Goal: Task Accomplishment & Management: Use online tool/utility

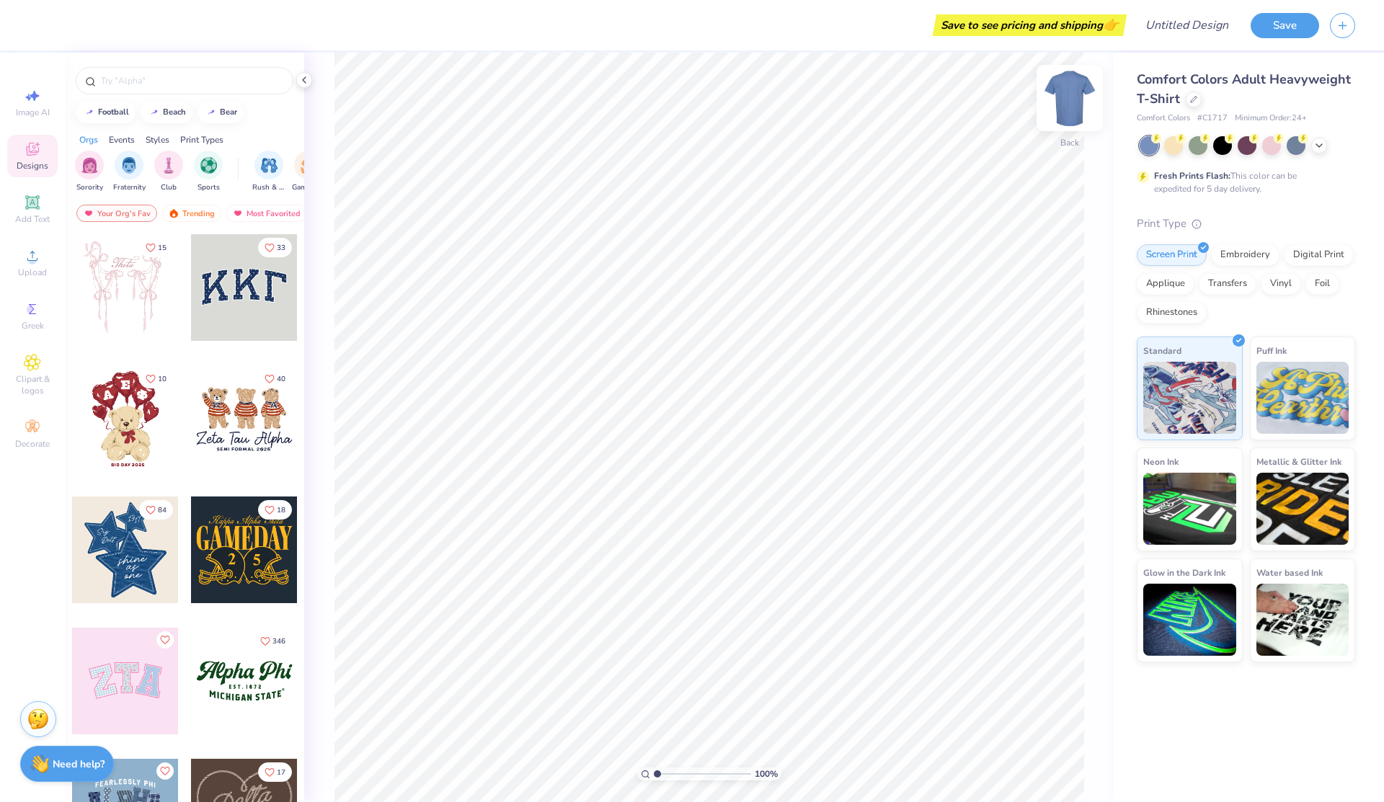
click at [1069, 109] on img at bounding box center [1070, 98] width 58 height 58
click at [1170, 148] on div at bounding box center [1173, 144] width 19 height 19
click at [1197, 146] on div at bounding box center [1197, 144] width 19 height 19
click at [1255, 151] on div at bounding box center [1246, 144] width 19 height 19
click at [1274, 152] on div at bounding box center [1271, 144] width 19 height 19
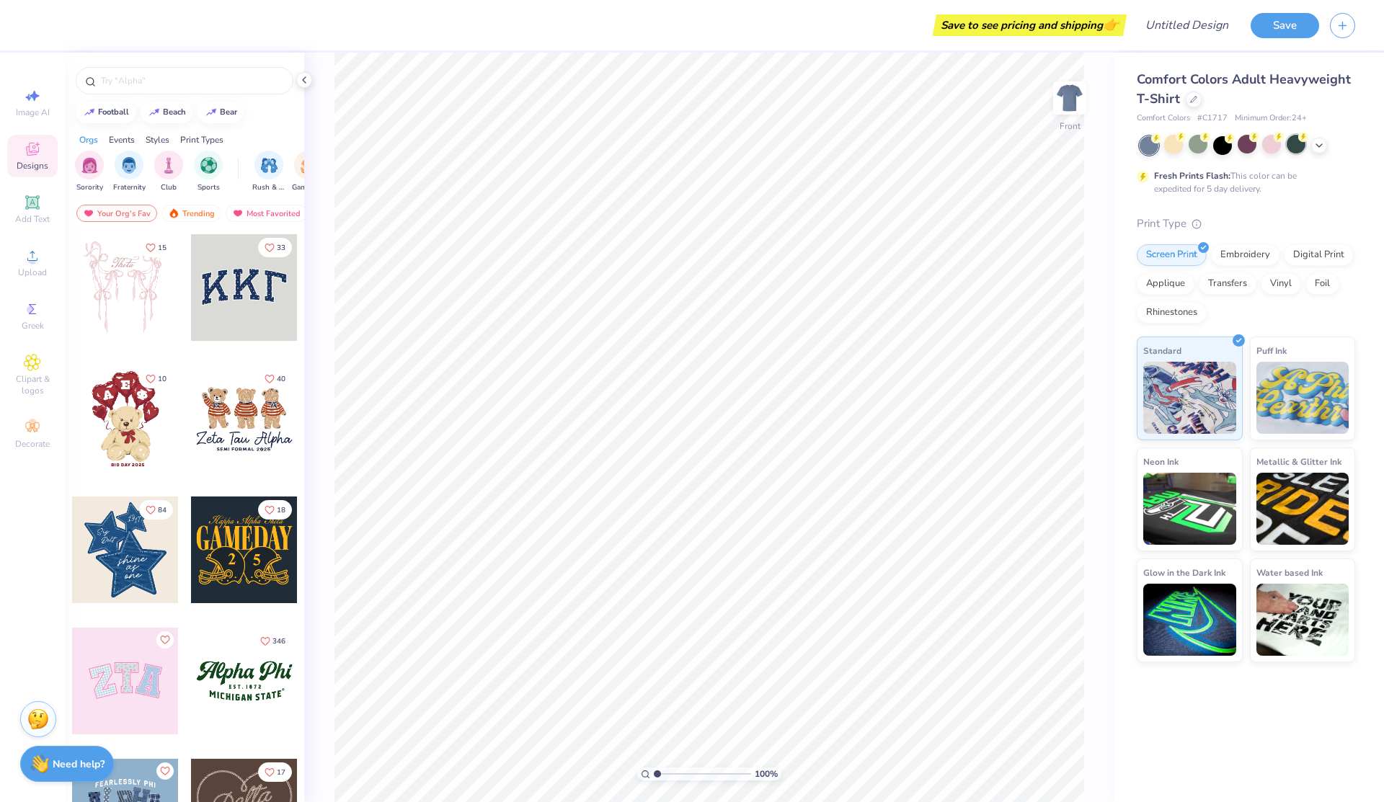
click at [1297, 148] on div at bounding box center [1295, 144] width 19 height 19
click at [1322, 147] on icon at bounding box center [1319, 144] width 12 height 12
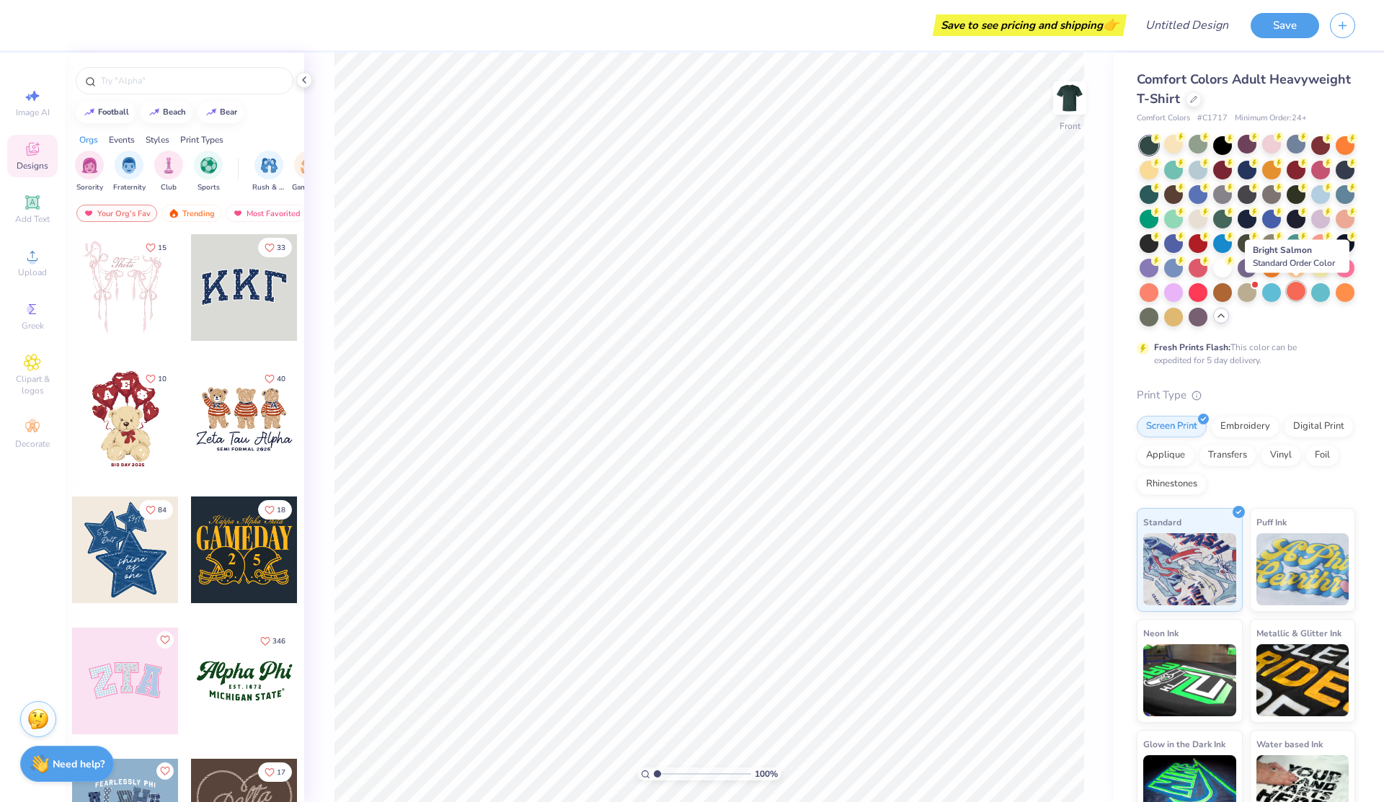
click at [1293, 293] on div at bounding box center [1295, 291] width 19 height 19
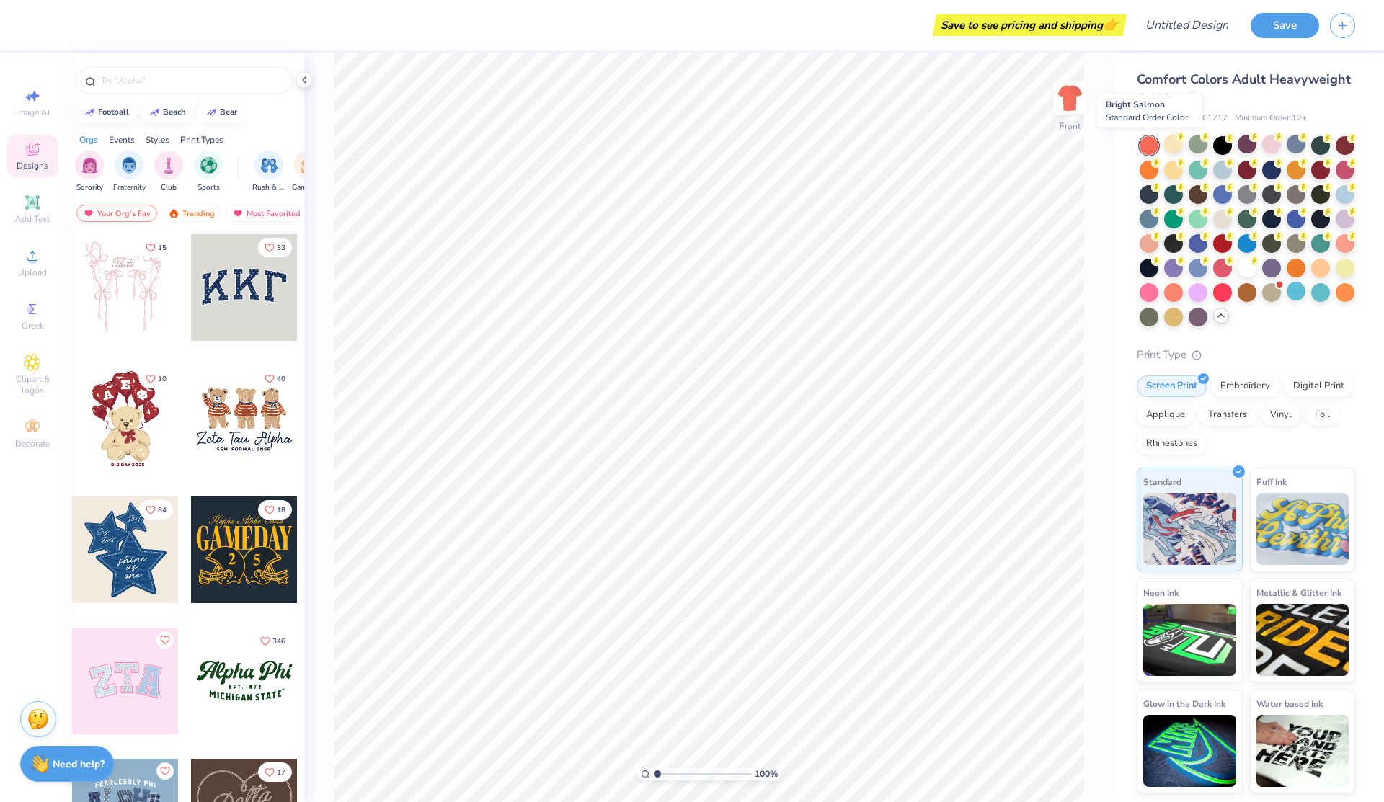
click at [1152, 144] on div at bounding box center [1148, 145] width 19 height 19
click at [1300, 218] on div at bounding box center [1295, 217] width 19 height 19
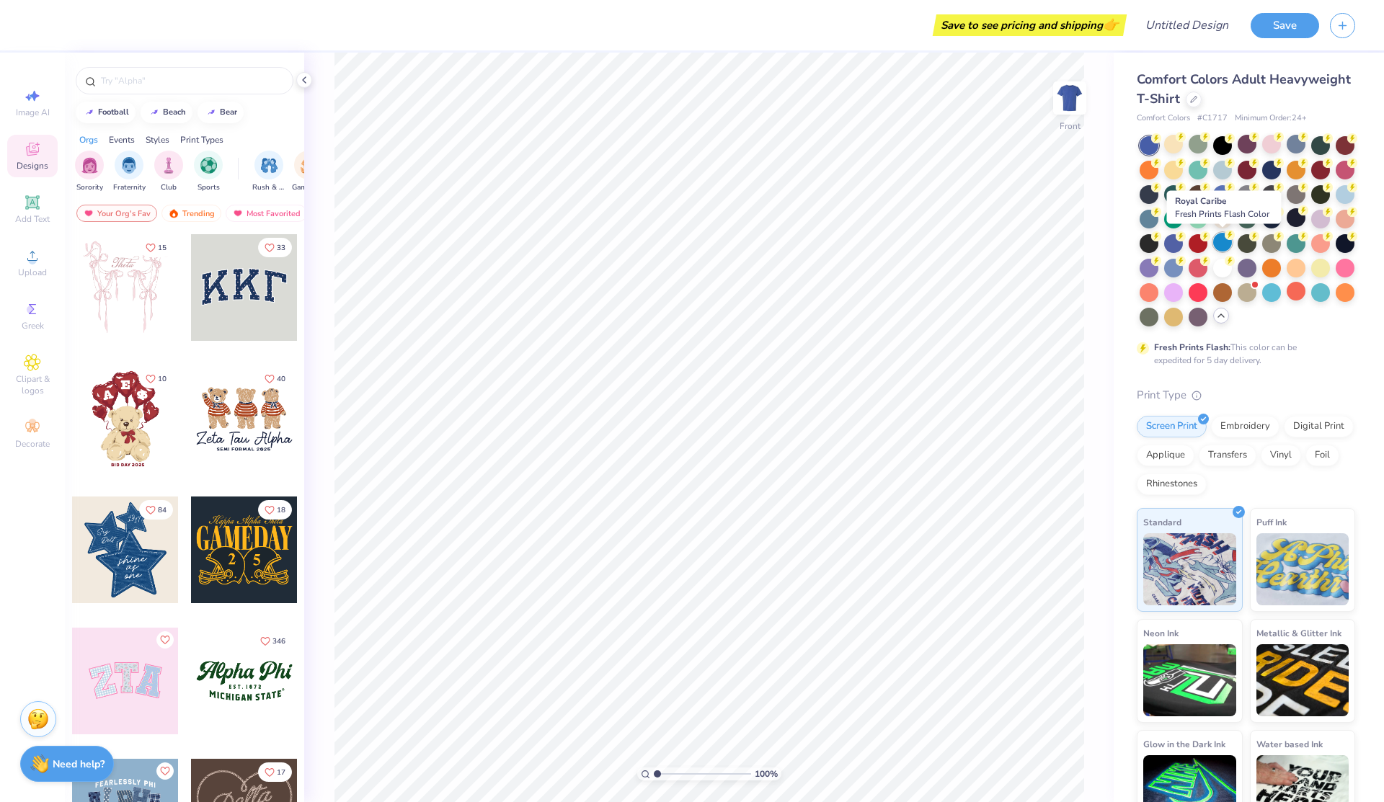
click at [1223, 244] on div at bounding box center [1222, 242] width 19 height 19
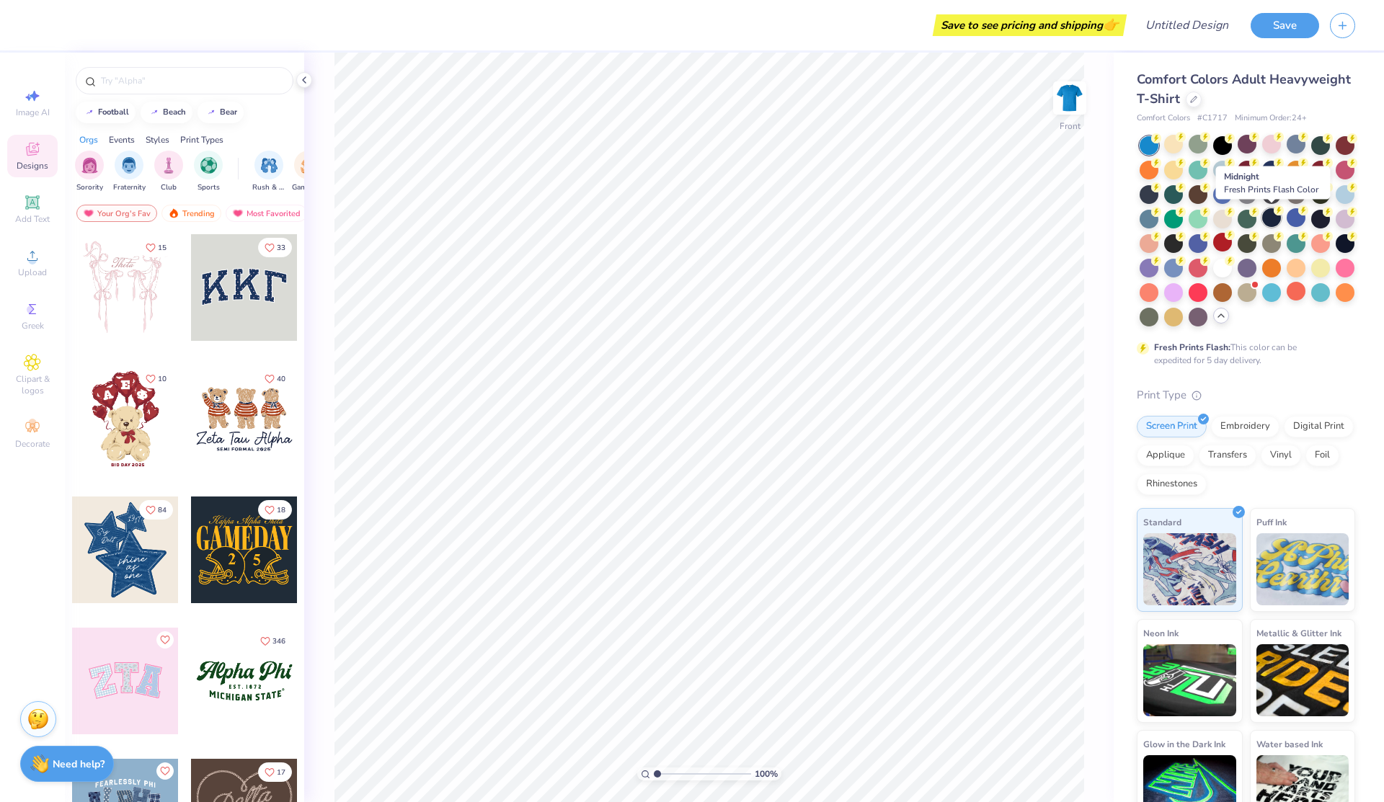
click at [1271, 221] on div at bounding box center [1271, 217] width 19 height 19
click at [1243, 221] on div at bounding box center [1246, 217] width 19 height 19
click at [1298, 219] on div at bounding box center [1295, 217] width 19 height 19
click at [1227, 271] on div at bounding box center [1222, 266] width 19 height 19
click at [1172, 141] on div at bounding box center [1173, 144] width 19 height 19
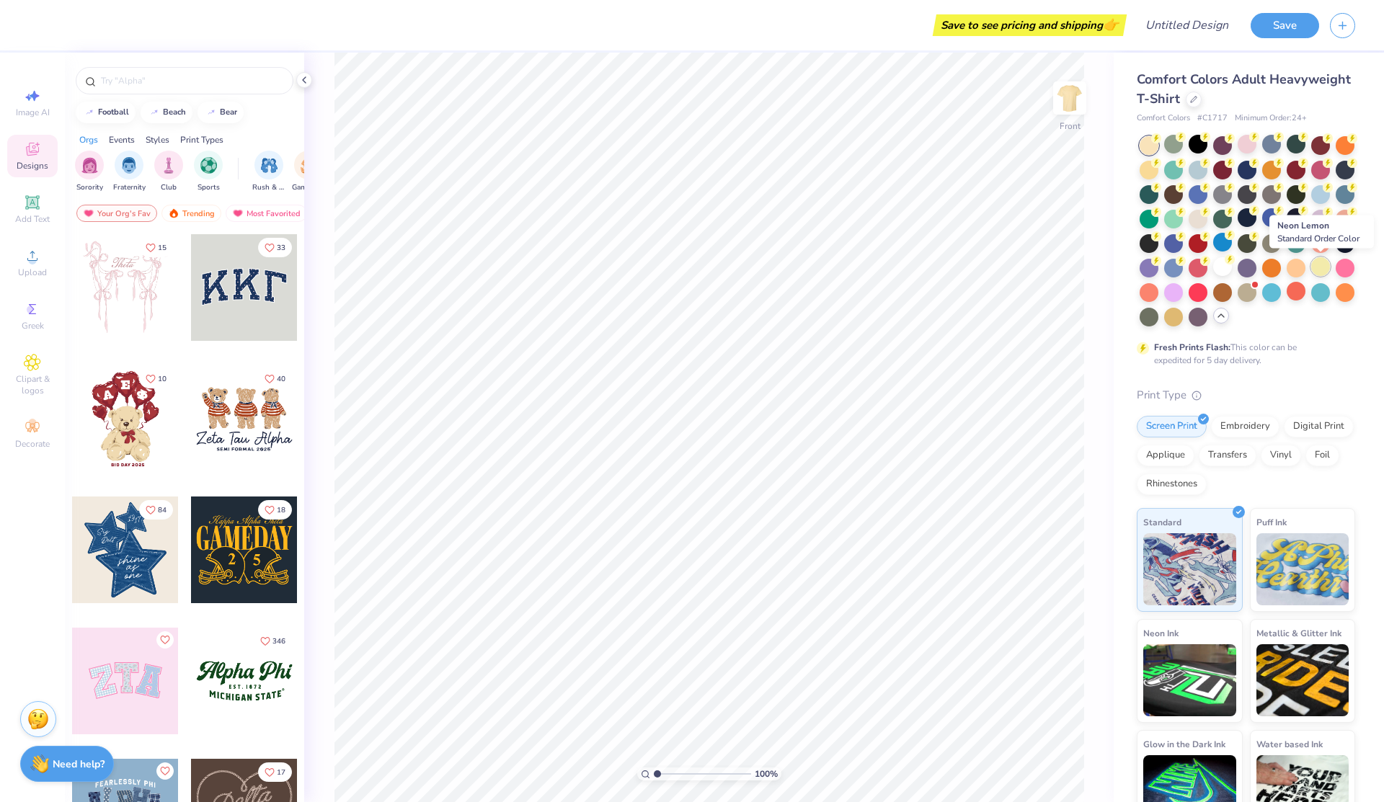
click at [1320, 264] on div at bounding box center [1320, 266] width 19 height 19
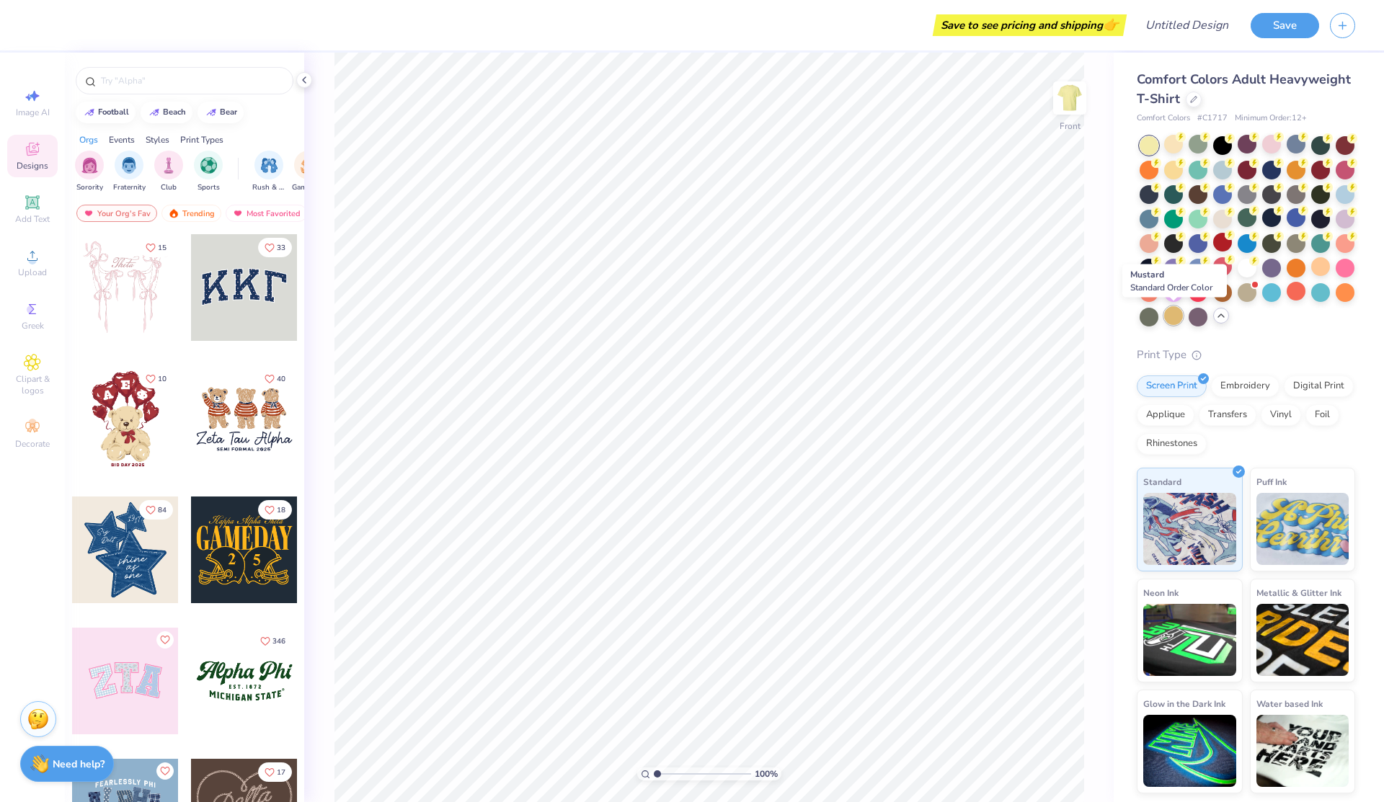
click at [1176, 316] on div at bounding box center [1173, 315] width 19 height 19
click at [1270, 142] on div at bounding box center [1271, 144] width 19 height 19
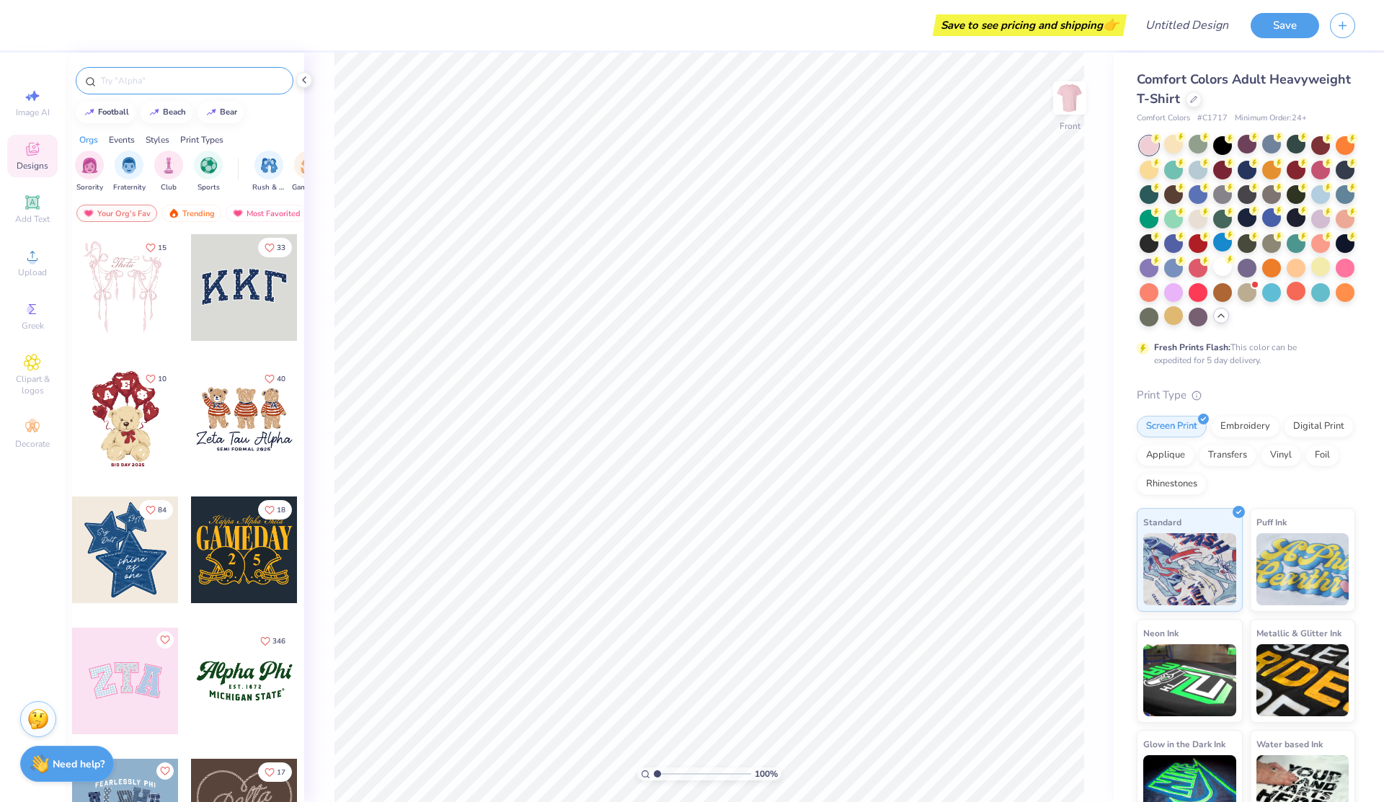
click at [192, 76] on input "text" at bounding box center [191, 81] width 185 height 14
type input "cars"
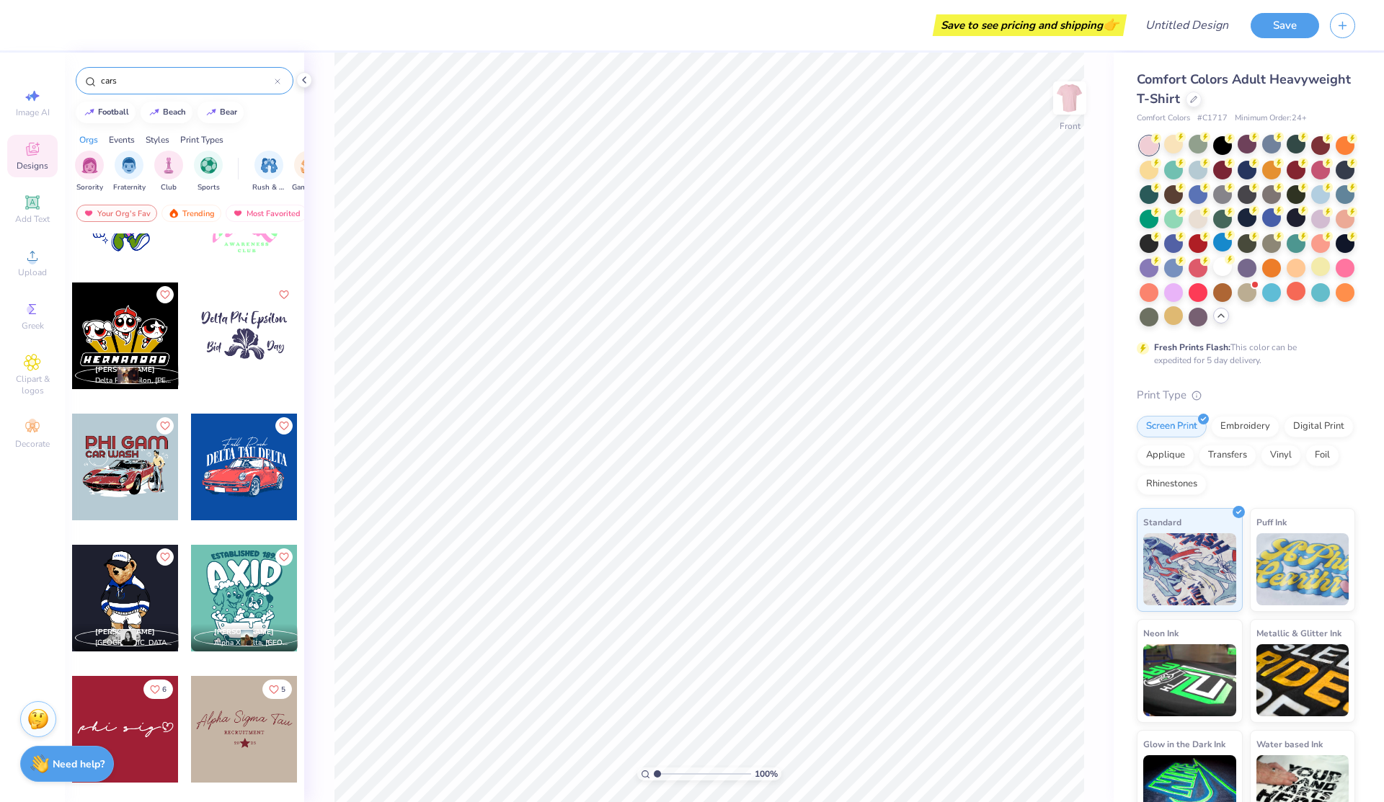
scroll to position [1397, 0]
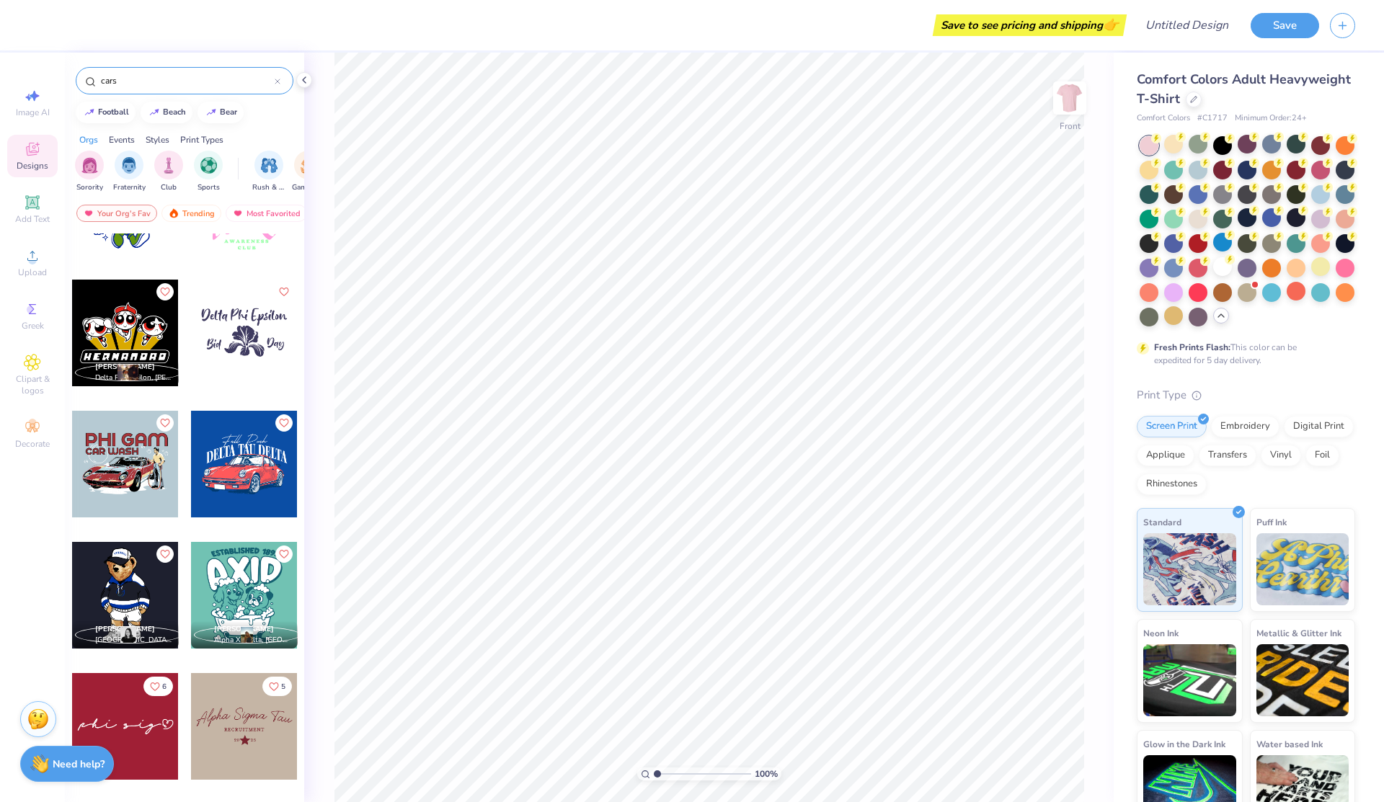
click at [252, 453] on div at bounding box center [244, 464] width 107 height 107
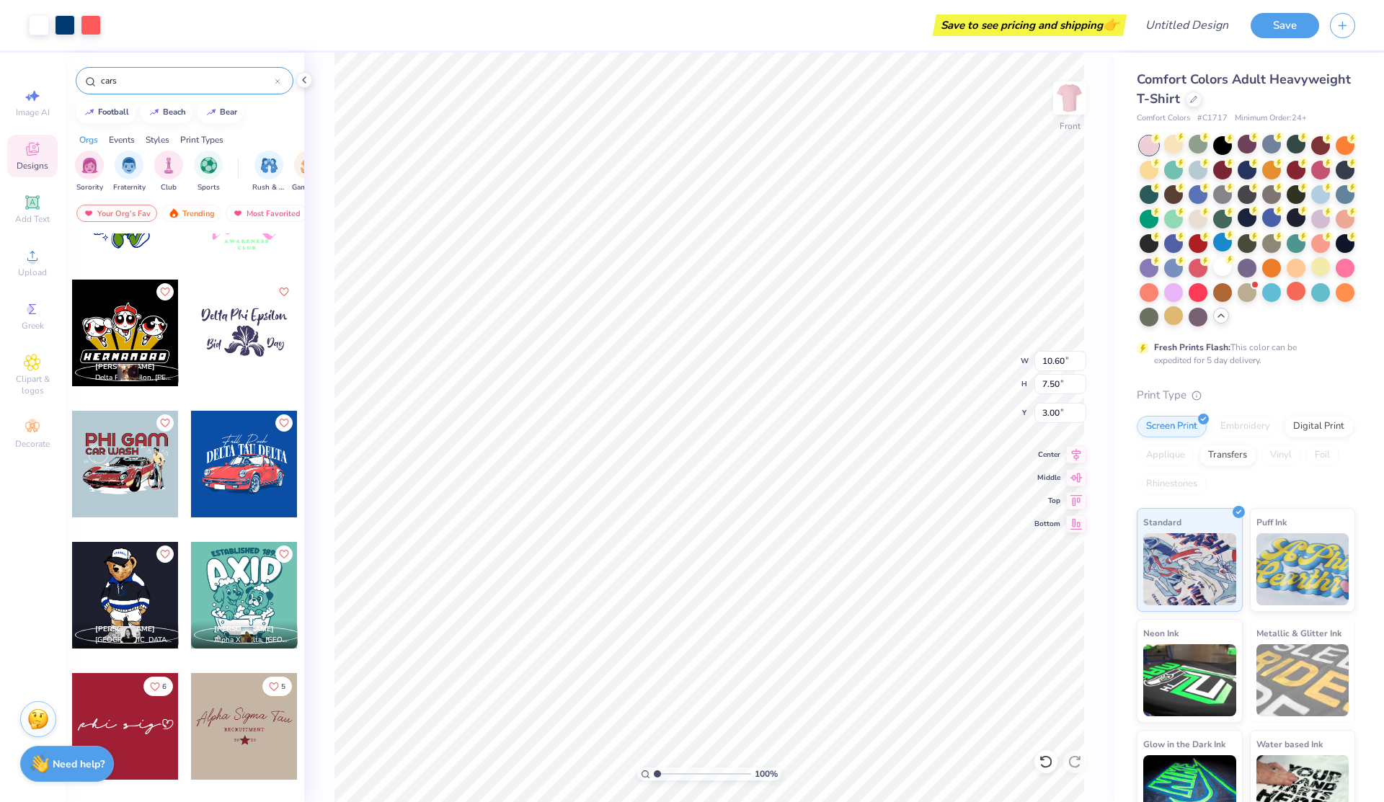
type input "10.60"
type input "7.50"
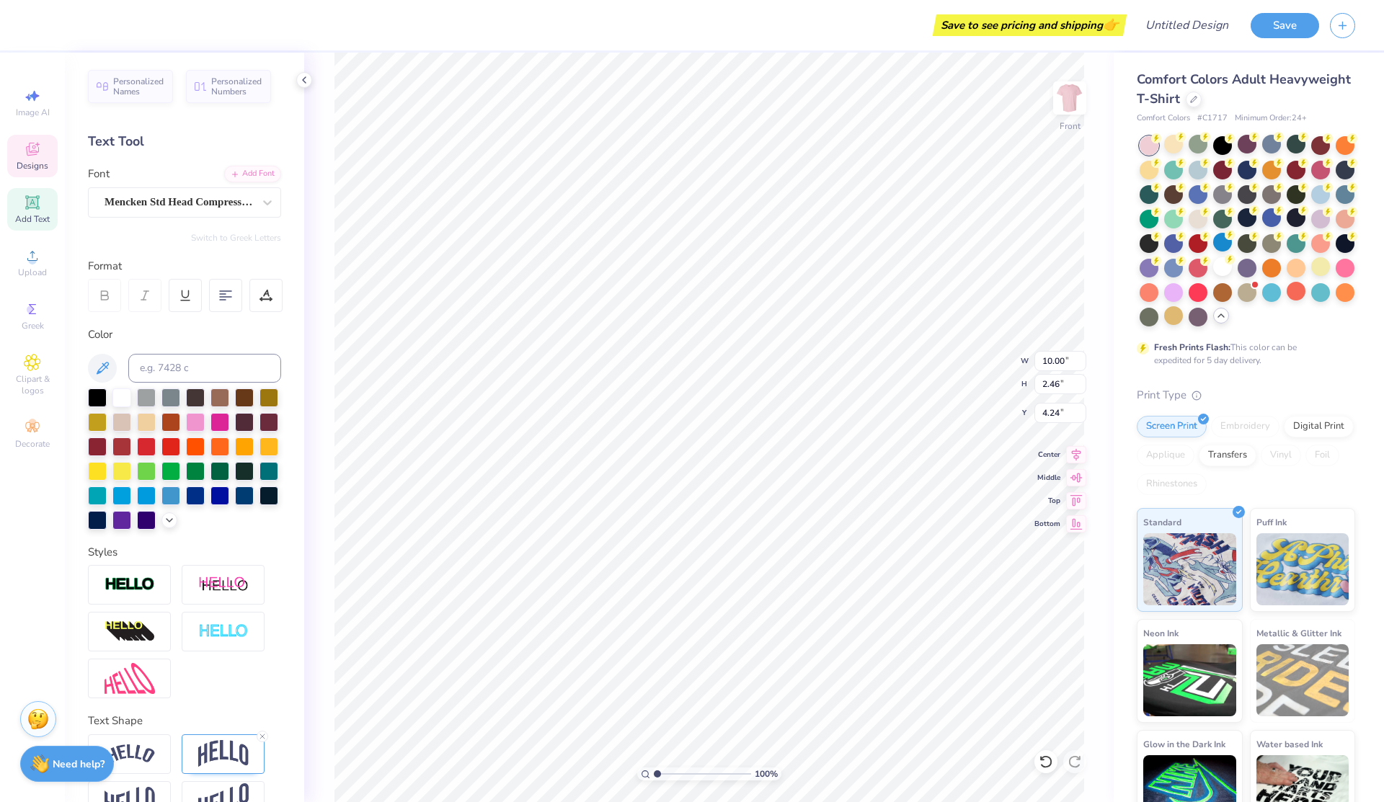
scroll to position [0, 4]
type textarea "D"
type textarea "Lower Mentor Council"
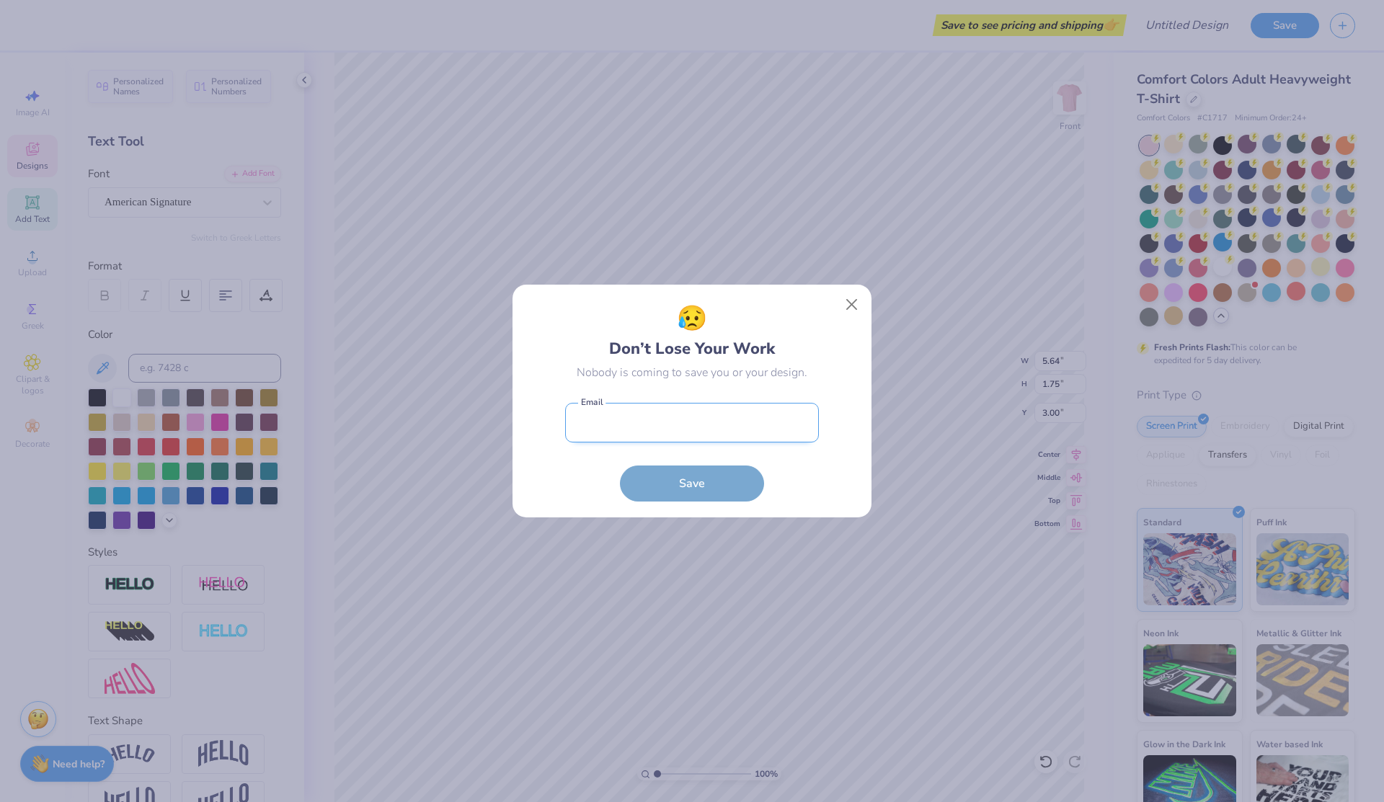
click at [654, 407] on input "email" at bounding box center [692, 423] width 254 height 40
click at [654, 416] on input "email" at bounding box center [692, 423] width 254 height 40
type input "bereniceg0813@gmail.com"
click at [685, 469] on button "Save" at bounding box center [692, 480] width 144 height 36
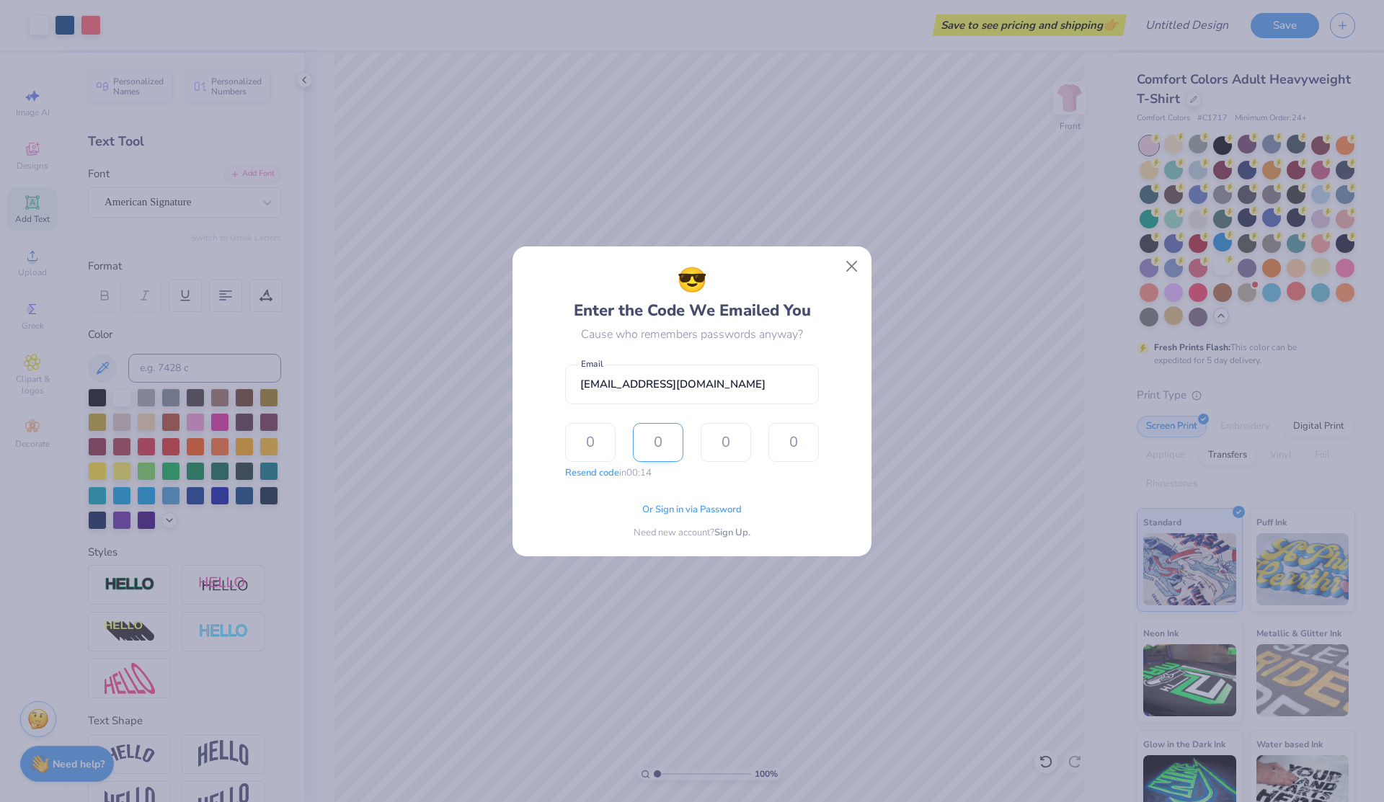
type input "2"
type input "5"
type input "0"
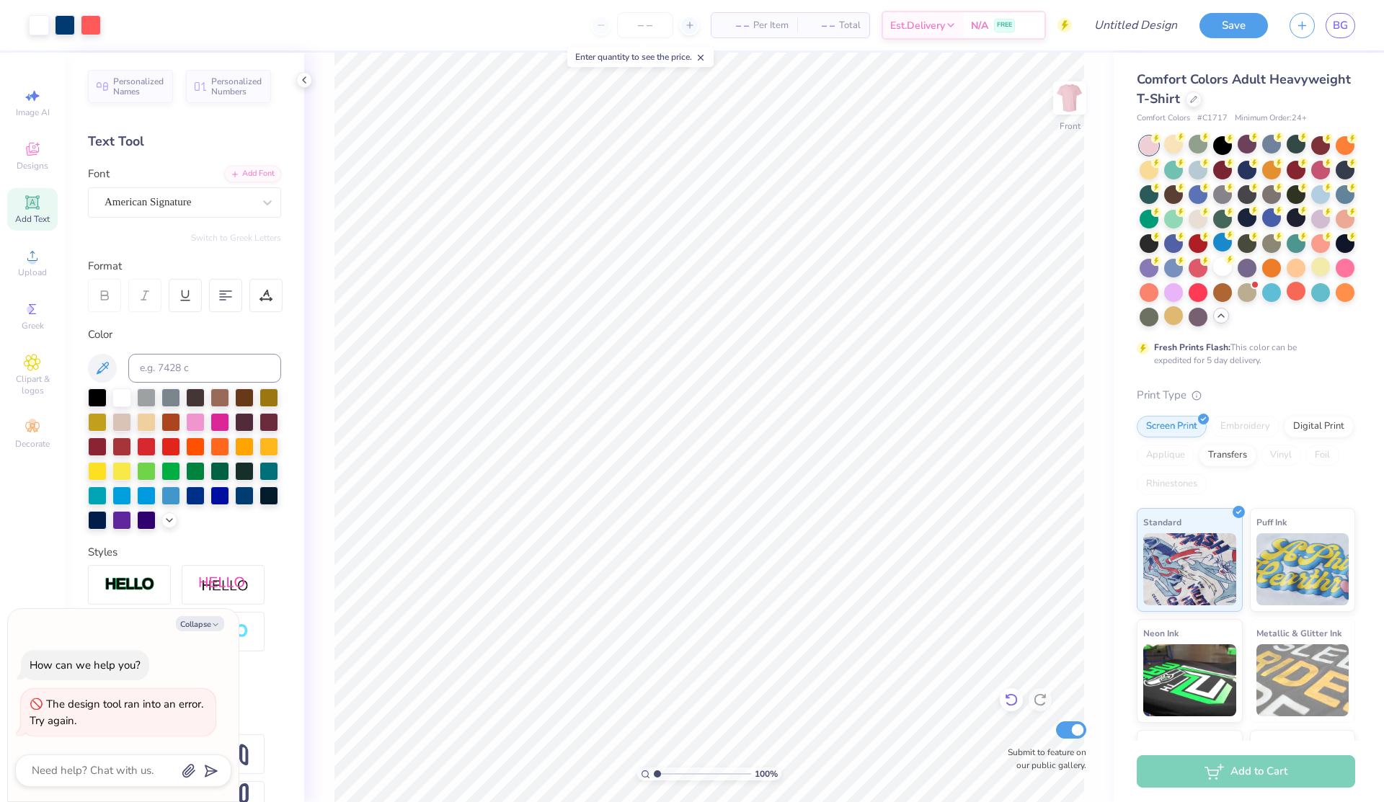
click at [1006, 695] on icon at bounding box center [1007, 696] width 3 height 3
click at [1017, 700] on icon at bounding box center [1011, 700] width 14 height 14
type textarea "x"
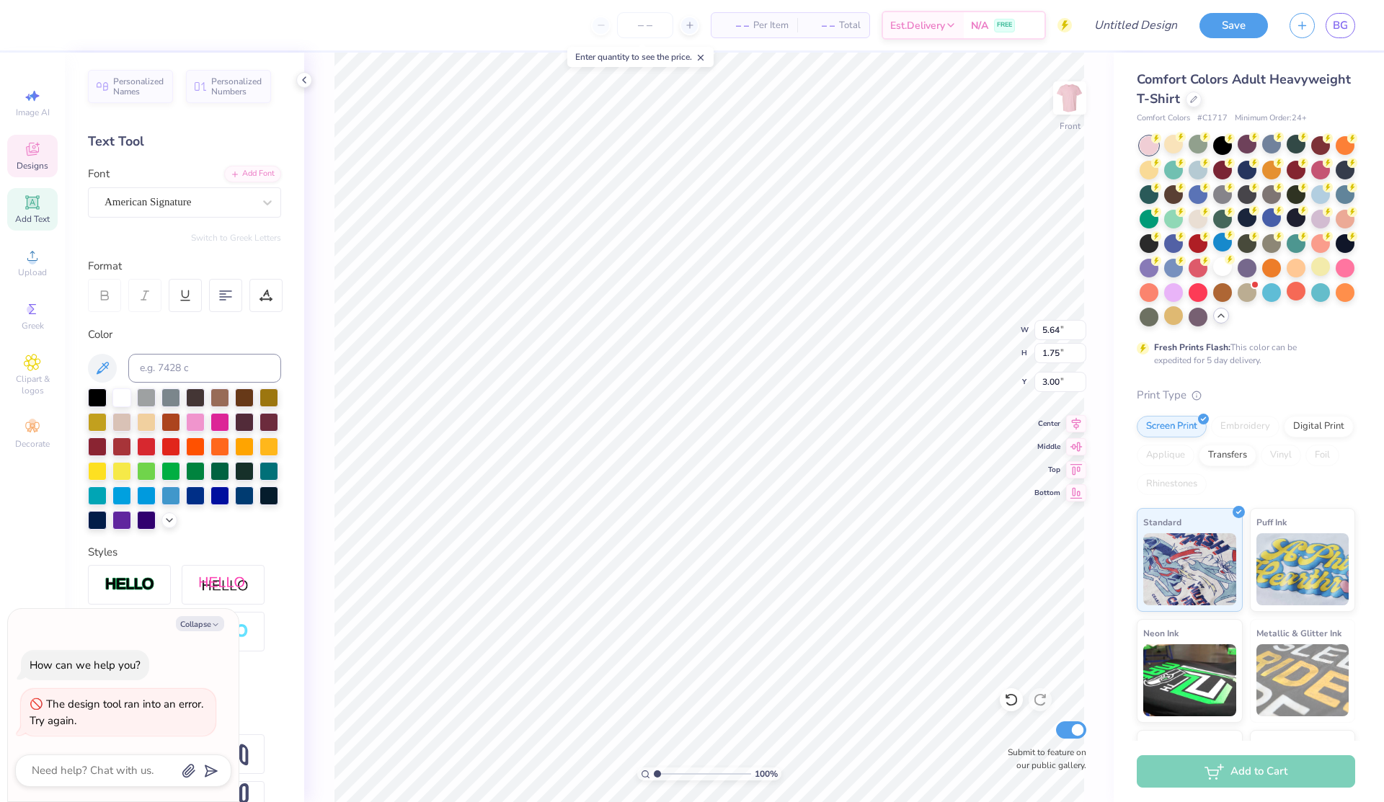
type textarea "x"
type textarea "R"
type textarea "x"
type textarea "Ra"
type textarea "x"
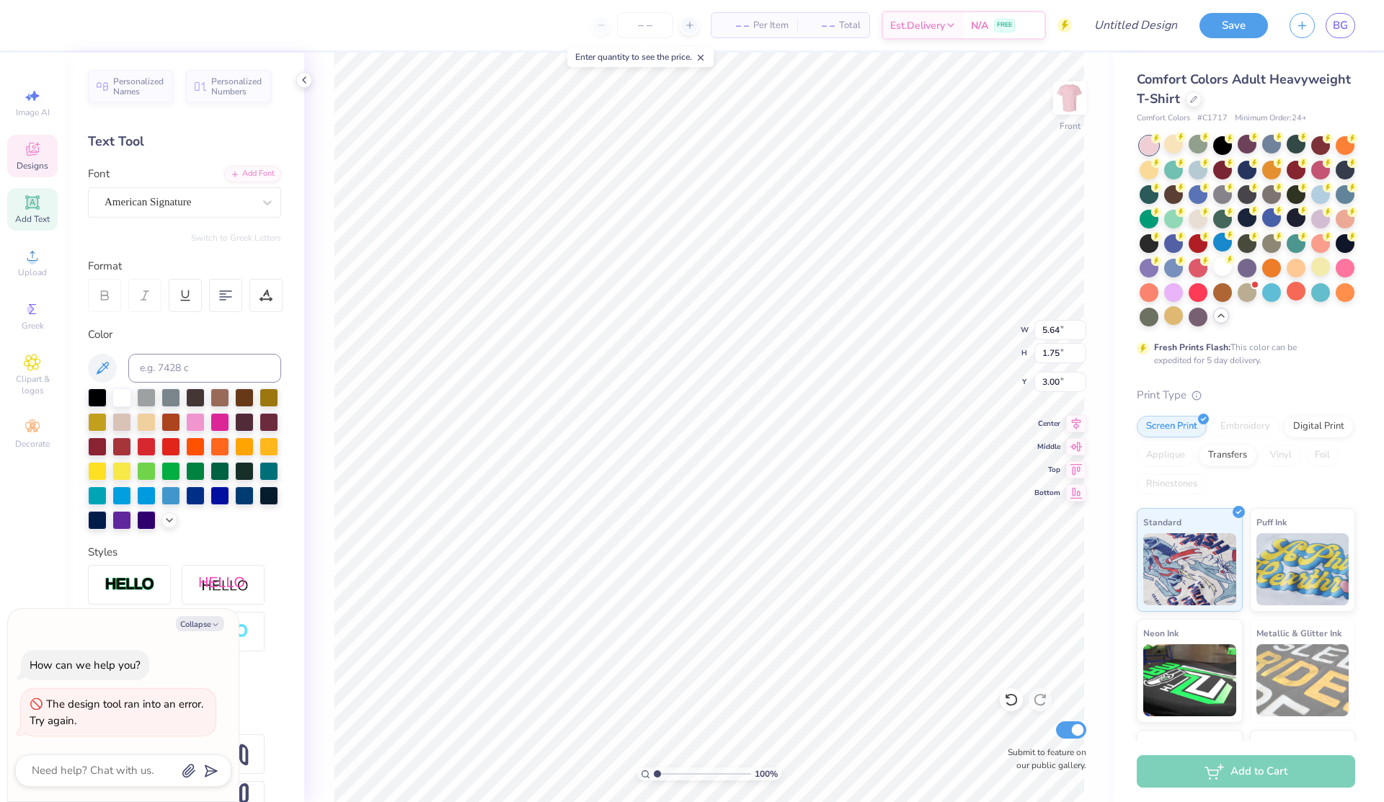
type textarea "Rac"
type textarea "x"
type textarea "Raci"
type textarea "x"
type textarea "Racing"
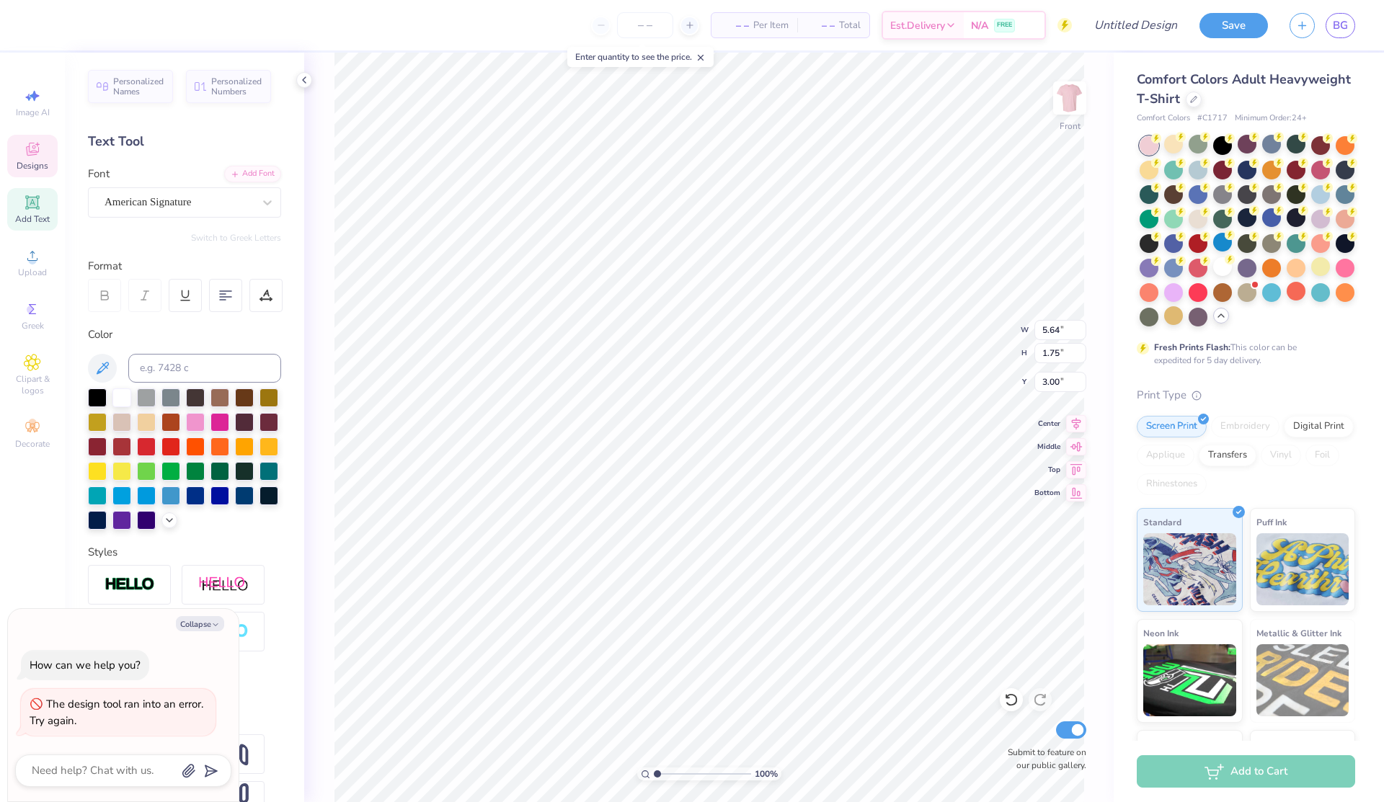
scroll to position [0, 1]
type textarea "x"
type textarea "Racin"
type textarea "x"
type textarea "Raci"
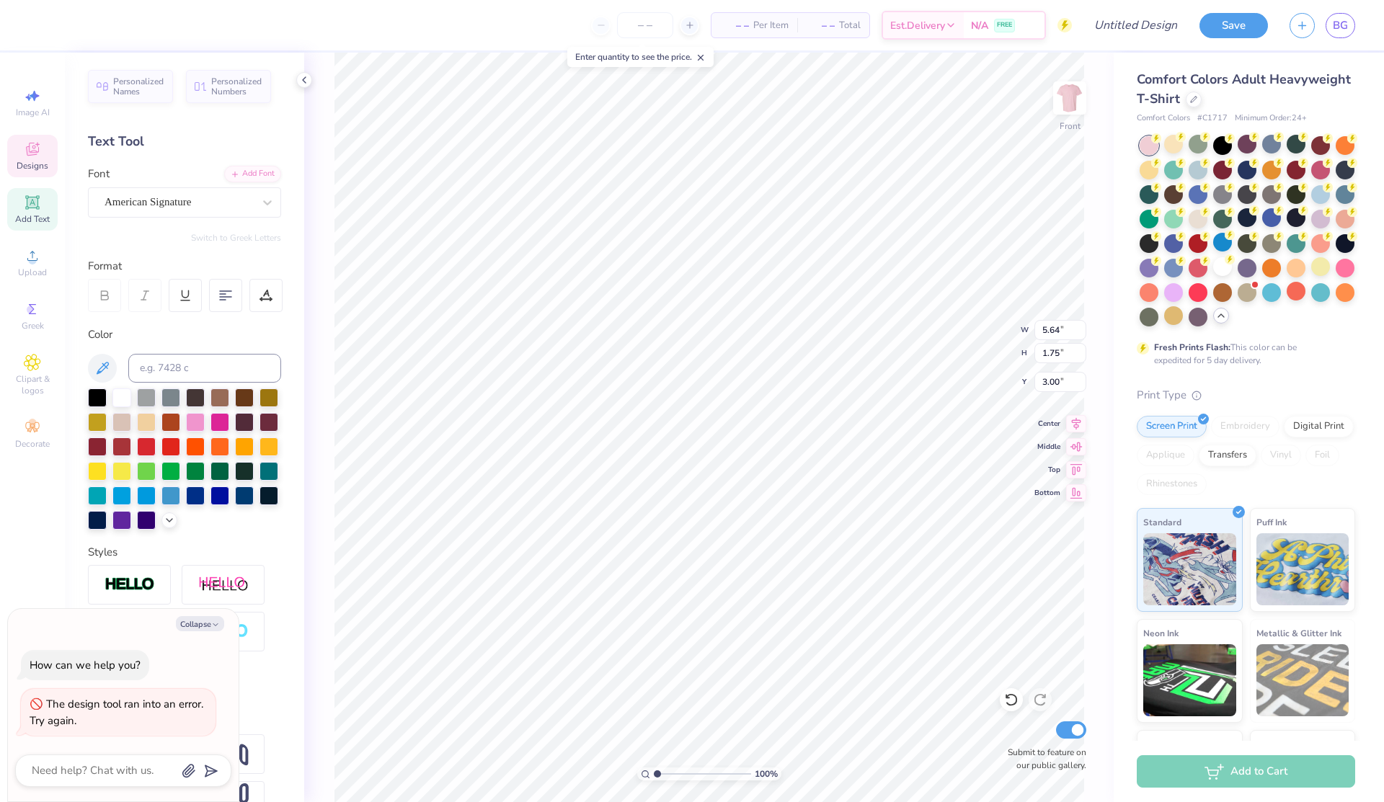
scroll to position [0, 0]
type textarea "x"
type textarea "Rac"
type textarea "x"
type textarea "Ra"
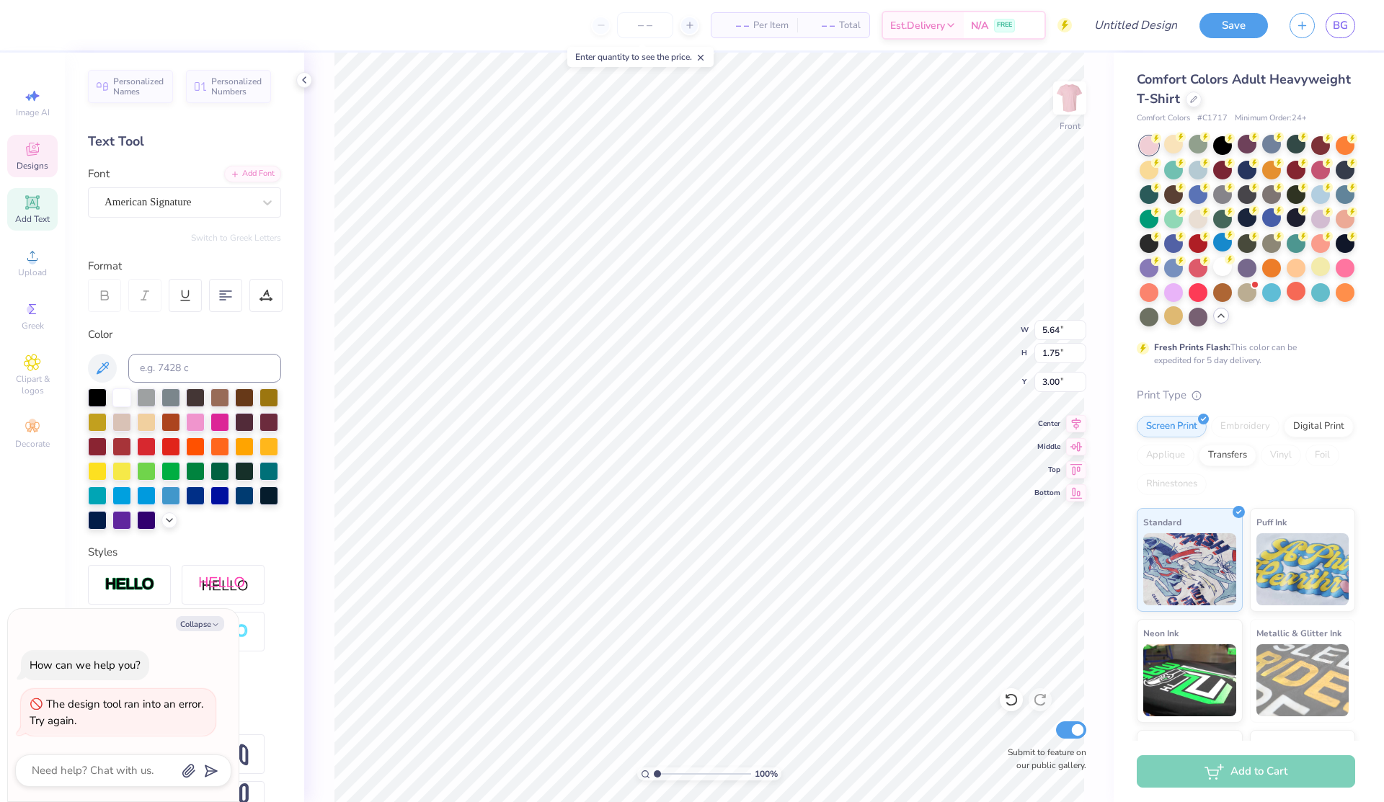
type textarea "x"
type textarea "R"
type textarea "x"
click at [1299, 295] on div at bounding box center [1295, 291] width 19 height 19
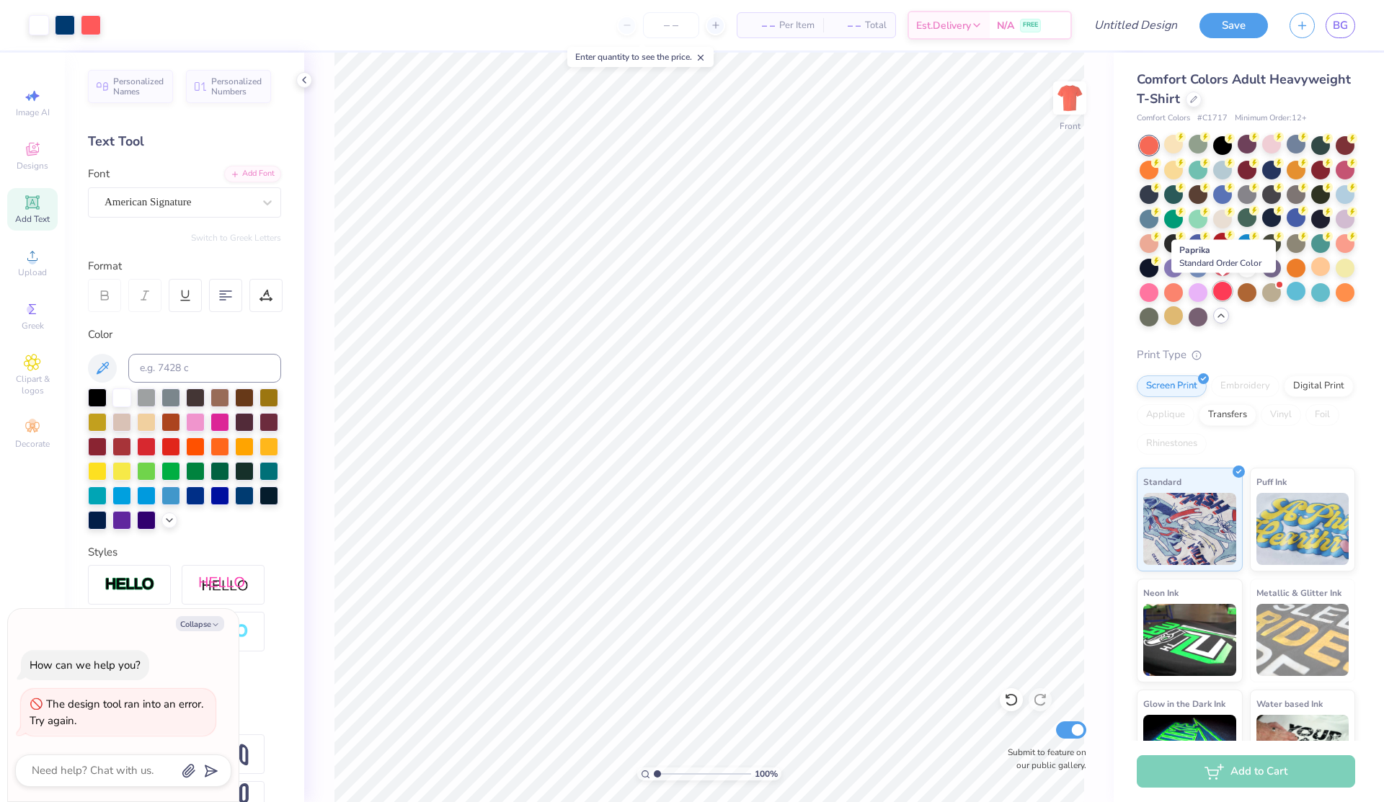
click at [1226, 290] on div at bounding box center [1222, 291] width 19 height 19
click at [192, 198] on div "Mencken Std Head Compress ExtraBold" at bounding box center [178, 202] width 151 height 22
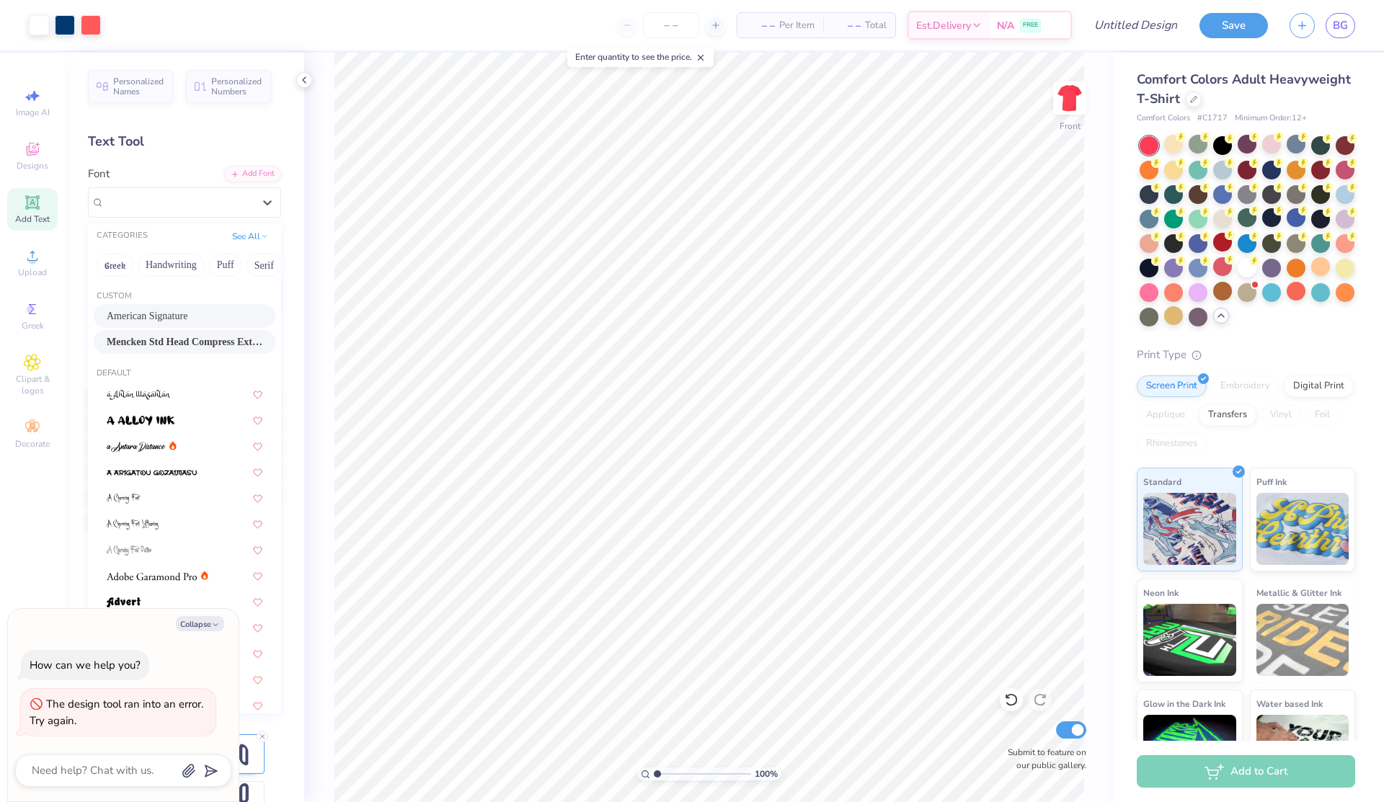
click at [186, 316] on div "American Signature" at bounding box center [185, 315] width 156 height 15
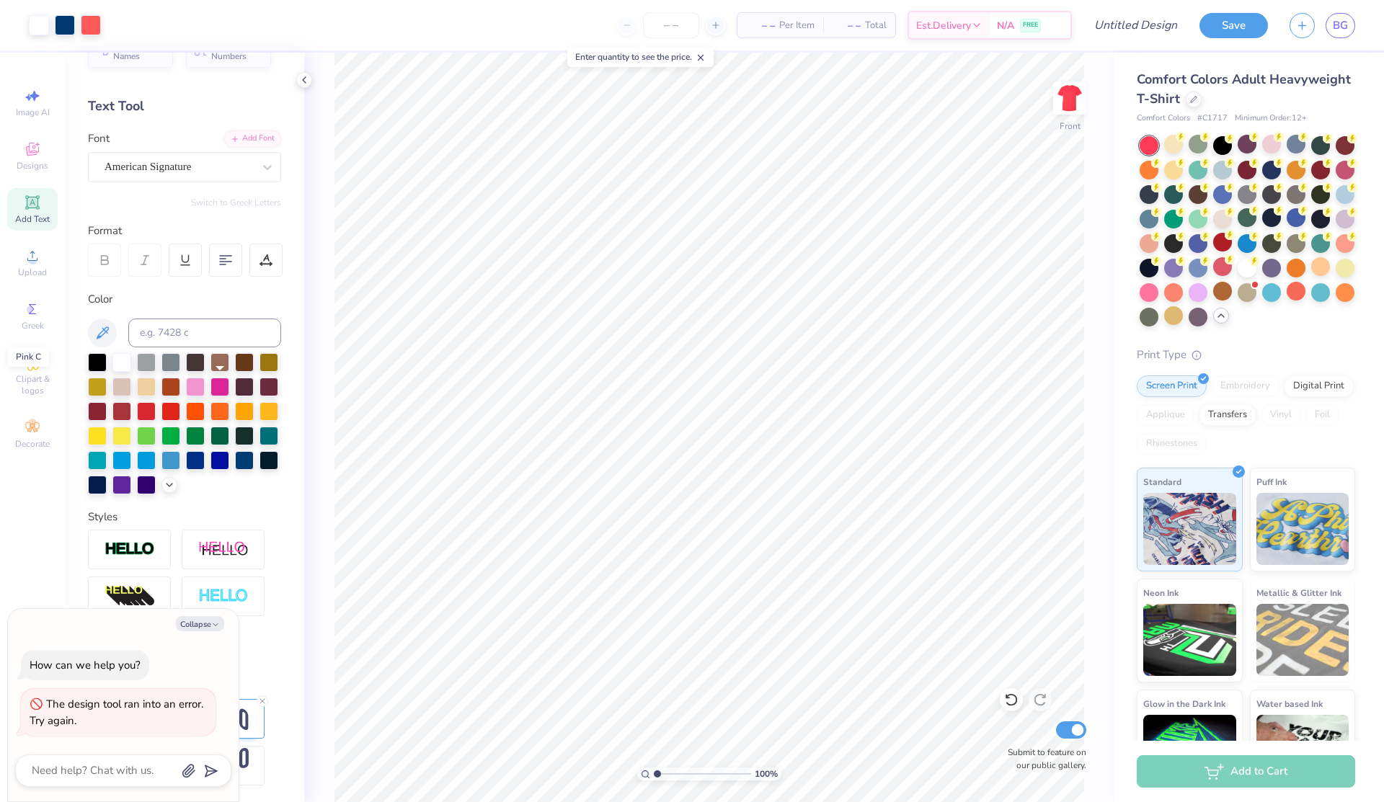
scroll to position [32, 0]
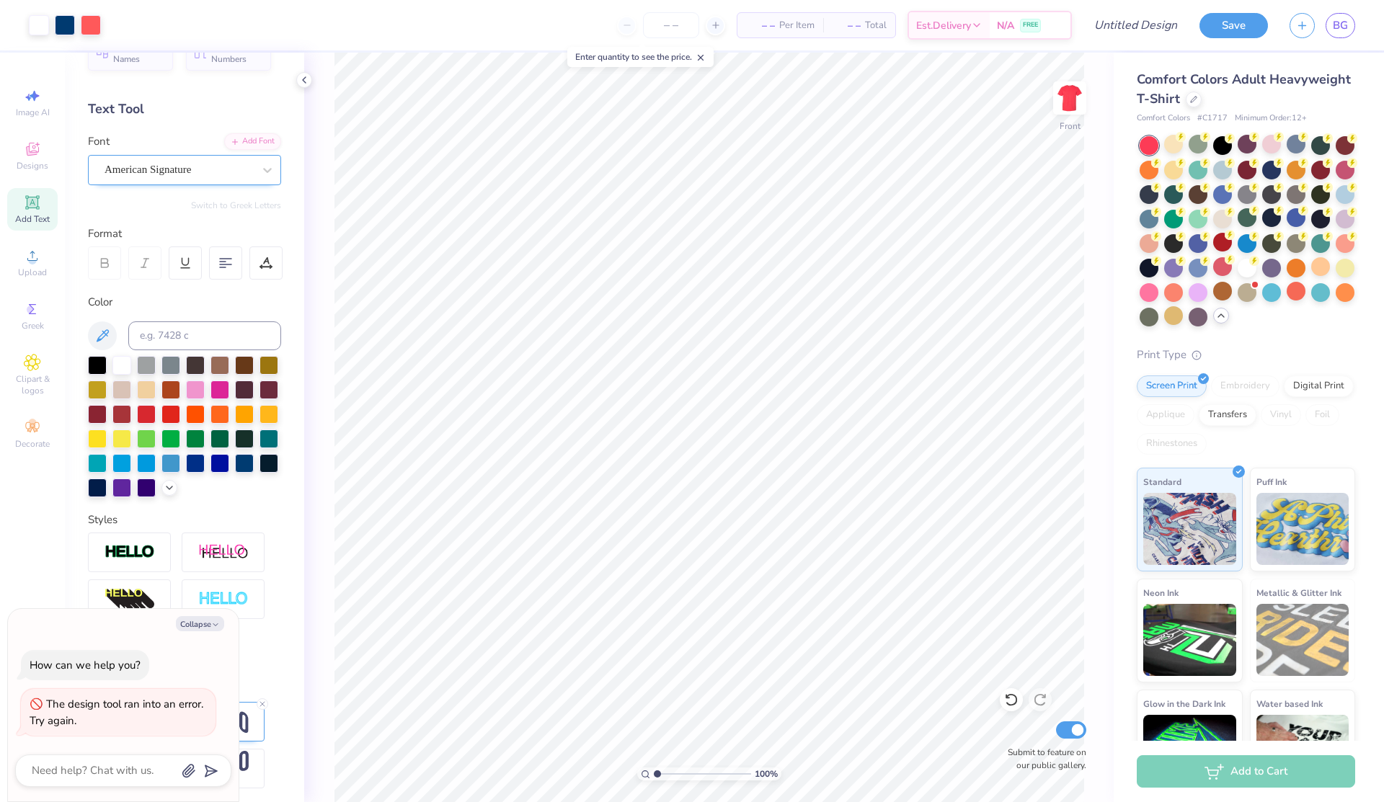
click at [123, 166] on div "American Signature" at bounding box center [178, 170] width 151 height 22
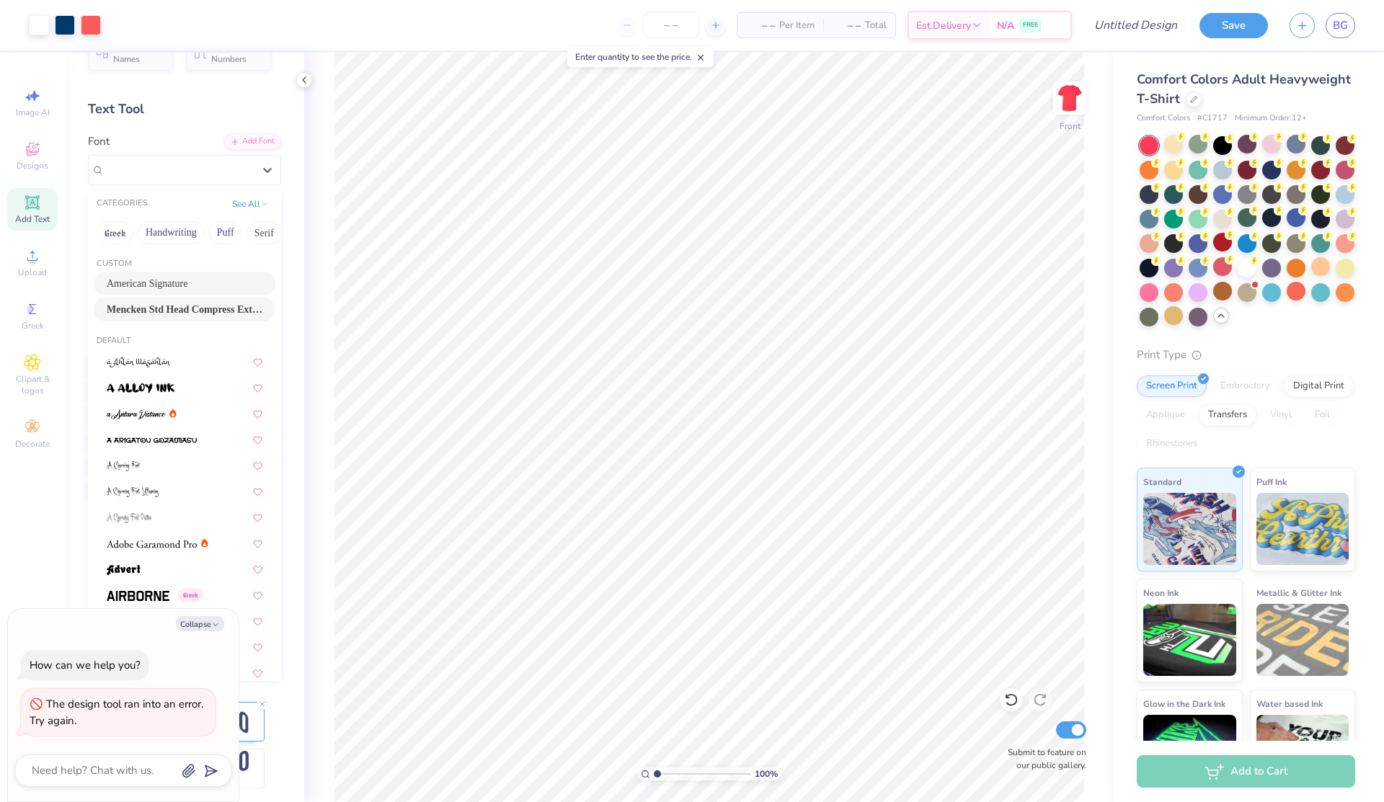
click at [171, 319] on div "Mencken Std Head Compress ExtraBold" at bounding box center [185, 310] width 182 height 24
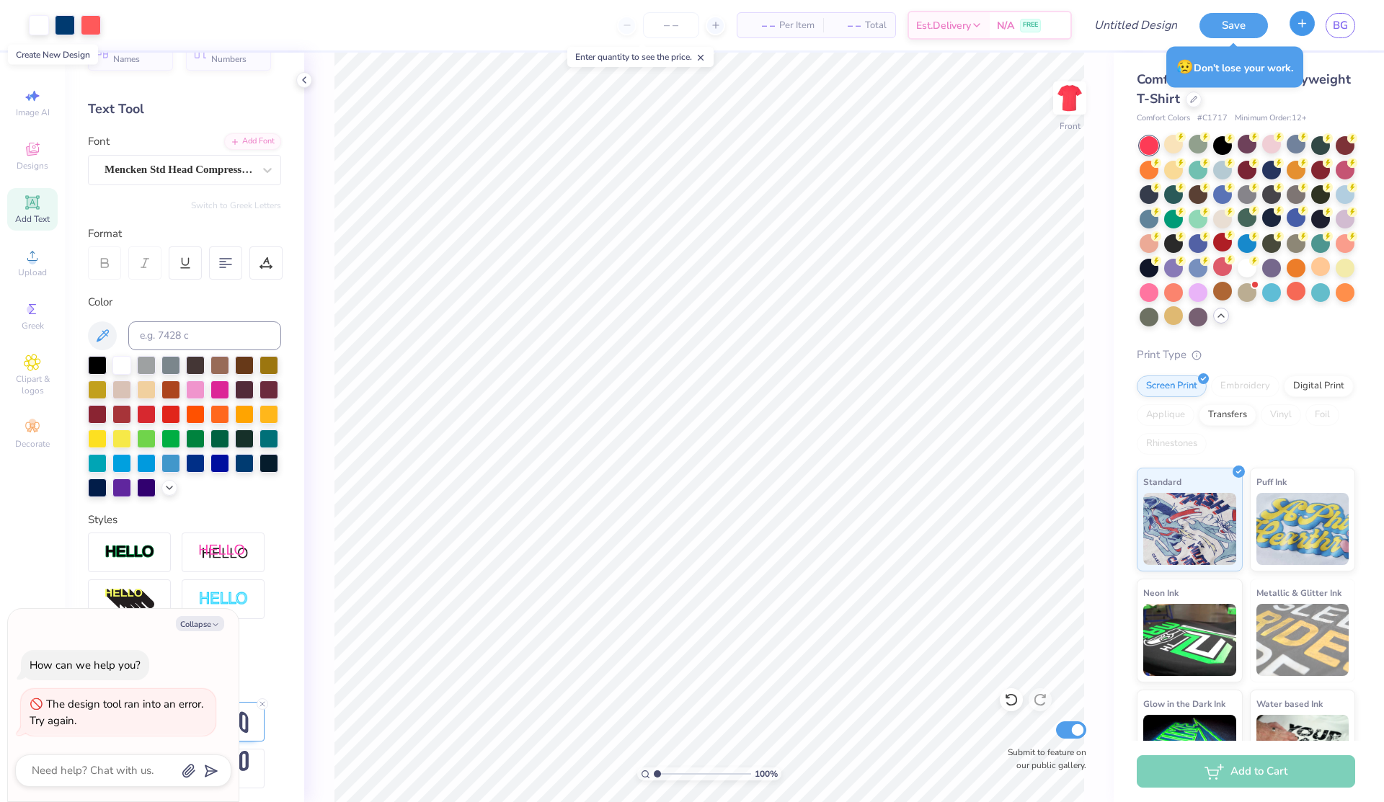
click at [1299, 23] on line "button" at bounding box center [1302, 23] width 7 height 0
click at [1287, 32] on div "Save BG" at bounding box center [1291, 25] width 185 height 50
click at [1235, 20] on button "Save" at bounding box center [1233, 23] width 68 height 25
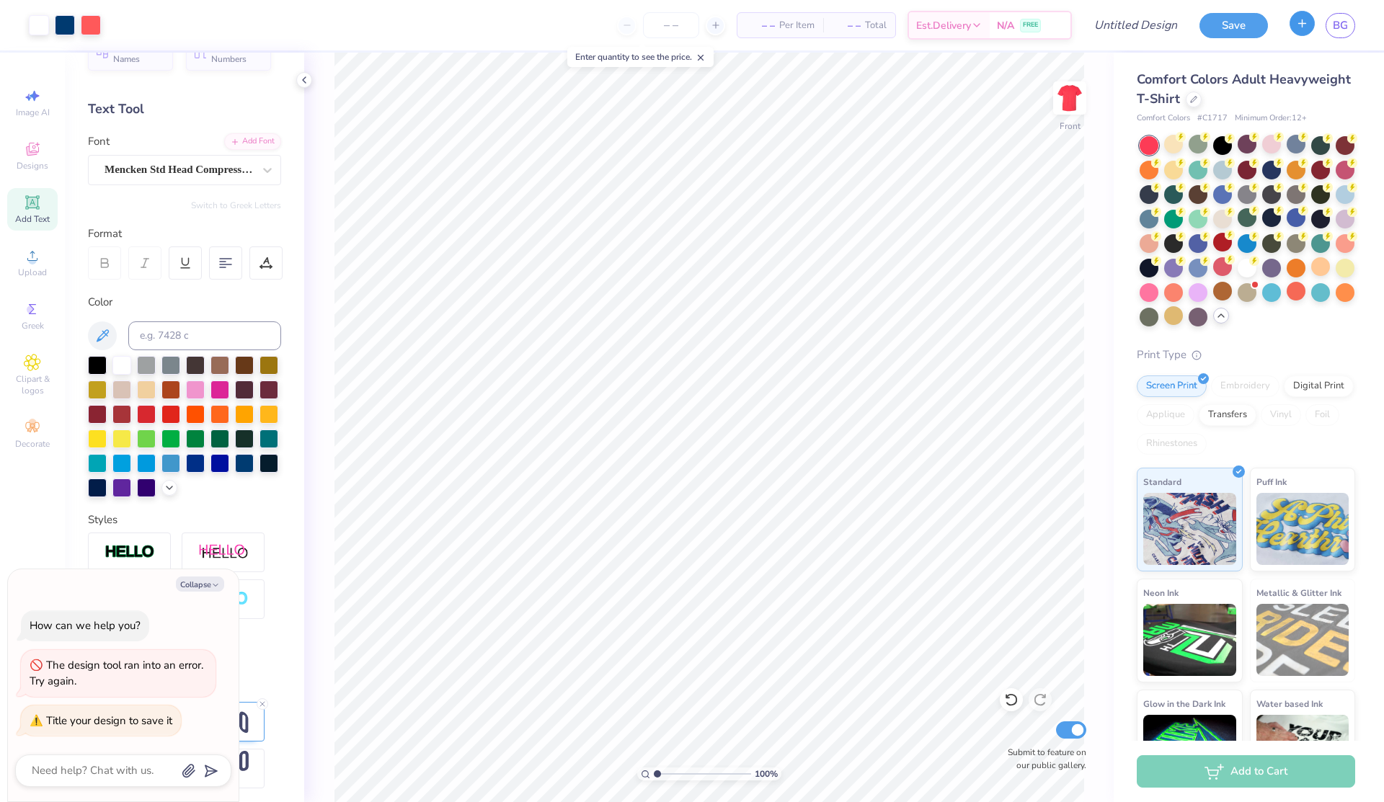
click at [1298, 29] on button "button" at bounding box center [1301, 23] width 25 height 25
click at [1223, 25] on button "Save" at bounding box center [1233, 23] width 68 height 25
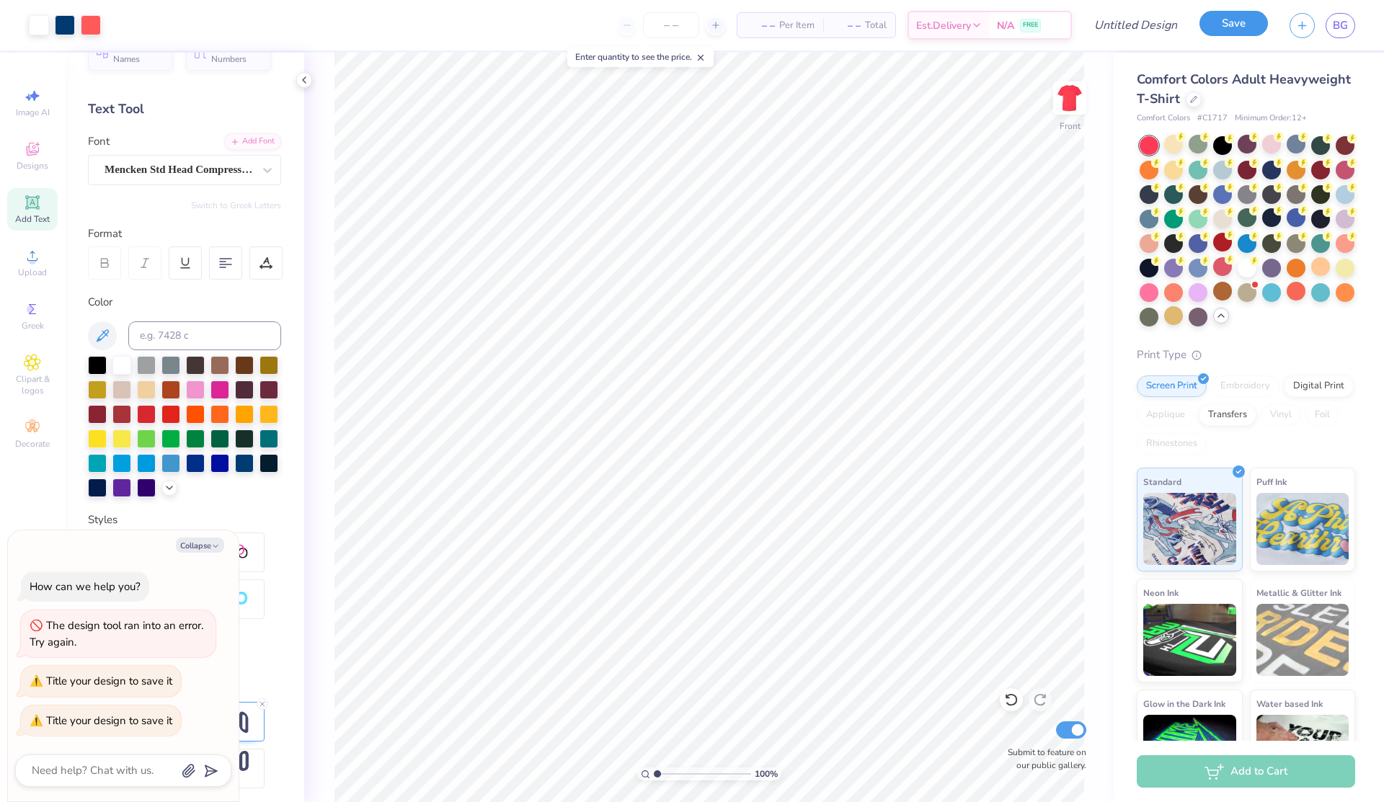
click at [1223, 25] on button "Save" at bounding box center [1233, 23] width 68 height 25
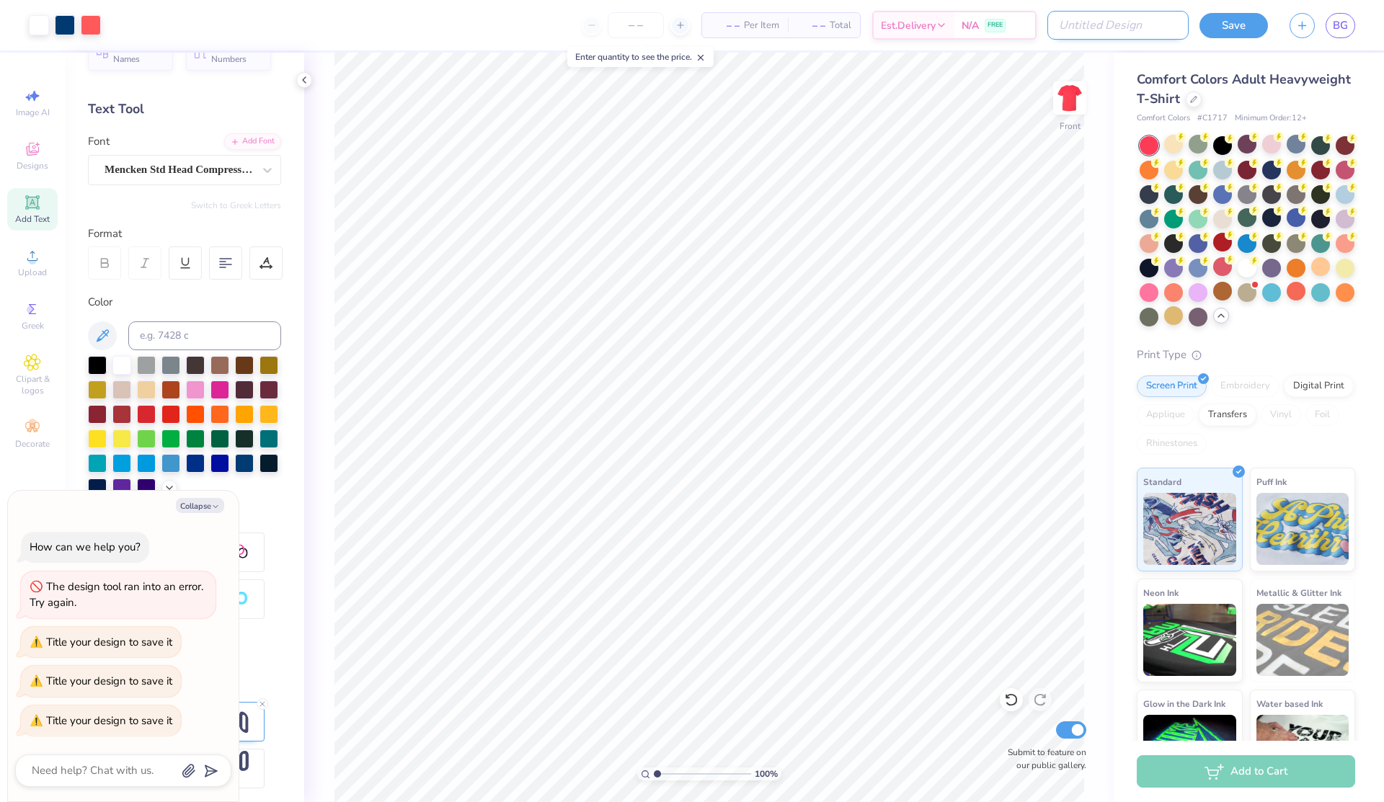
click at [1143, 30] on input "Design Title" at bounding box center [1117, 25] width 141 height 29
click at [1297, 30] on button "button" at bounding box center [1301, 23] width 25 height 25
type textarea "x"
type input "12.85"
type input "2.80"
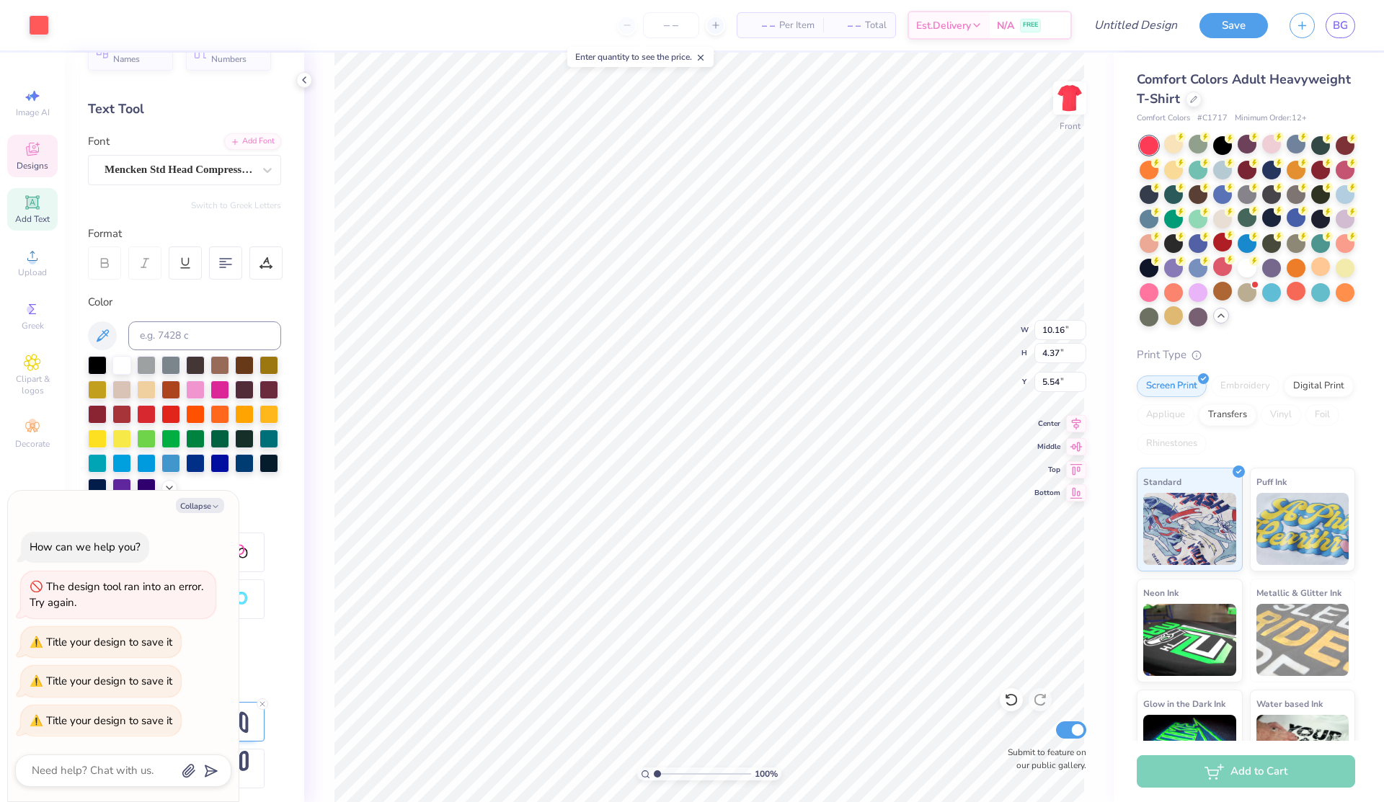
type input "4.07"
click at [1253, 267] on div at bounding box center [1246, 266] width 19 height 19
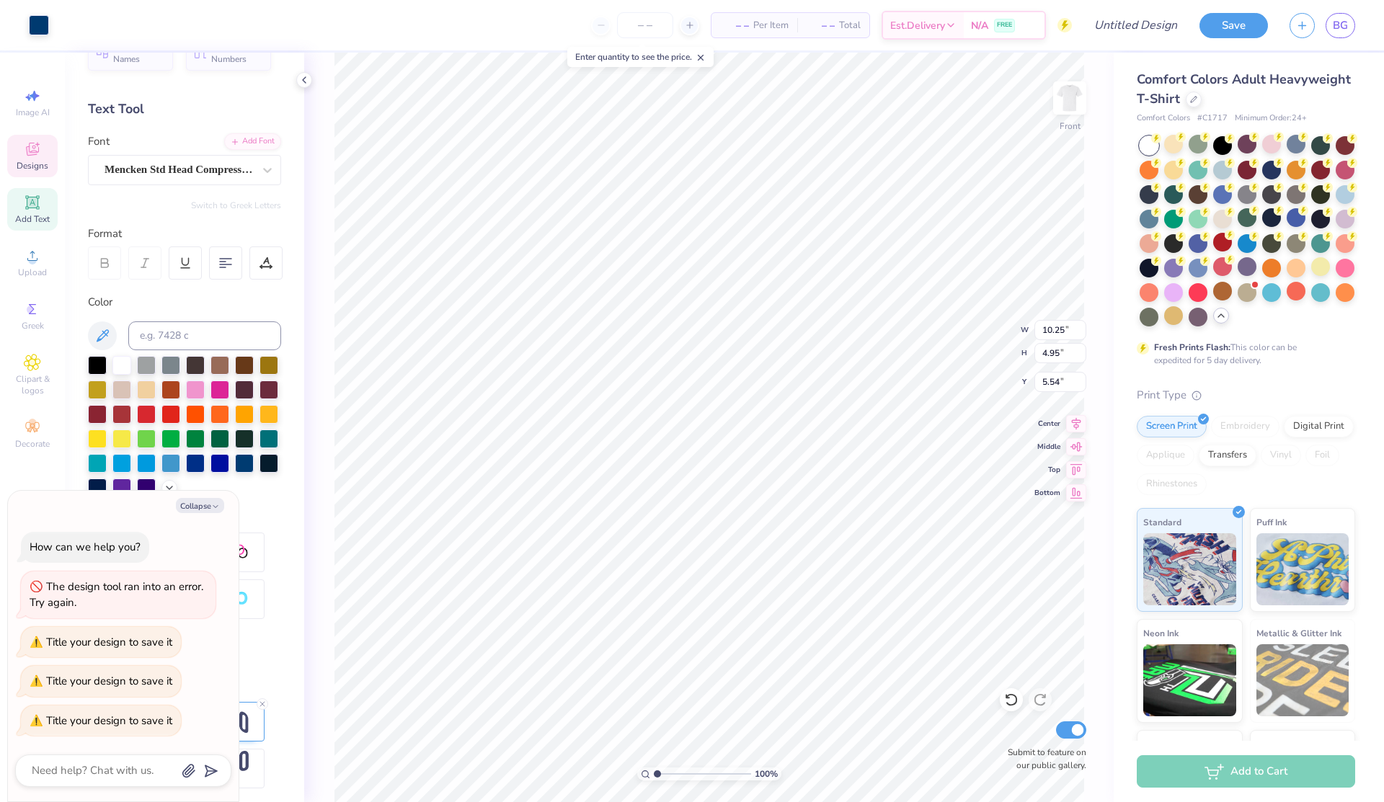
type textarea "x"
click at [1129, 27] on input "Design Title" at bounding box center [1117, 25] width 141 height 29
type input "2"
type textarea "x"
type input "2"
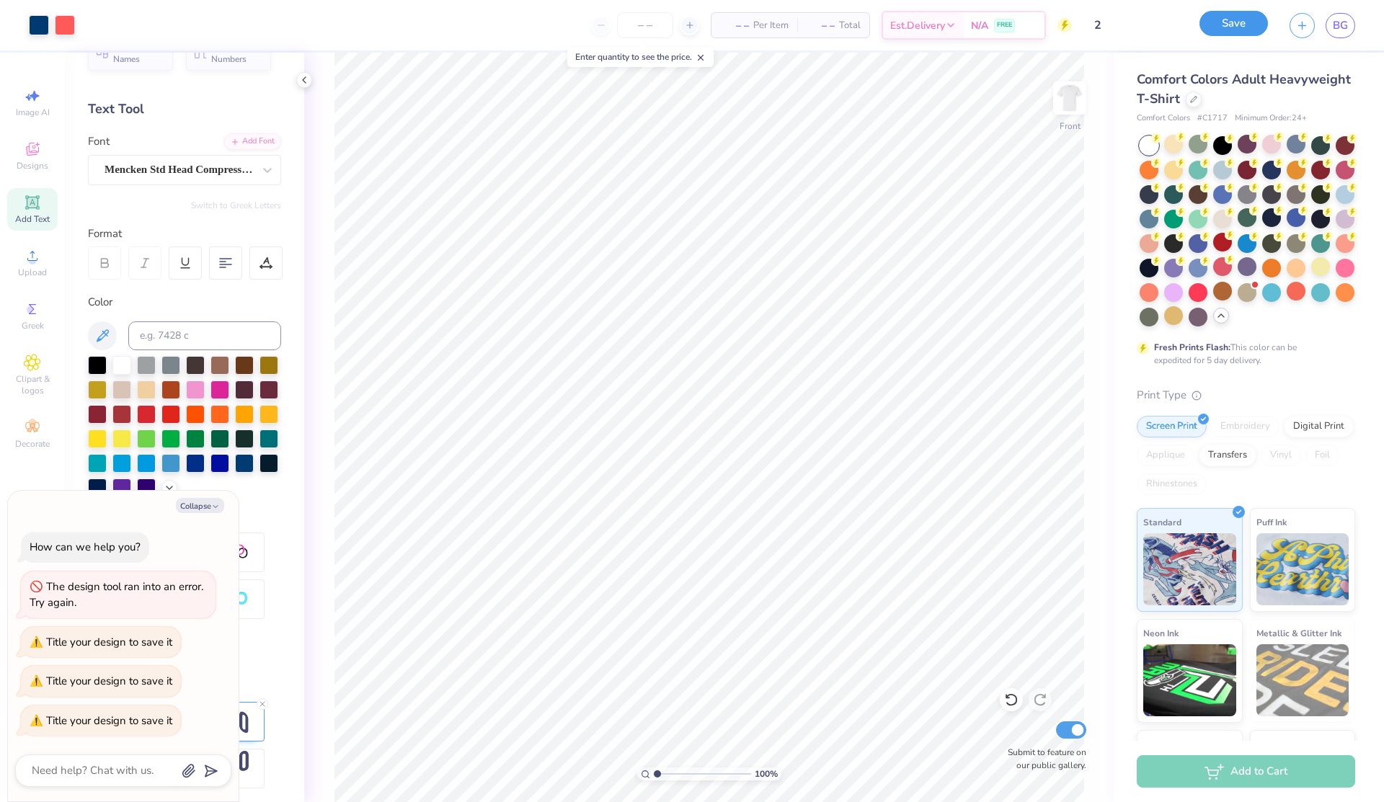
click at [1245, 17] on button "Save" at bounding box center [1233, 23] width 68 height 25
click at [1305, 23] on icon "button" at bounding box center [1302, 23] width 12 height 12
click at [1297, 25] on icon "button" at bounding box center [1302, 23] width 12 height 12
click at [1108, 22] on input "2" at bounding box center [1117, 25] width 141 height 29
type textarea "x"
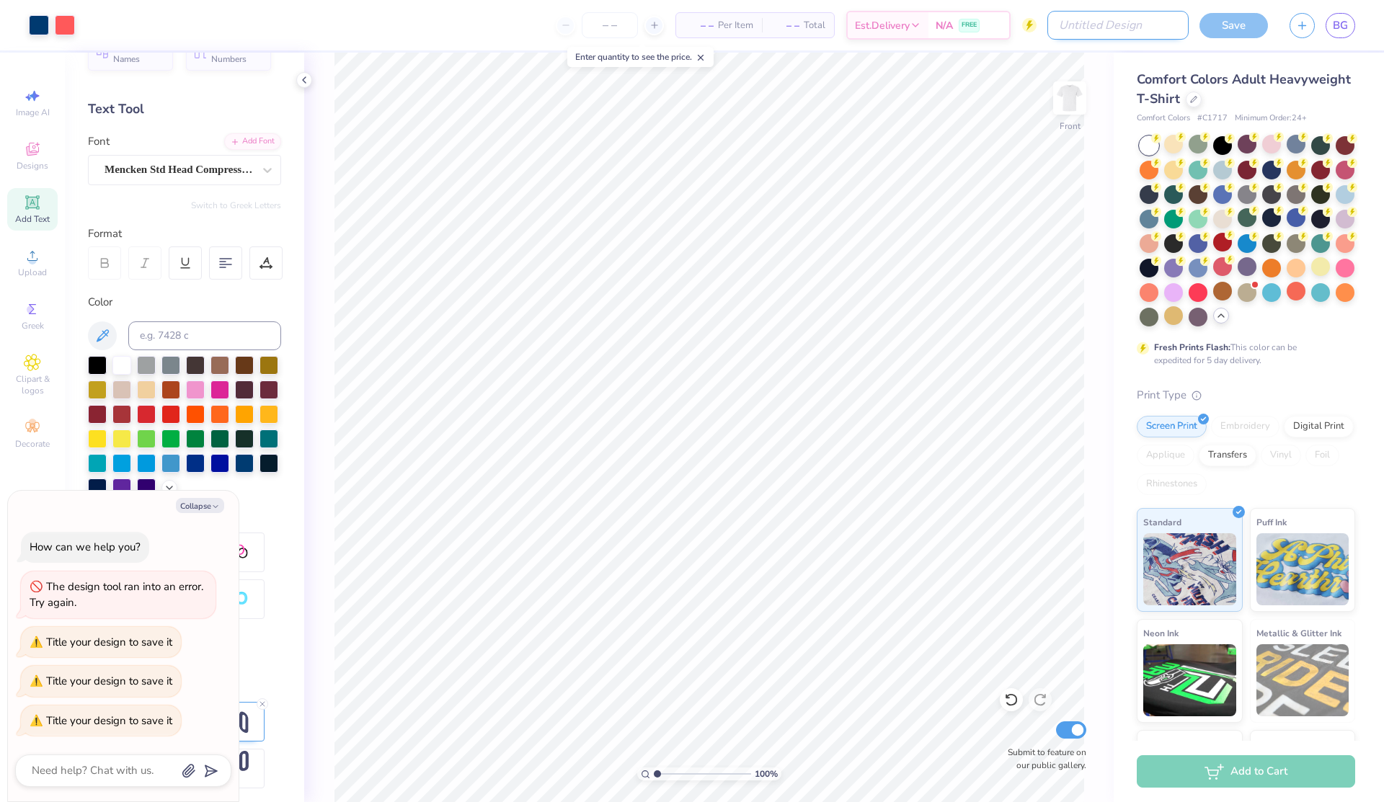
type input "s"
type textarea "x"
type input "sh"
type textarea "x"
type input "shi"
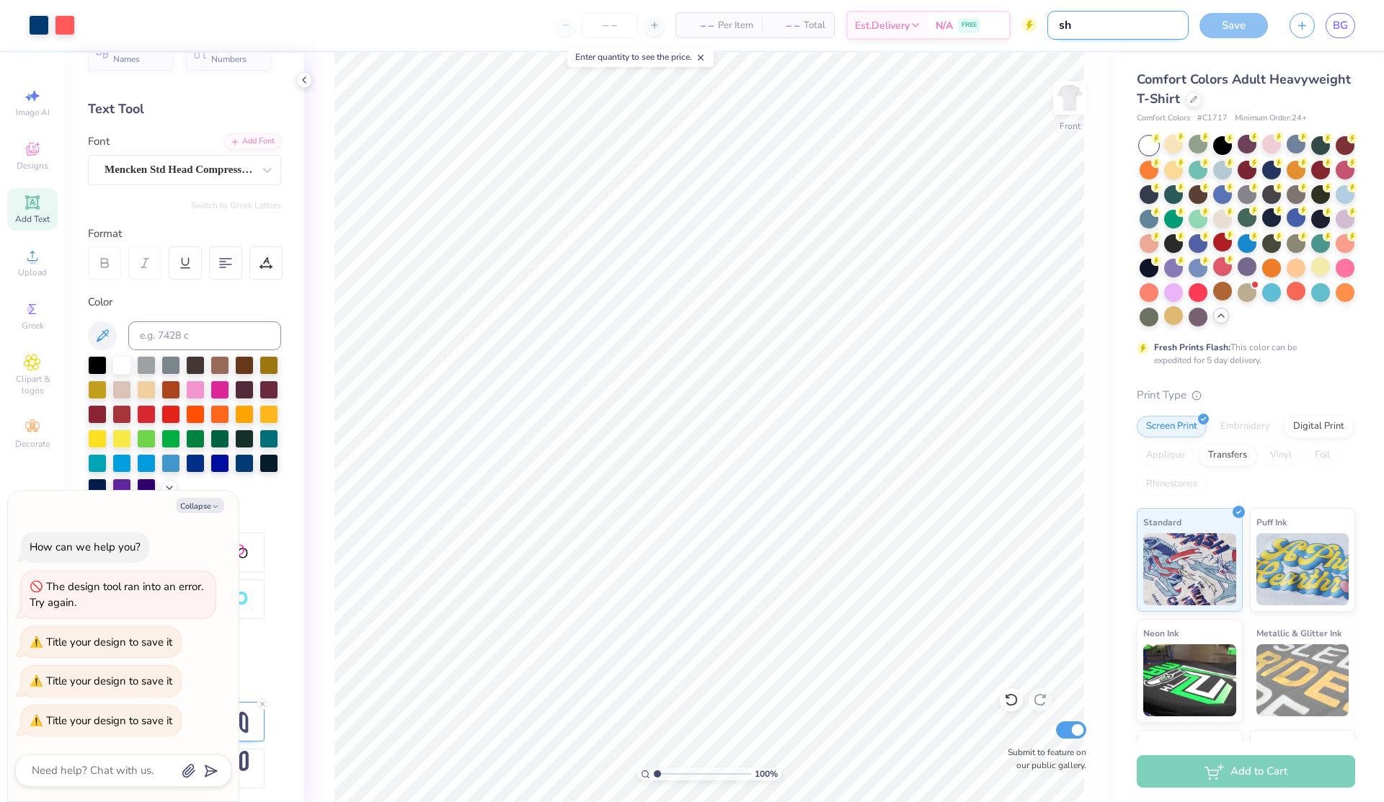
type textarea "x"
type input "shir"
type textarea "x"
type input "shirt"
type textarea "x"
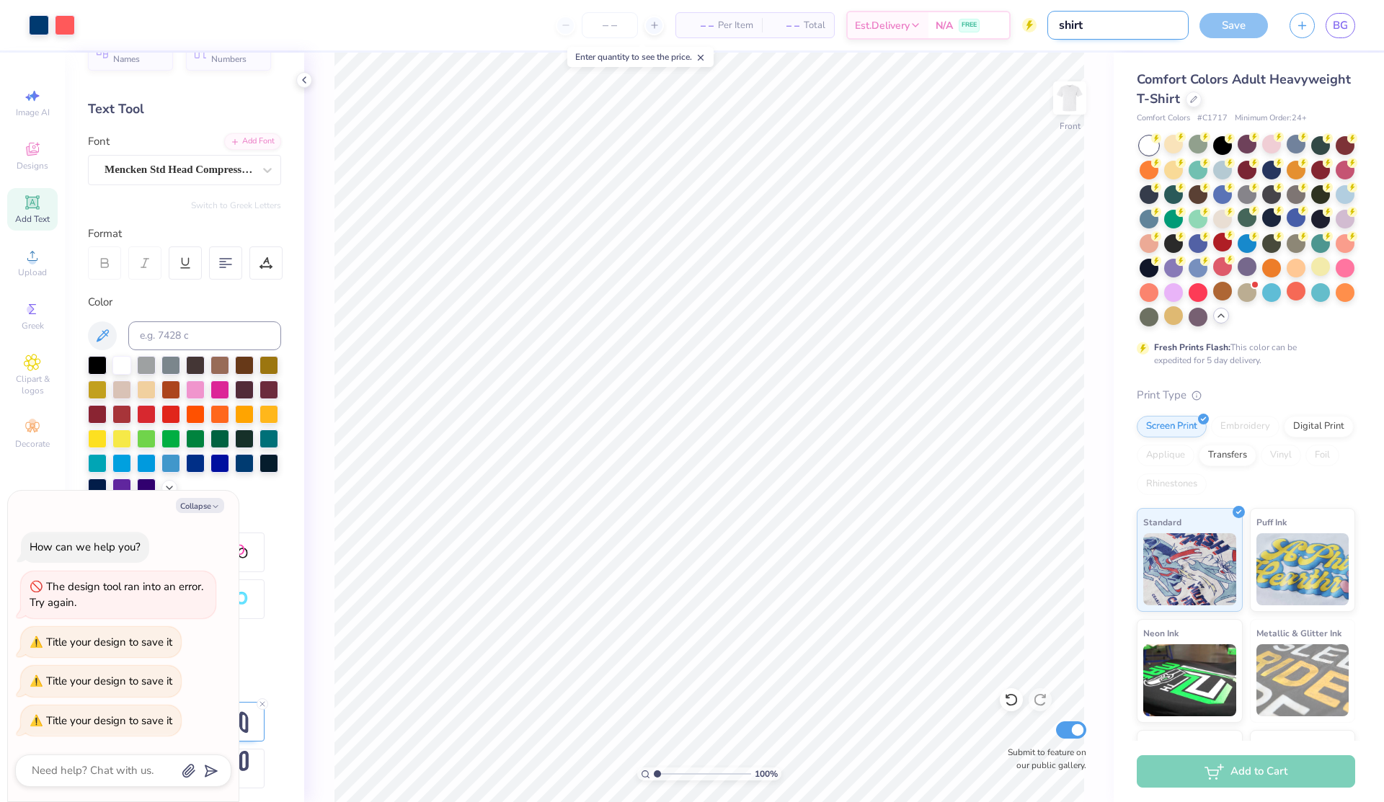
type input "shirt"
type textarea "x"
type input "shirt d"
type textarea "x"
type input "shirt de"
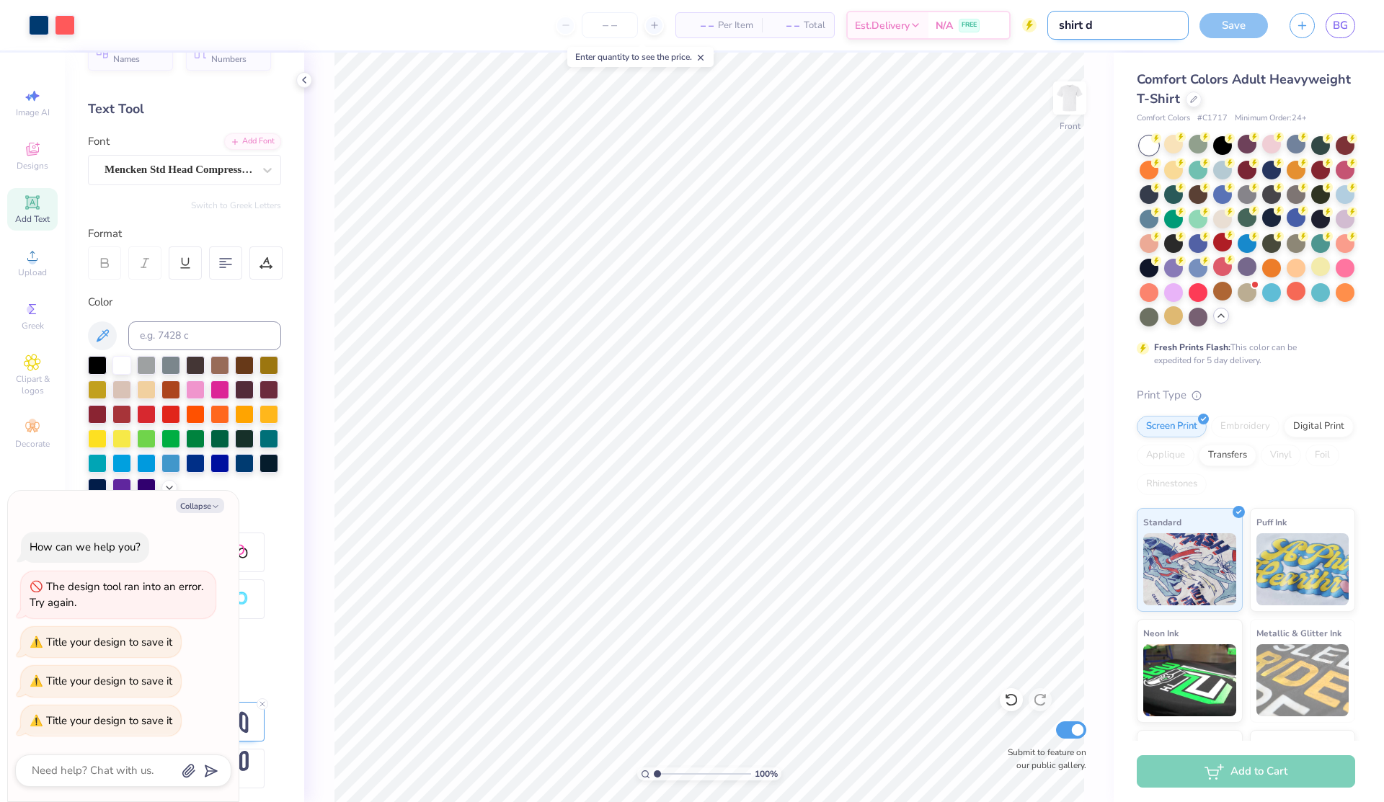
type textarea "x"
type input "shirt des"
type textarea "x"
type input "shirt desi"
type textarea "x"
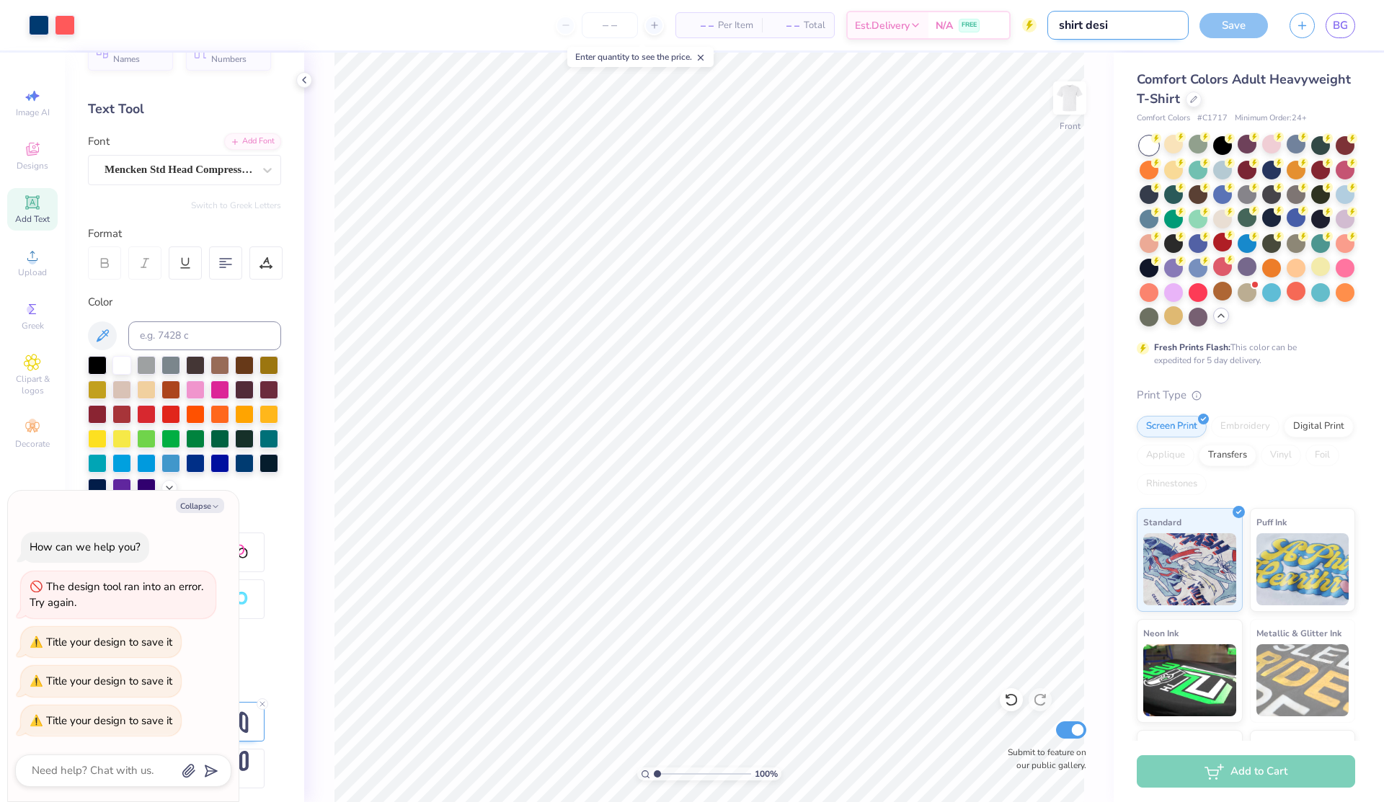
type input "shirt desin"
type textarea "x"
type input "shirt desing"
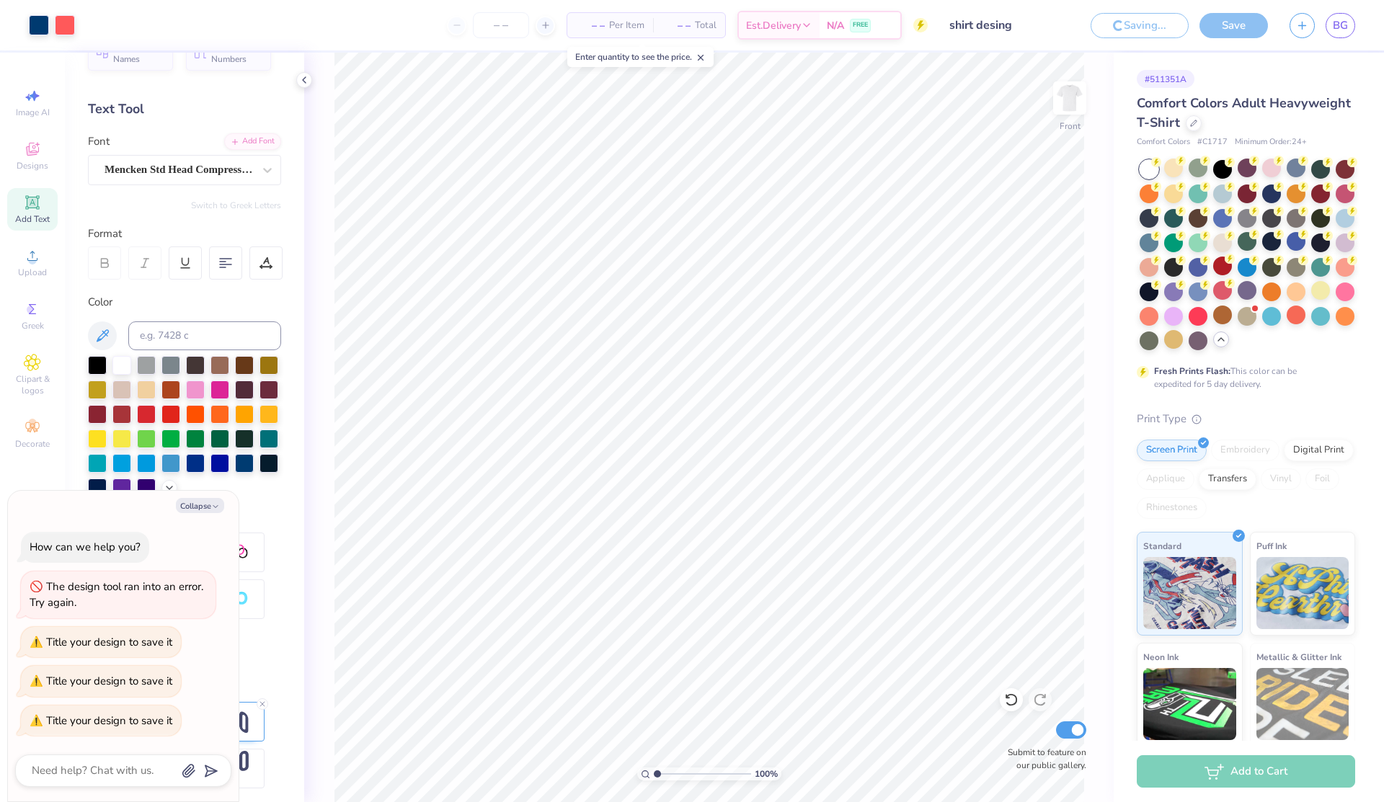
type textarea "x"
type input "2"
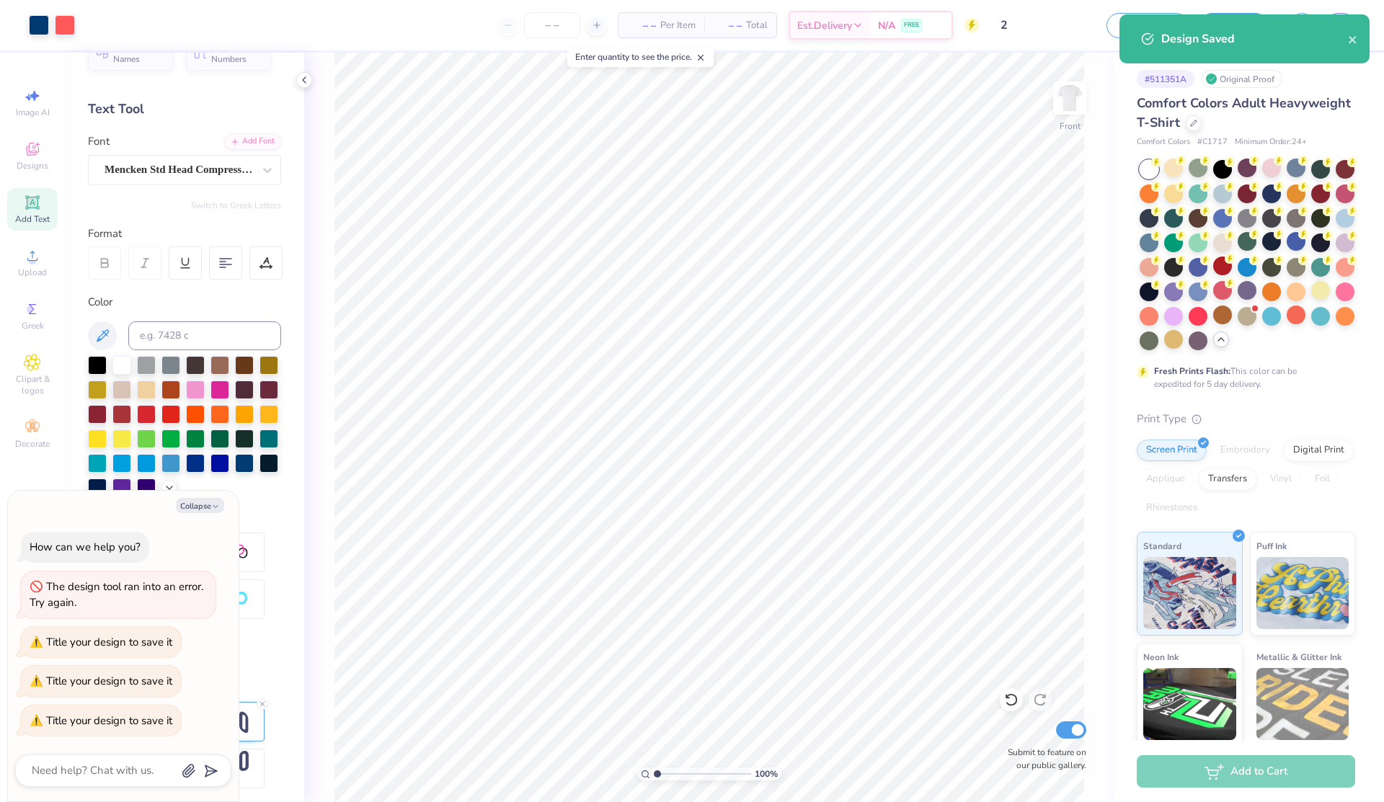
click at [1346, 37] on div "Design Saved" at bounding box center [1254, 38] width 187 height 17
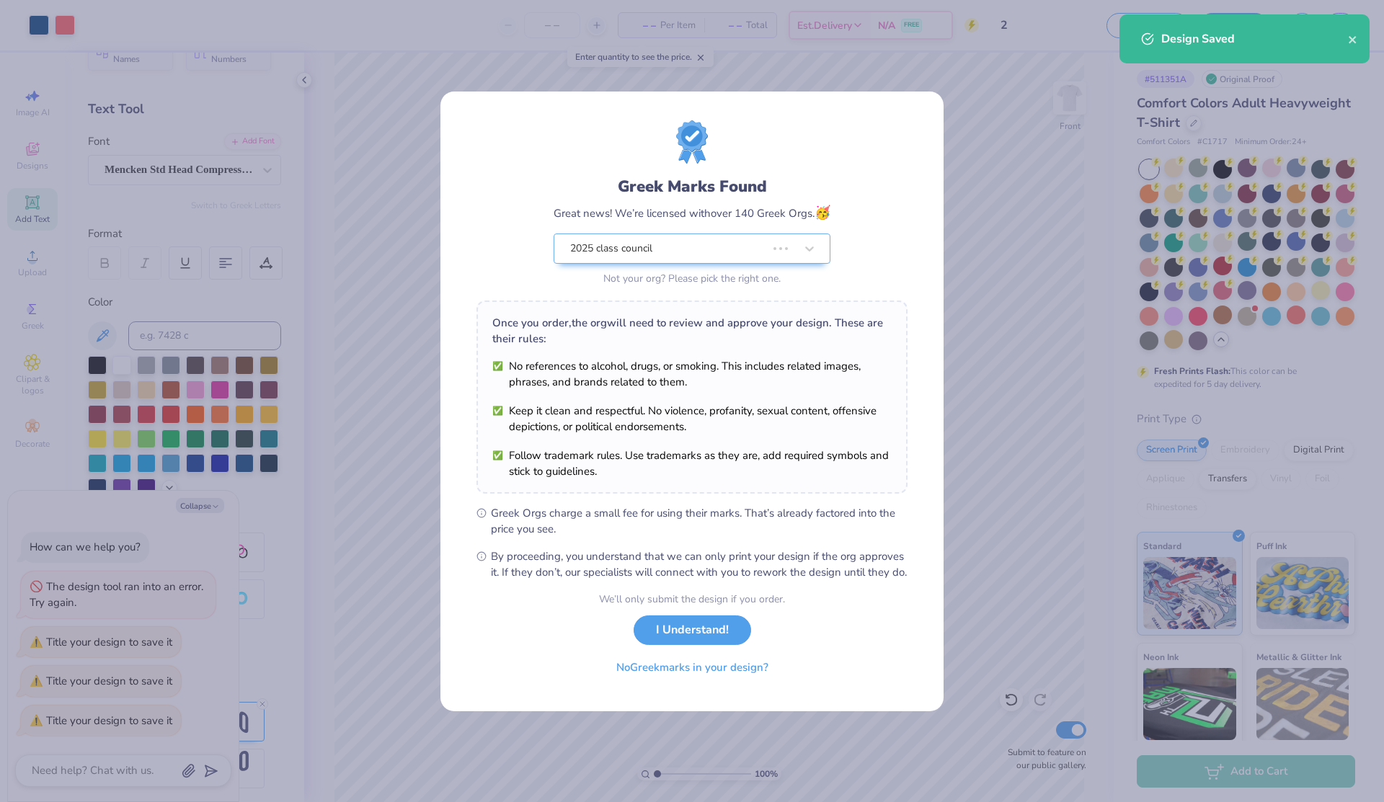
type textarea "x"
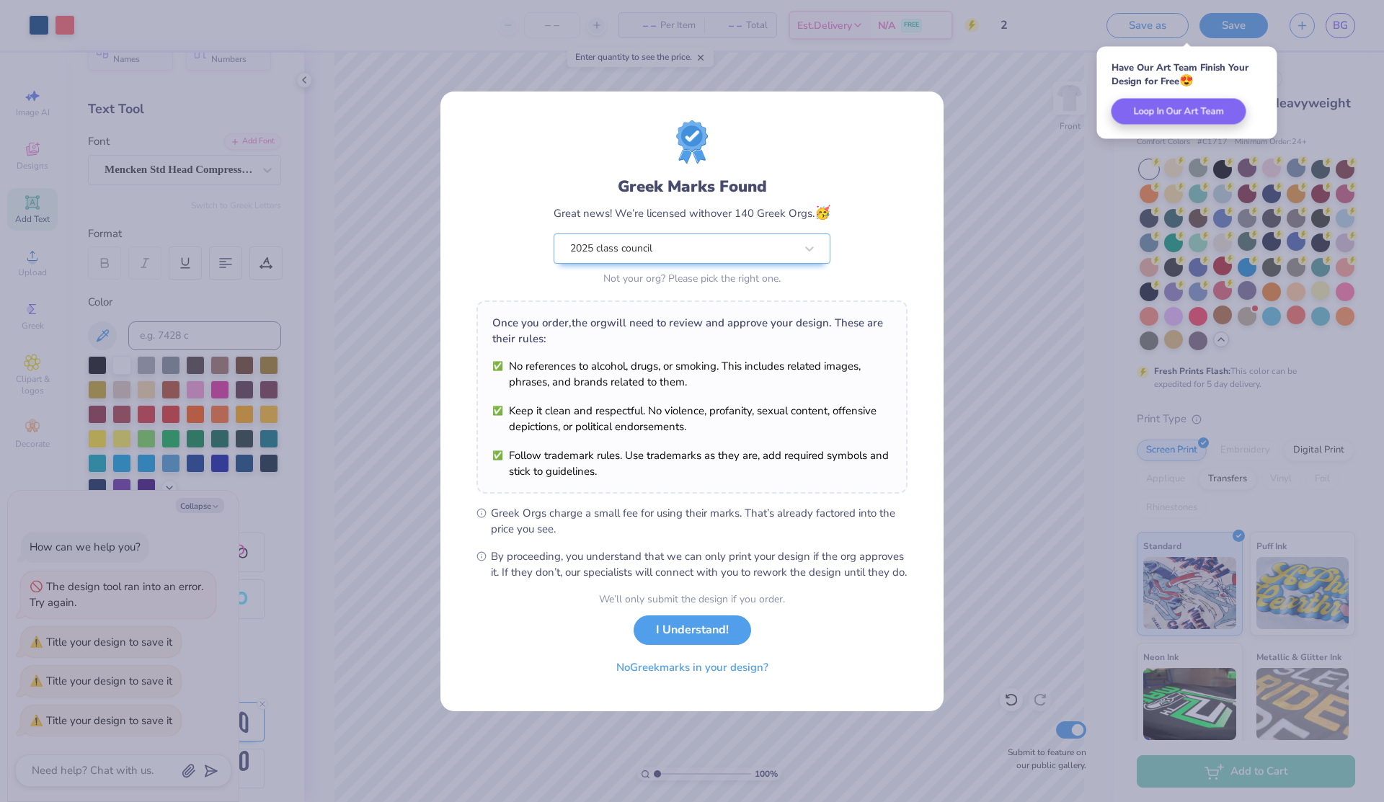
click at [1185, 57] on div "Have Our Art Team Finish Your Design for Free 😍 Loop In Our Art Team" at bounding box center [1187, 93] width 180 height 92
click at [1306, 48] on div "Greek Marks Found Great news! We’re licensed with over 140 Greek Orgs. 🥳 2025 c…" at bounding box center [692, 401] width 1384 height 802
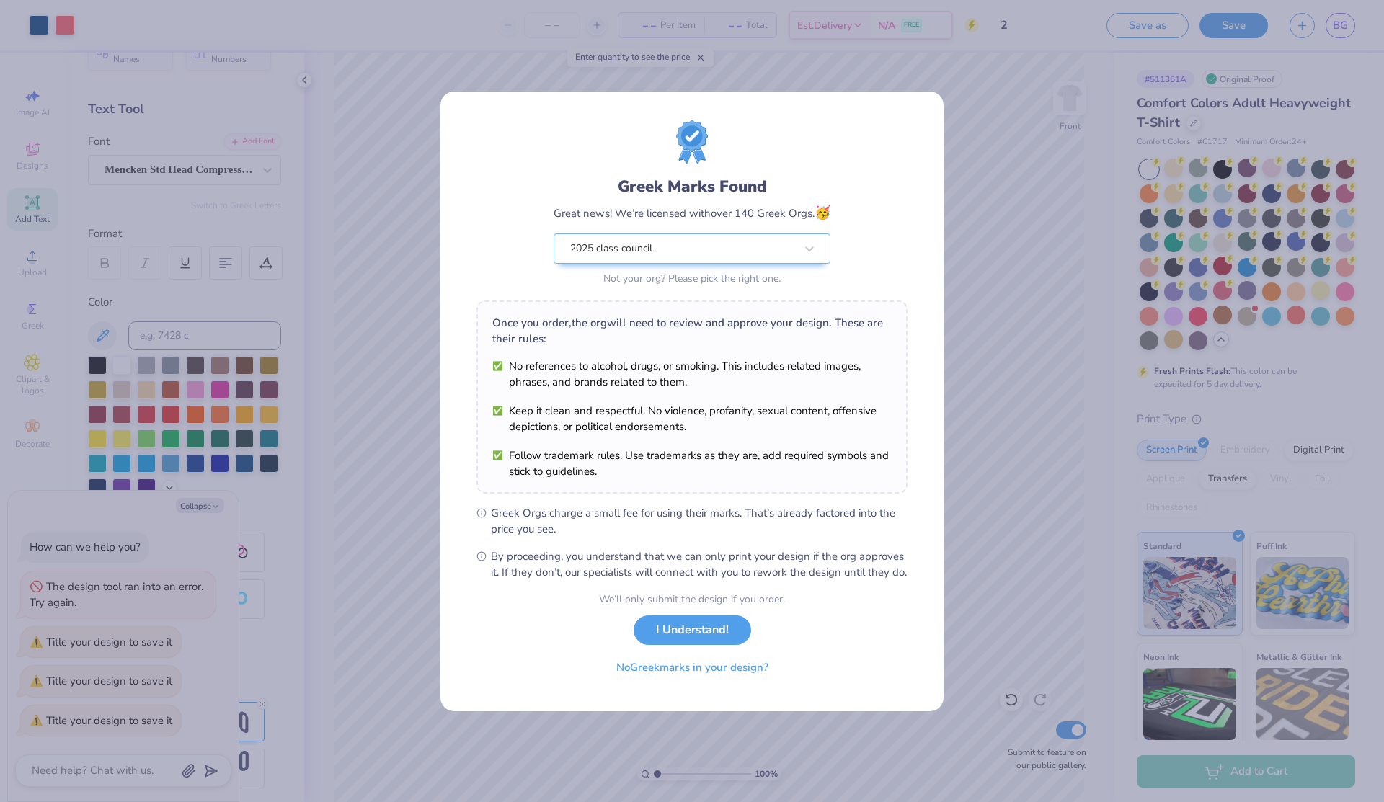
click at [868, 683] on form "Greek Marks Found Great news! We’re licensed with over 140 Greek Orgs. 🥳 2025 c…" at bounding box center [691, 401] width 431 height 562
click at [703, 641] on button "I Understand!" at bounding box center [691, 627] width 117 height 30
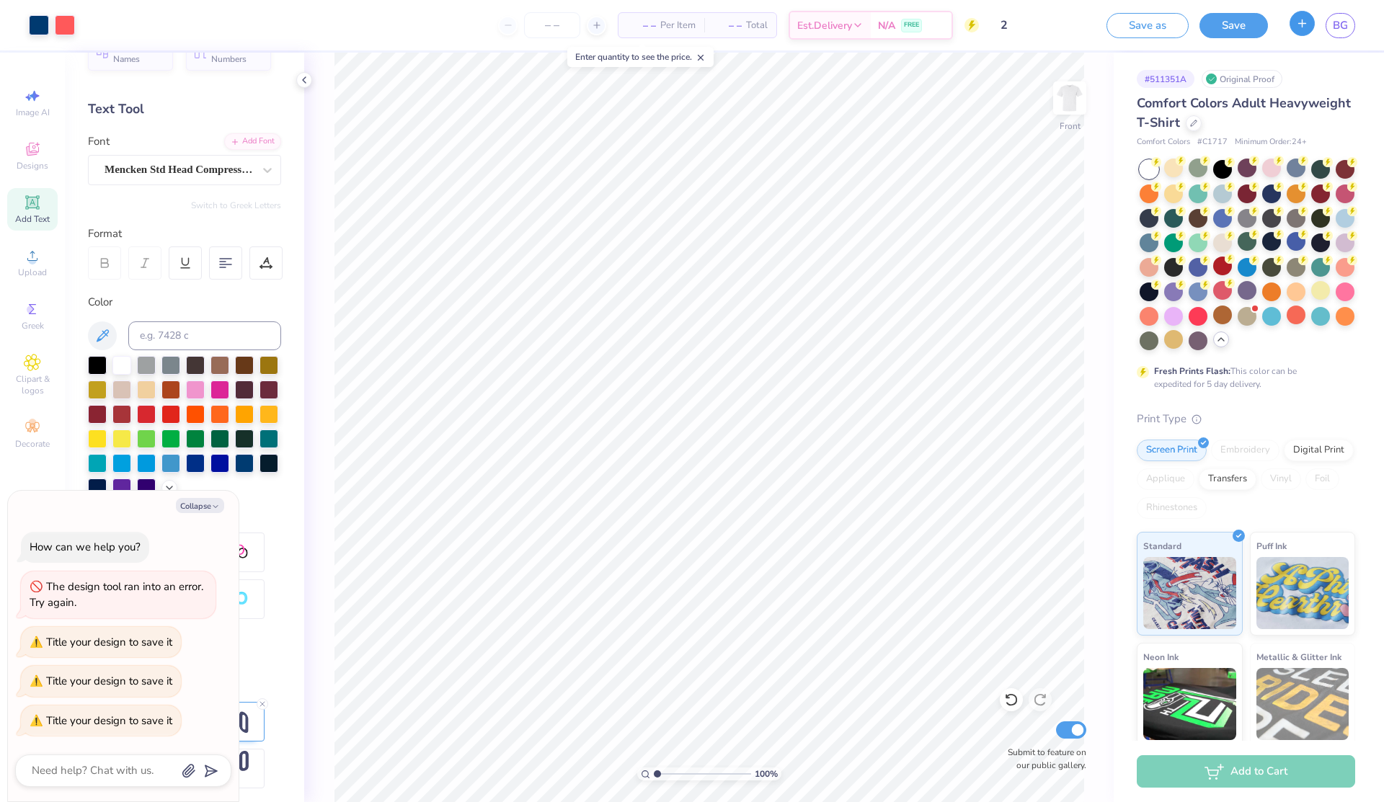
click at [1297, 24] on icon "button" at bounding box center [1302, 23] width 12 height 12
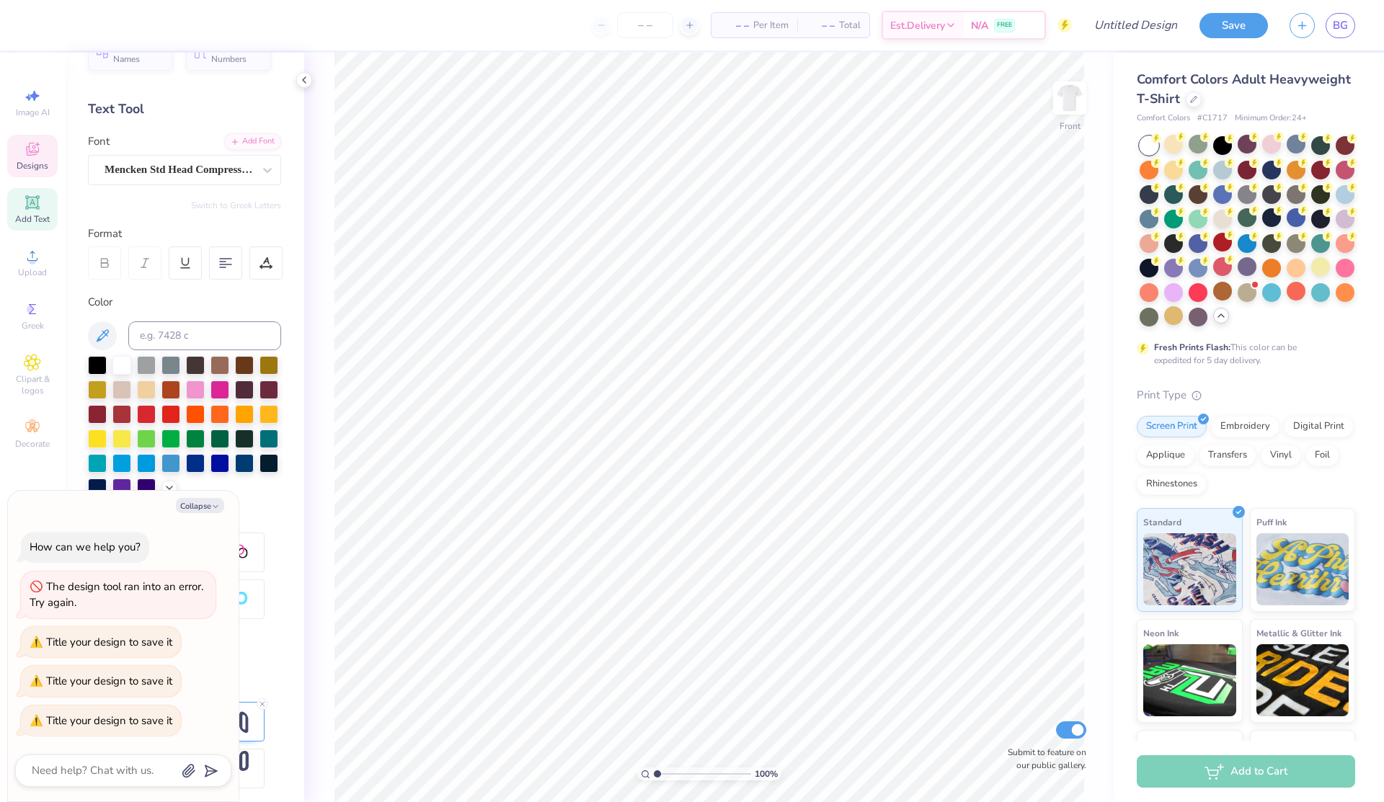
click at [40, 140] on div "Designs" at bounding box center [32, 156] width 50 height 43
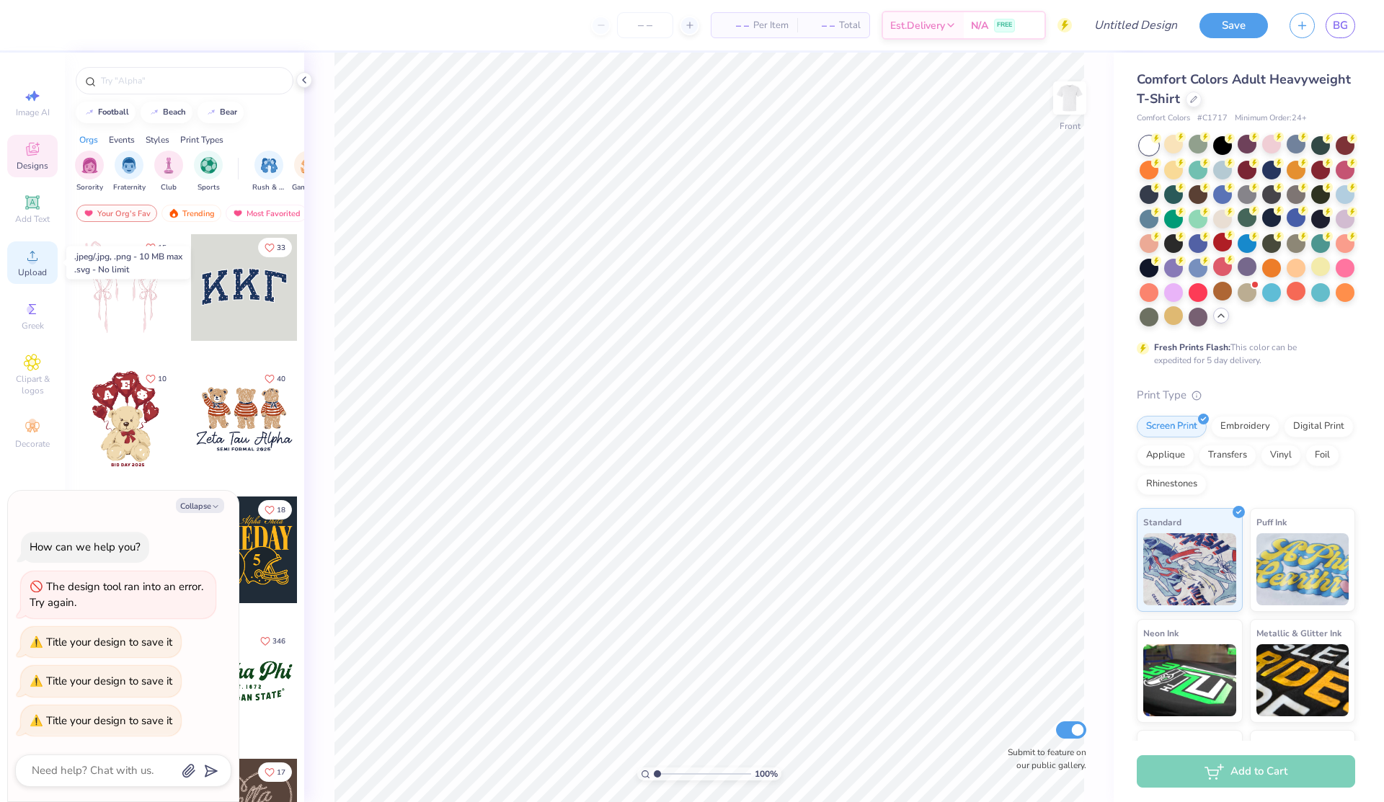
click at [32, 267] on span "Upload" at bounding box center [32, 273] width 29 height 12
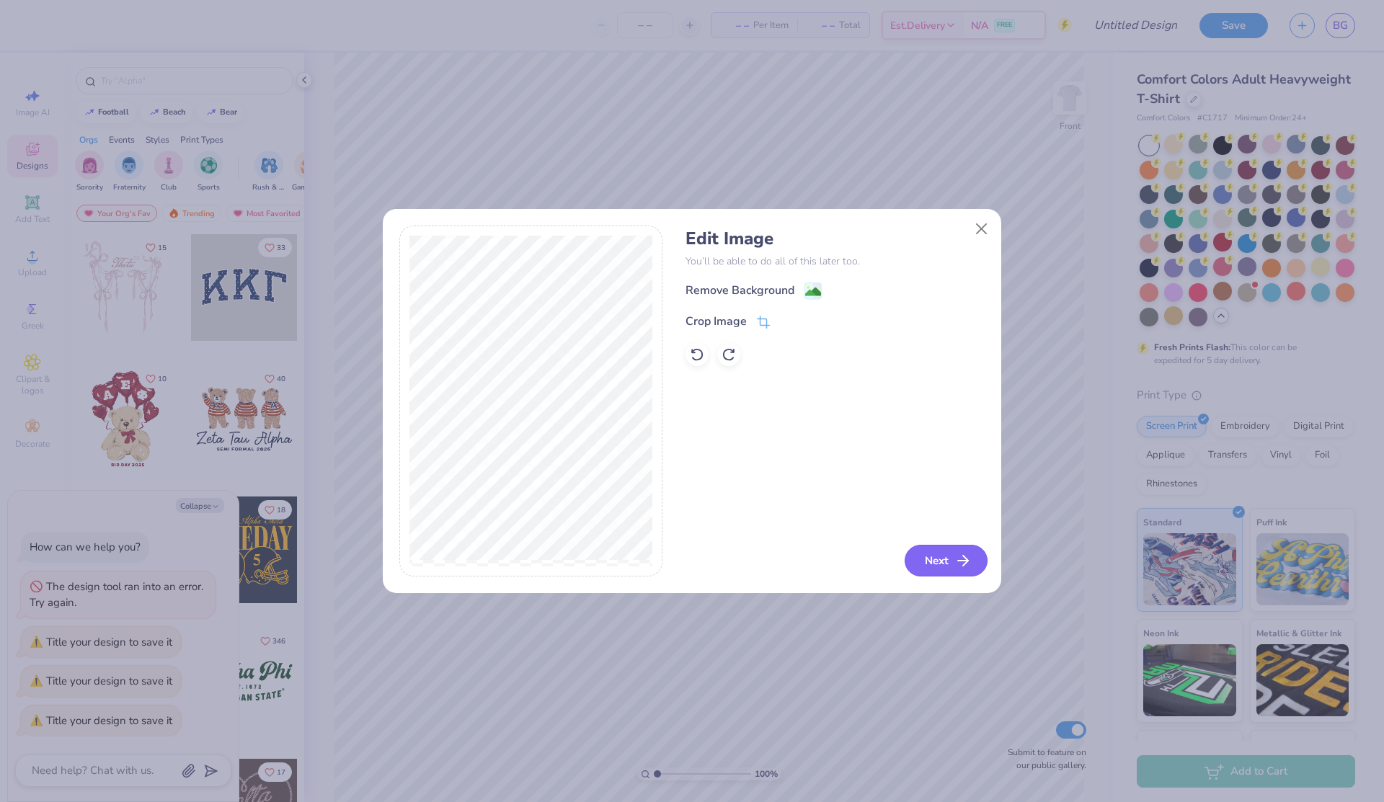
click at [964, 554] on icon "button" at bounding box center [962, 560] width 17 height 17
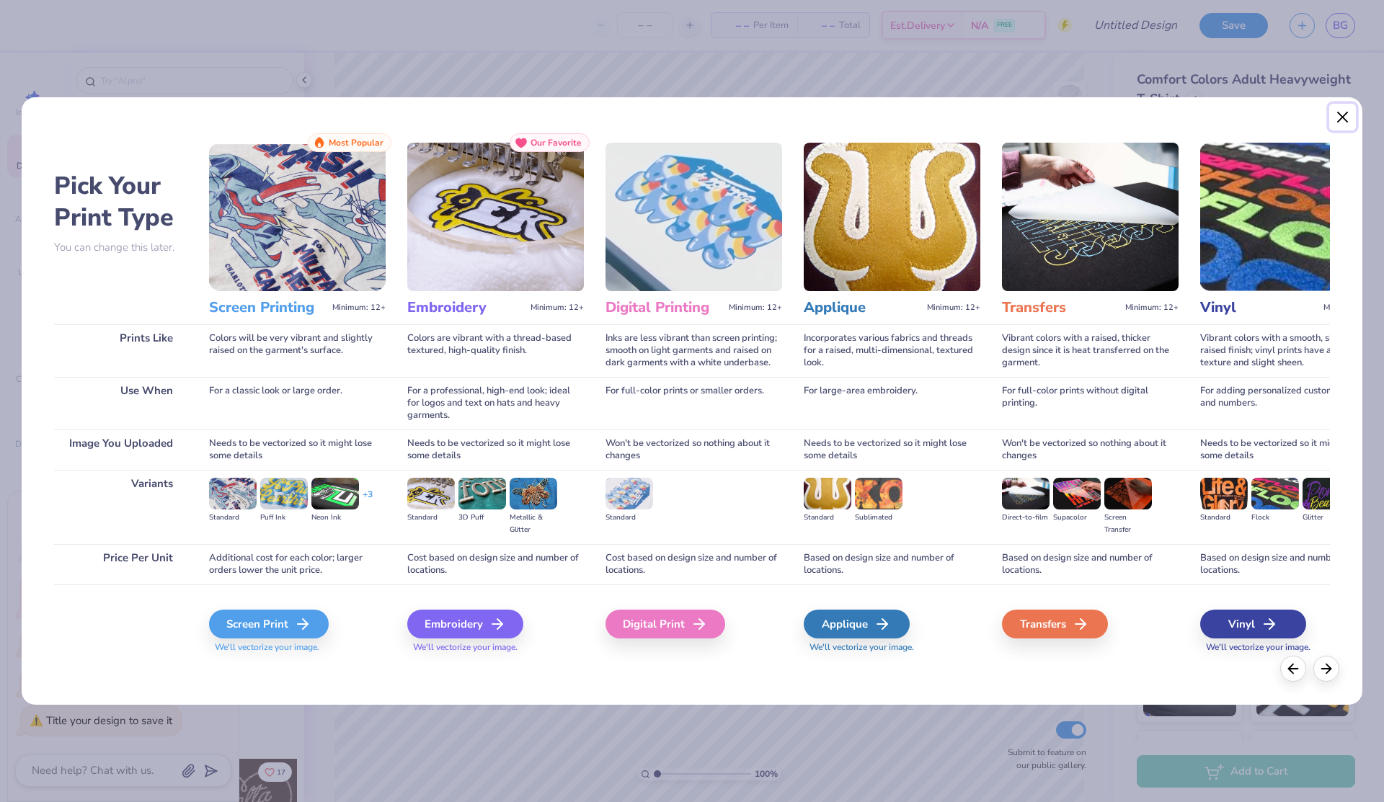
click at [1348, 117] on button "Close" at bounding box center [1342, 117] width 27 height 27
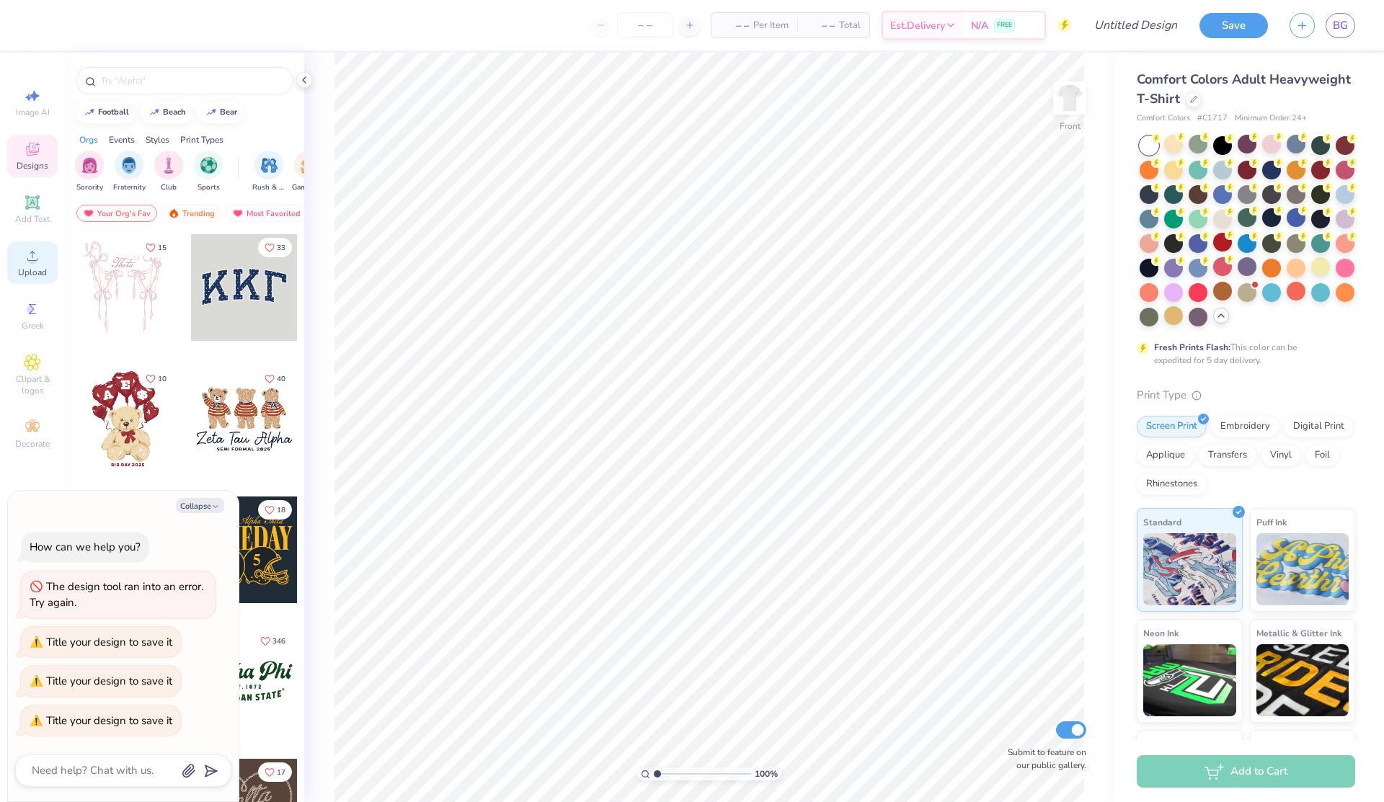
click at [31, 267] on span "Upload" at bounding box center [32, 273] width 29 height 12
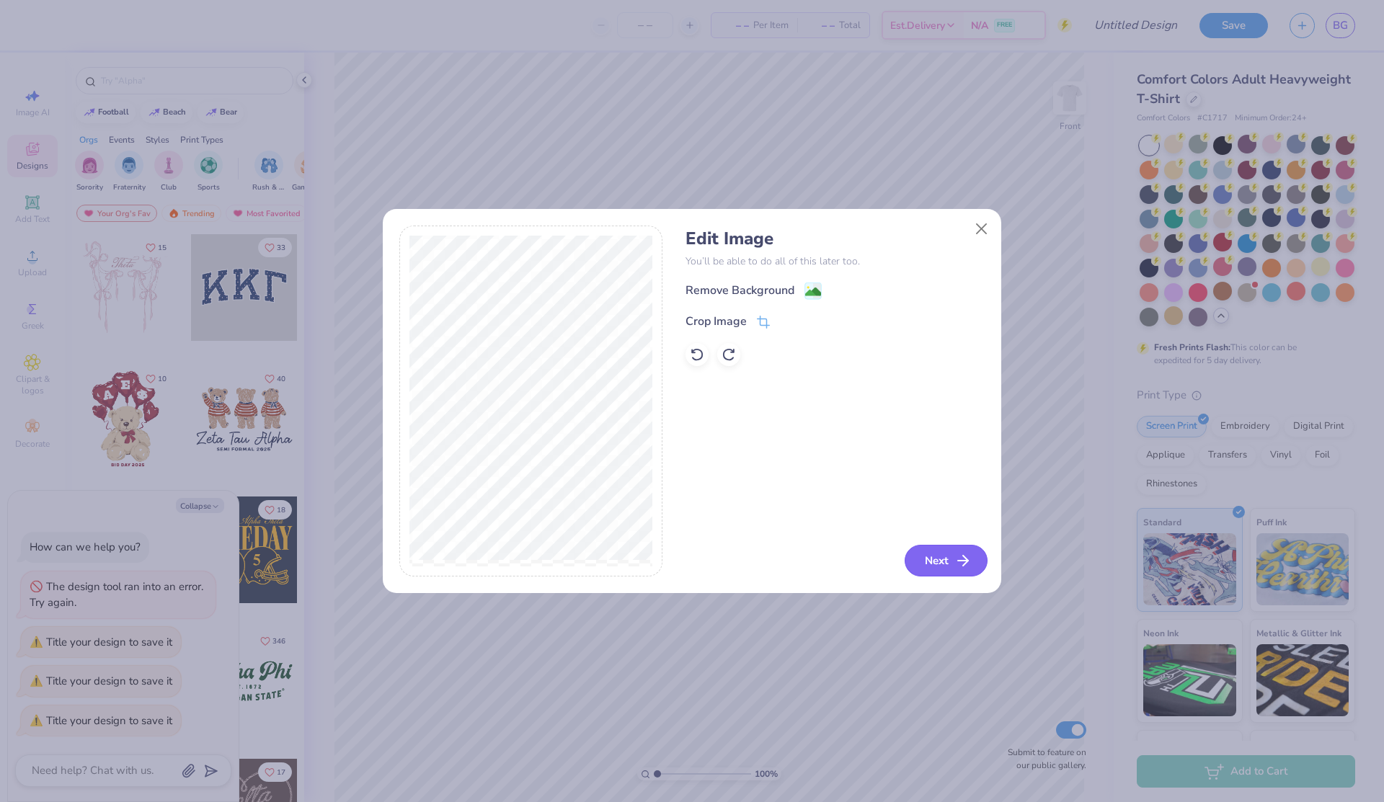
click at [952, 566] on button "Next" at bounding box center [945, 561] width 83 height 32
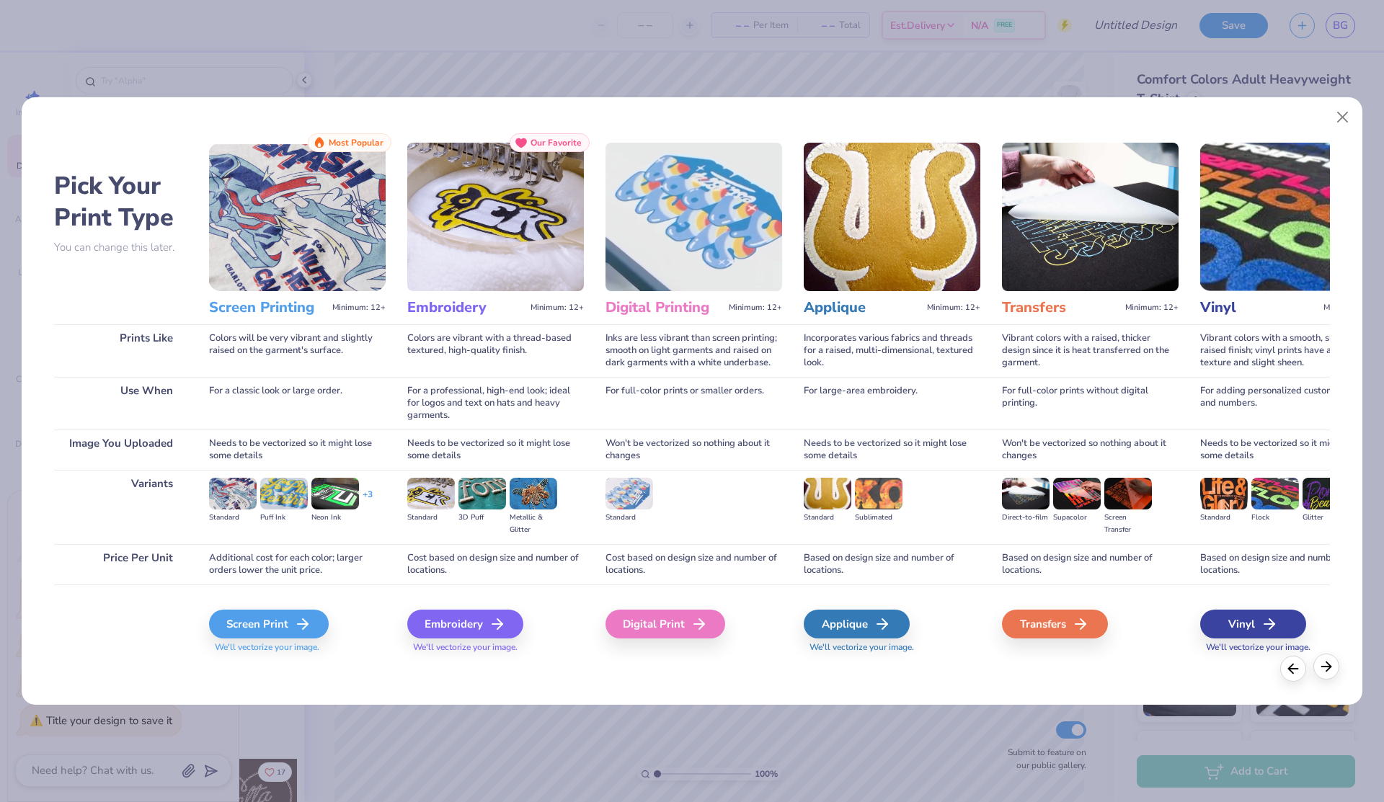
click at [1337, 672] on div at bounding box center [1326, 667] width 26 height 26
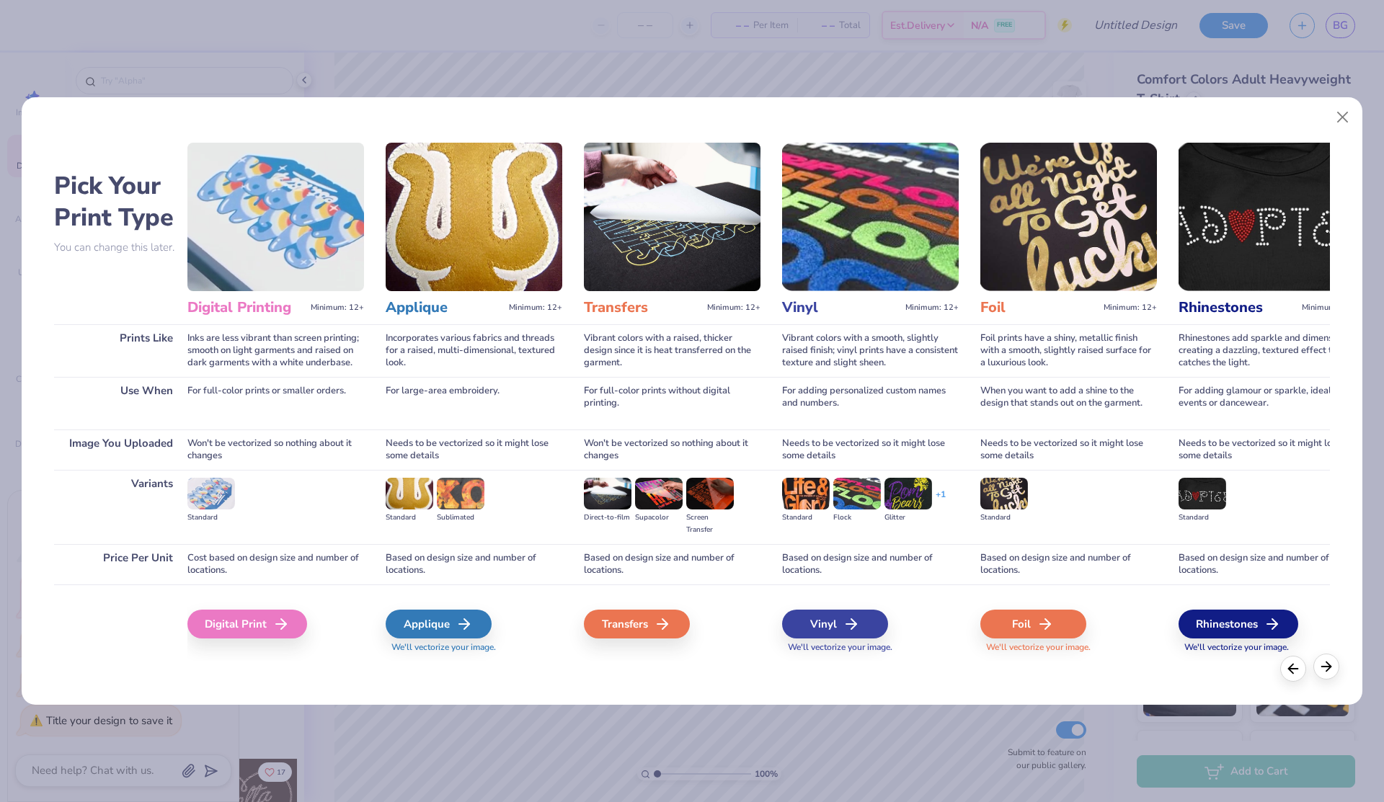
scroll to position [0, 464]
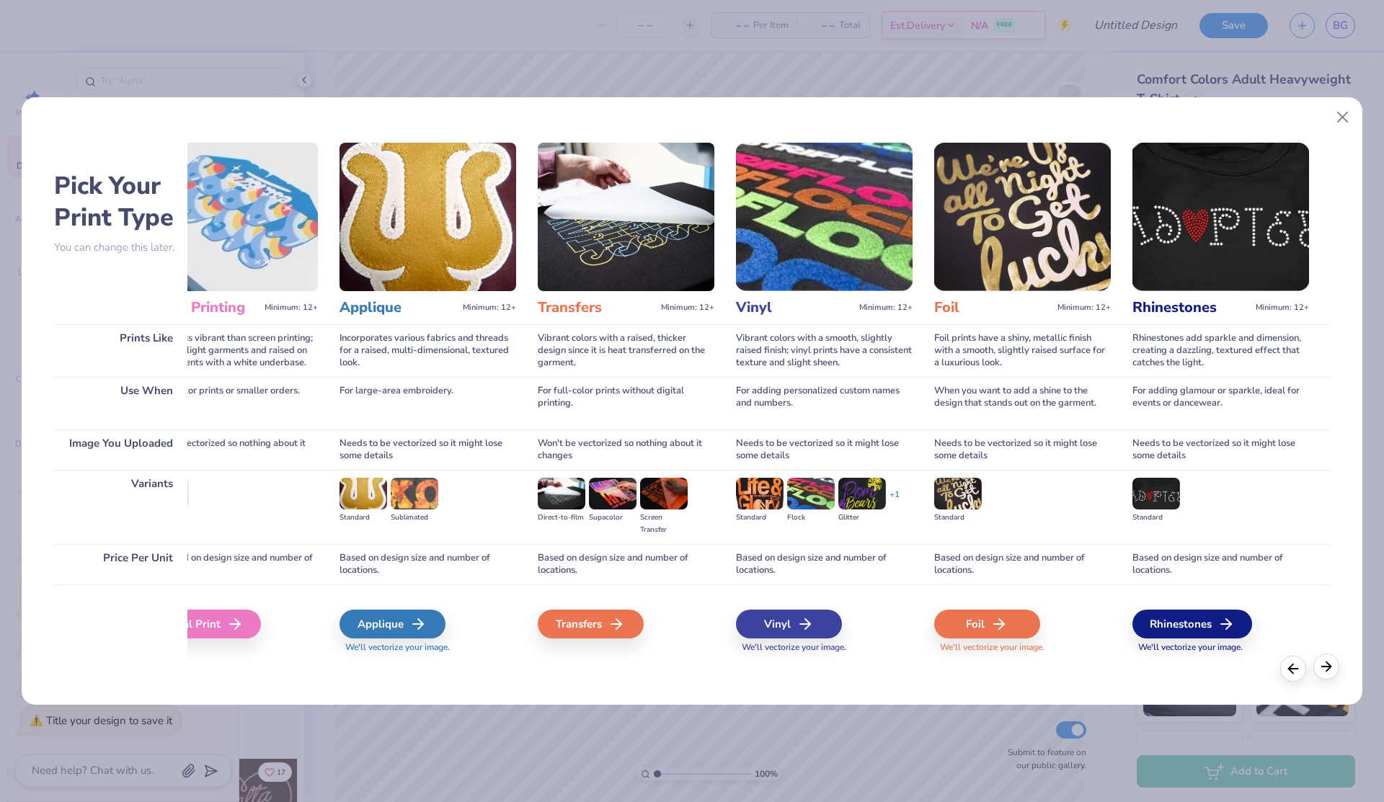
click at [1336, 672] on div at bounding box center [1326, 667] width 26 height 26
click at [1300, 675] on icon at bounding box center [1293, 667] width 16 height 16
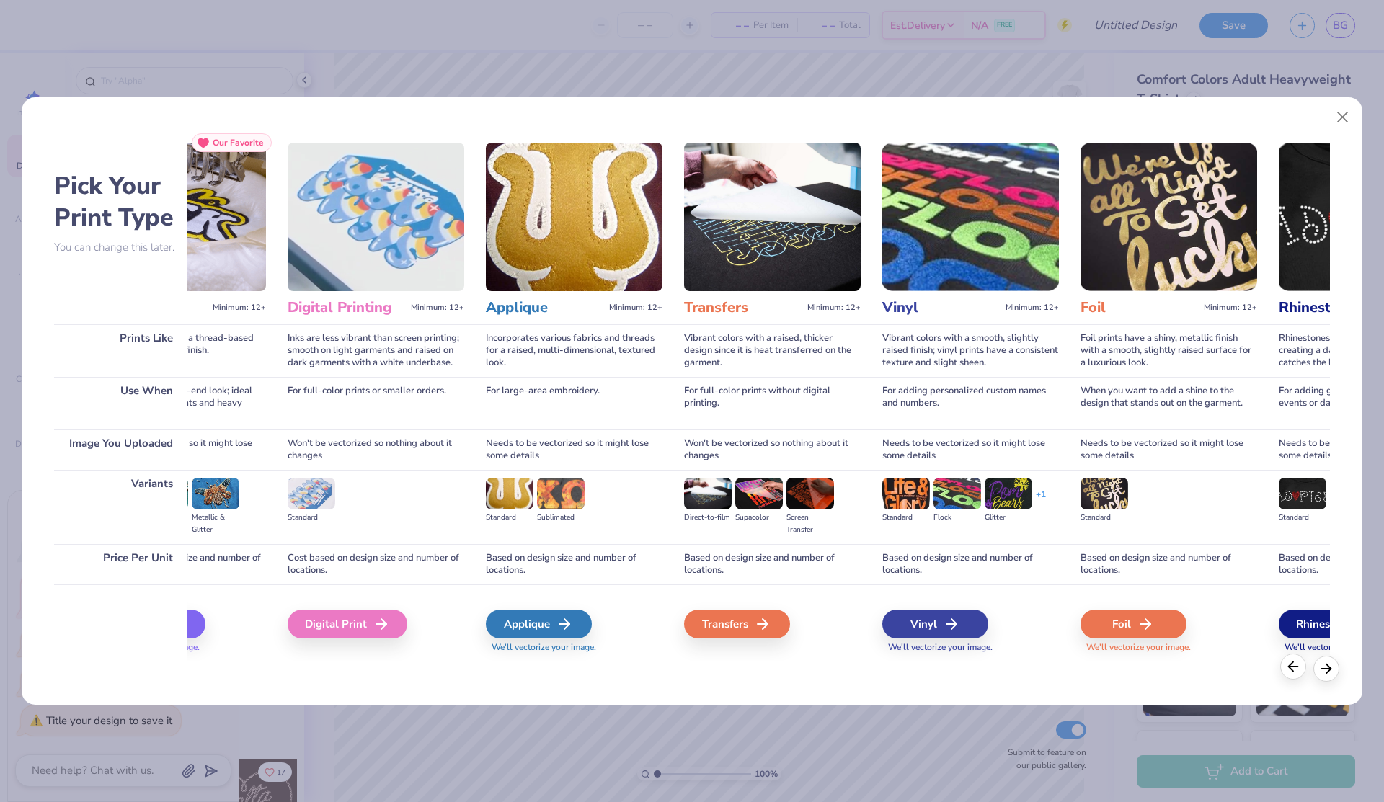
scroll to position [0, 46]
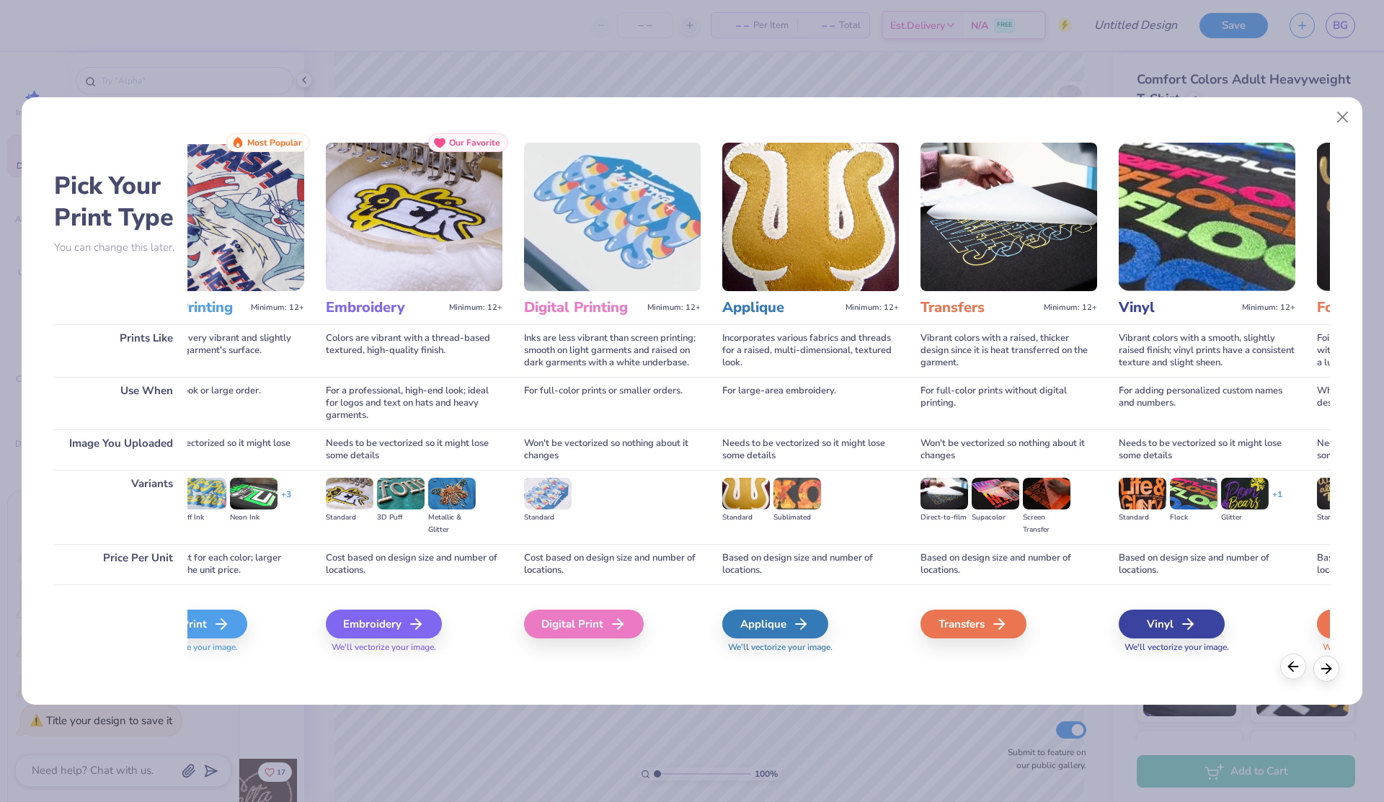
click at [1300, 674] on icon at bounding box center [1293, 667] width 16 height 16
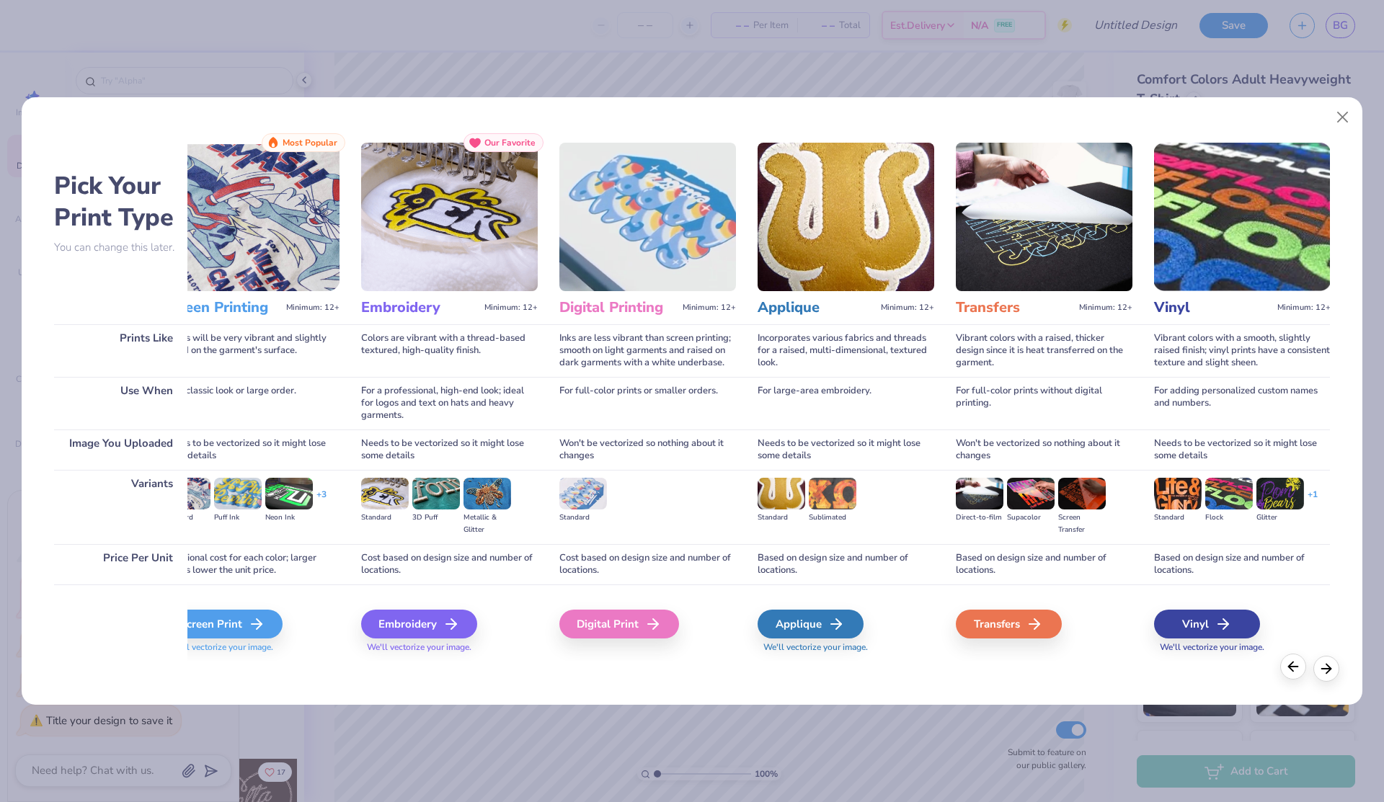
scroll to position [0, 0]
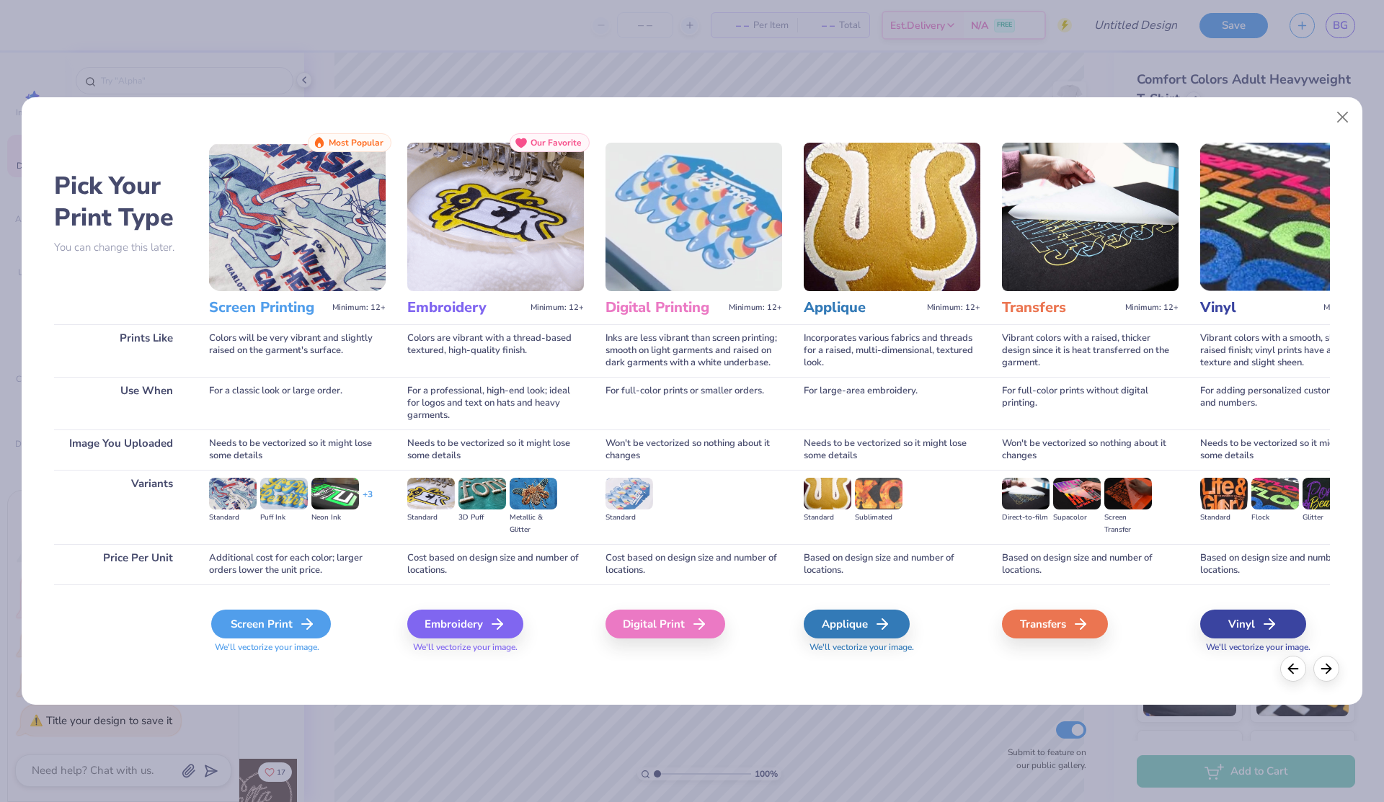
click at [289, 623] on div "Screen Print" at bounding box center [271, 624] width 120 height 29
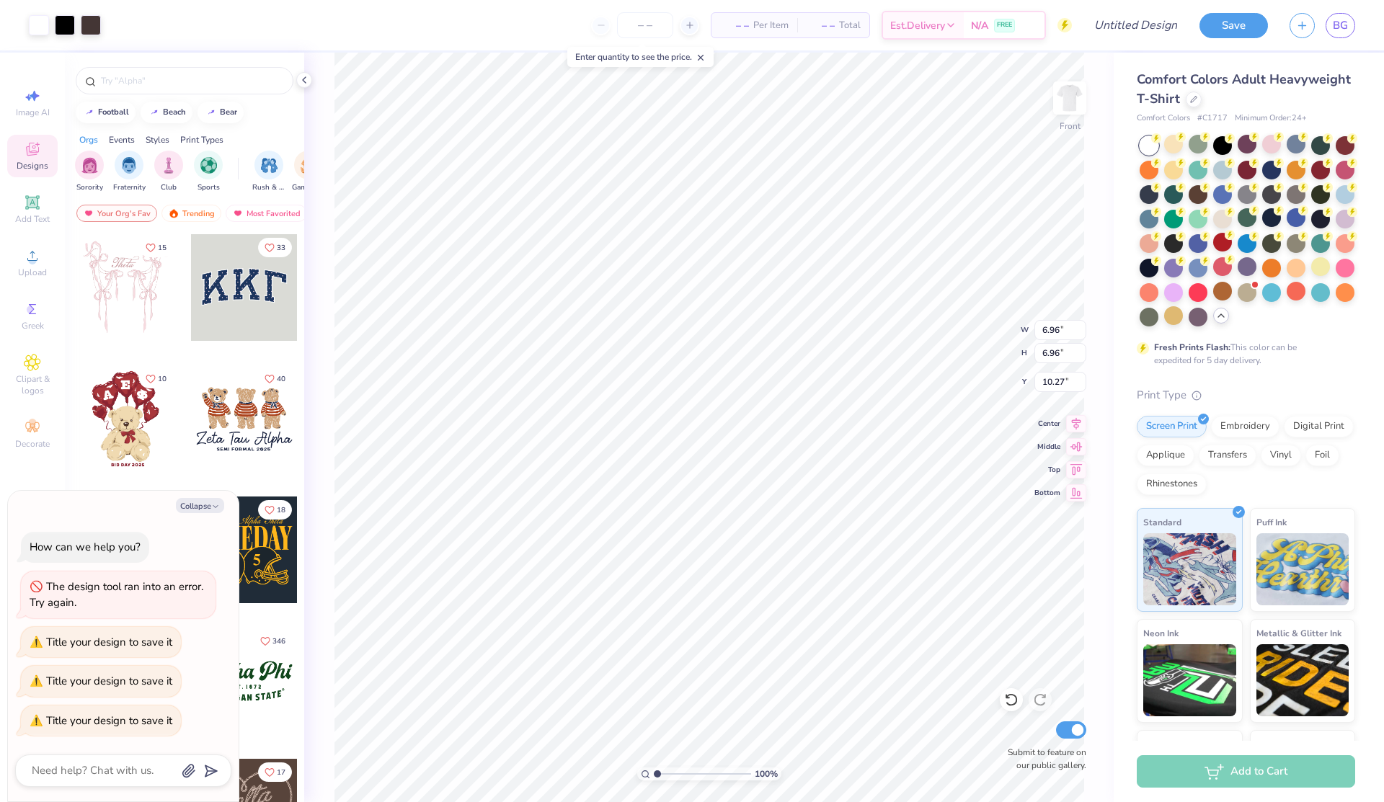
type textarea "x"
type input "9.76"
type input "7.47"
type textarea "x"
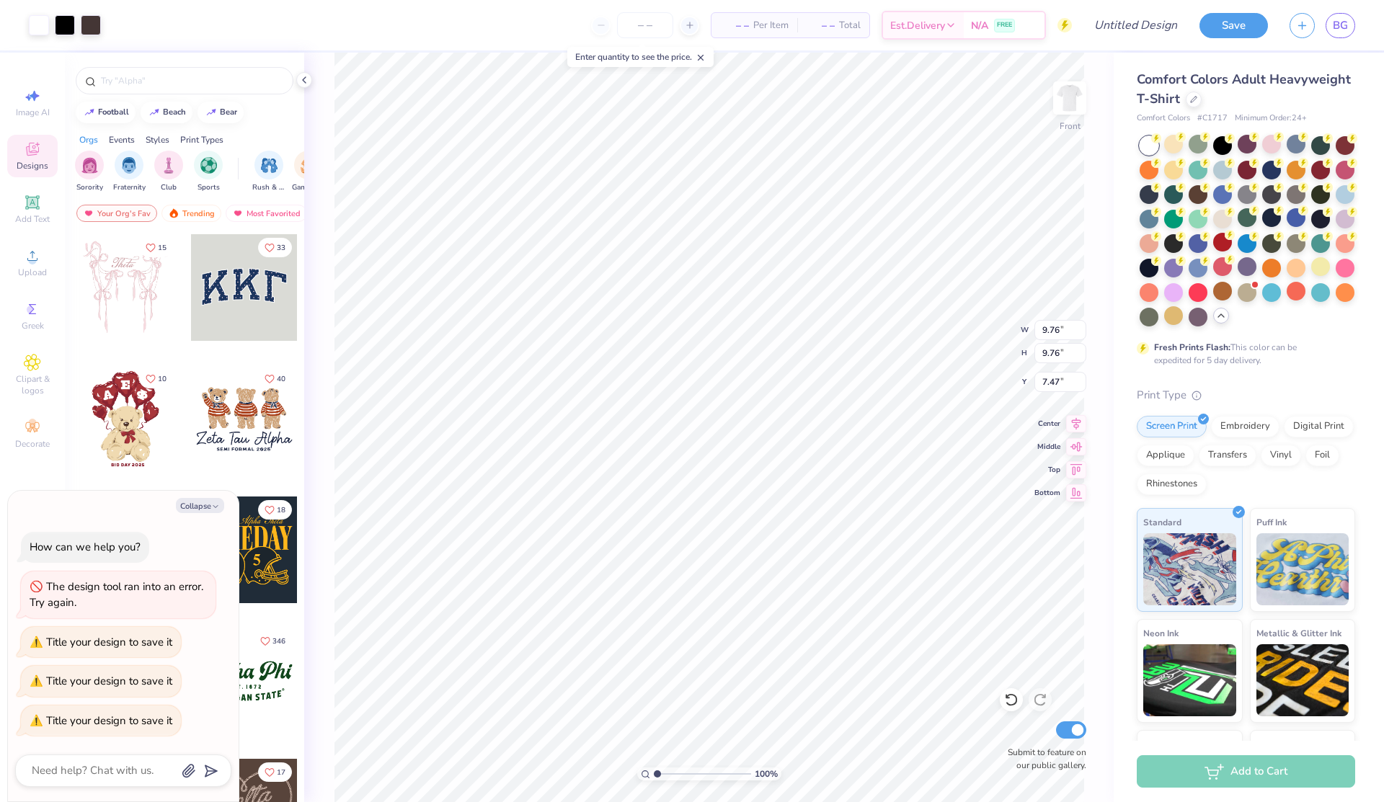
type input "4.53"
type textarea "x"
type input "11.21"
type textarea "x"
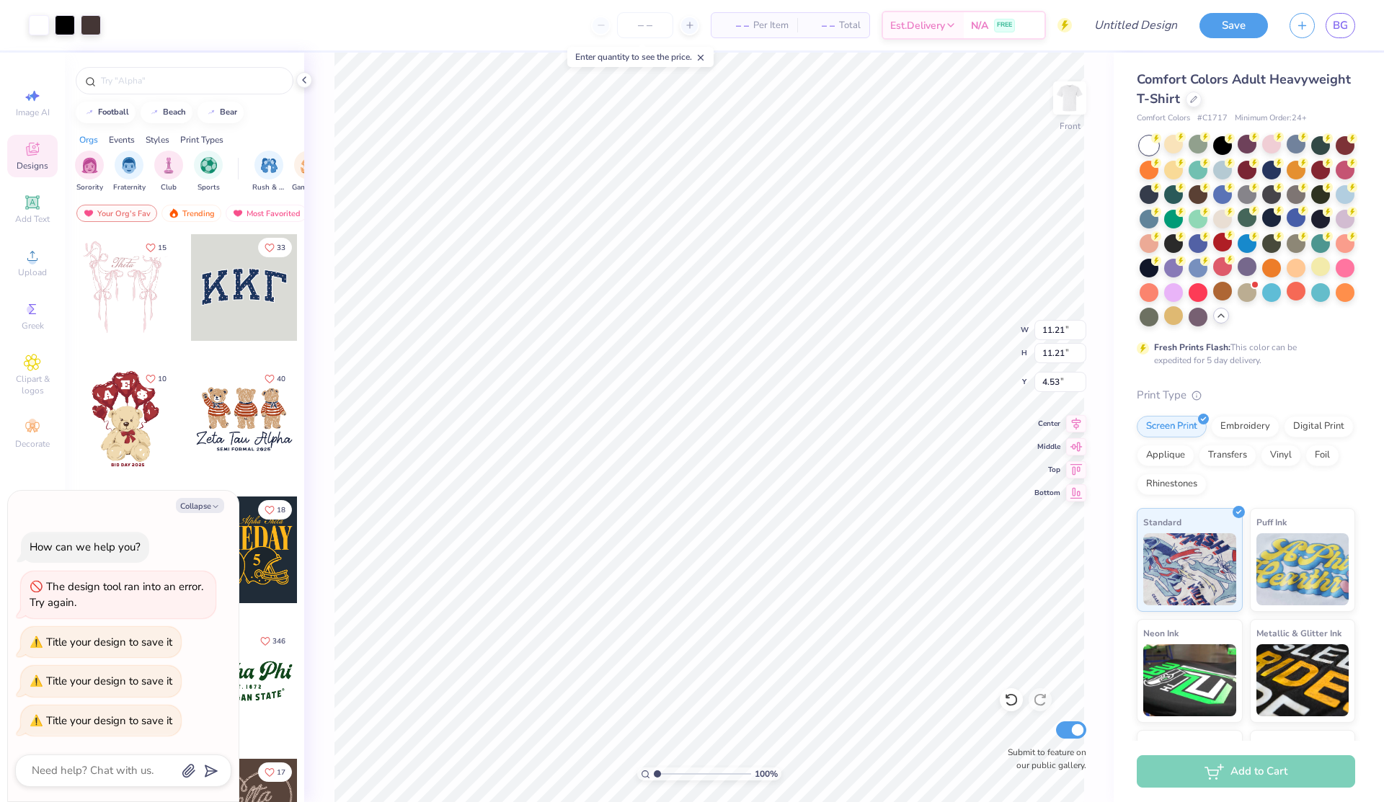
type input "1.61"
type textarea "x"
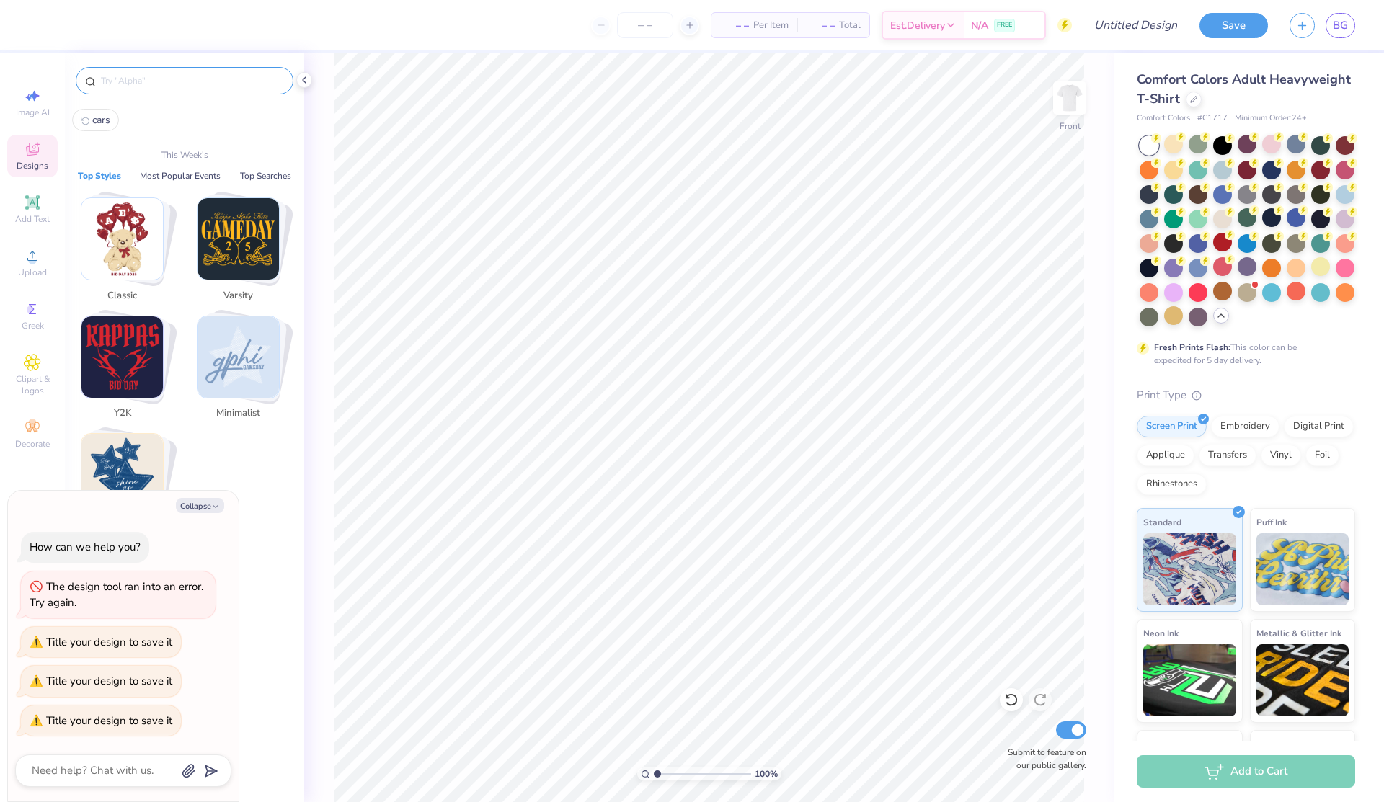
click at [161, 76] on input "text" at bounding box center [191, 81] width 185 height 14
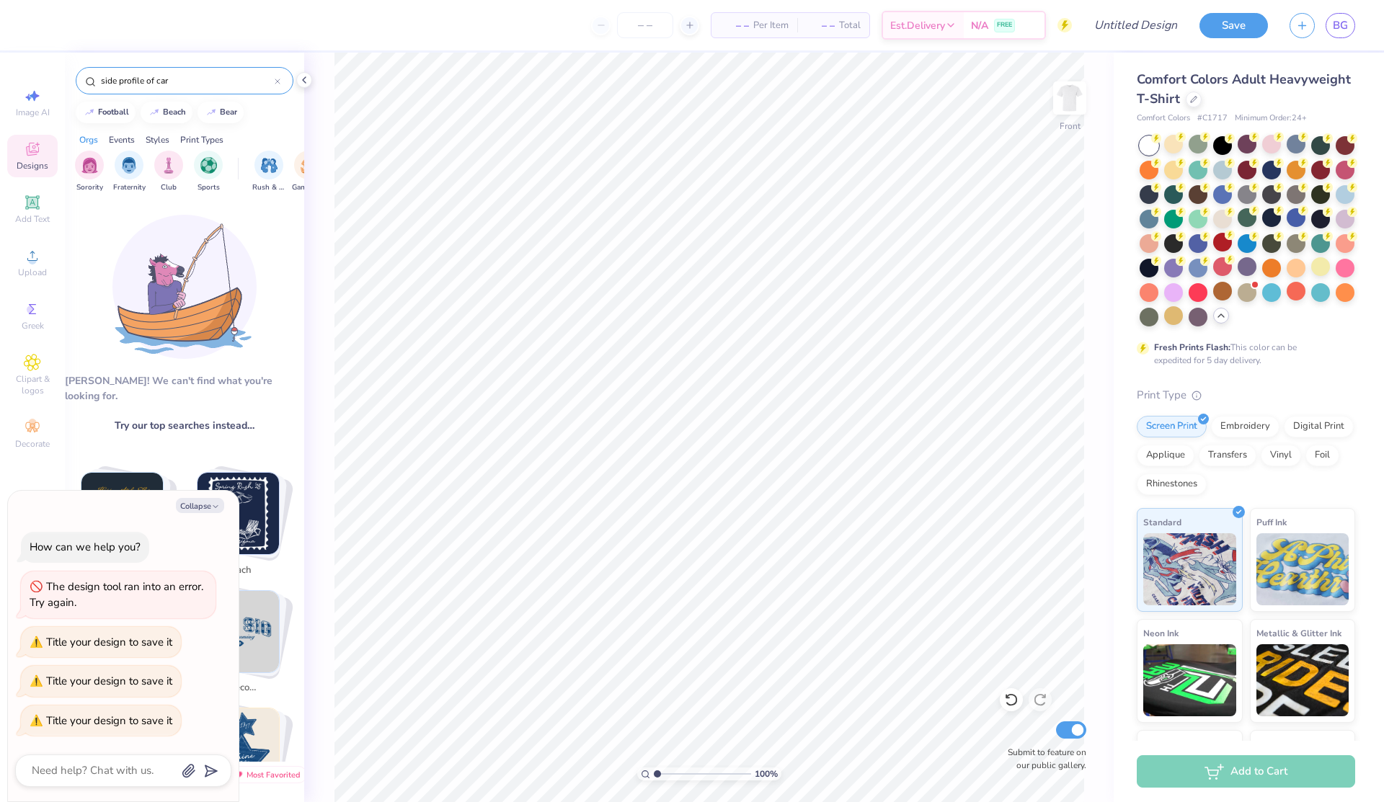
drag, startPoint x: 182, startPoint y: 89, endPoint x: 133, endPoint y: 81, distance: 49.6
click at [133, 79] on div "side profile of car" at bounding box center [185, 80] width 218 height 27
drag, startPoint x: 177, startPoint y: 78, endPoint x: 67, endPoint y: 77, distance: 109.5
click at [67, 77] on div "side profile of car" at bounding box center [184, 77] width 239 height 49
type input "car"
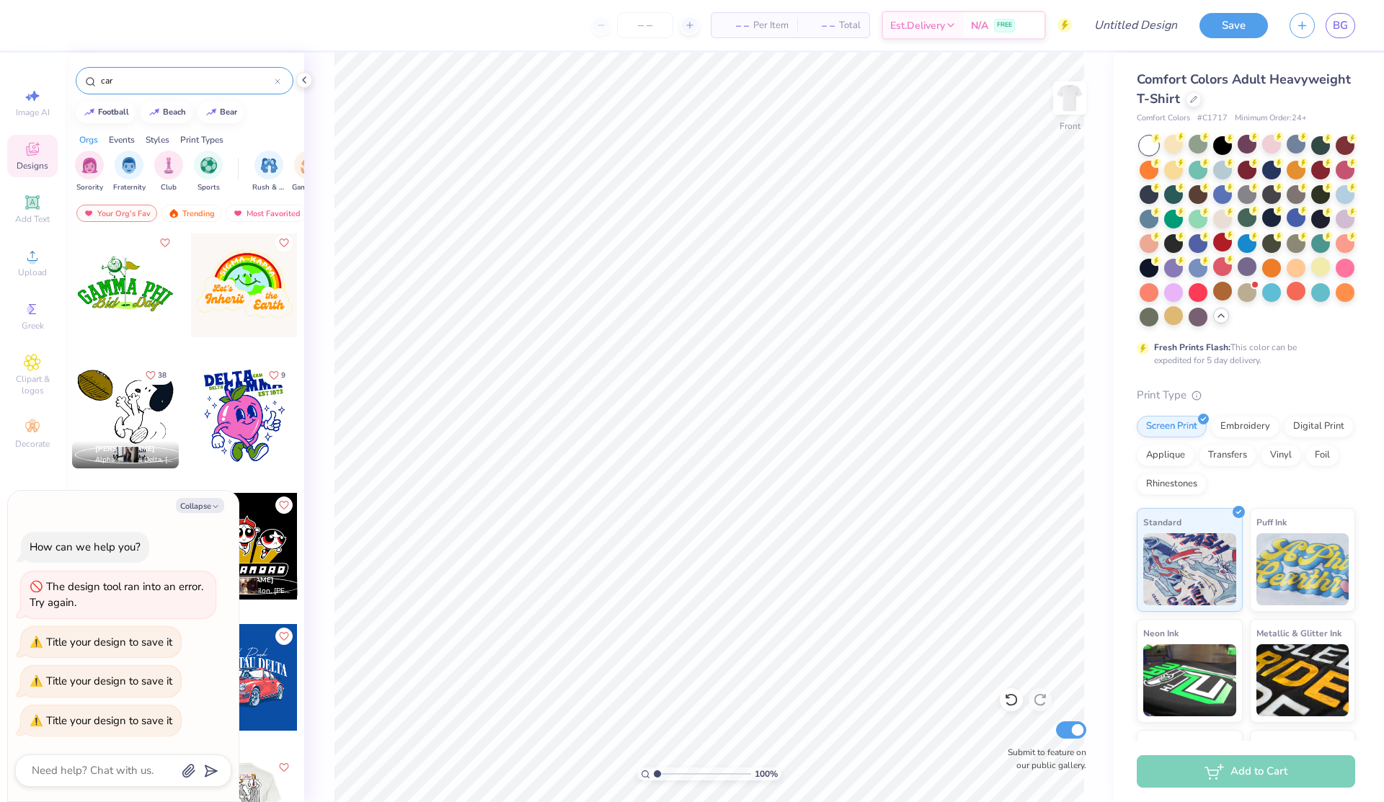
scroll to position [644, 0]
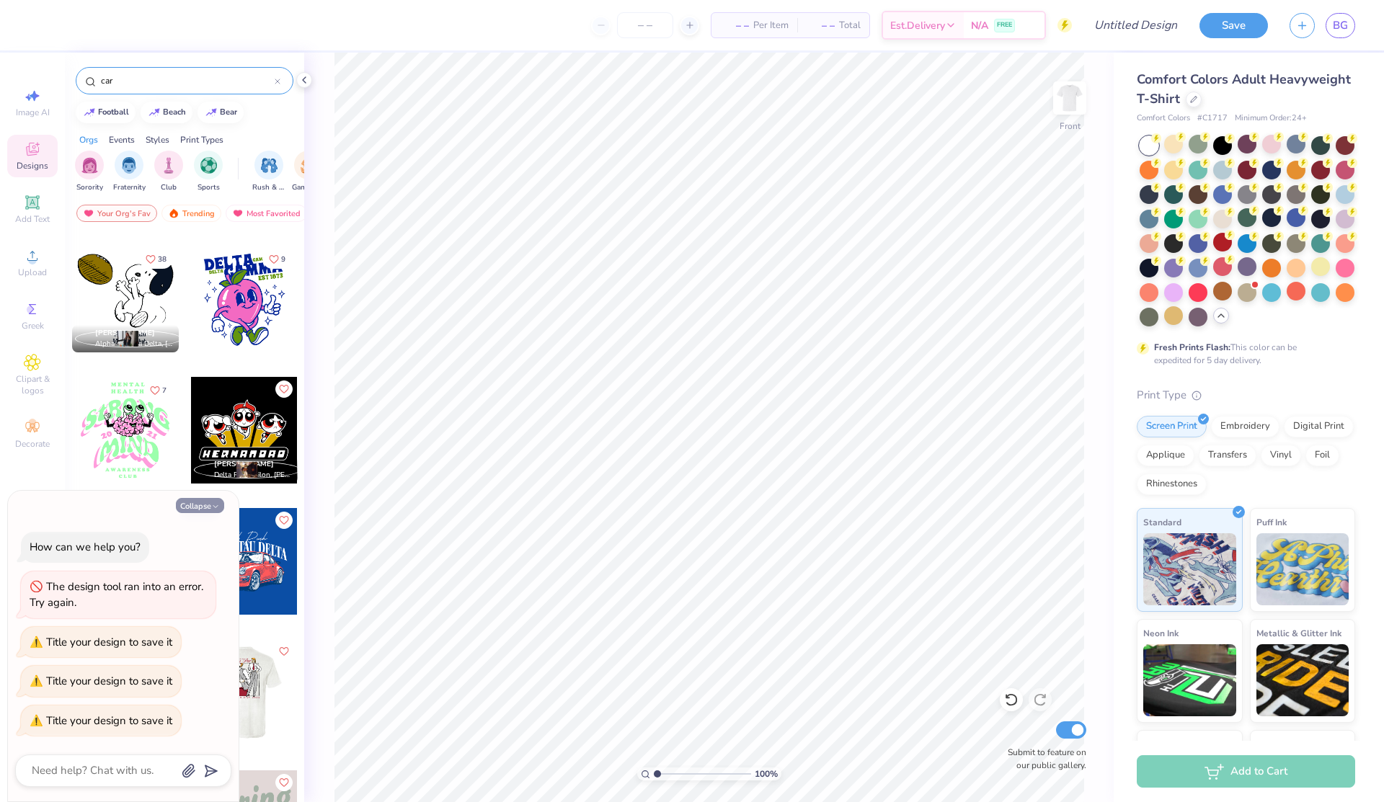
click at [206, 506] on button "Collapse" at bounding box center [200, 505] width 48 height 15
type textarea "x"
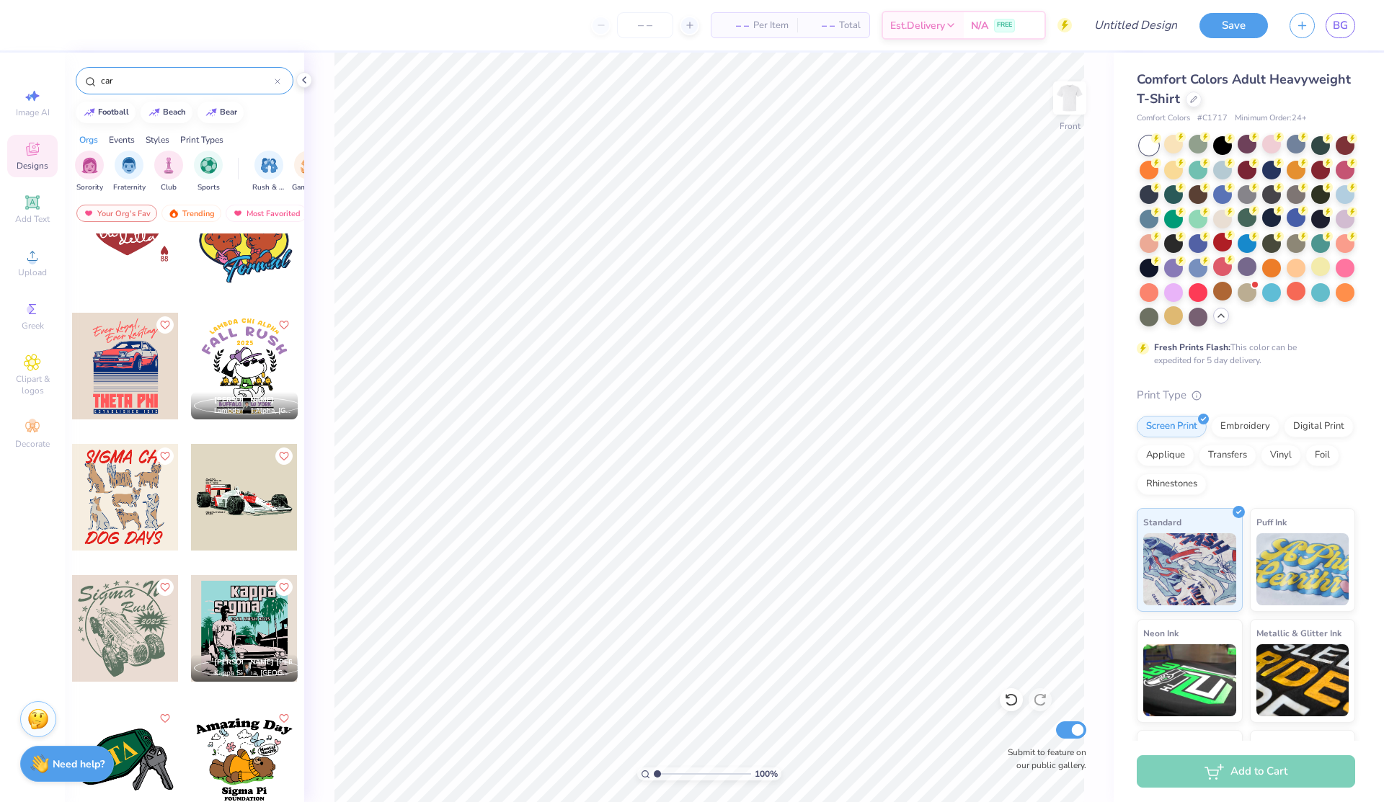
scroll to position [3975, 0]
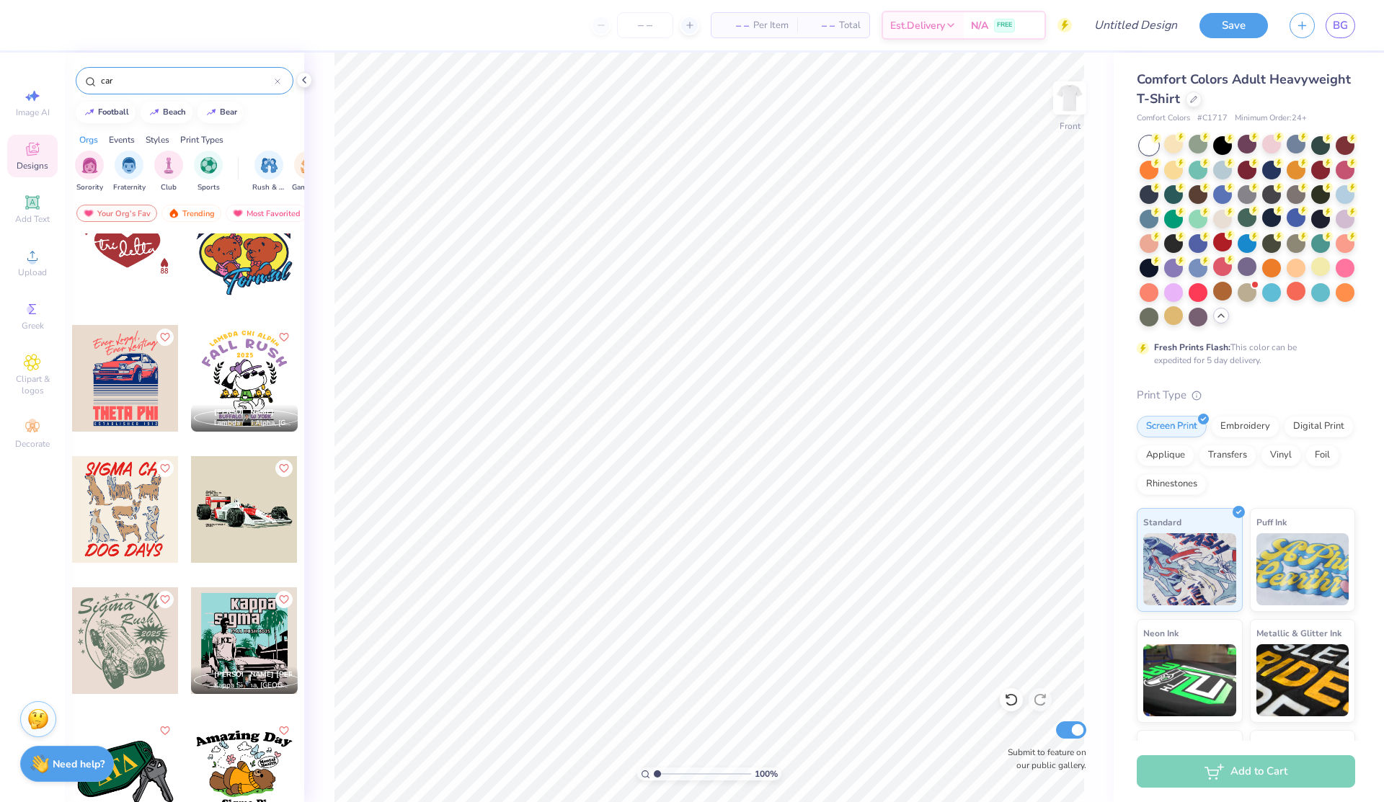
click at [135, 369] on div at bounding box center [125, 378] width 107 height 107
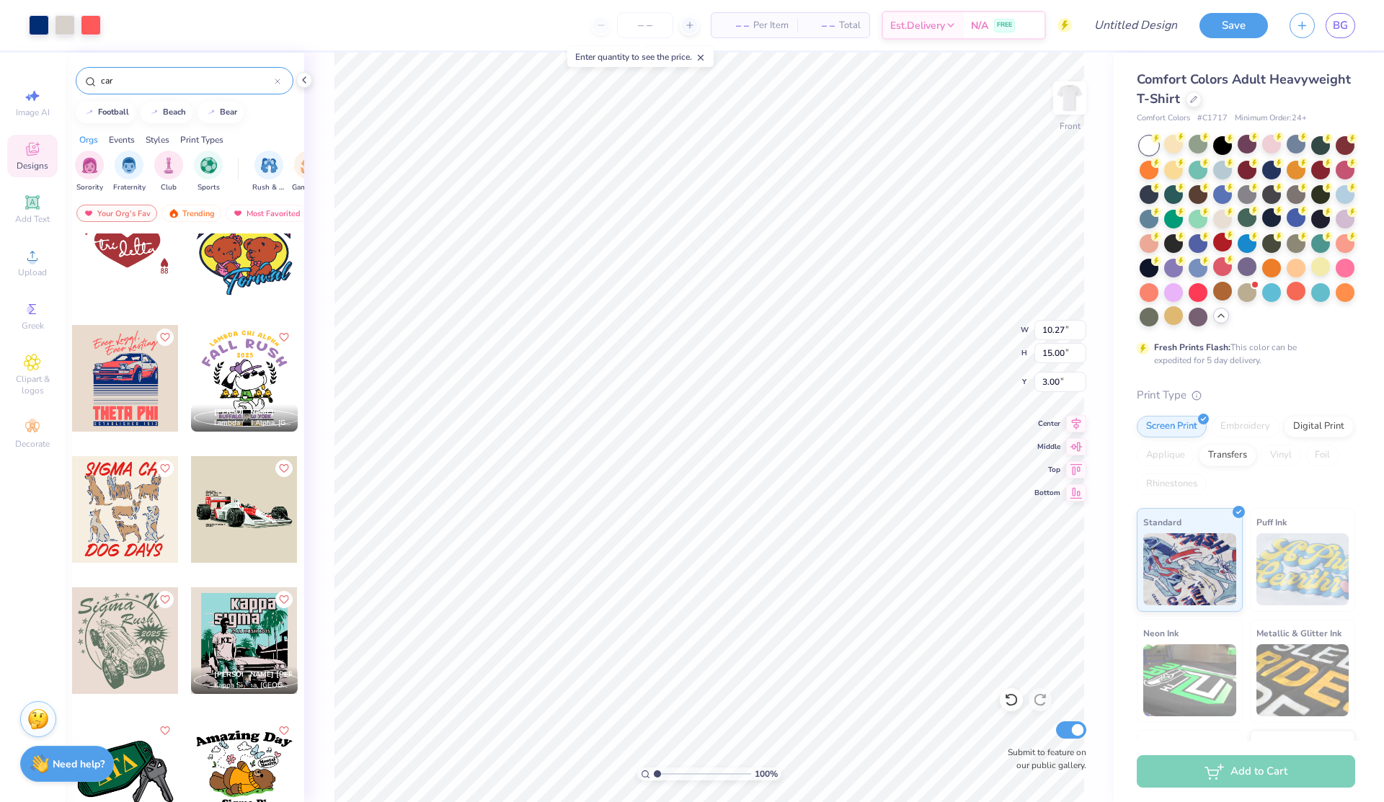
click at [260, 513] on div at bounding box center [244, 509] width 107 height 107
type input "2.75"
type input "1.34"
type input "10.27"
type input "15.00"
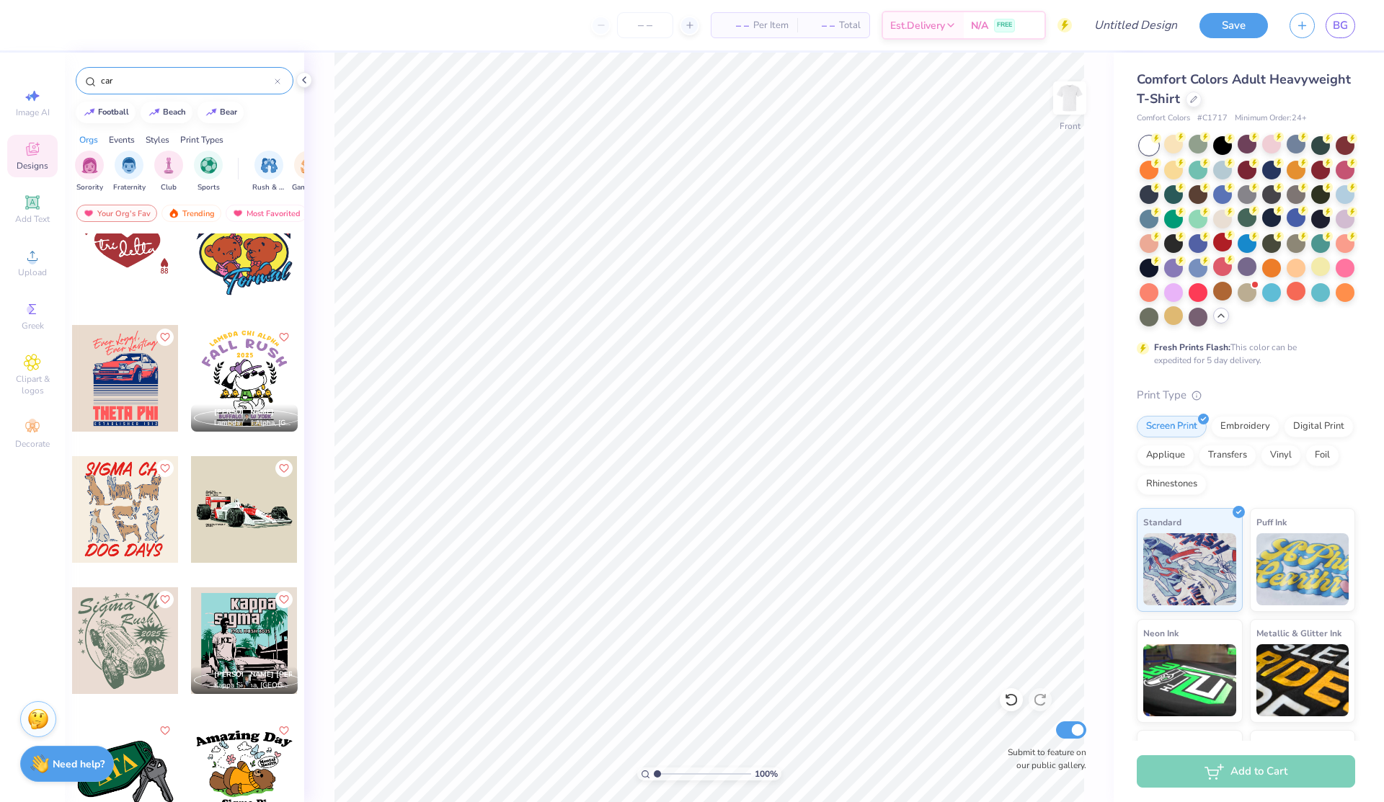
click at [255, 502] on div at bounding box center [244, 509] width 107 height 107
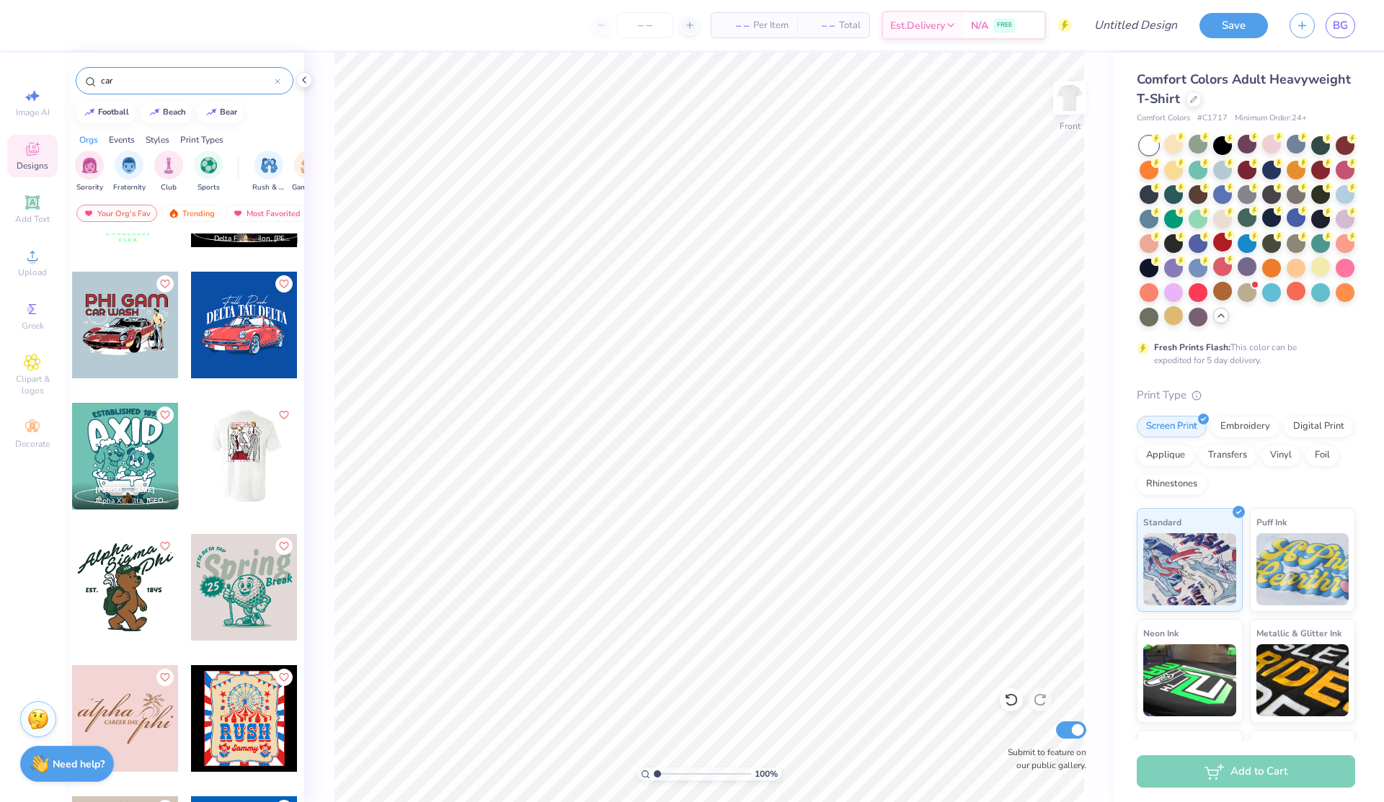
scroll to position [886, 0]
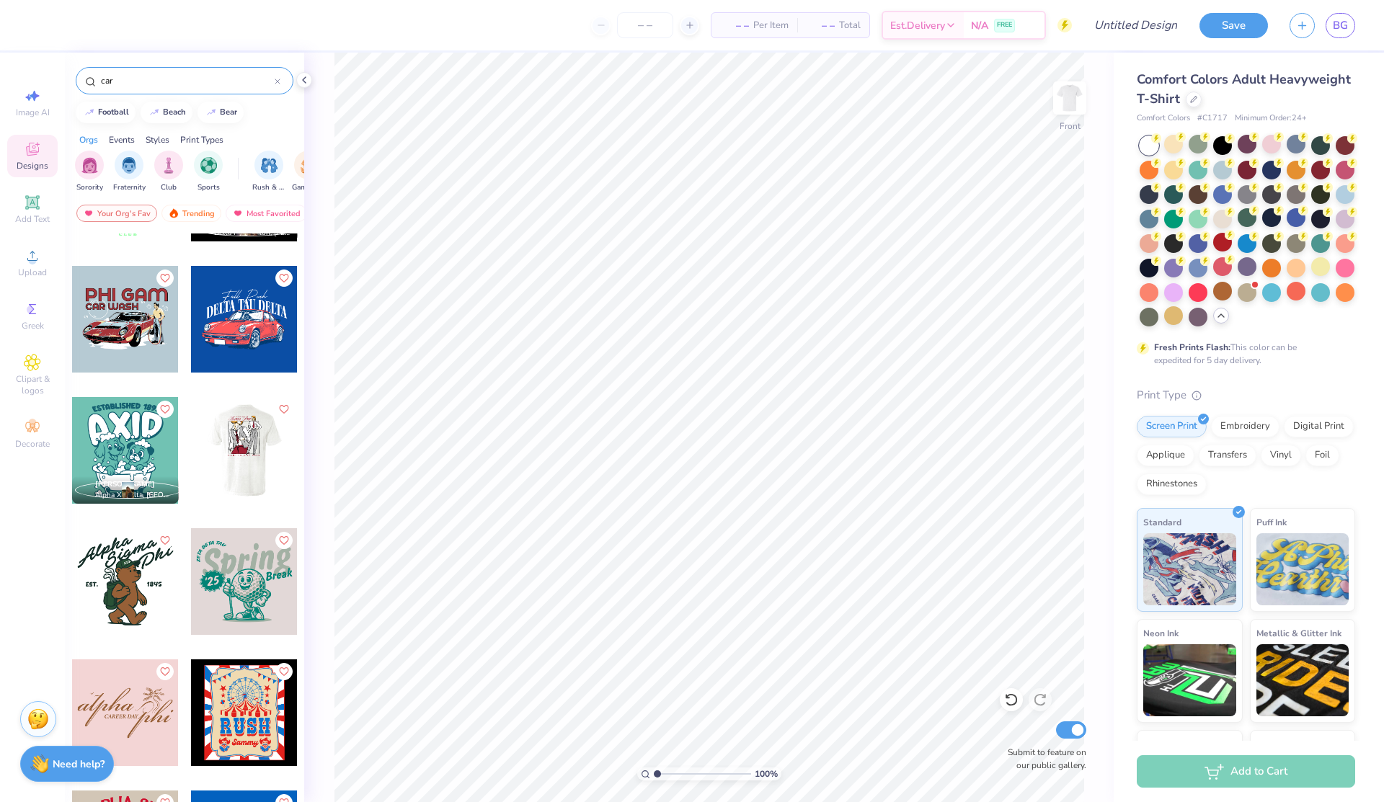
click at [122, 304] on div at bounding box center [125, 319] width 107 height 107
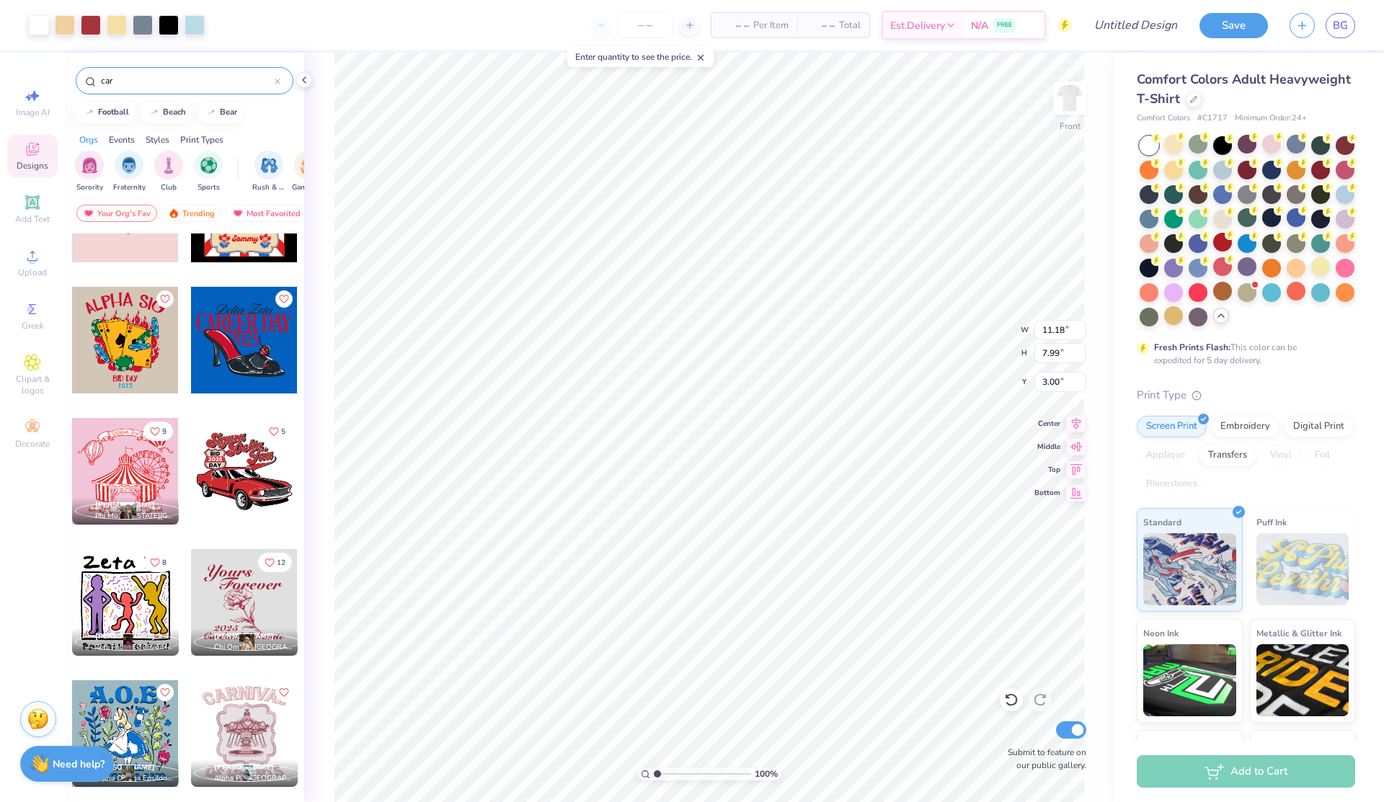
scroll to position [1404, 0]
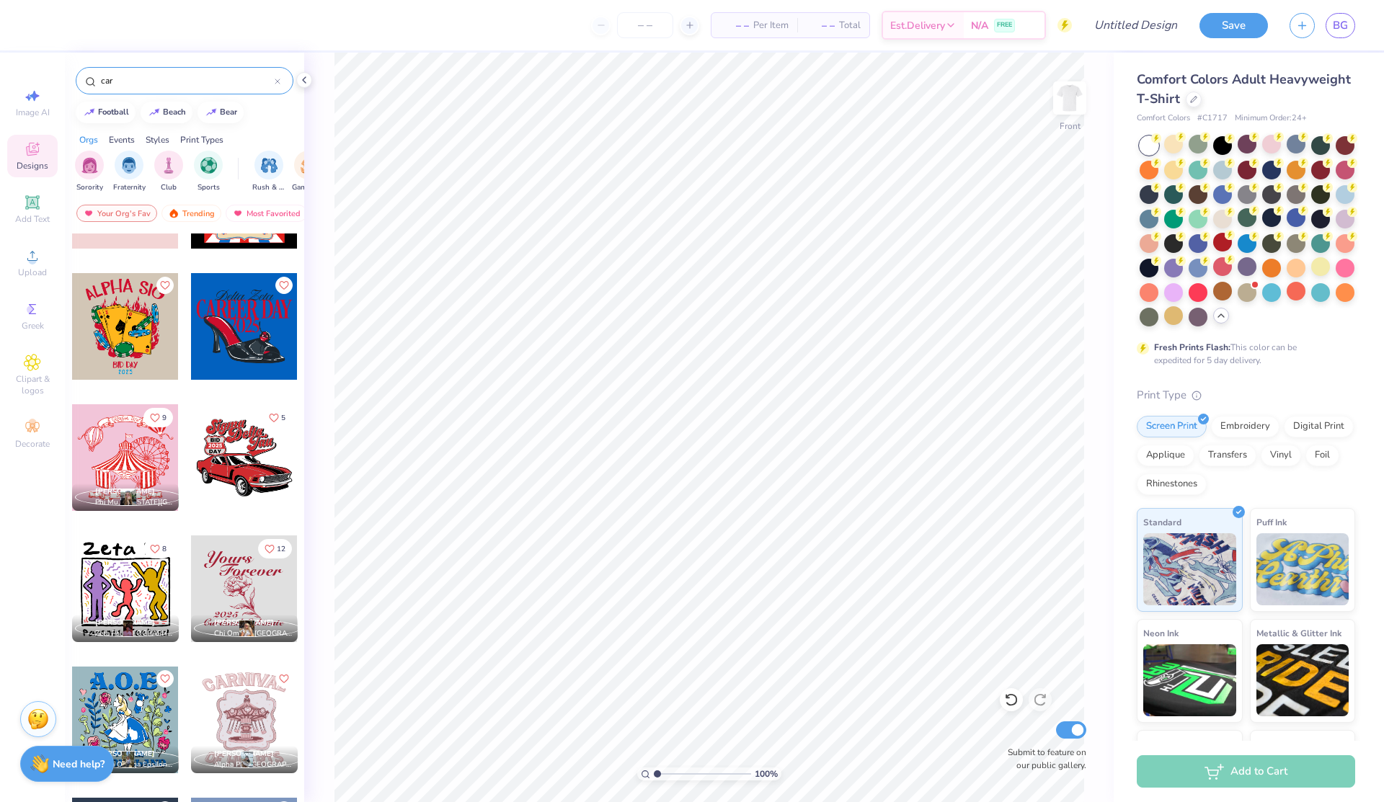
click at [252, 461] on div at bounding box center [244, 457] width 107 height 107
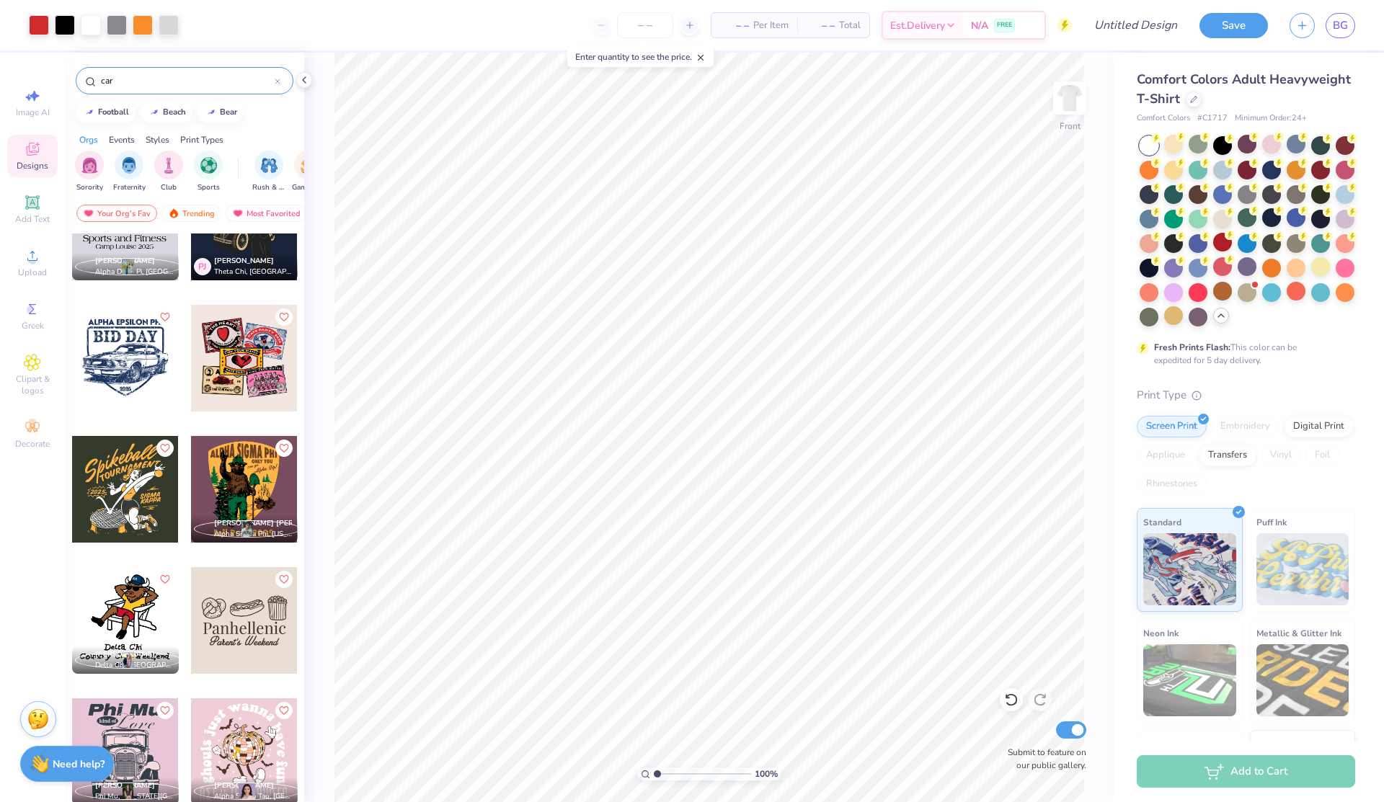
scroll to position [3219, 0]
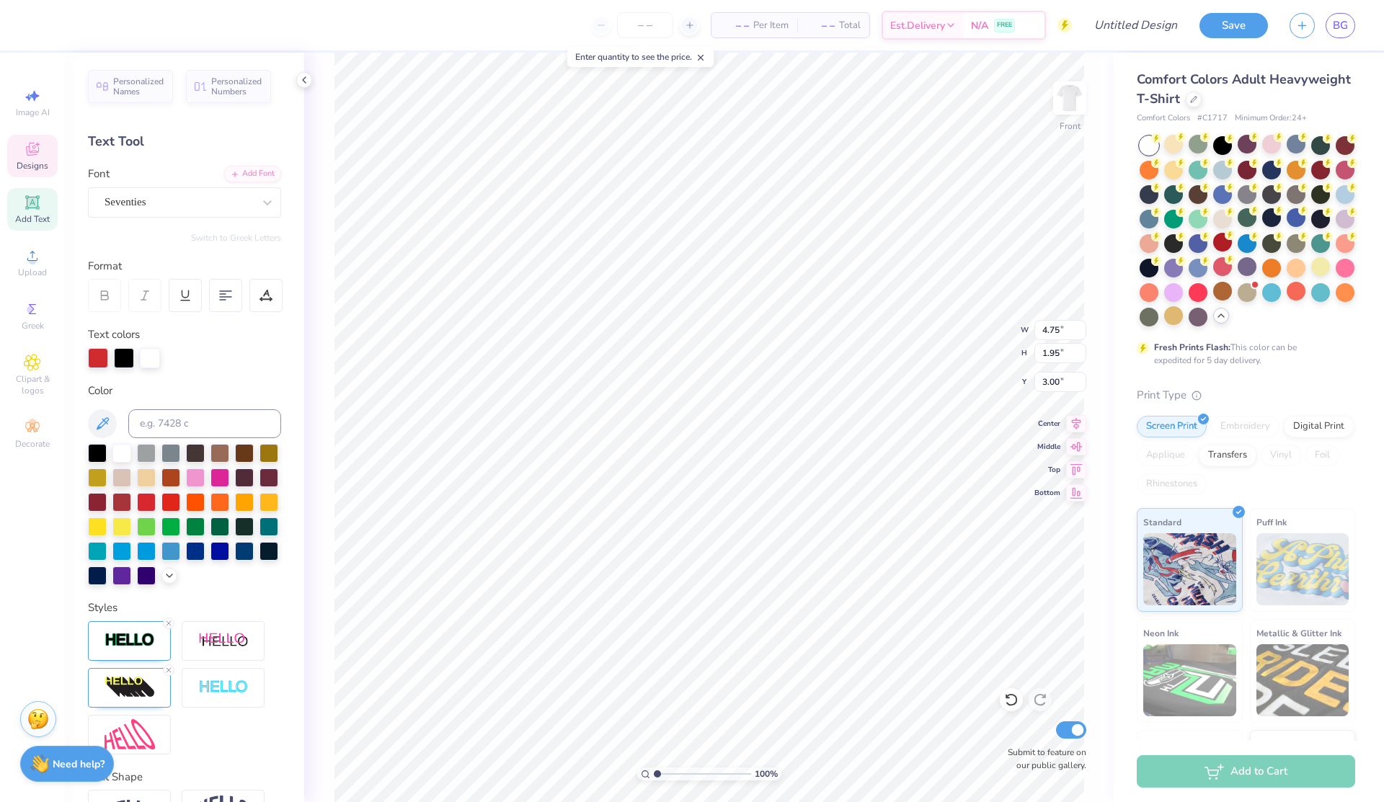
type input "4.75"
type input "1.95"
type input "3.00"
type textarea "M"
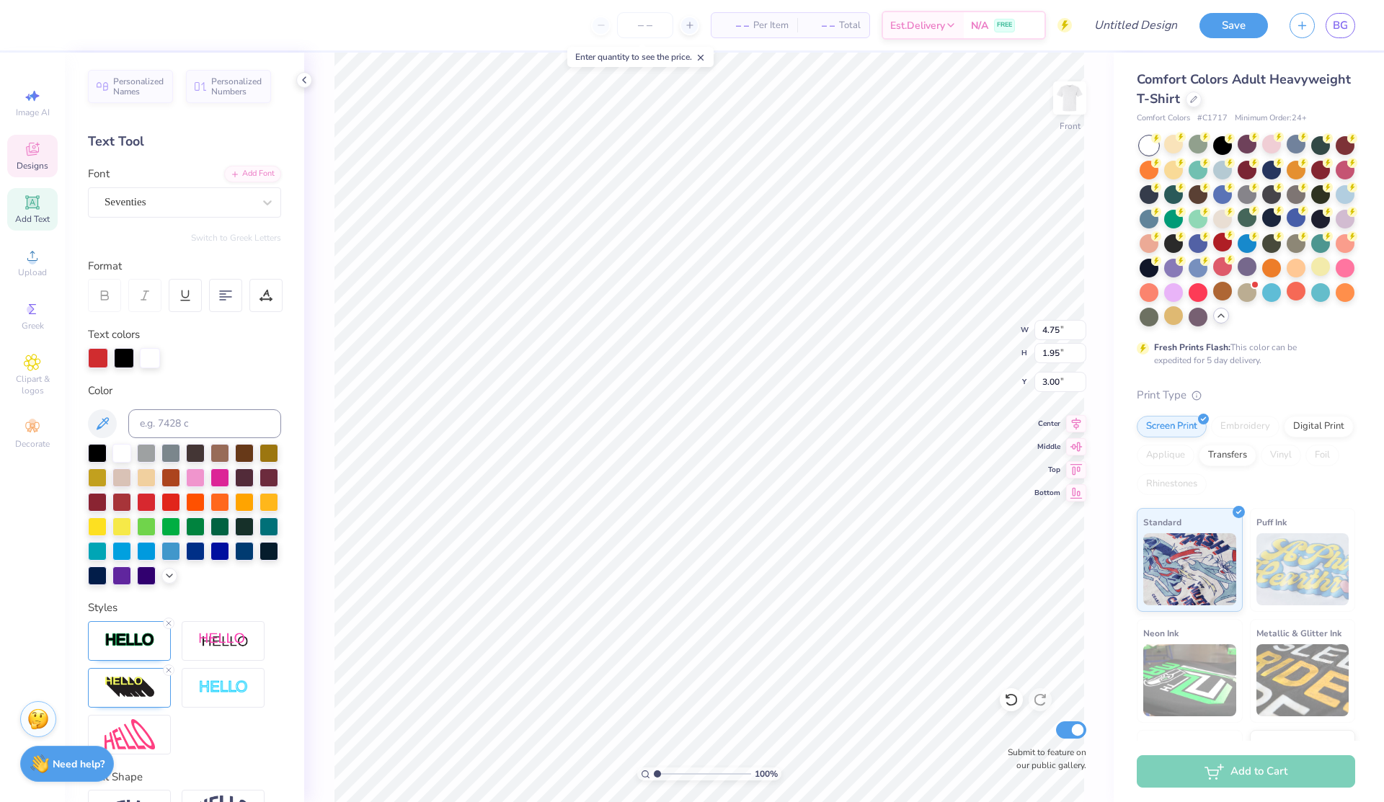
type textarea "Lower"
type input "3.15"
type input "2.06"
type input "4.71"
type input "4.55"
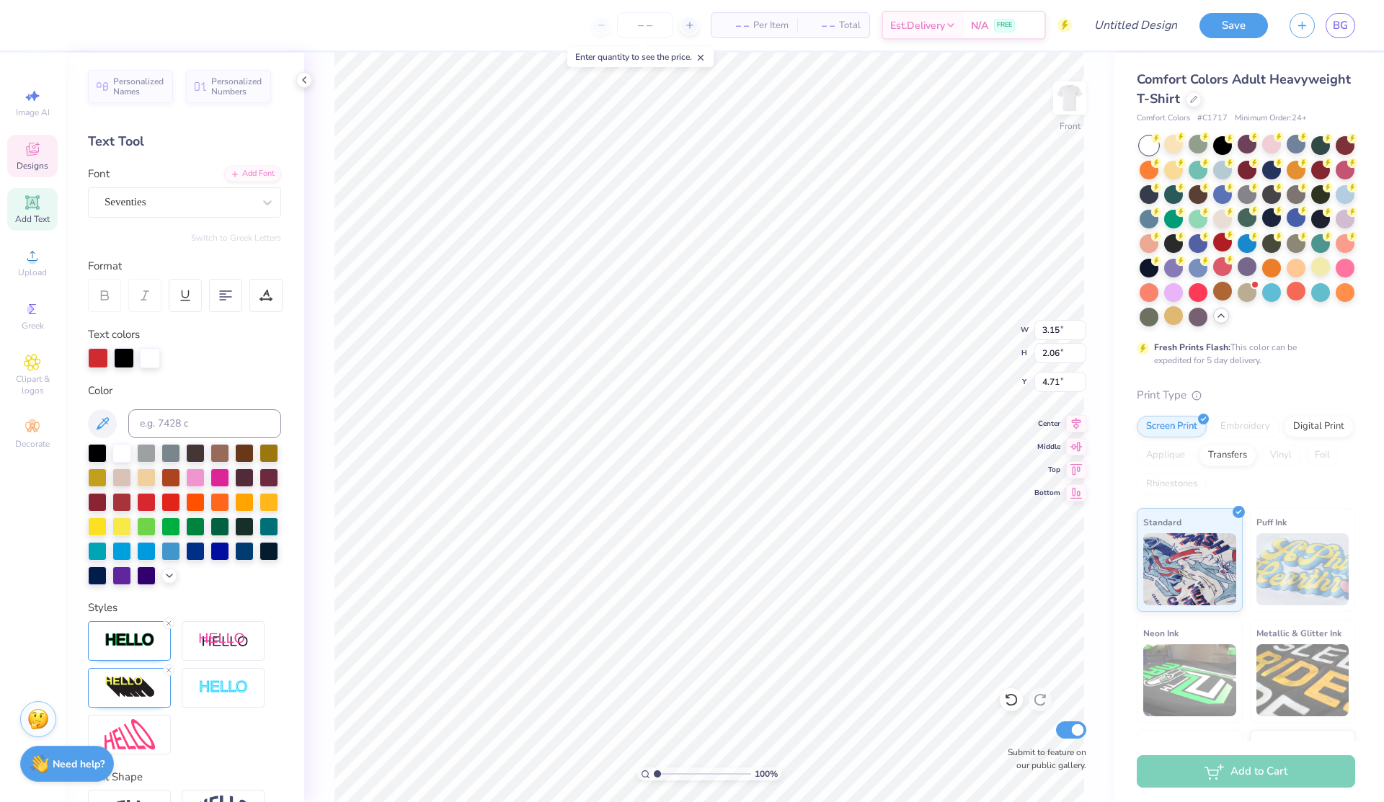
type input "2.08"
type input "3.74"
type textarea "Mentor"
type input "3.15"
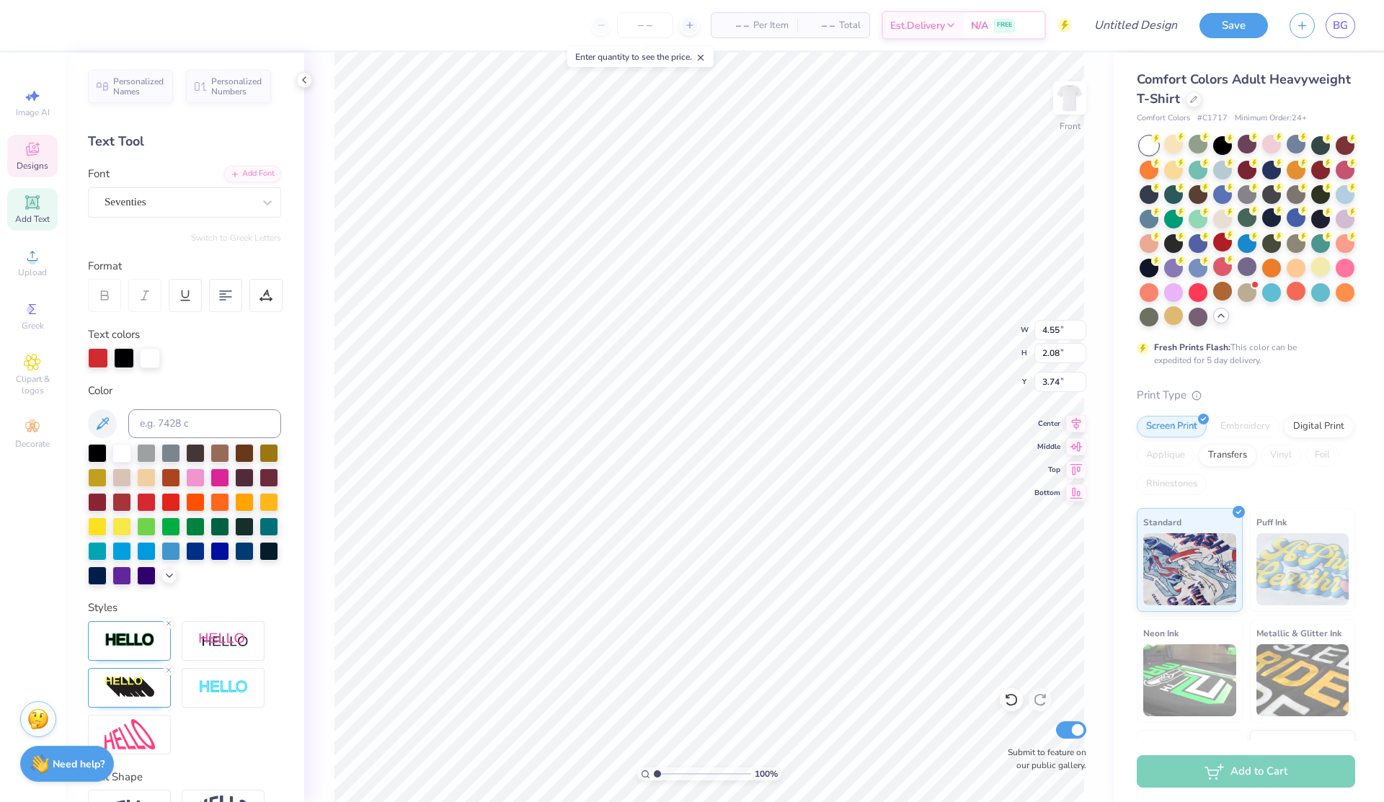
type input "2.06"
type input "4.71"
type textarea "Council"
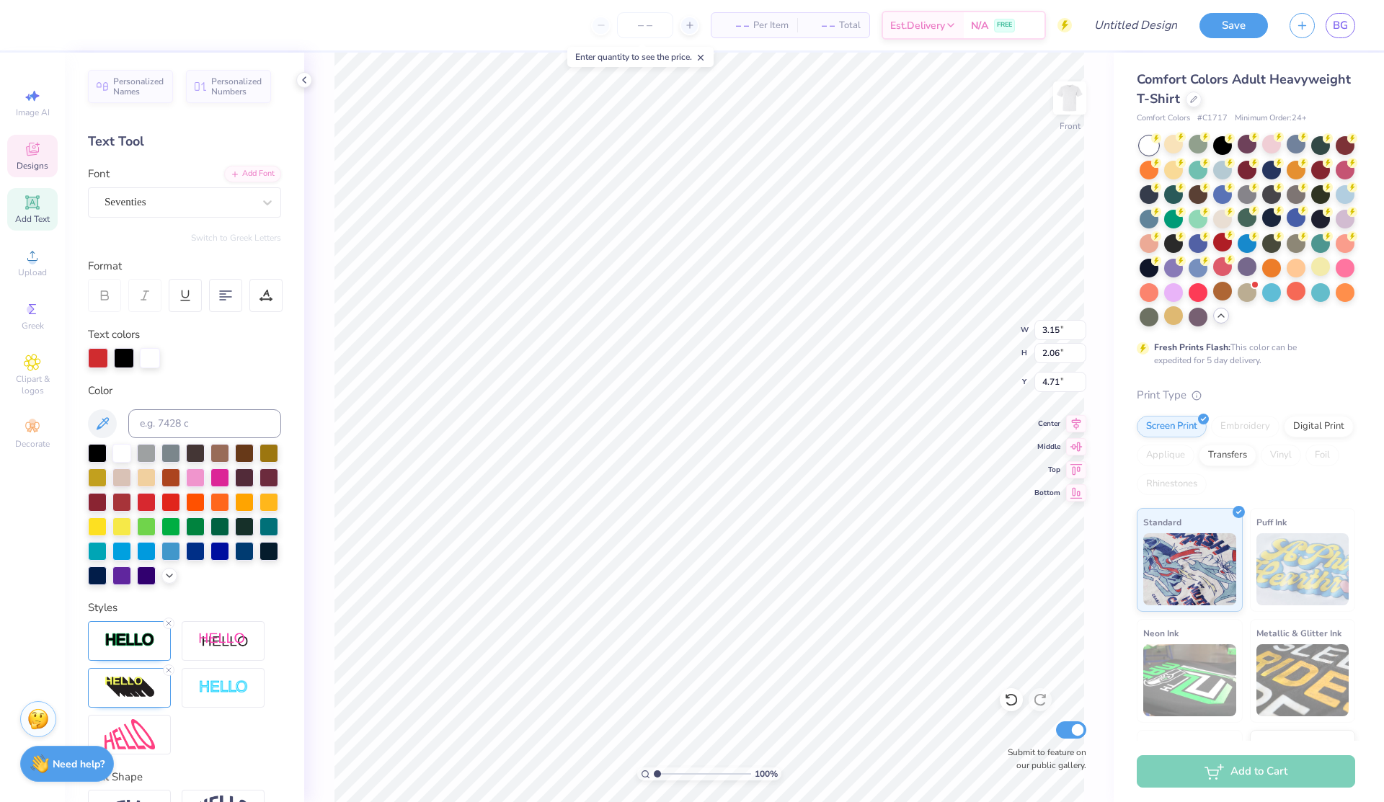
type input "4.88"
type input "2.36"
type input "2.74"
type input "2.43"
type input "2.42"
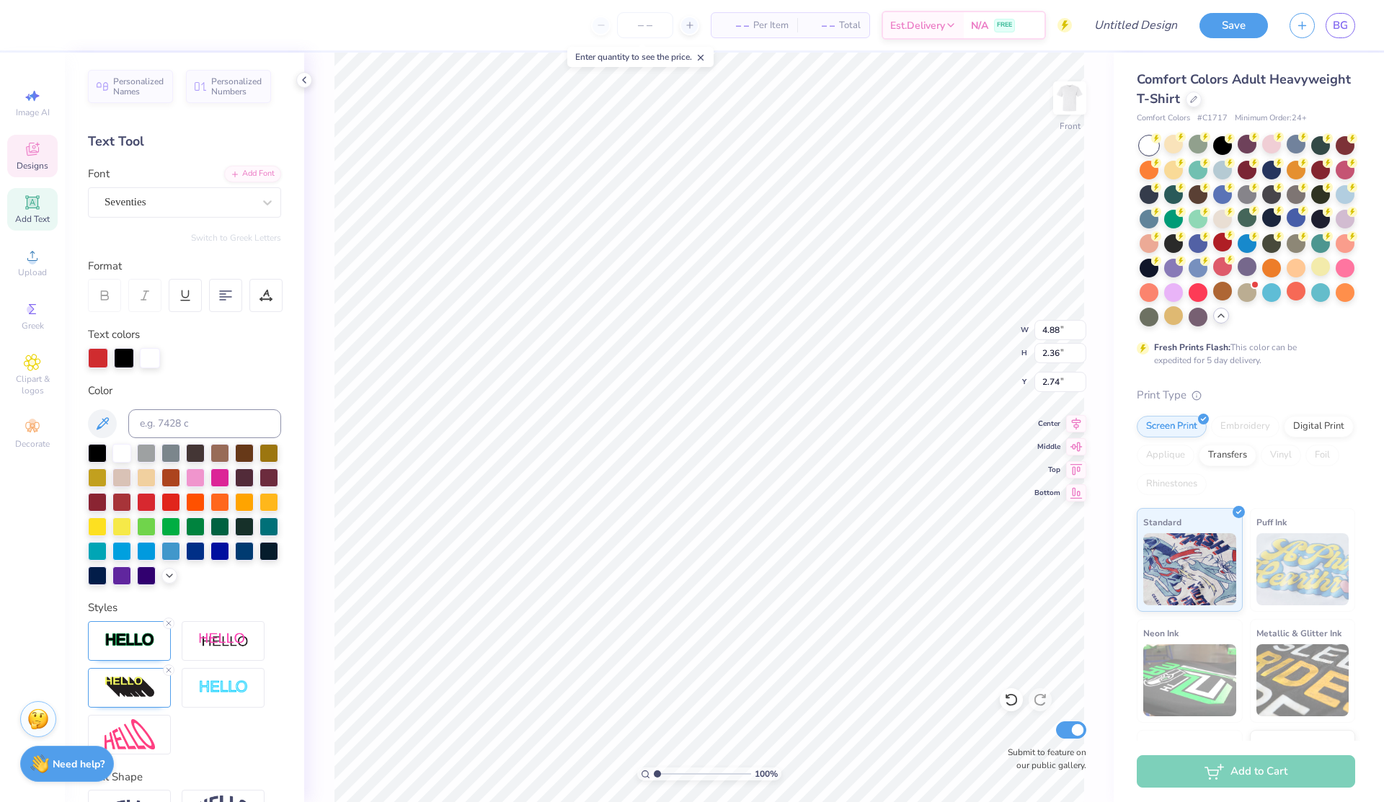
type input "4.91"
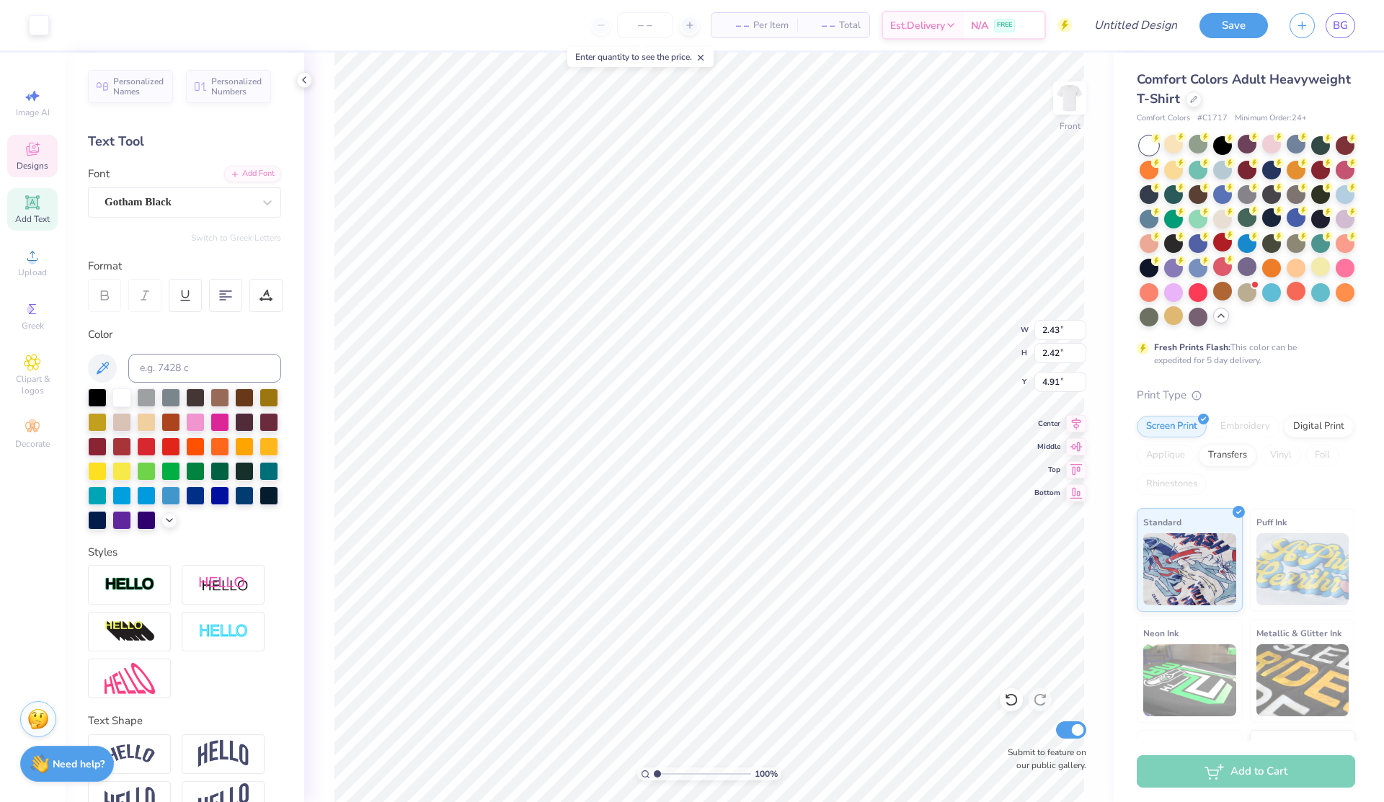
type input "1.59"
type input "0.46"
type input "5.89"
type textarea "2026"
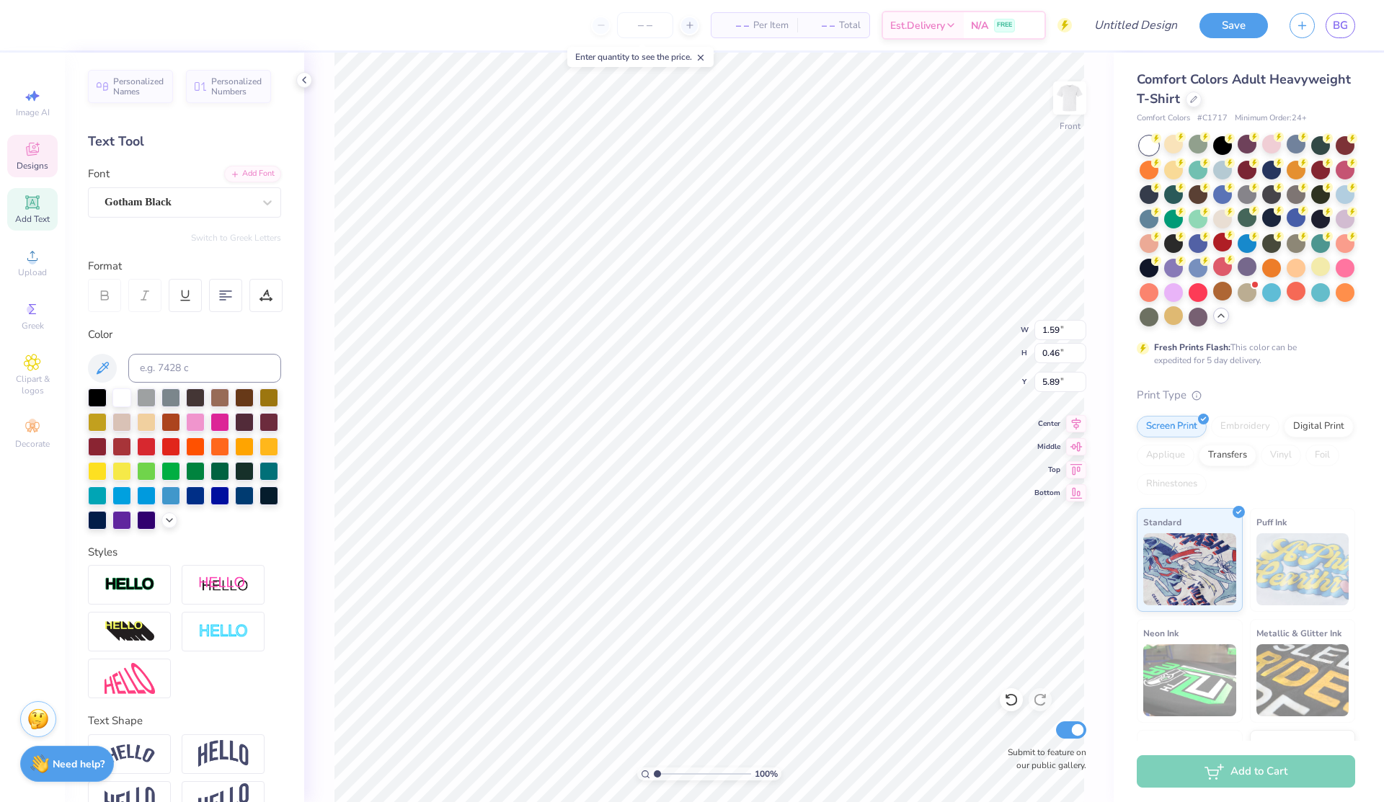
type input "1.07"
type input "0.44"
type input "5.26"
type input "1.61"
type input "0.46"
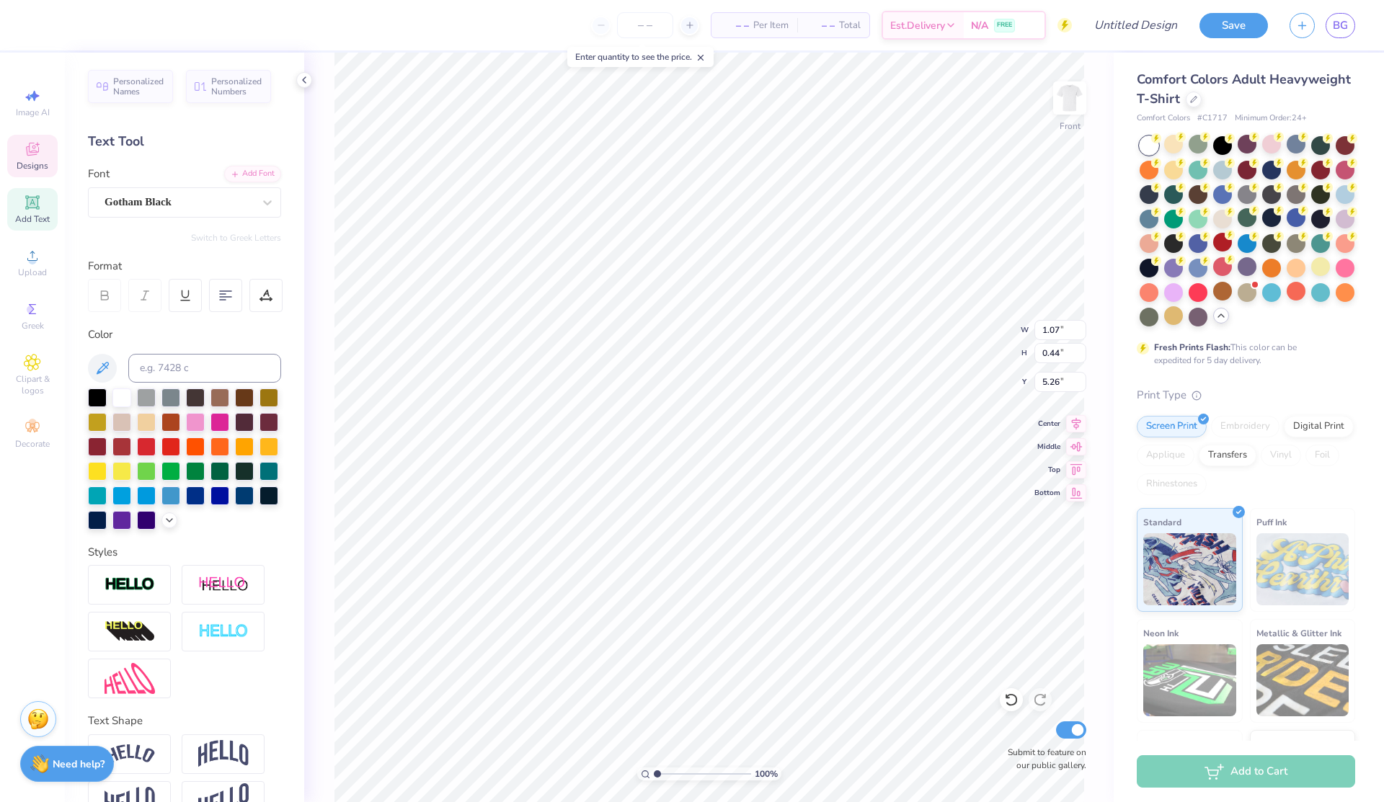
type input "5.89"
type textarea "2025"
type input "1.40"
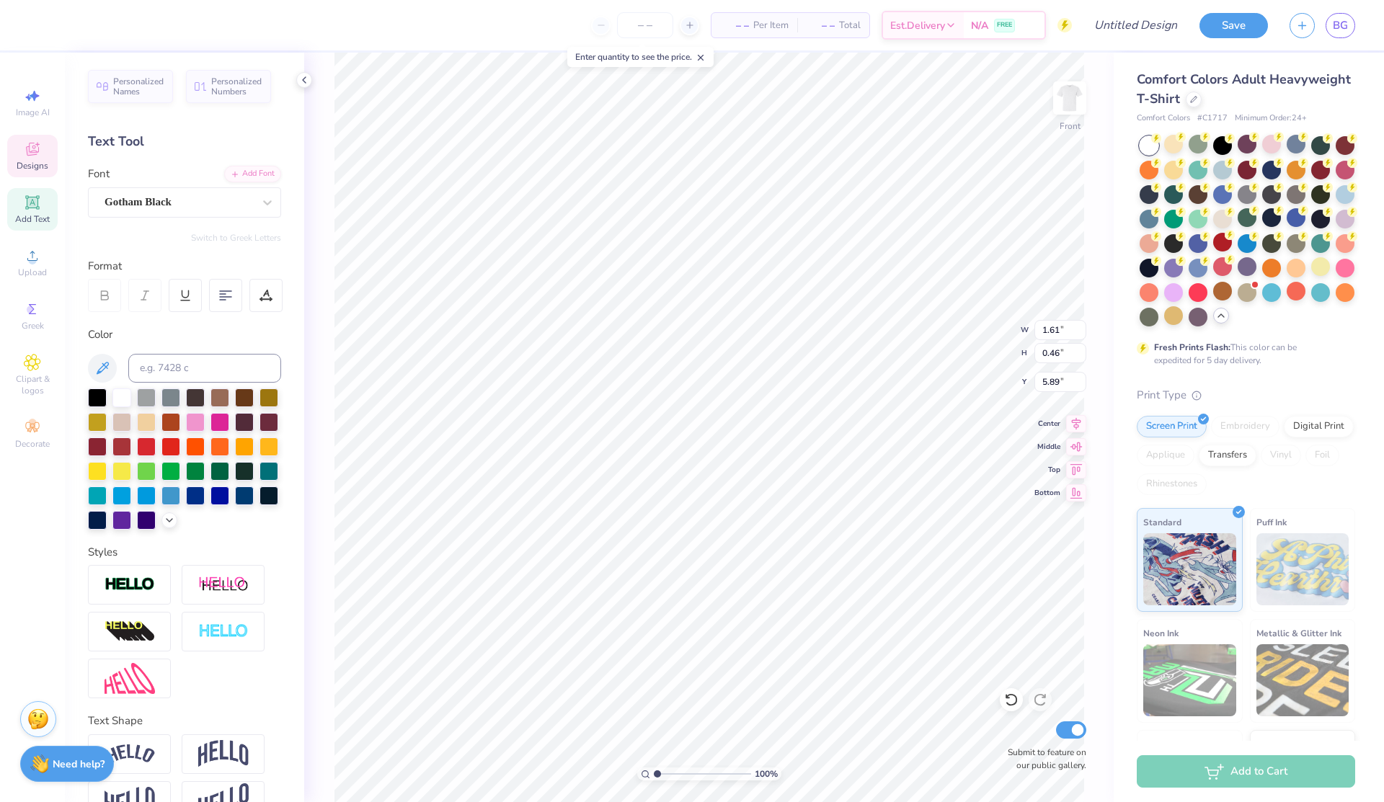
type input "0.44"
type input "6.59"
type textarea "-'26"
type input "5.76"
type input "2.24"
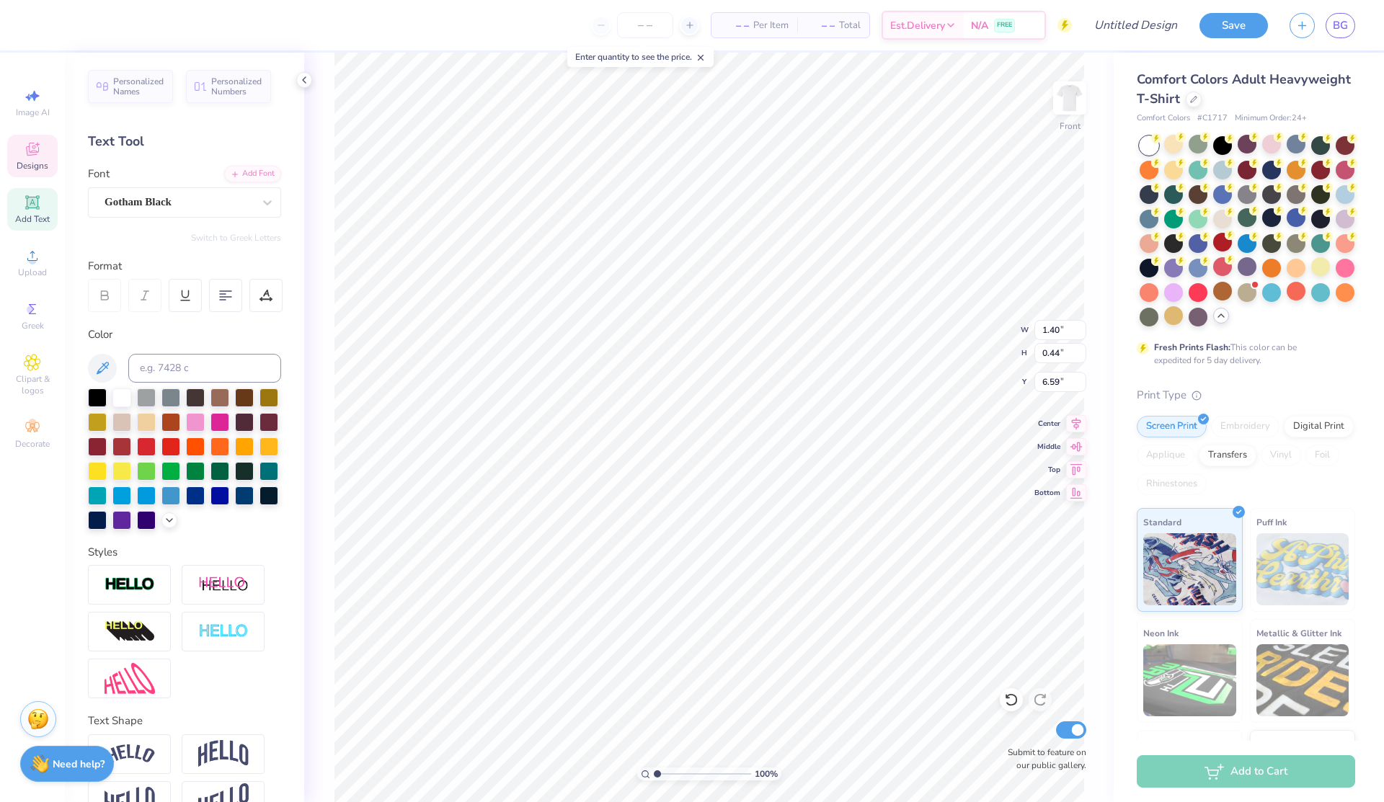
type input "3.67"
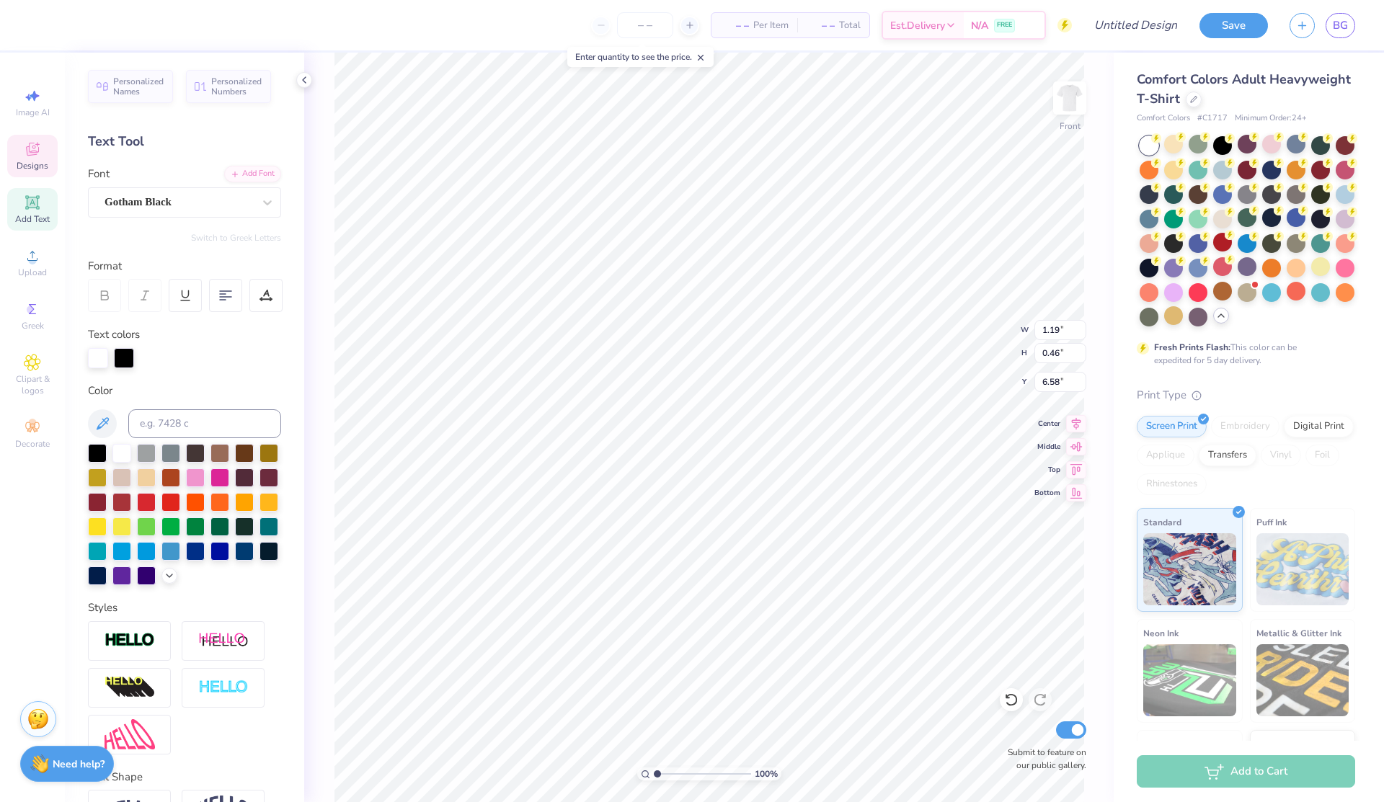
type textarea "-"
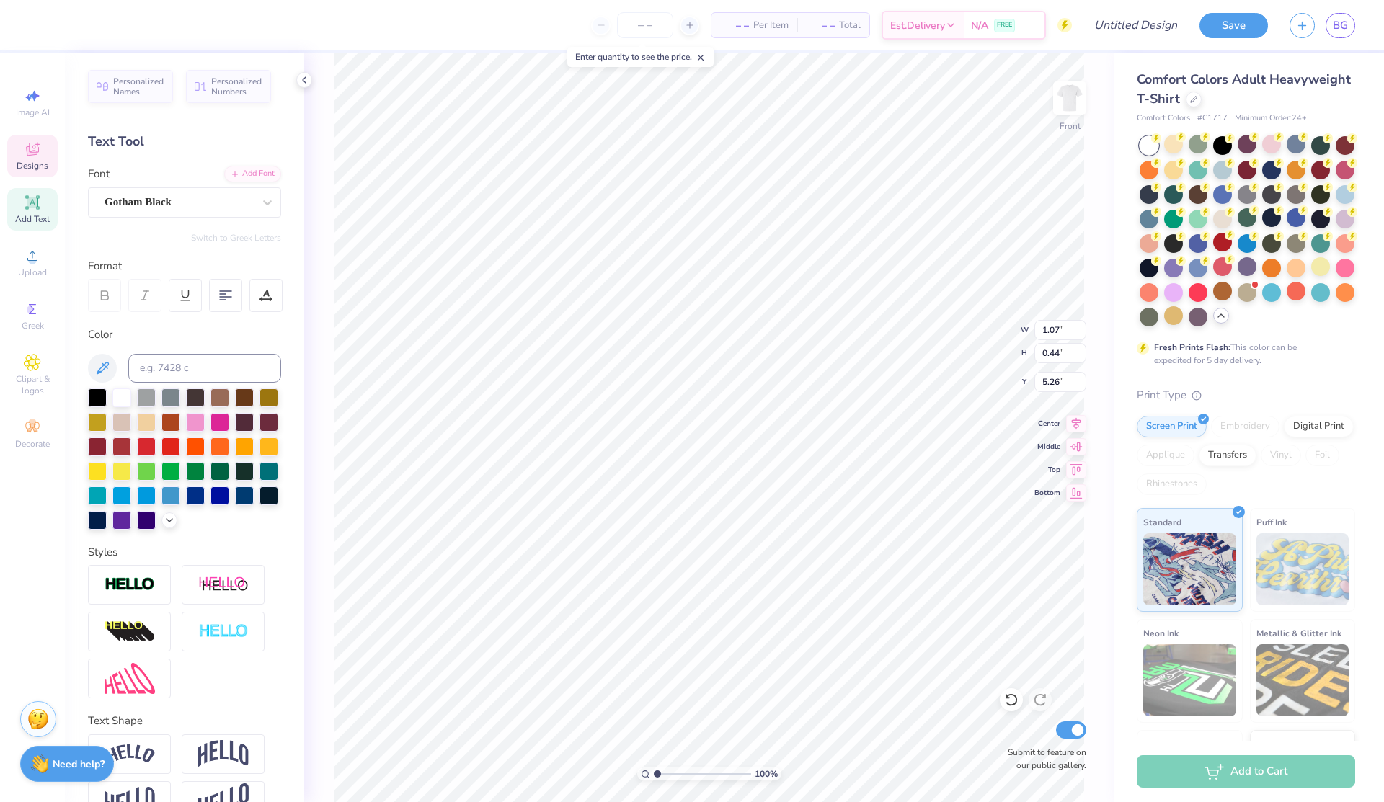
type input "1.07"
type input "0.44"
type input "5.26"
type textarea "Pit"
type input "0.82"
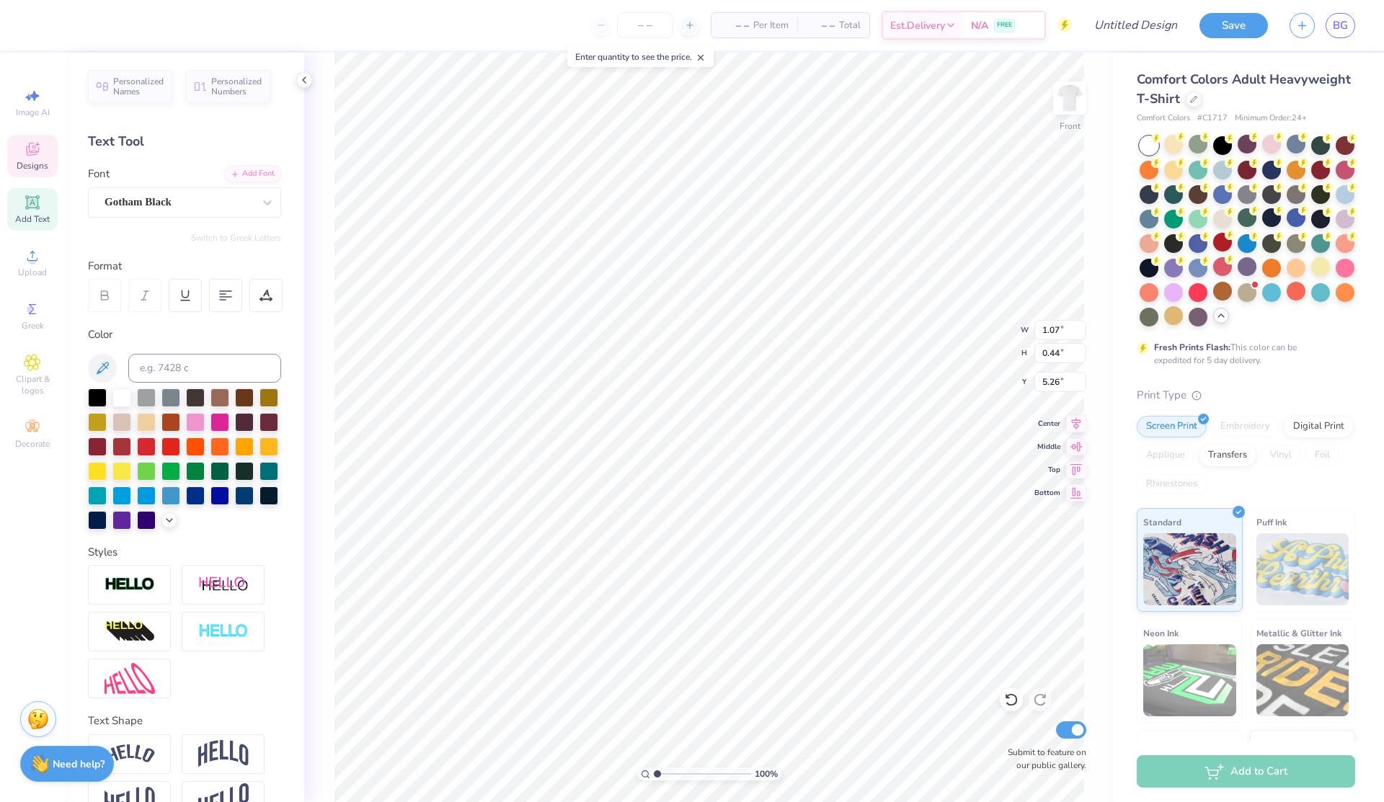
type input "0.47"
type input "5.24"
click at [665, 270] on li "Copy" at bounding box center [679, 268] width 113 height 28
type input "2.22"
type input "2.19"
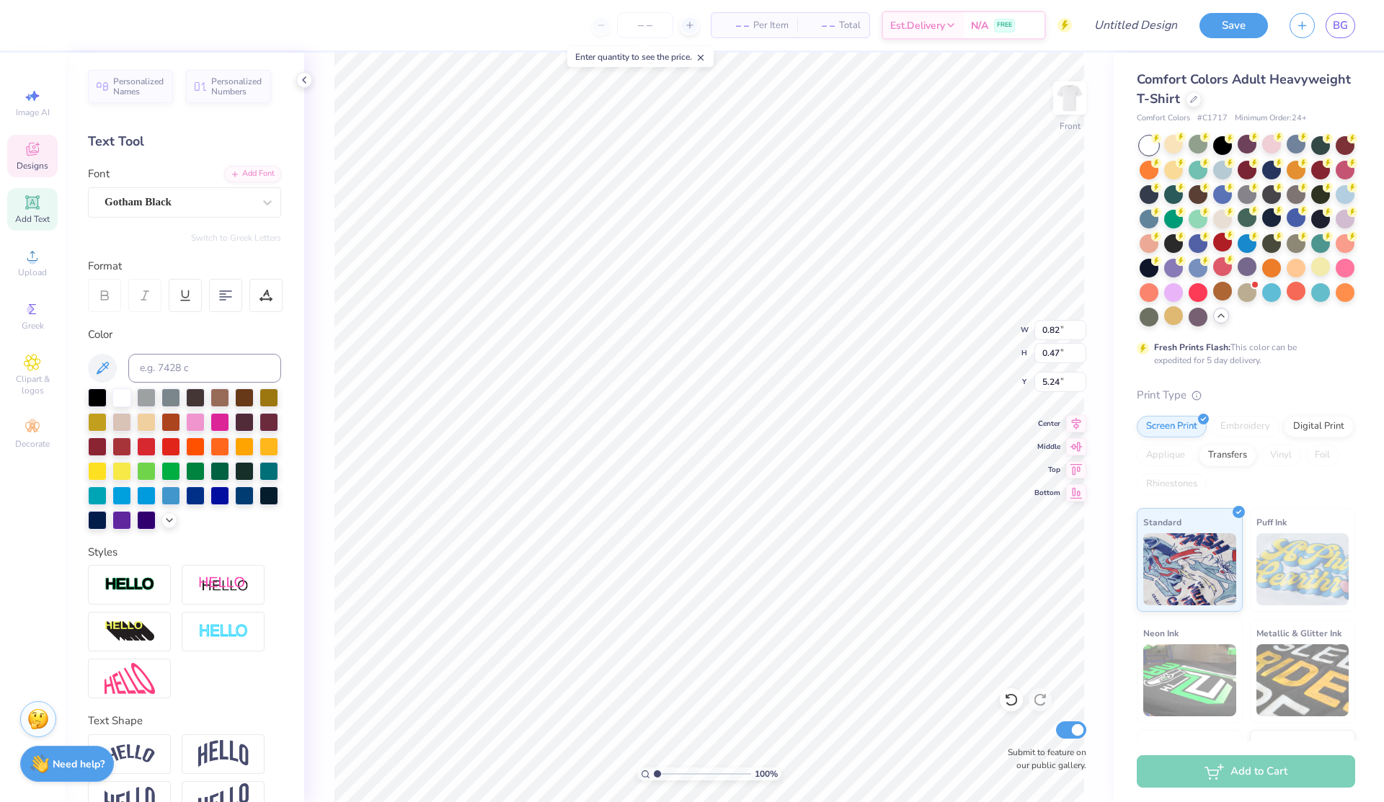
type input "5.03"
type input "0.82"
type input "0.47"
type input "6.61"
type textarea "Stop"
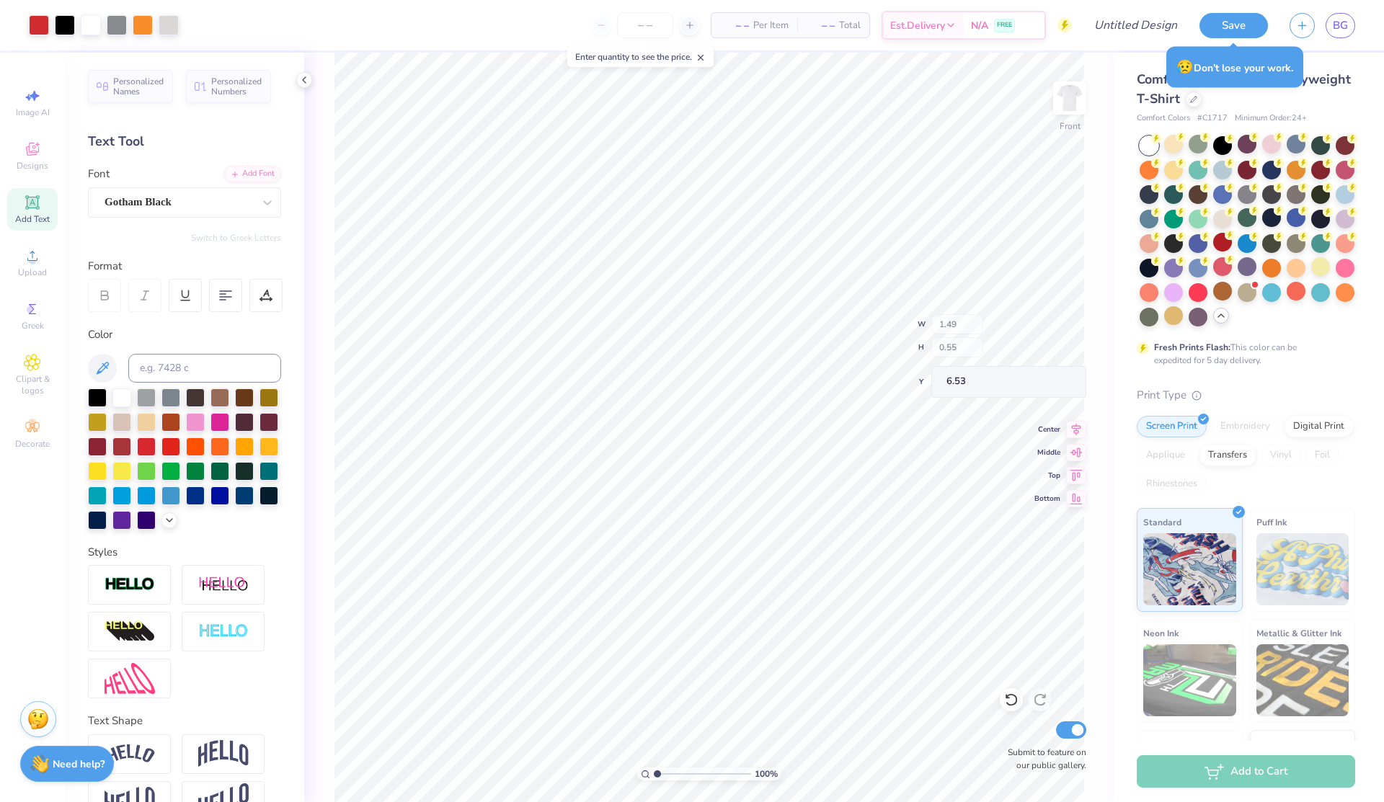
type input "6.53"
type input "8.80"
type input "11.00"
type input "4.00"
type input "7.08"
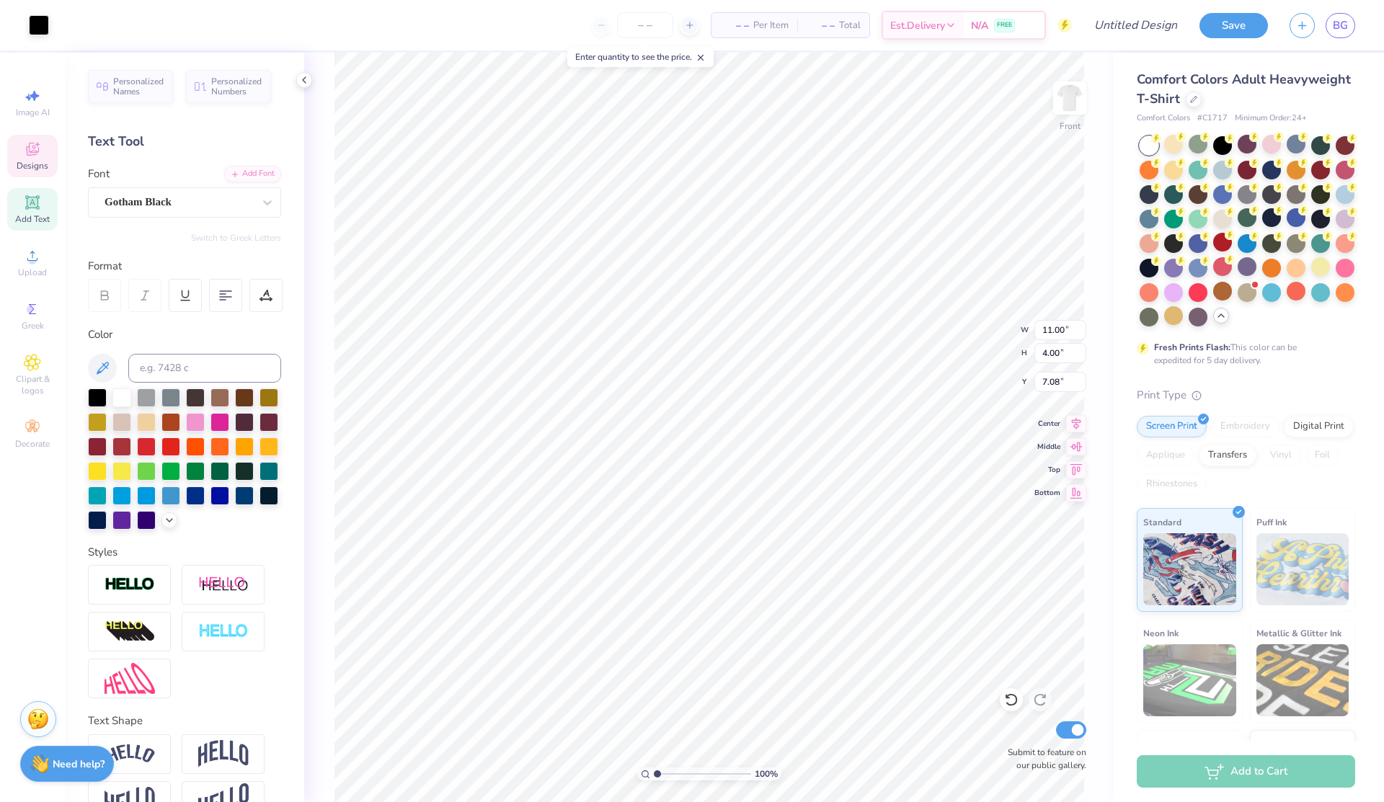
type input "11.20"
type input "5.06"
type input "7.01"
type input "11.04"
type input "4.77"
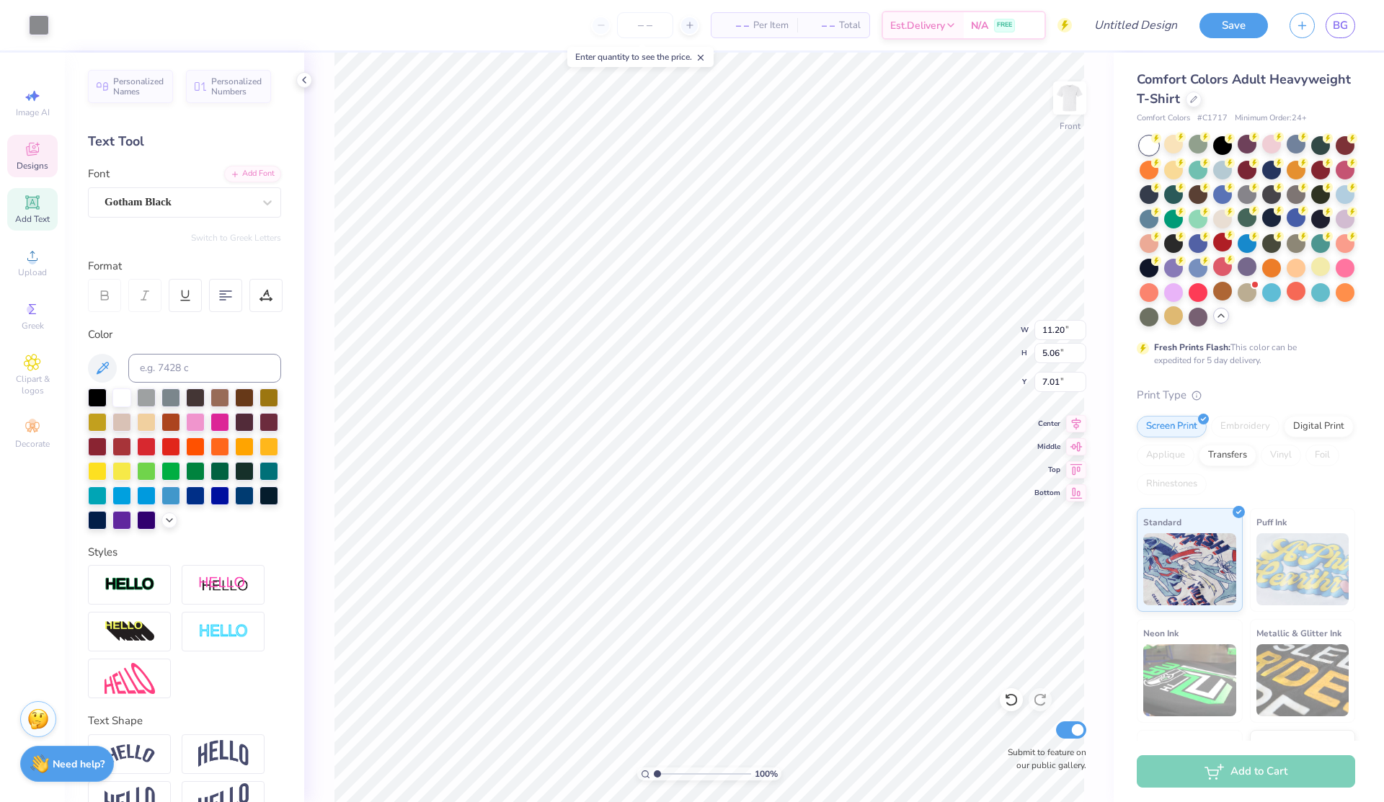
type input "7.26"
type input "5.76"
type input "2.24"
type input "3.67"
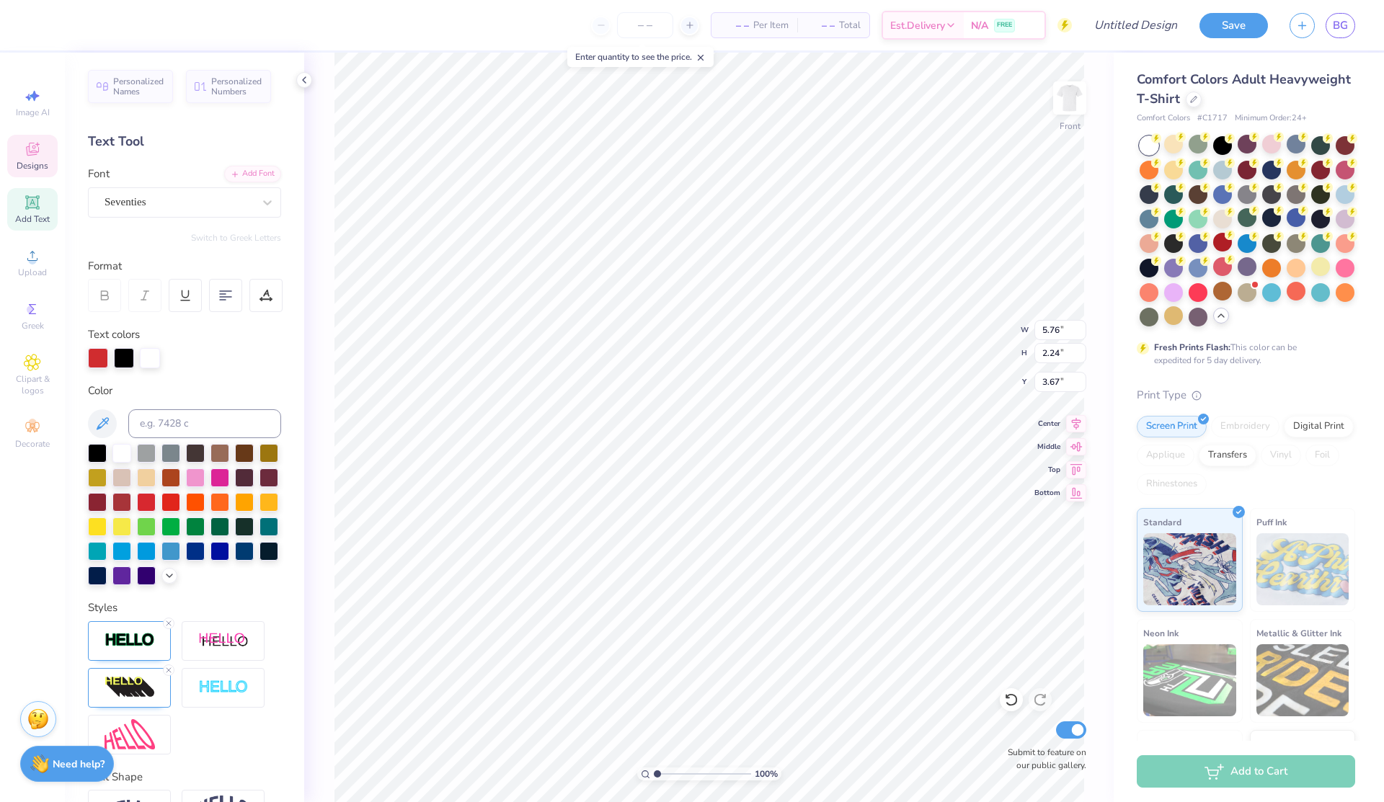
type input "5.43"
type input "2.39"
type input "4.52"
type input "4.88"
type input "2.36"
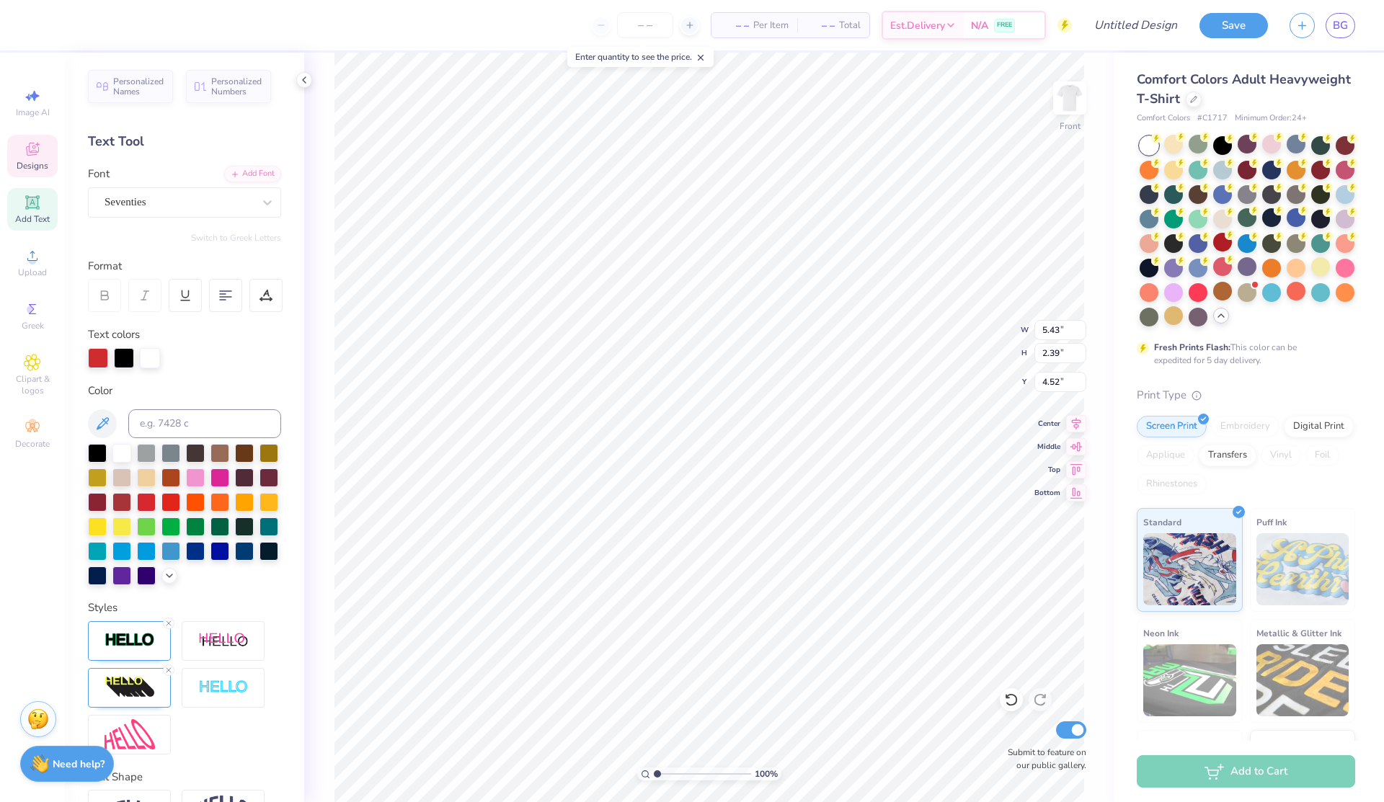
type input "2.56"
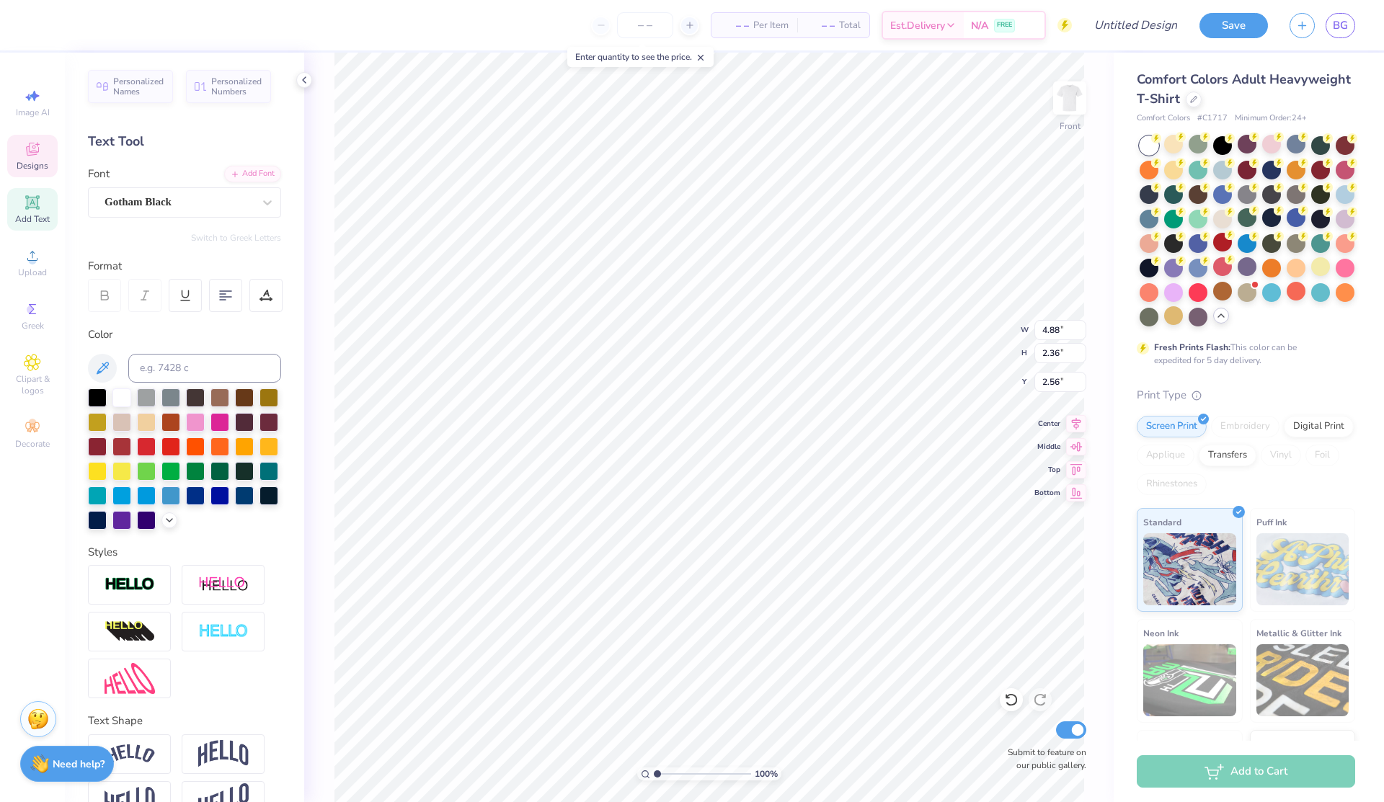
type input "1.59"
type input "0.46"
type input "5.89"
type input "2.43"
type input "2.42"
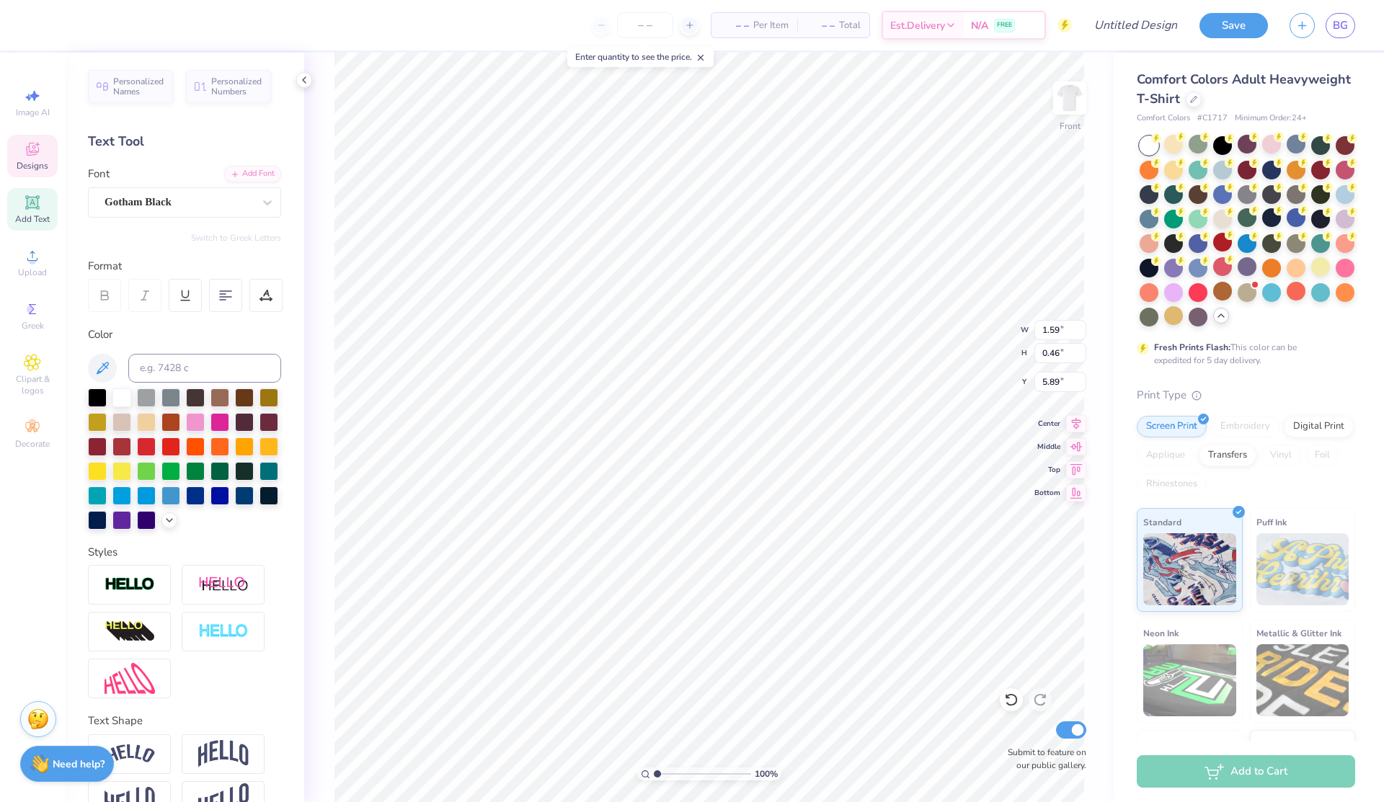
type input "4.91"
type input "1.59"
type input "0.46"
type input "8.06"
type input "4.88"
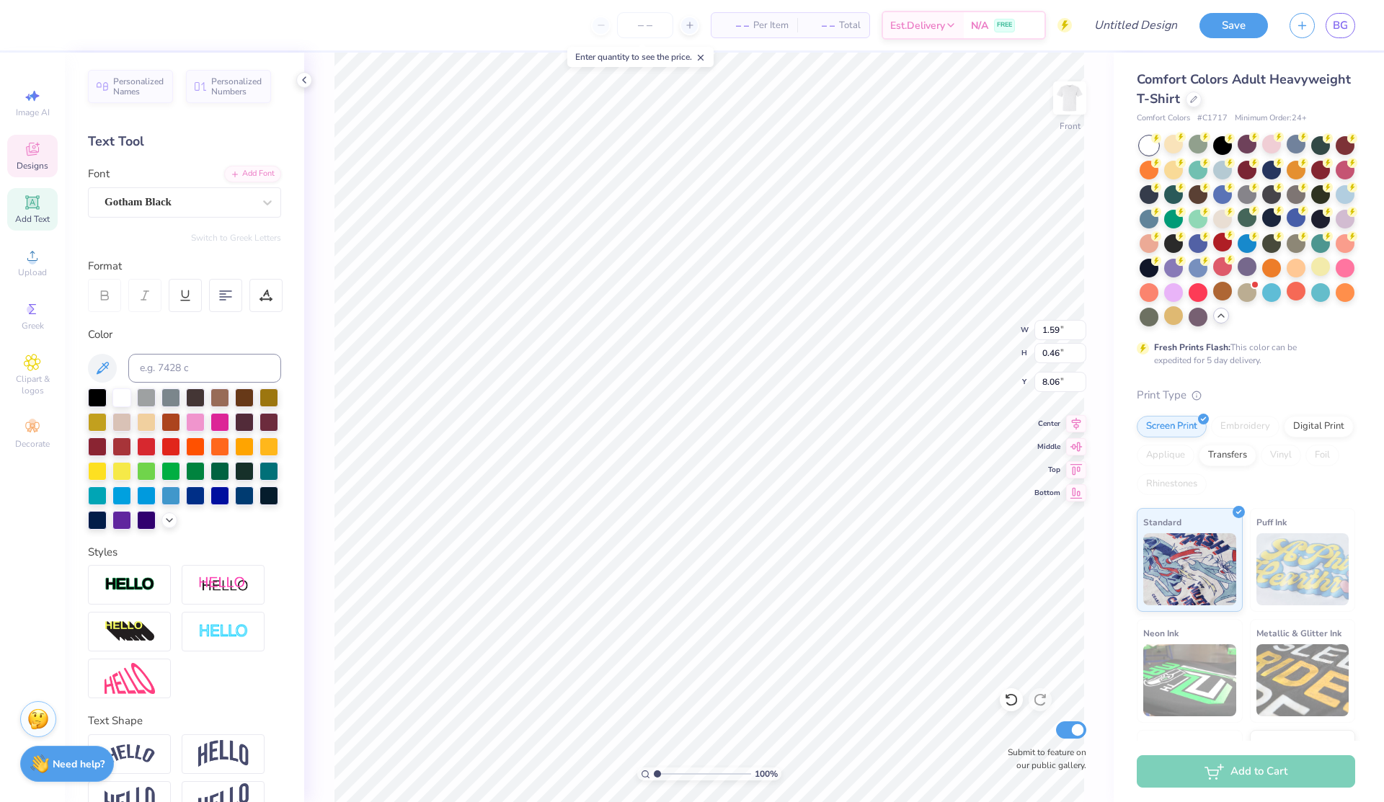
type input "2.36"
type input "4.45"
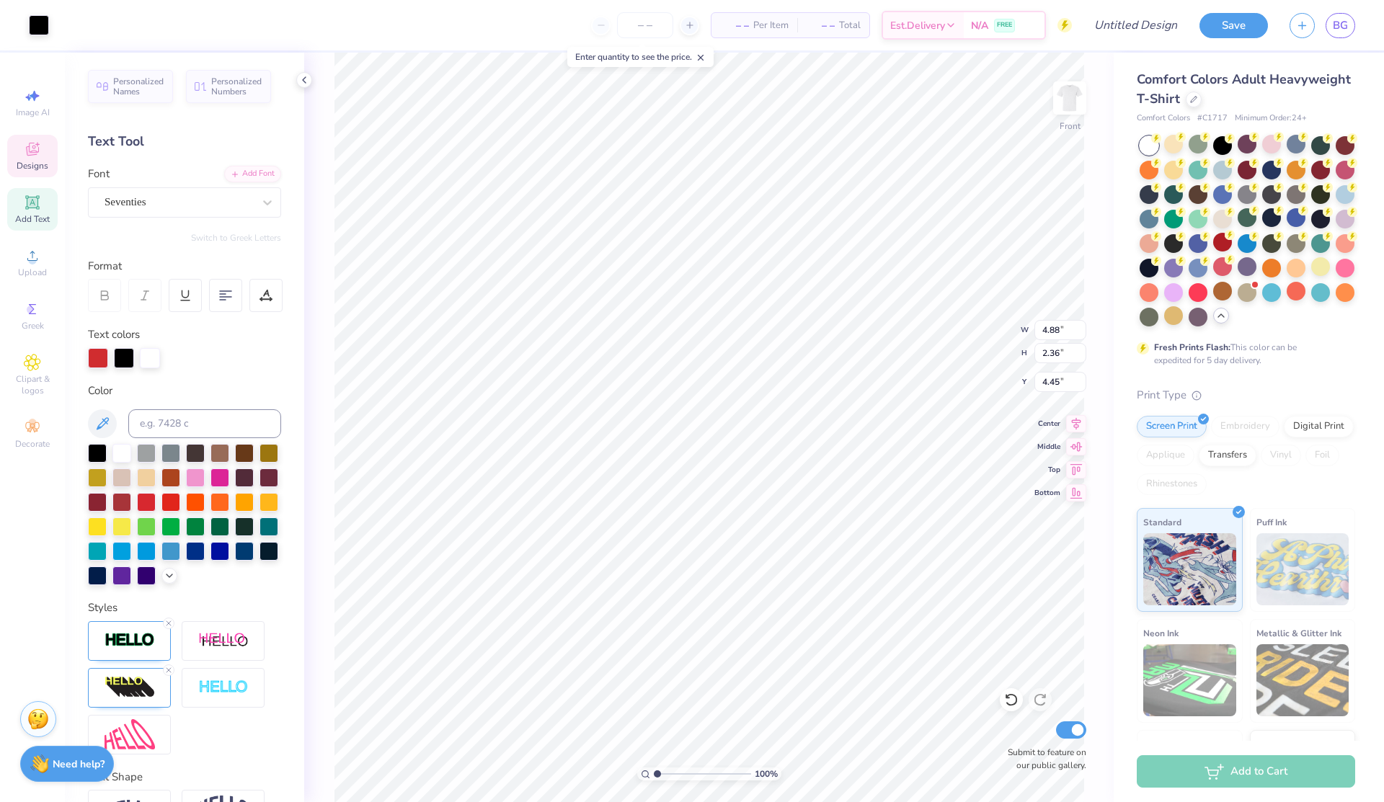
type input "2.71"
type input "2.67"
type input "4.84"
type input "2.22"
type input "2.19"
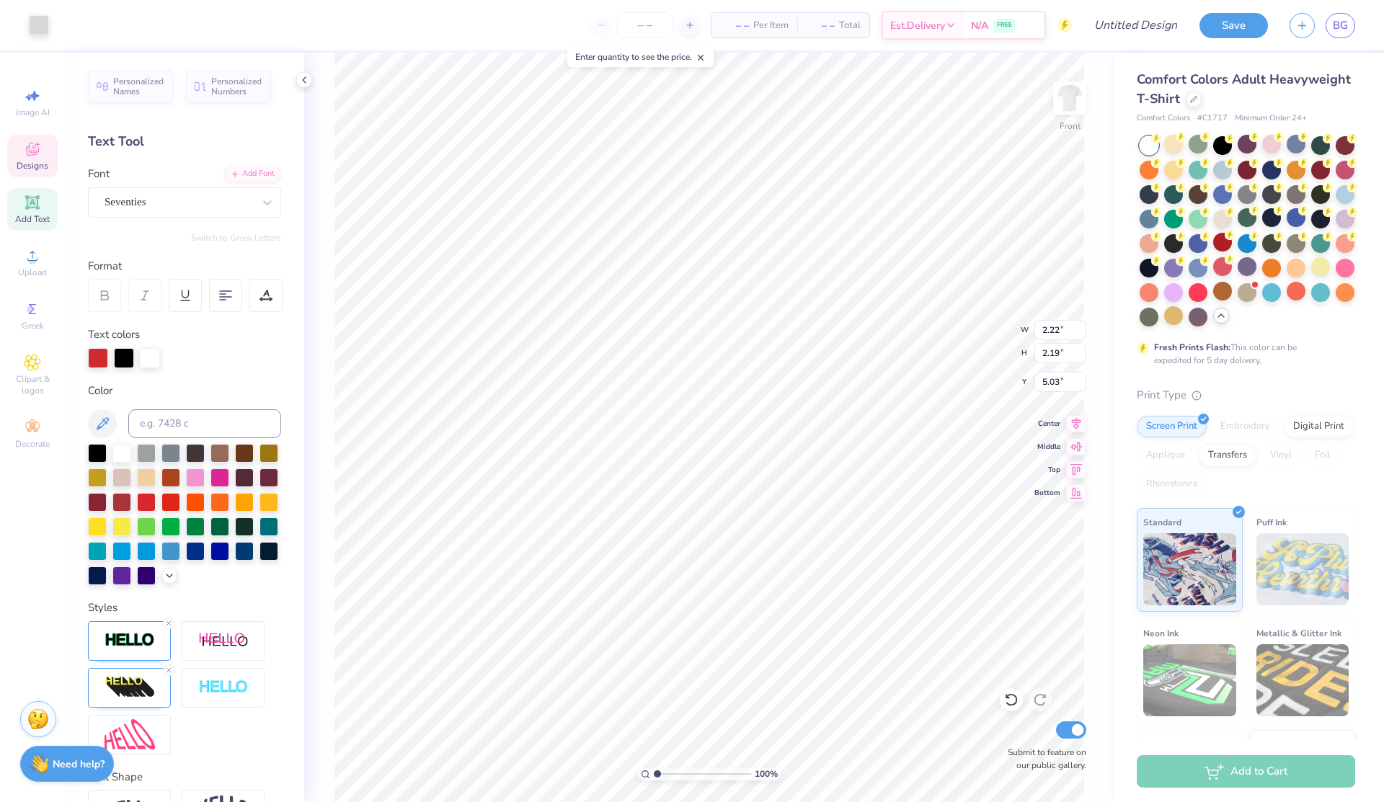
type input "7.08"
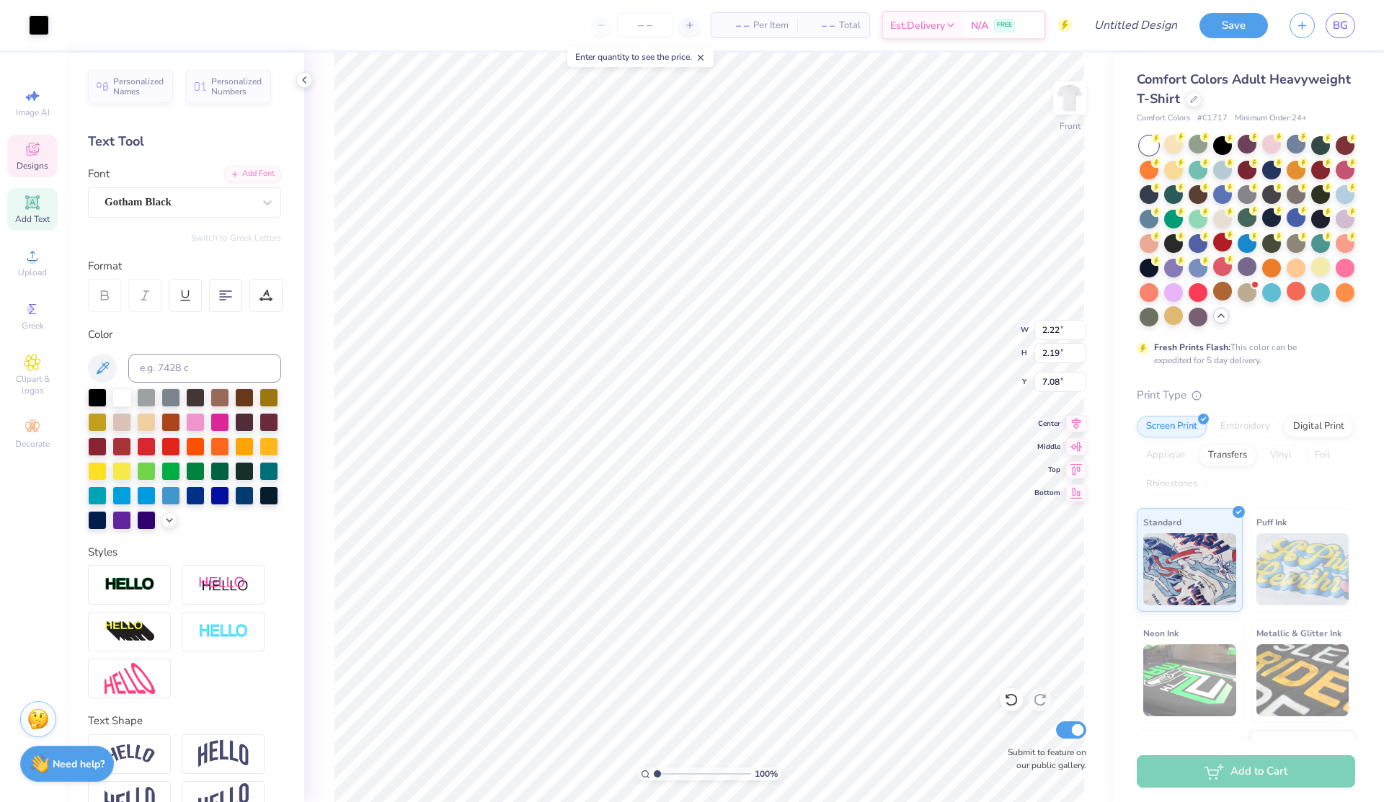
type input "0.82"
type input "0.47"
type input "5.24"
type input "1.49"
type input "0.55"
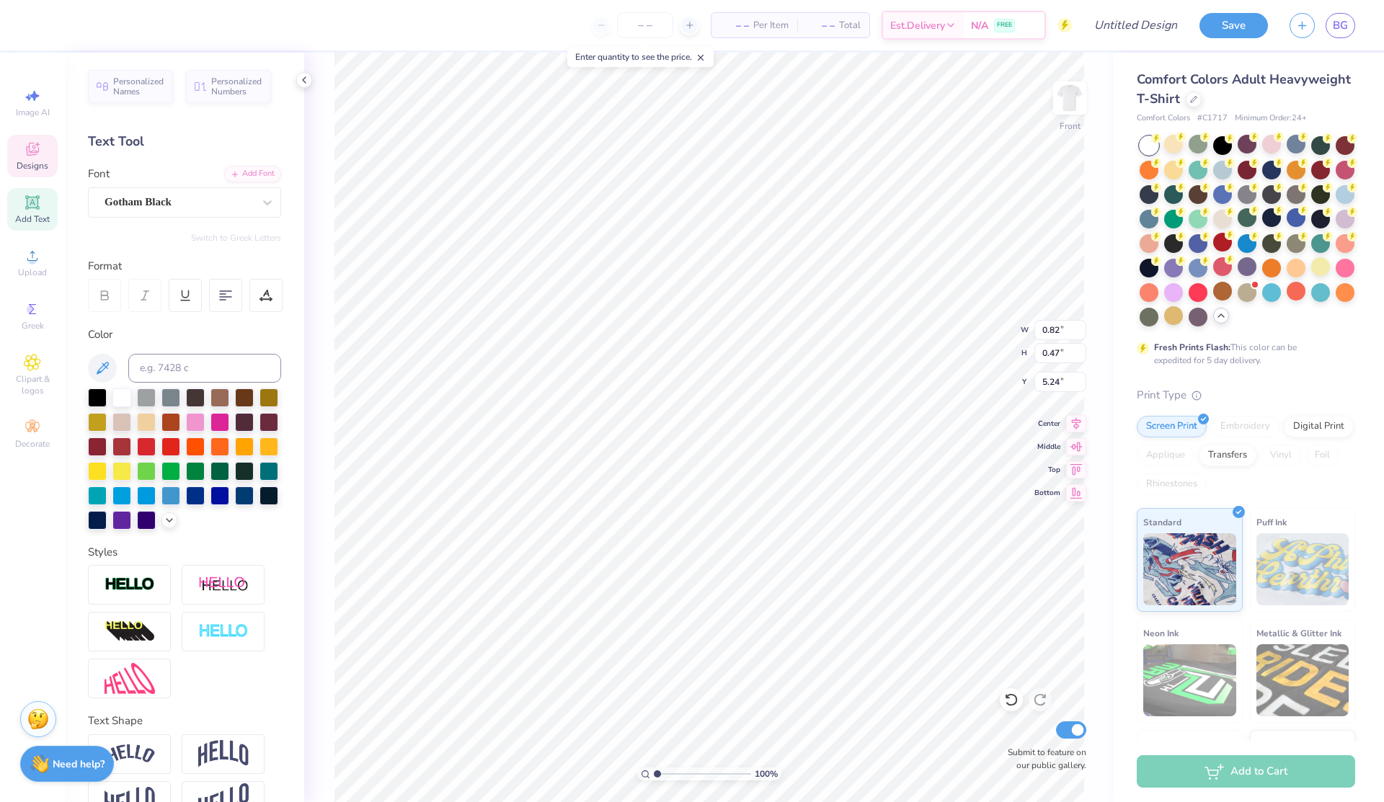
type input "6.53"
type input "0.82"
type input "0.47"
type input "7.43"
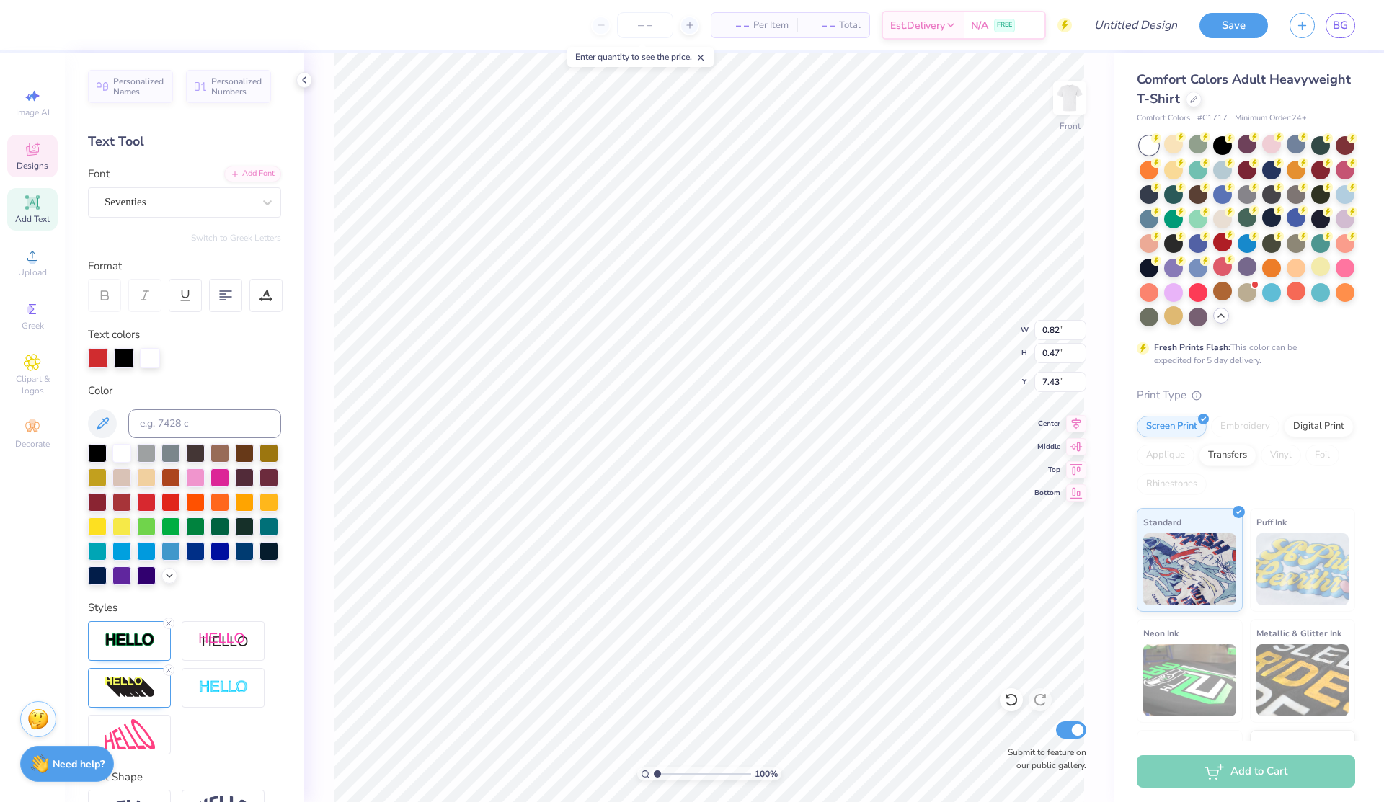
type input "4.88"
type input "2.36"
type input "3.81"
type input "4.88"
type input "2.36"
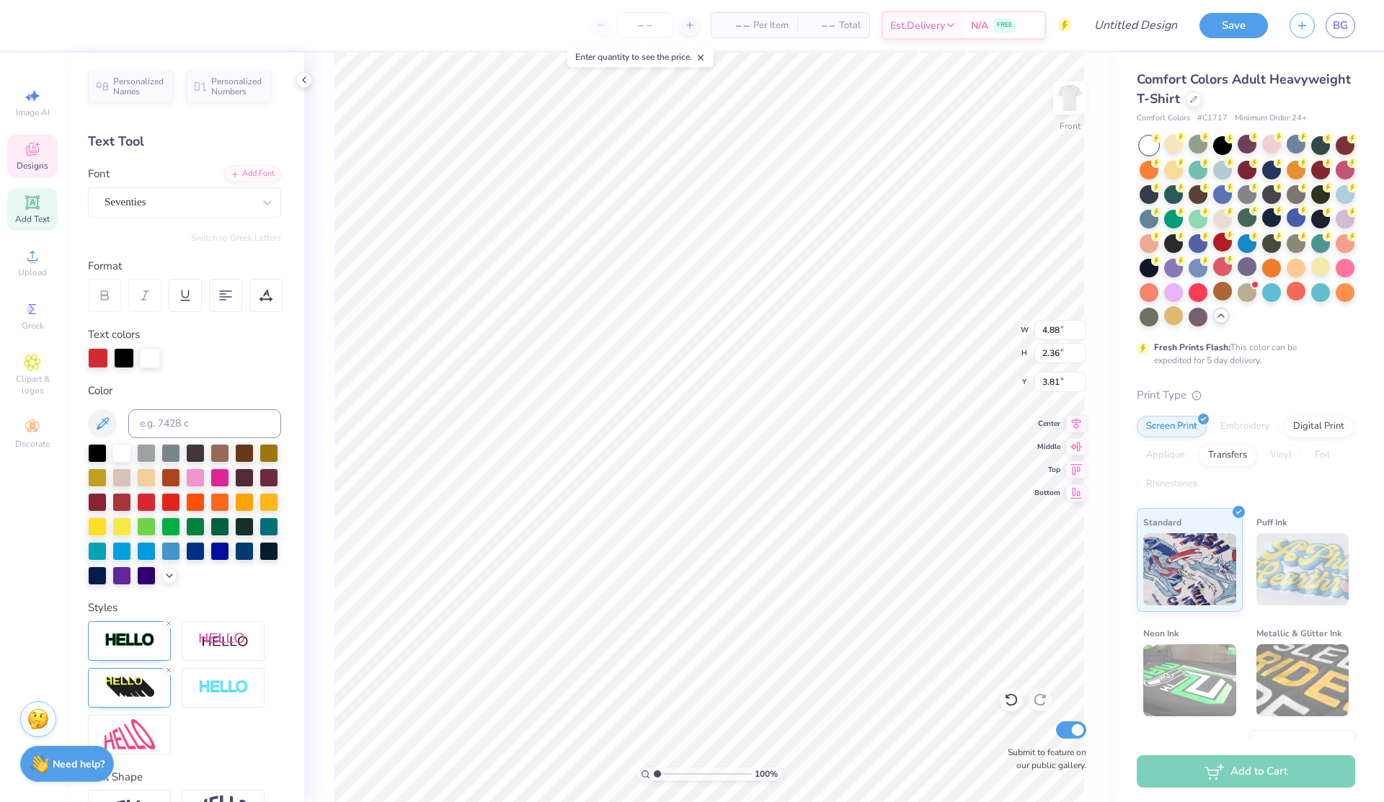
type input "4.68"
type input "1.59"
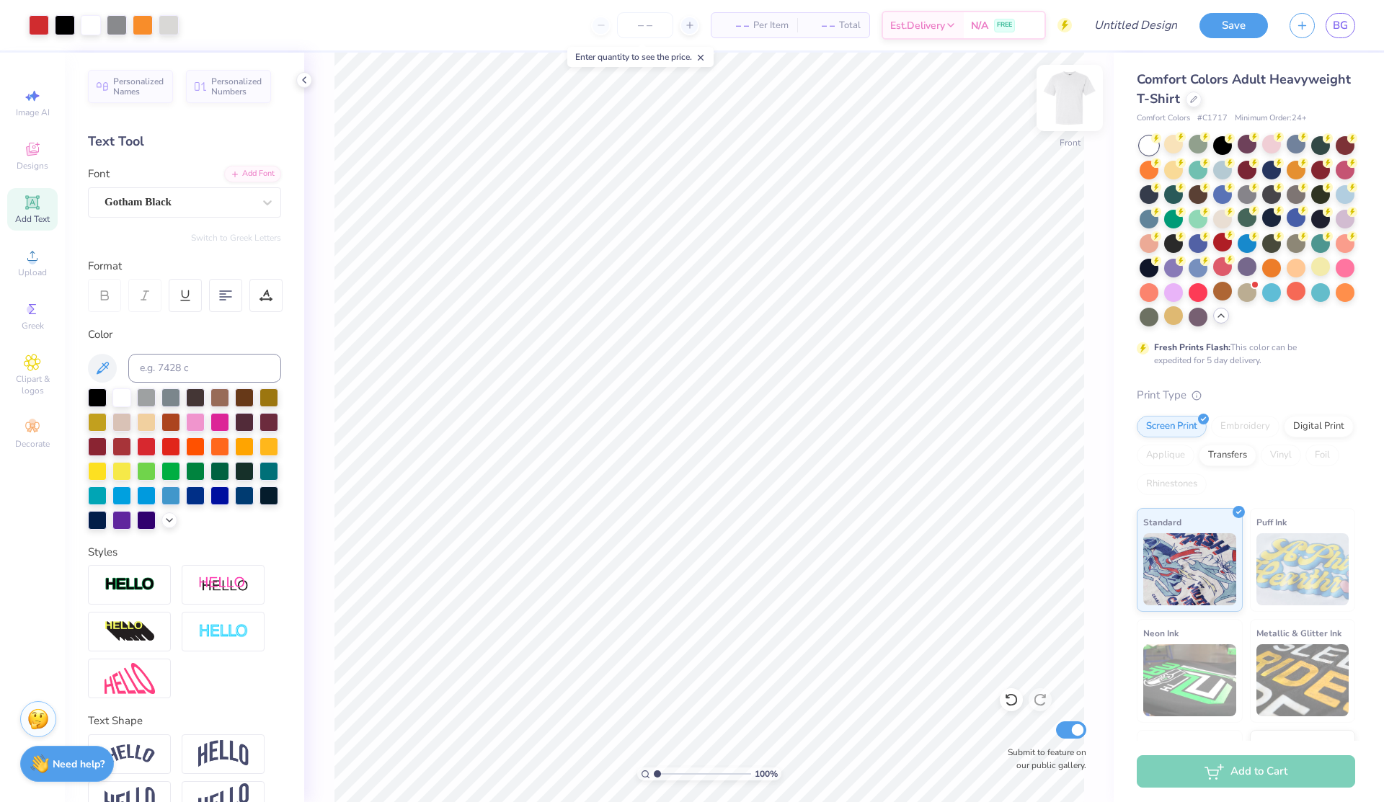
click at [1068, 102] on img at bounding box center [1070, 98] width 58 height 58
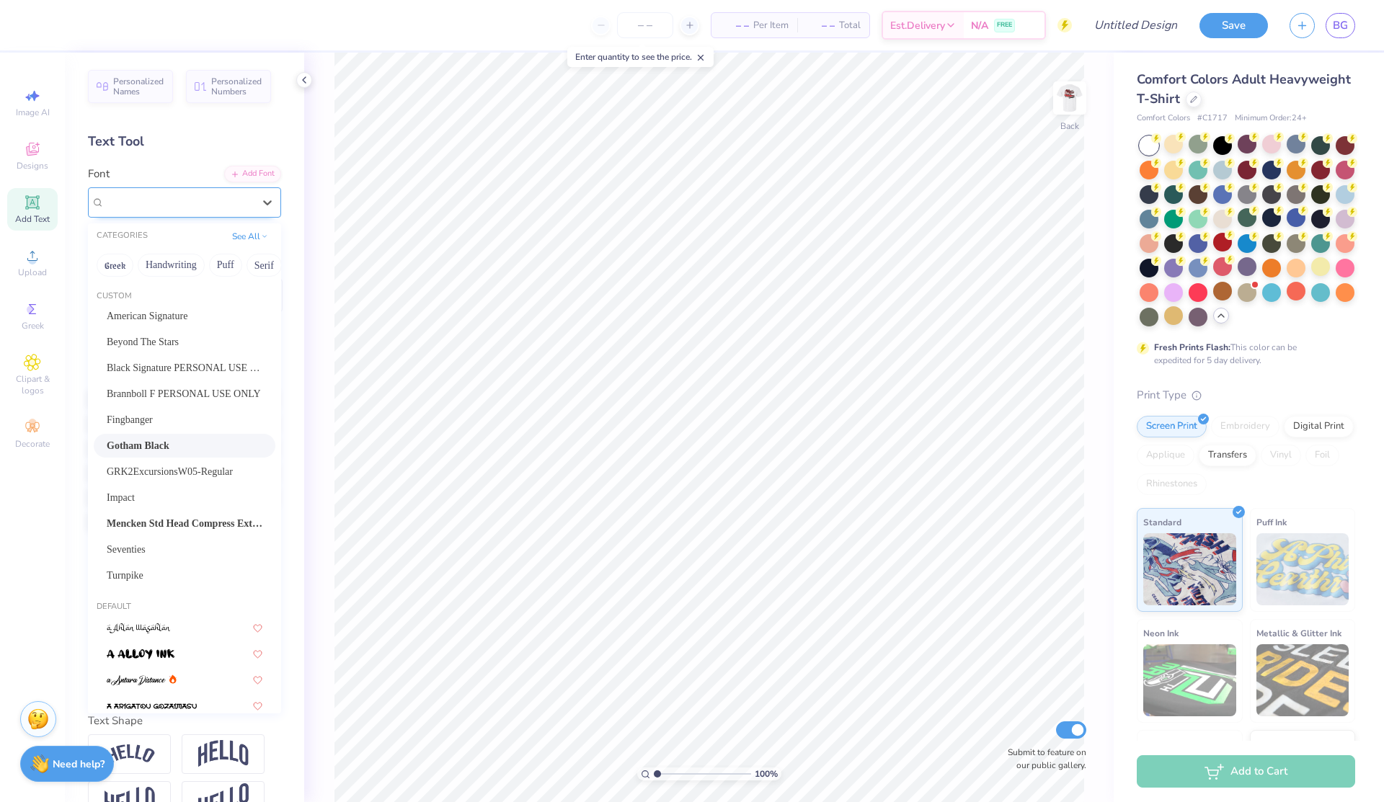
click at [185, 200] on div "Gotham Black" at bounding box center [178, 202] width 151 height 22
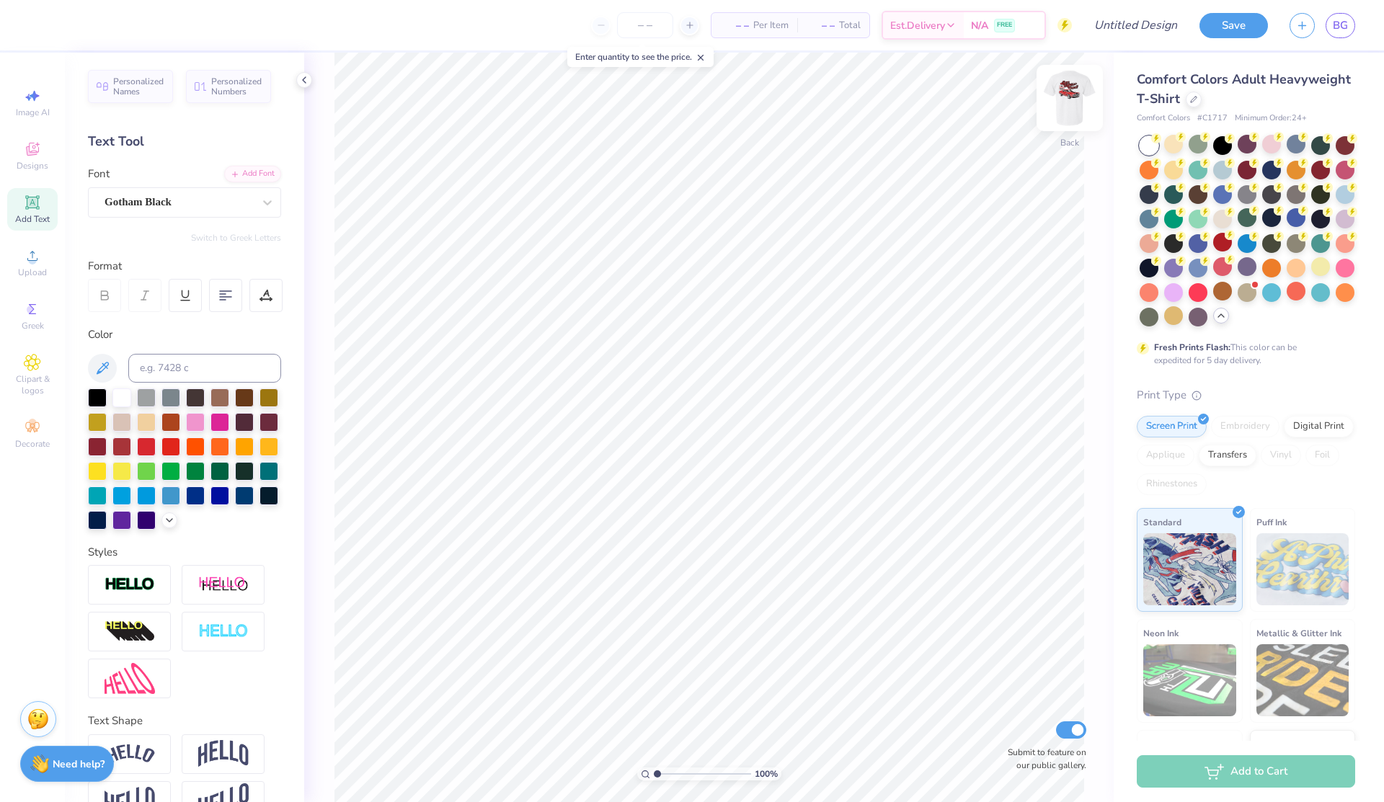
click at [1072, 98] on img at bounding box center [1070, 98] width 58 height 58
click at [1066, 87] on img at bounding box center [1070, 98] width 58 height 58
click at [1071, 103] on img at bounding box center [1070, 98] width 58 height 58
click at [1066, 102] on img at bounding box center [1070, 98] width 58 height 58
click at [34, 162] on span "Designs" at bounding box center [33, 166] width 32 height 12
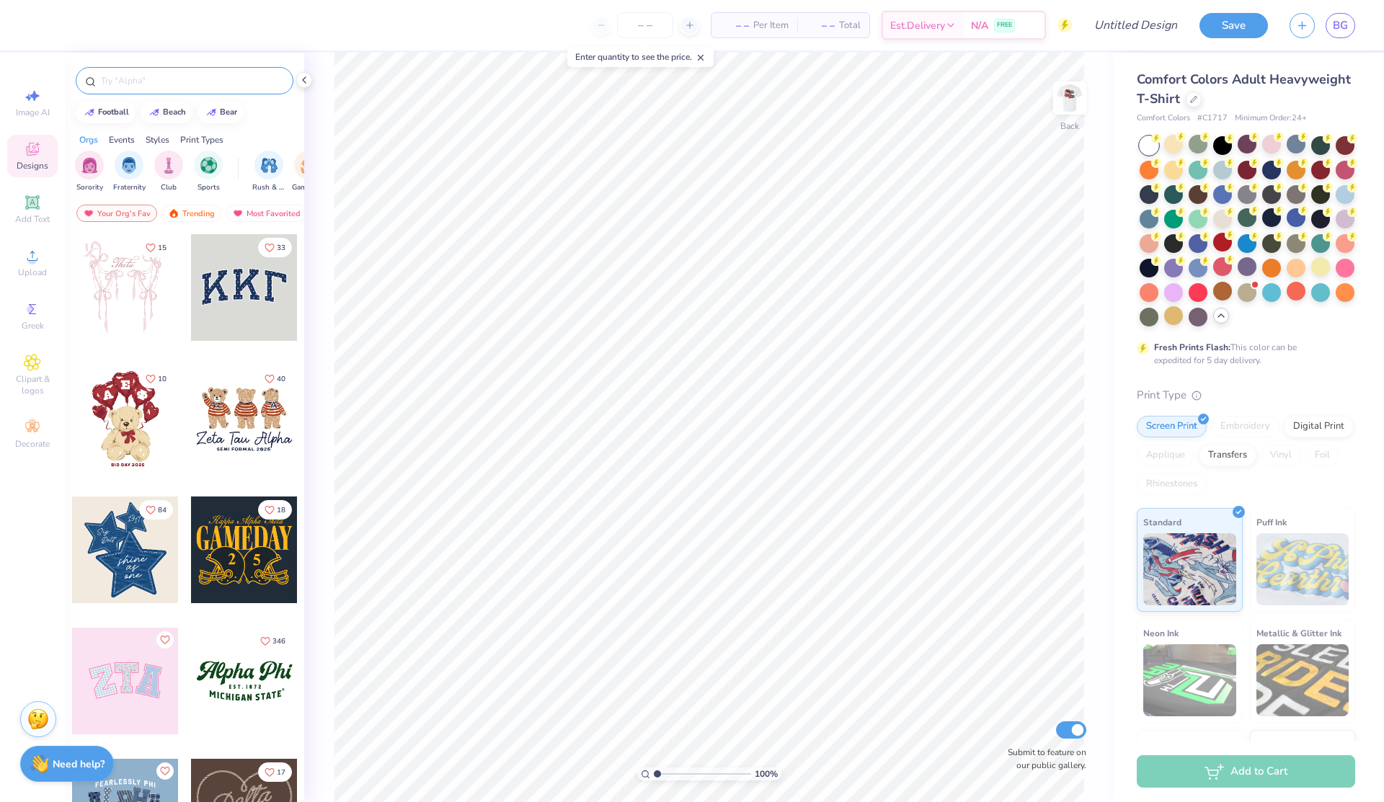
click at [143, 87] on div at bounding box center [185, 80] width 218 height 27
click at [137, 81] on input "text" at bounding box center [191, 81] width 185 height 14
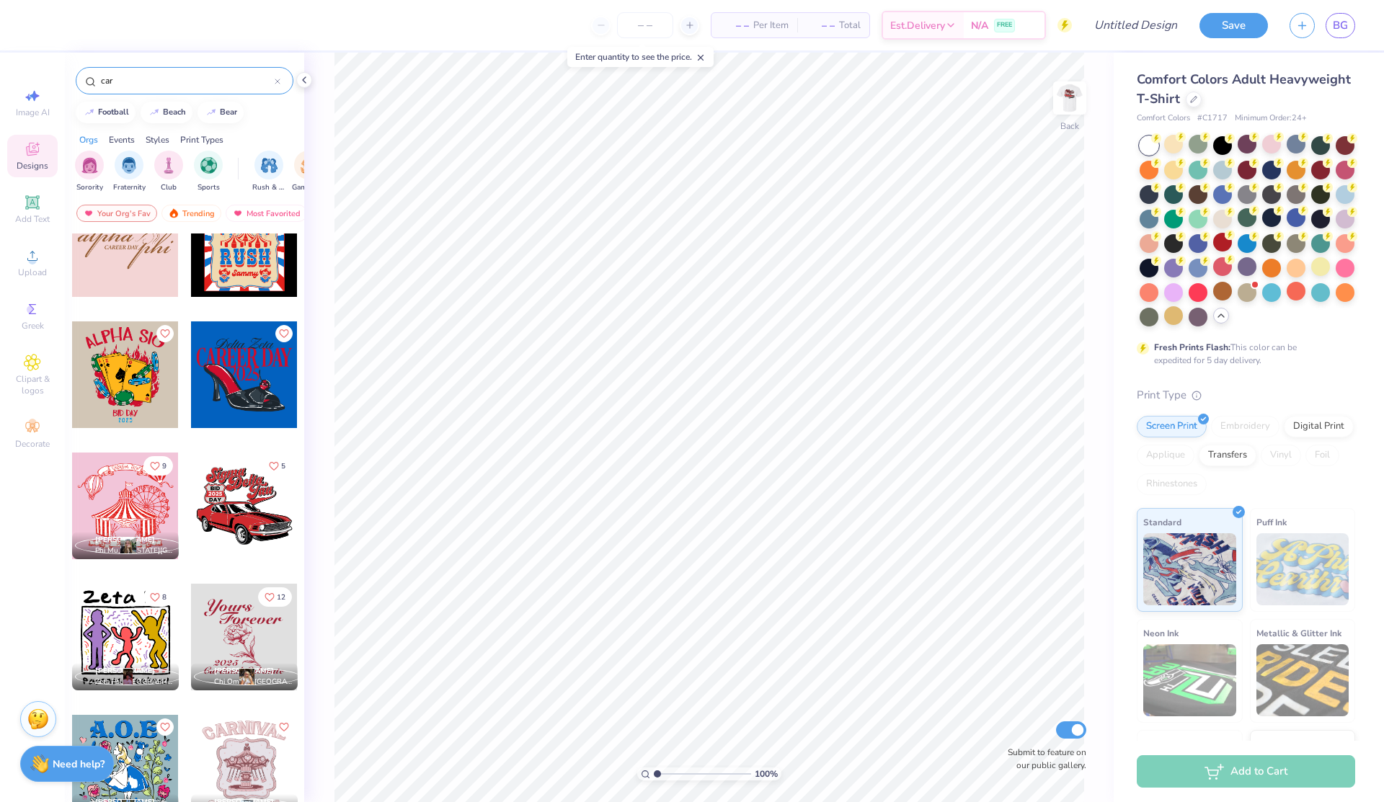
scroll to position [1388, 0]
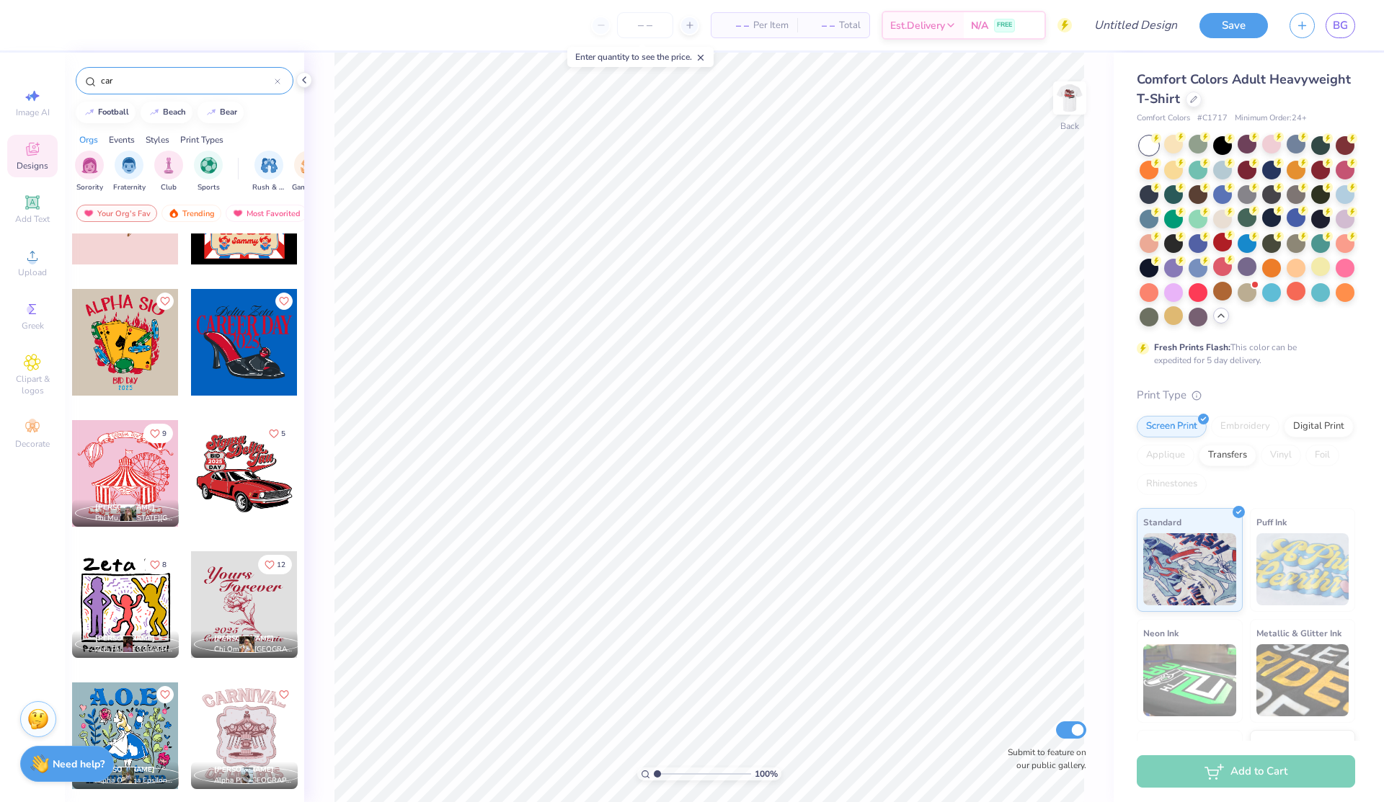
click at [246, 475] on div at bounding box center [244, 473] width 107 height 107
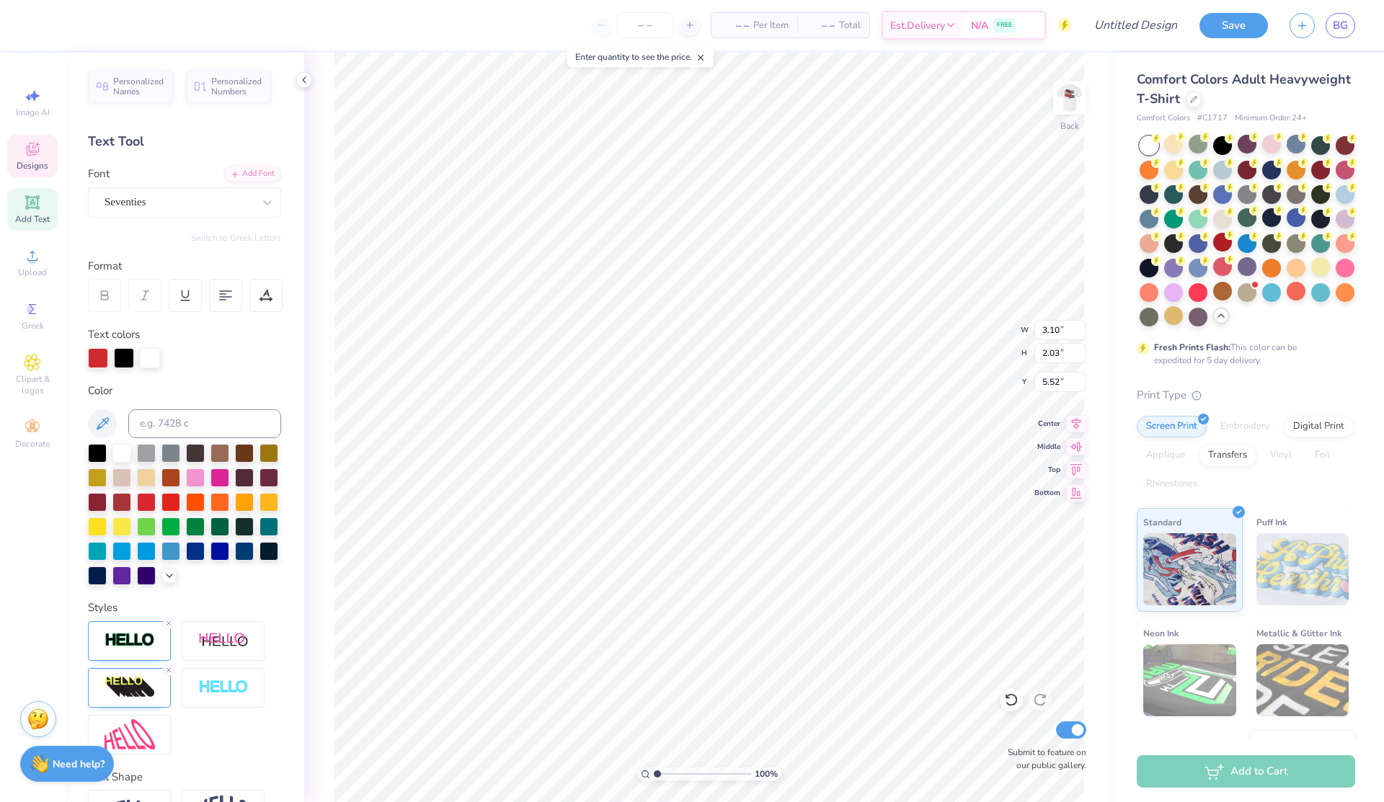
scroll to position [0, 1]
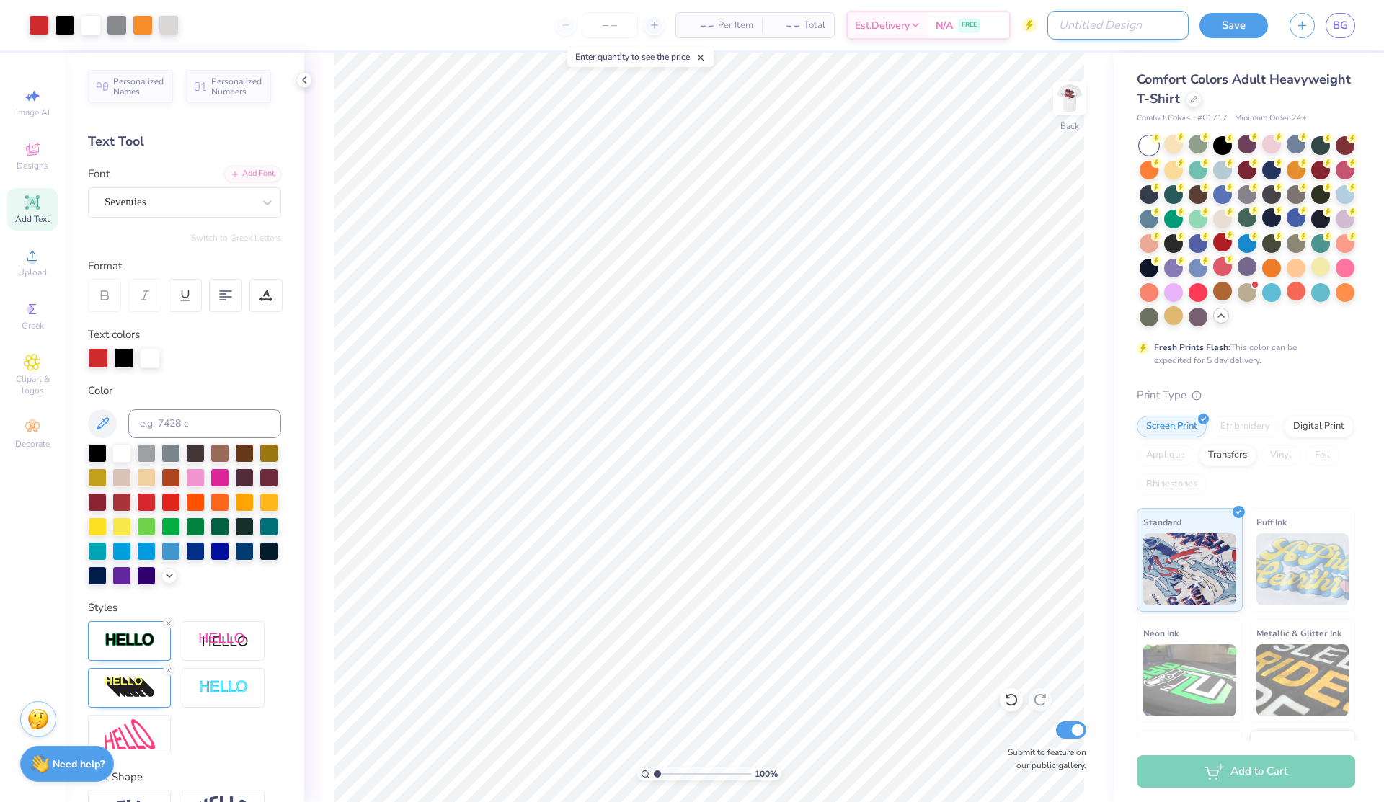
click at [1130, 25] on input "Design Title" at bounding box center [1117, 25] width 141 height 29
click at [1219, 24] on button "Save" at bounding box center [1233, 23] width 68 height 25
click at [1300, 25] on icon "button" at bounding box center [1302, 23] width 12 height 12
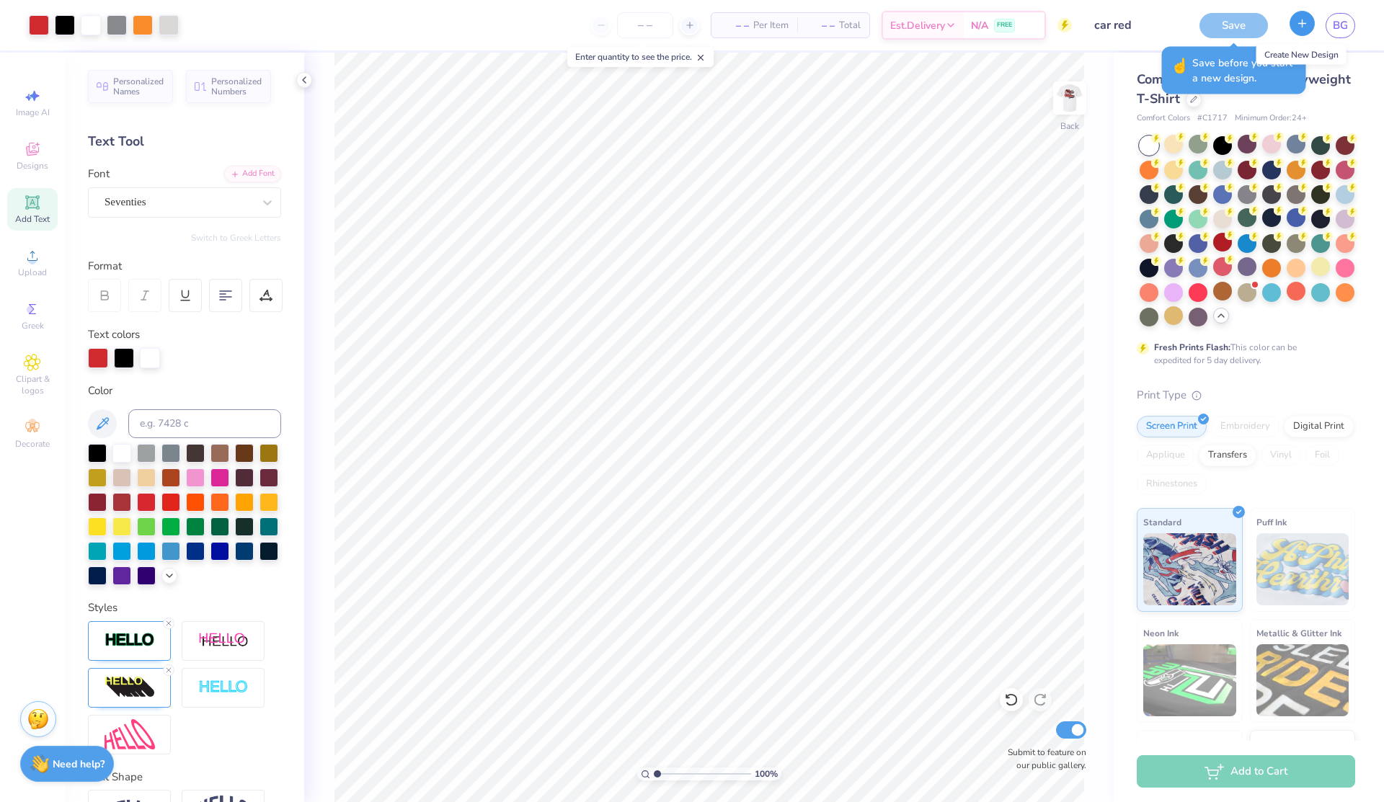
click at [1304, 19] on icon "button" at bounding box center [1302, 23] width 12 height 12
click at [1302, 30] on icon "button" at bounding box center [1302, 25] width 12 height 12
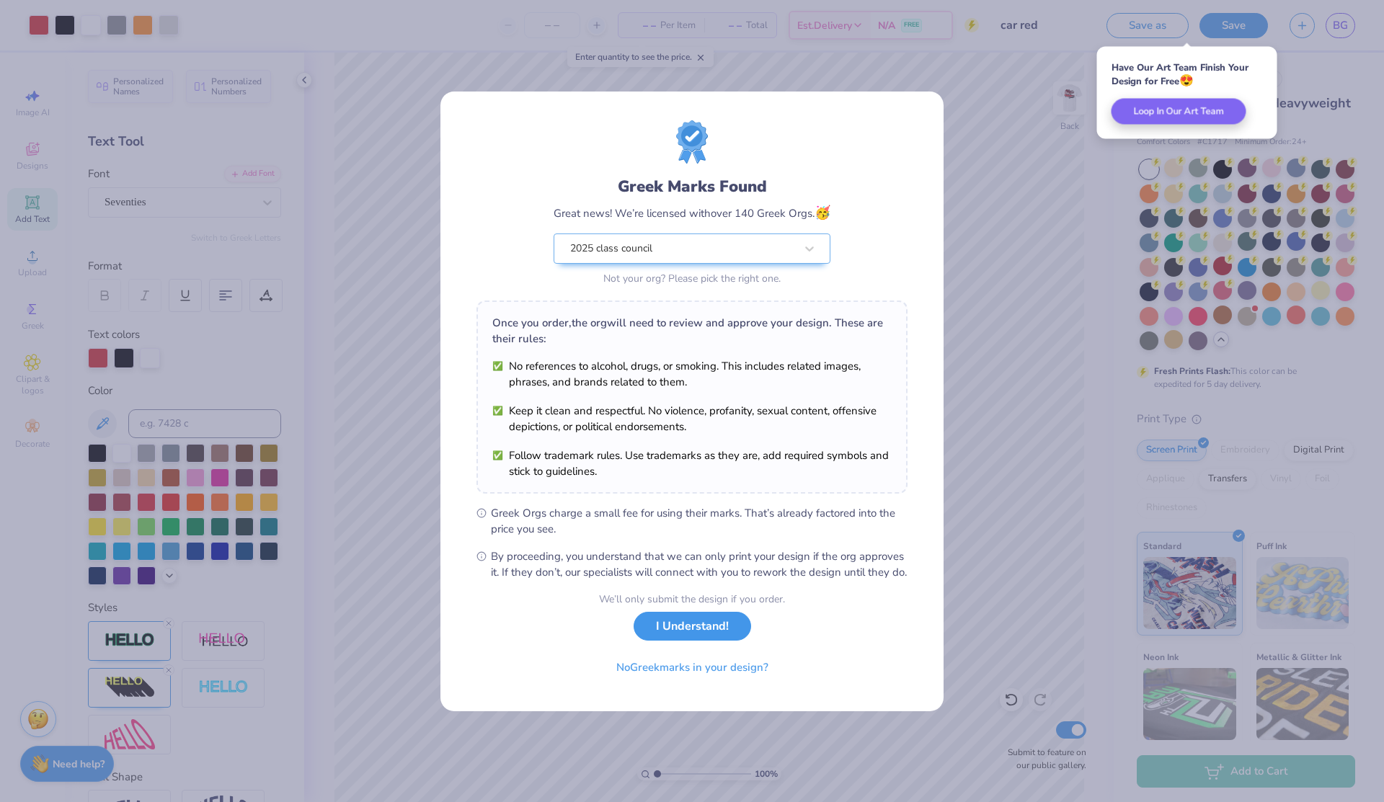
click at [687, 641] on button "I Understand!" at bounding box center [691, 627] width 117 height 30
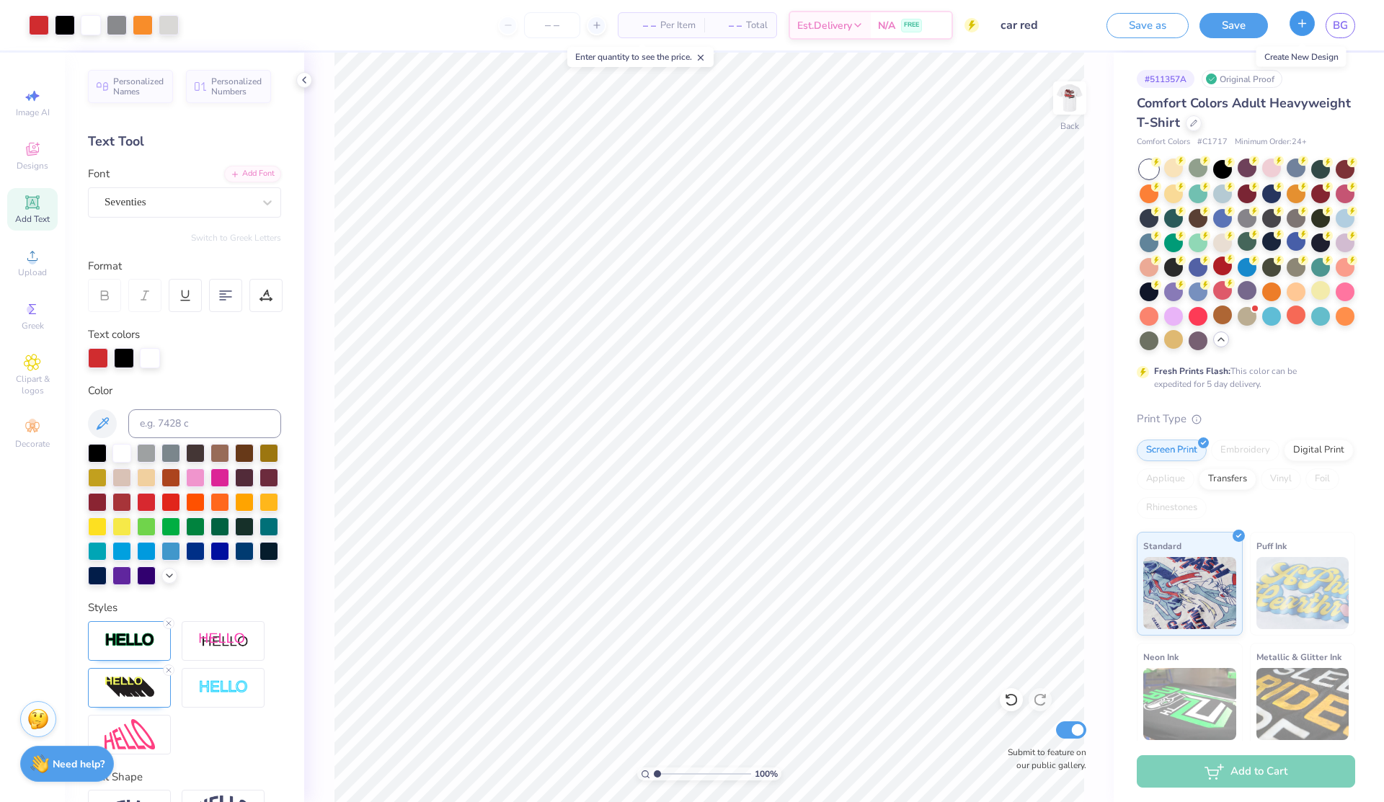
click at [1296, 20] on icon "button" at bounding box center [1302, 23] width 12 height 12
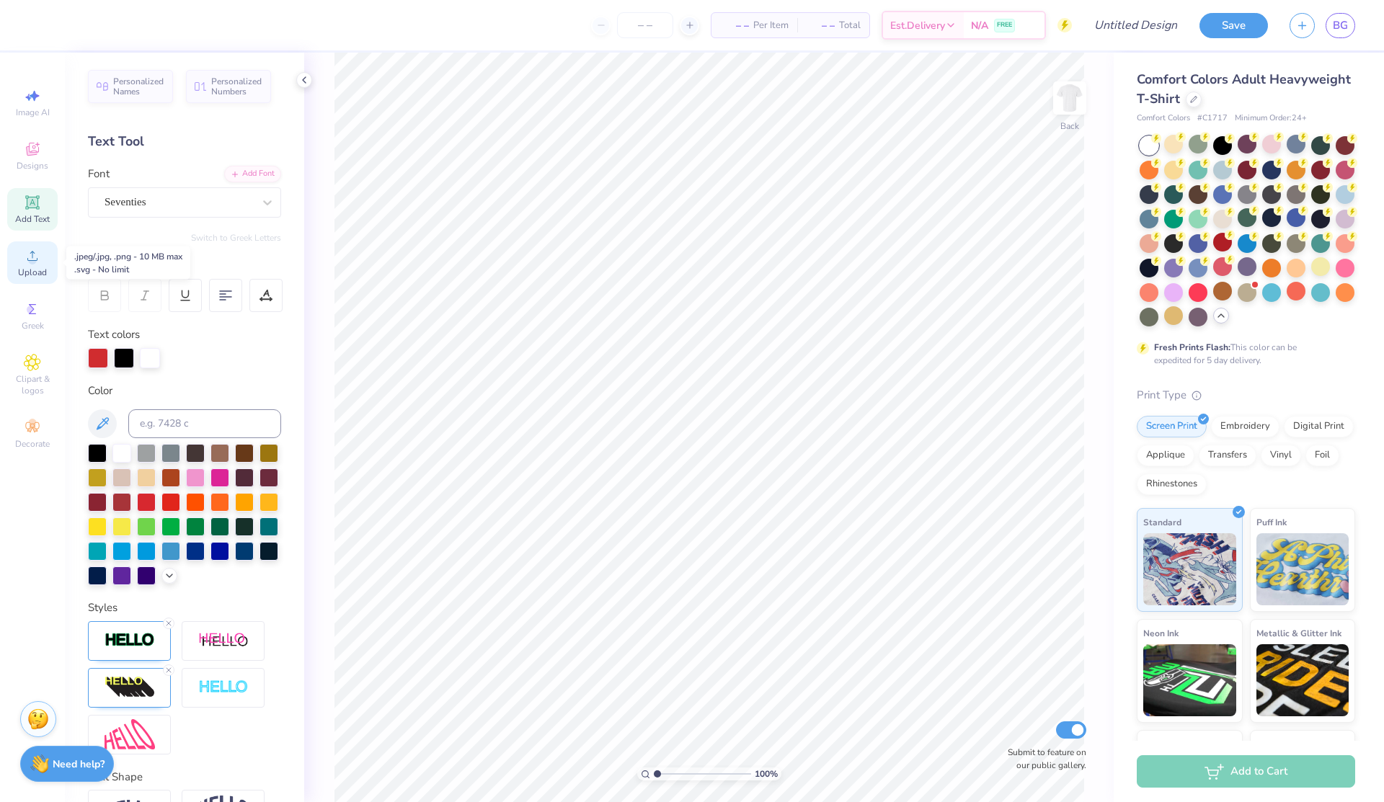
click at [47, 264] on div "Upload" at bounding box center [32, 262] width 50 height 43
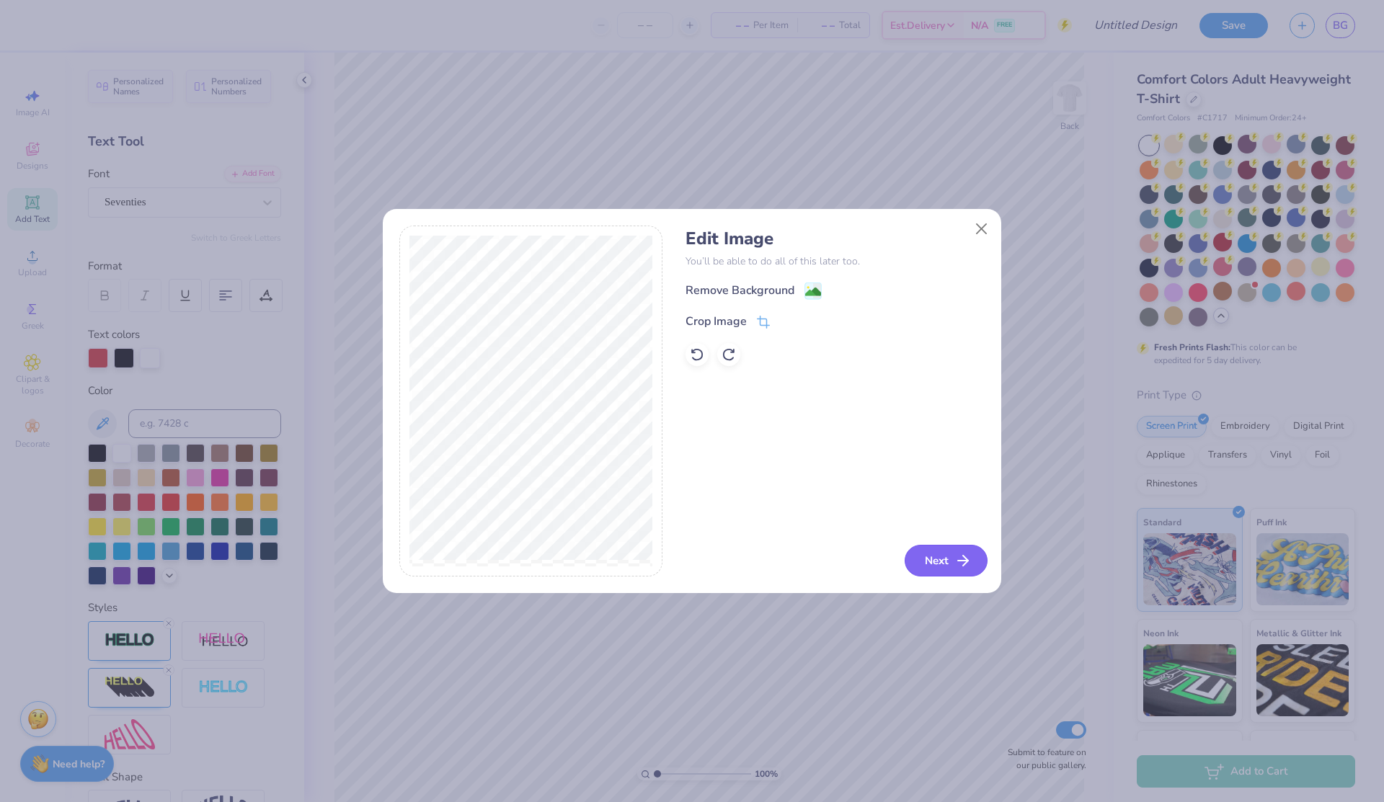
click at [934, 566] on button "Next" at bounding box center [945, 561] width 83 height 32
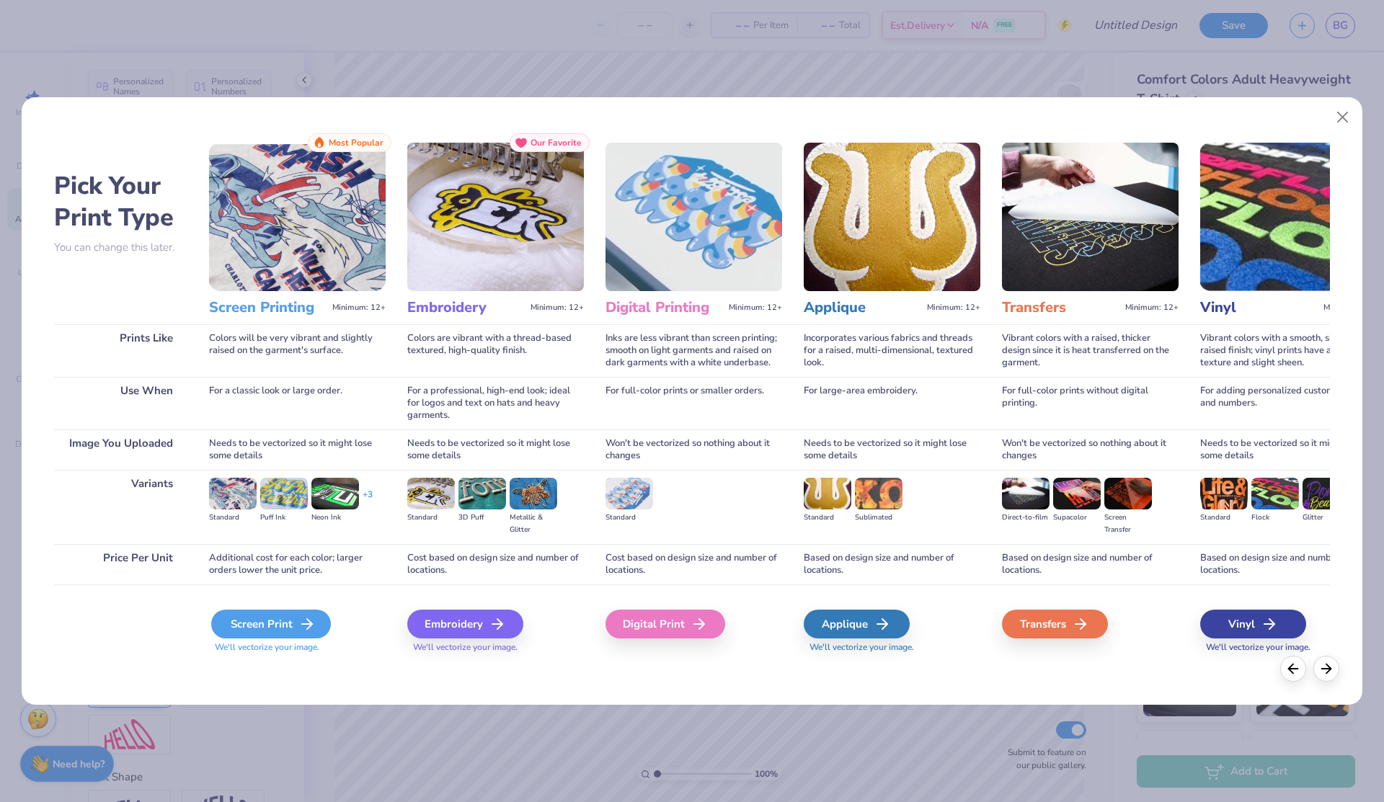
click at [253, 636] on div "Screen Print" at bounding box center [271, 624] width 120 height 29
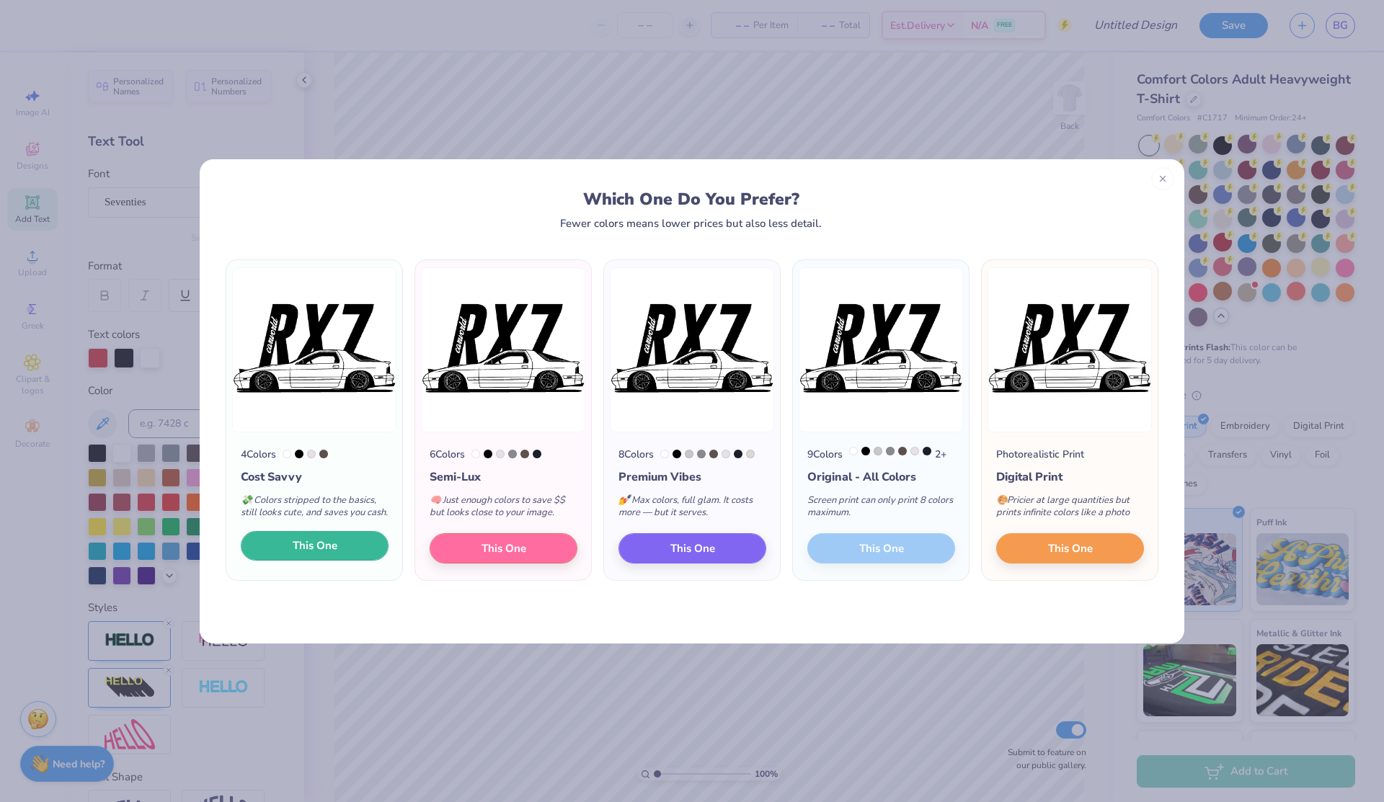
click at [363, 556] on button "This One" at bounding box center [315, 546] width 148 height 30
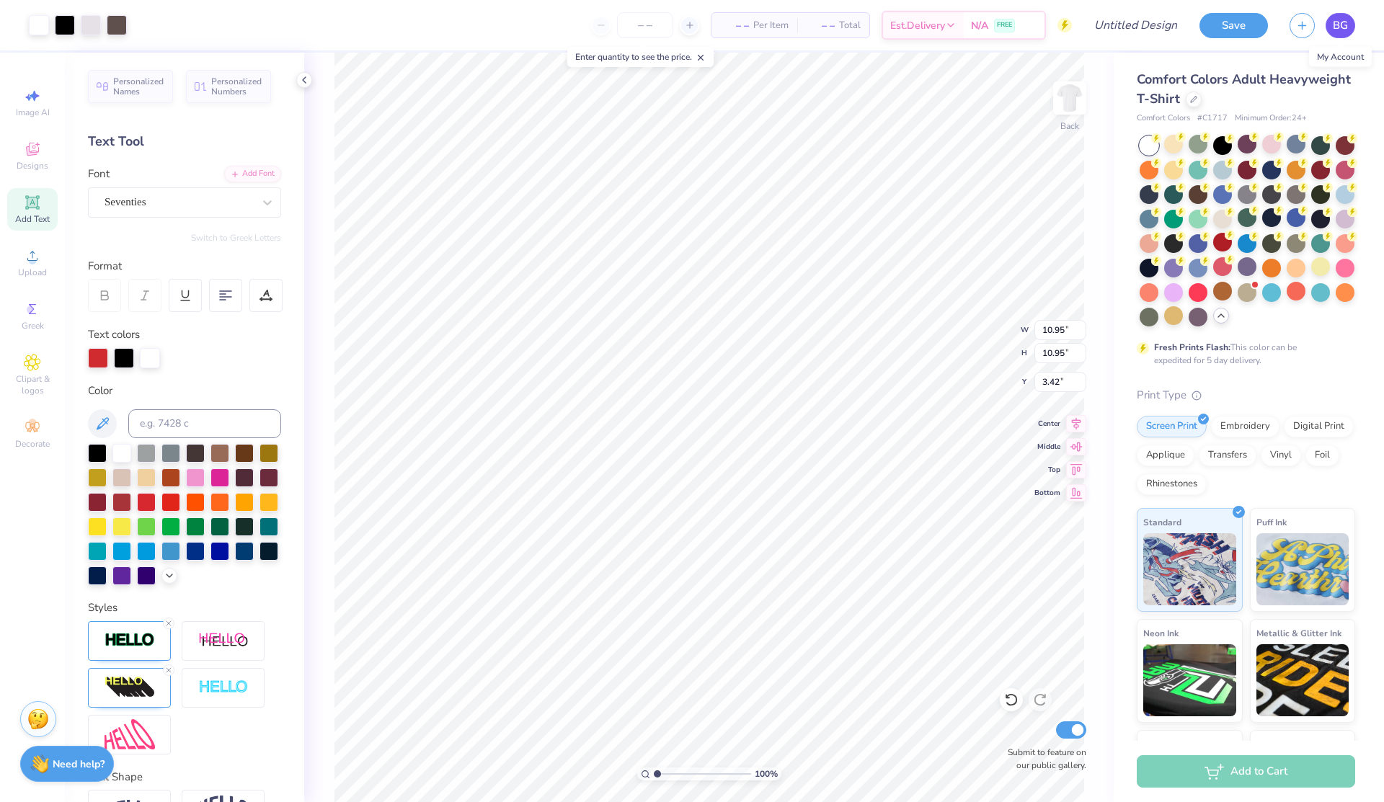
click at [1338, 29] on span "BG" at bounding box center [1340, 25] width 15 height 17
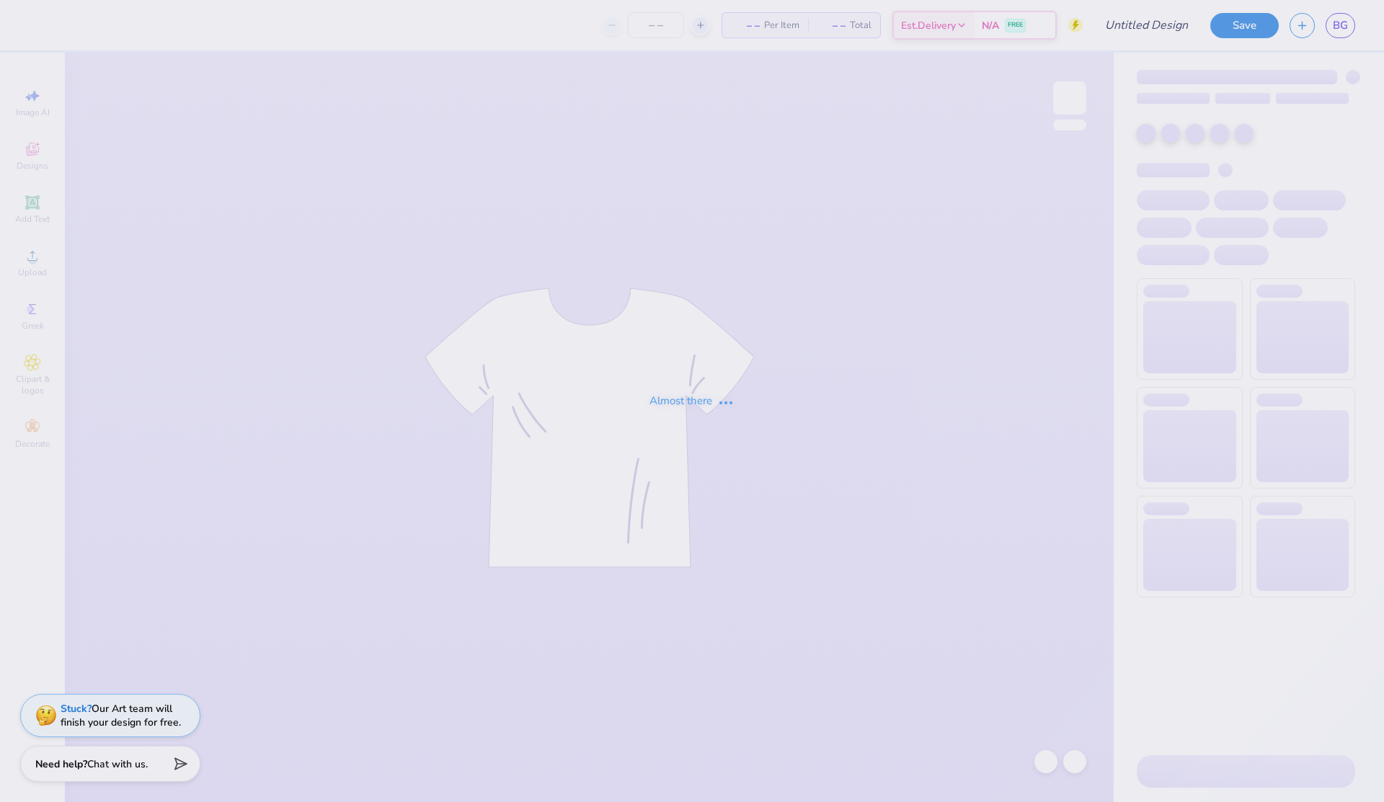
type input "car red"
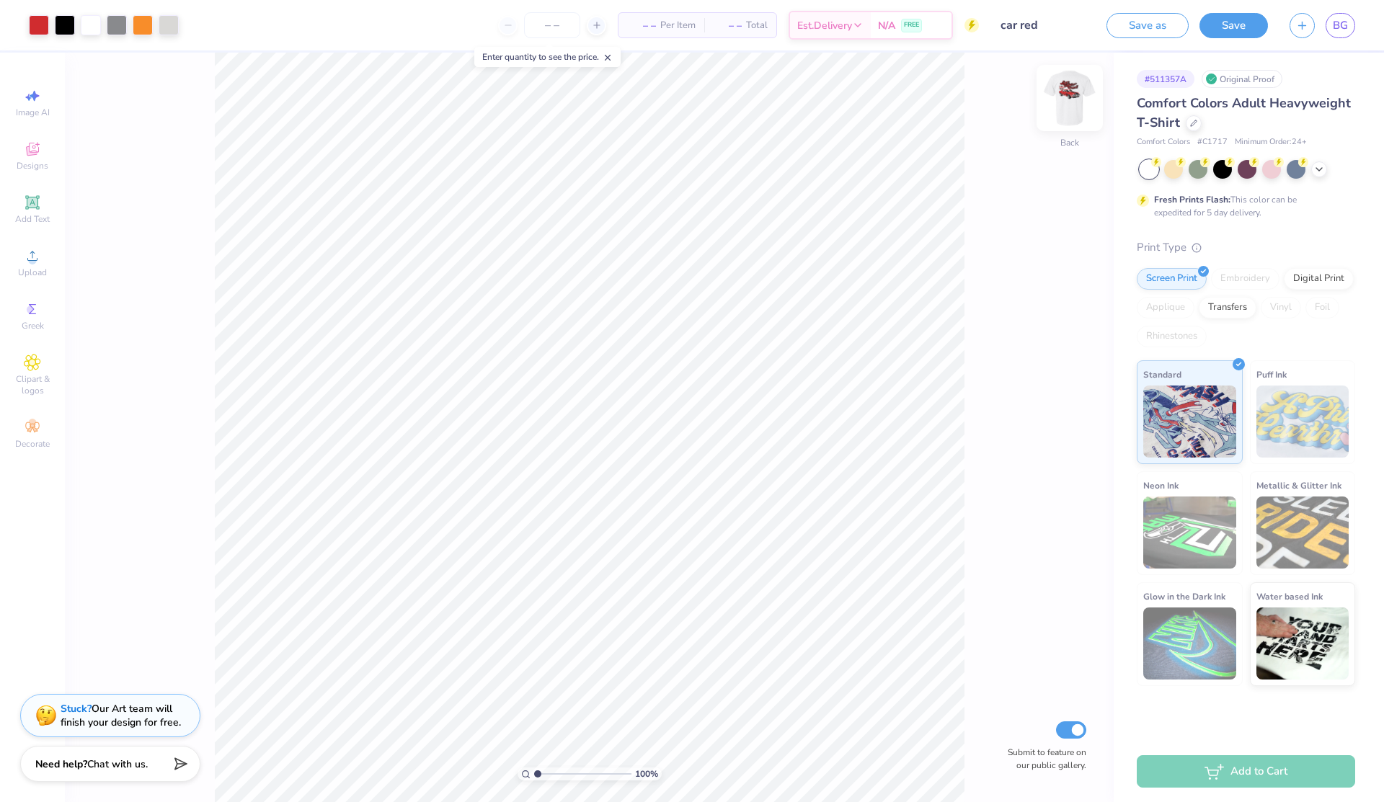
click at [1075, 98] on img at bounding box center [1070, 98] width 58 height 58
click at [1070, 97] on img at bounding box center [1070, 98] width 58 height 58
click at [1306, 23] on icon "button" at bounding box center [1302, 23] width 12 height 12
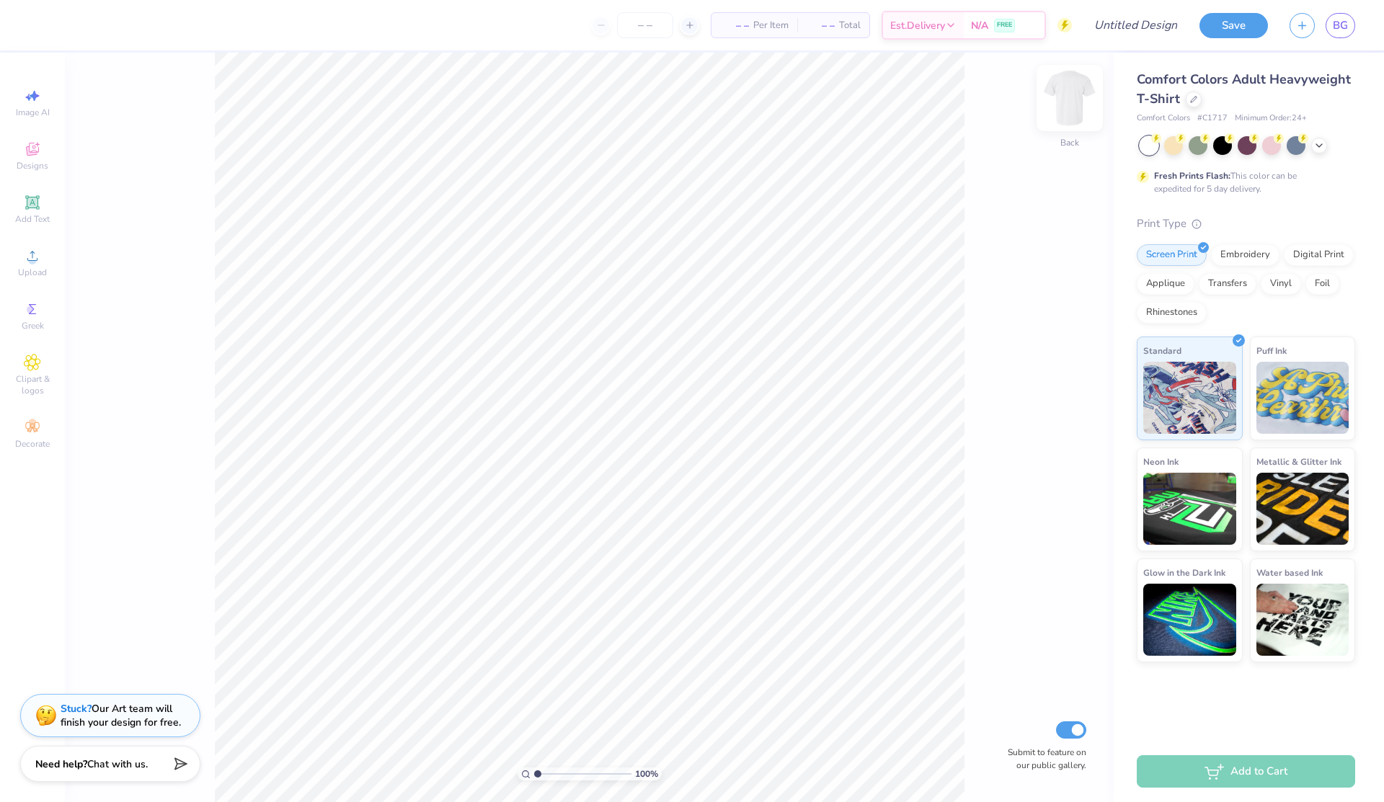
click at [1068, 90] on img at bounding box center [1070, 98] width 58 height 58
click at [30, 158] on div "Designs" at bounding box center [32, 156] width 50 height 43
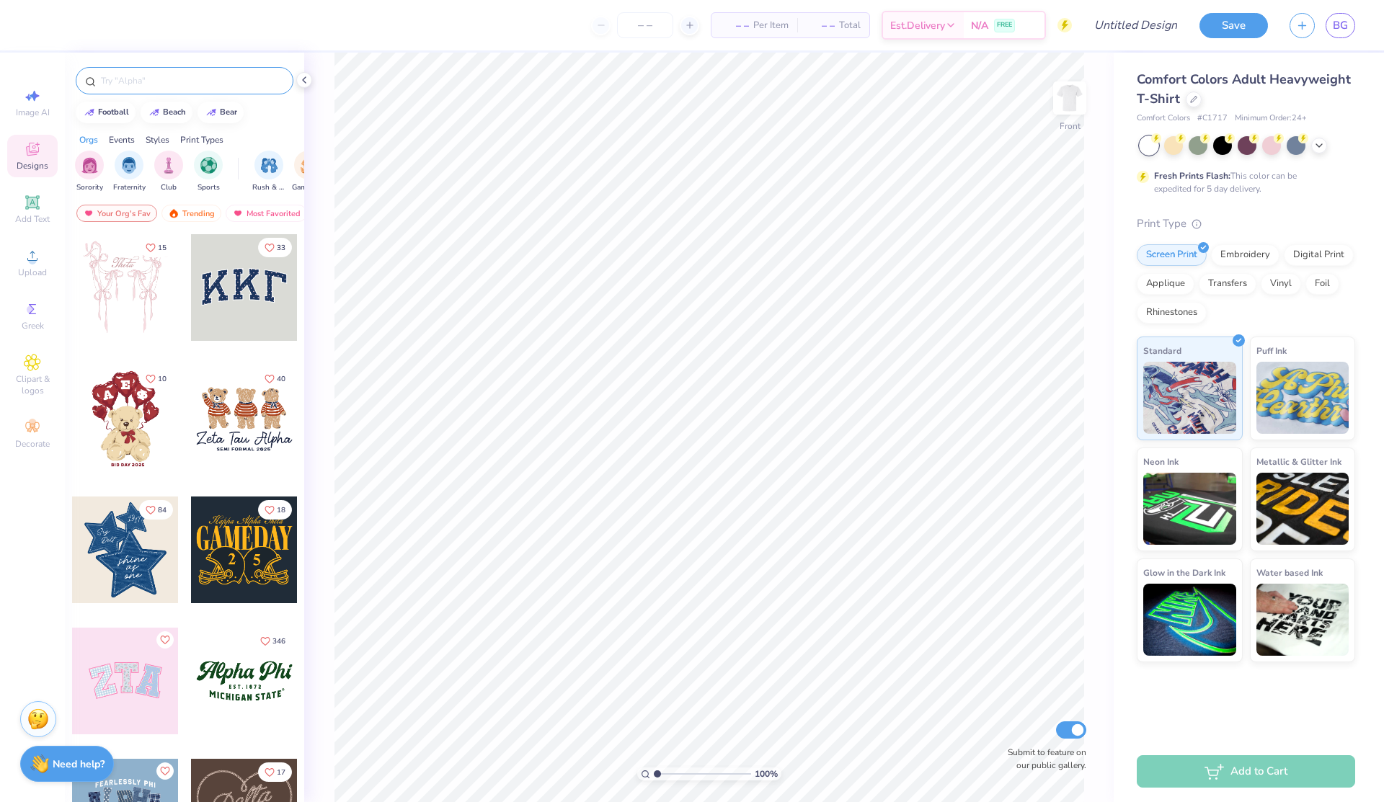
click at [170, 78] on input "text" at bounding box center [191, 81] width 185 height 14
click at [40, 272] on span "Upload" at bounding box center [32, 273] width 29 height 12
click at [24, 259] on icon at bounding box center [32, 255] width 17 height 17
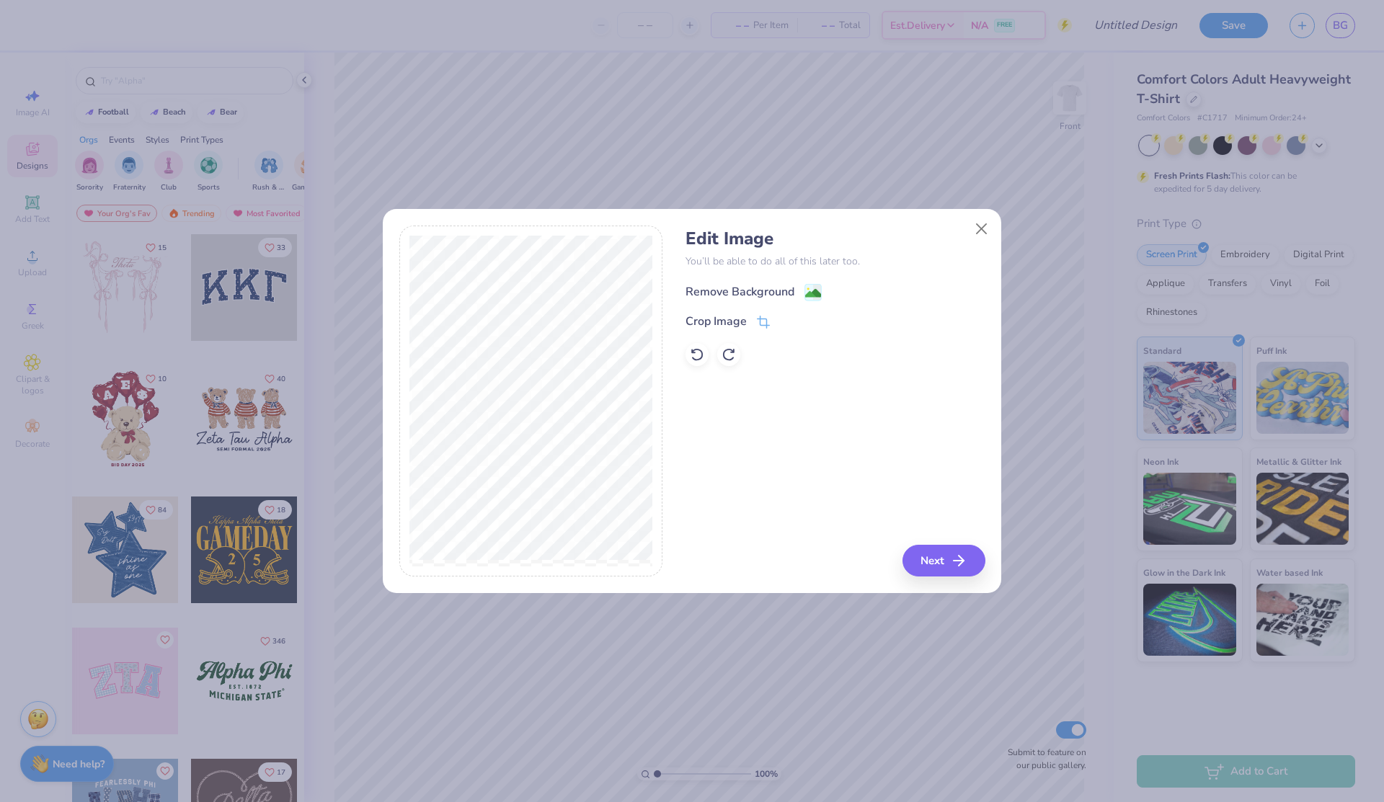
click at [814, 293] on image at bounding box center [813, 293] width 16 height 16
click at [943, 554] on button "Next" at bounding box center [945, 561] width 83 height 32
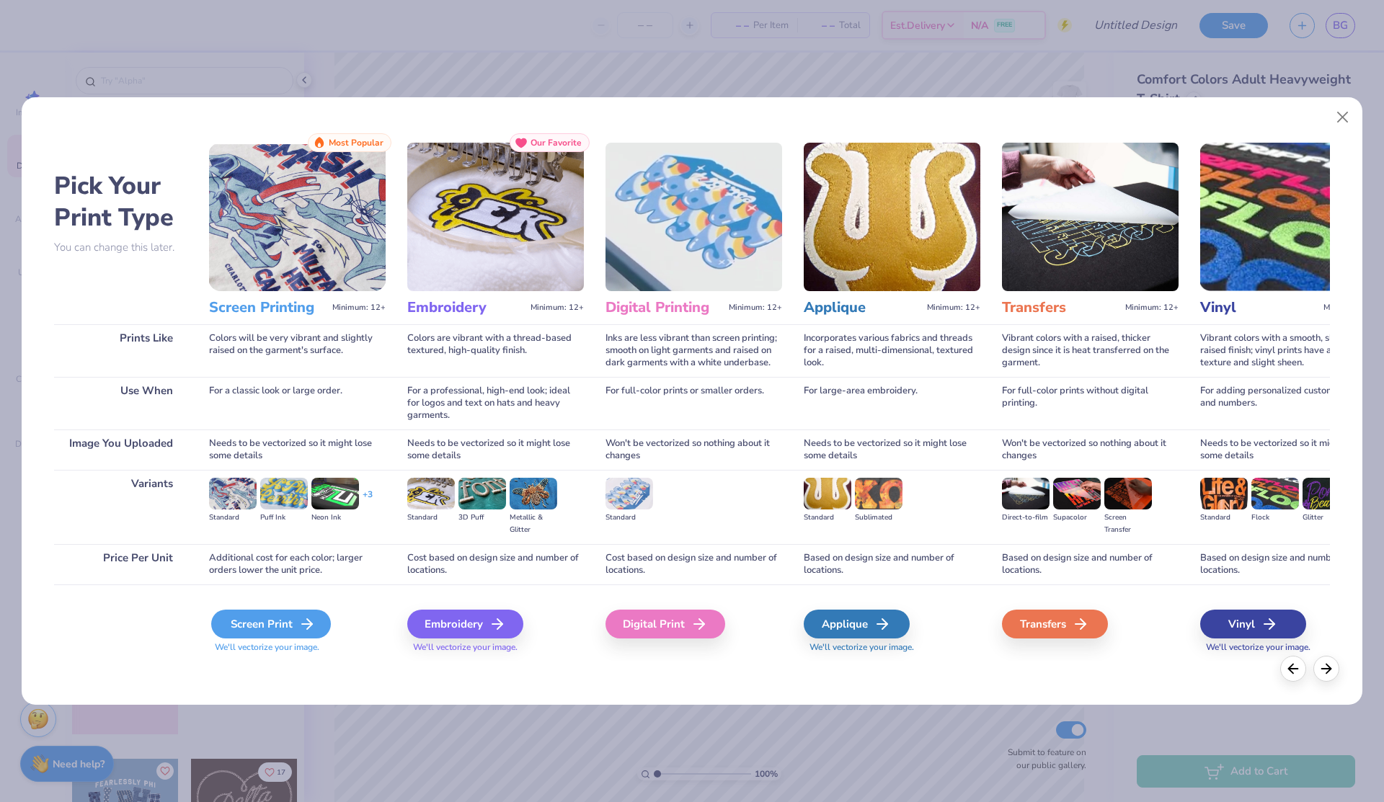
click at [289, 626] on div "Screen Print" at bounding box center [271, 624] width 120 height 29
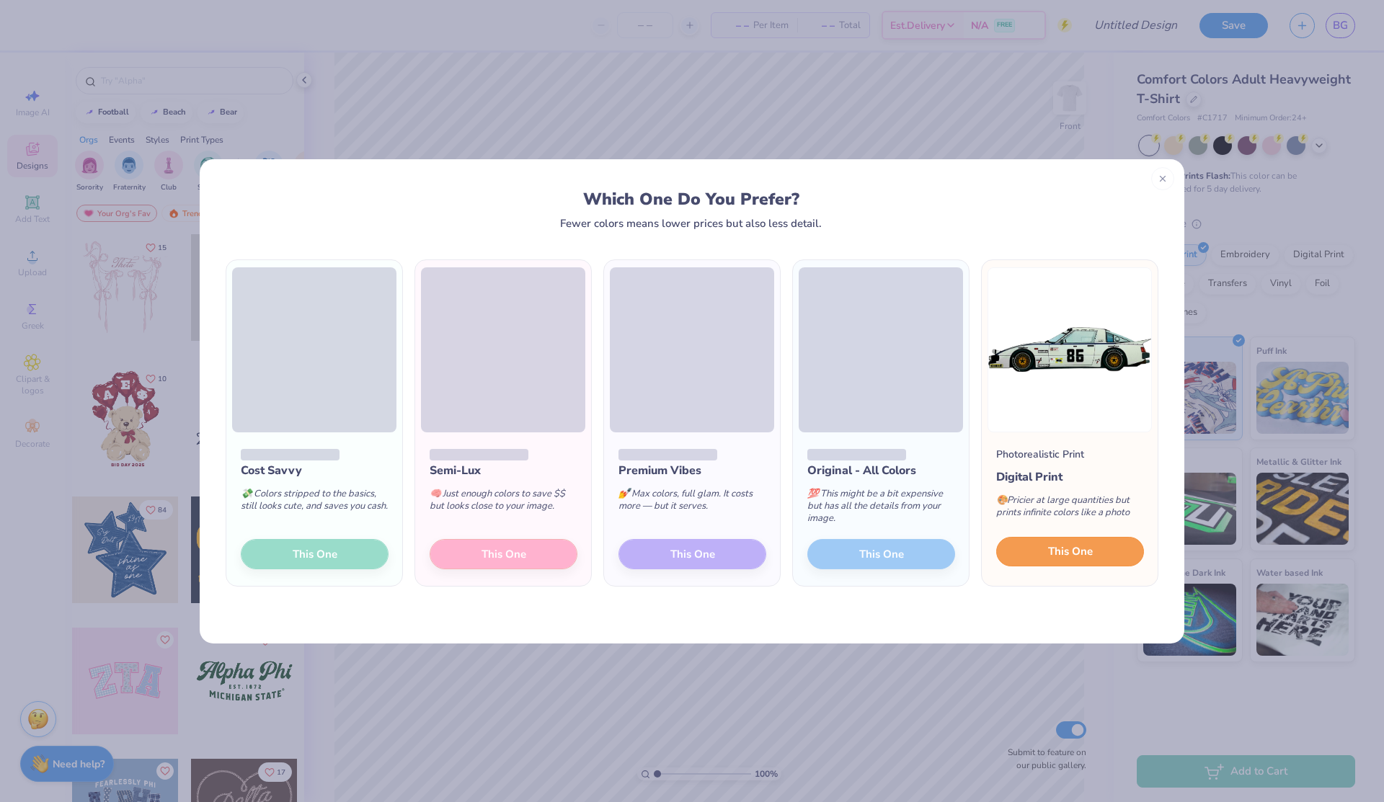
click at [1024, 552] on button "This One" at bounding box center [1070, 552] width 148 height 30
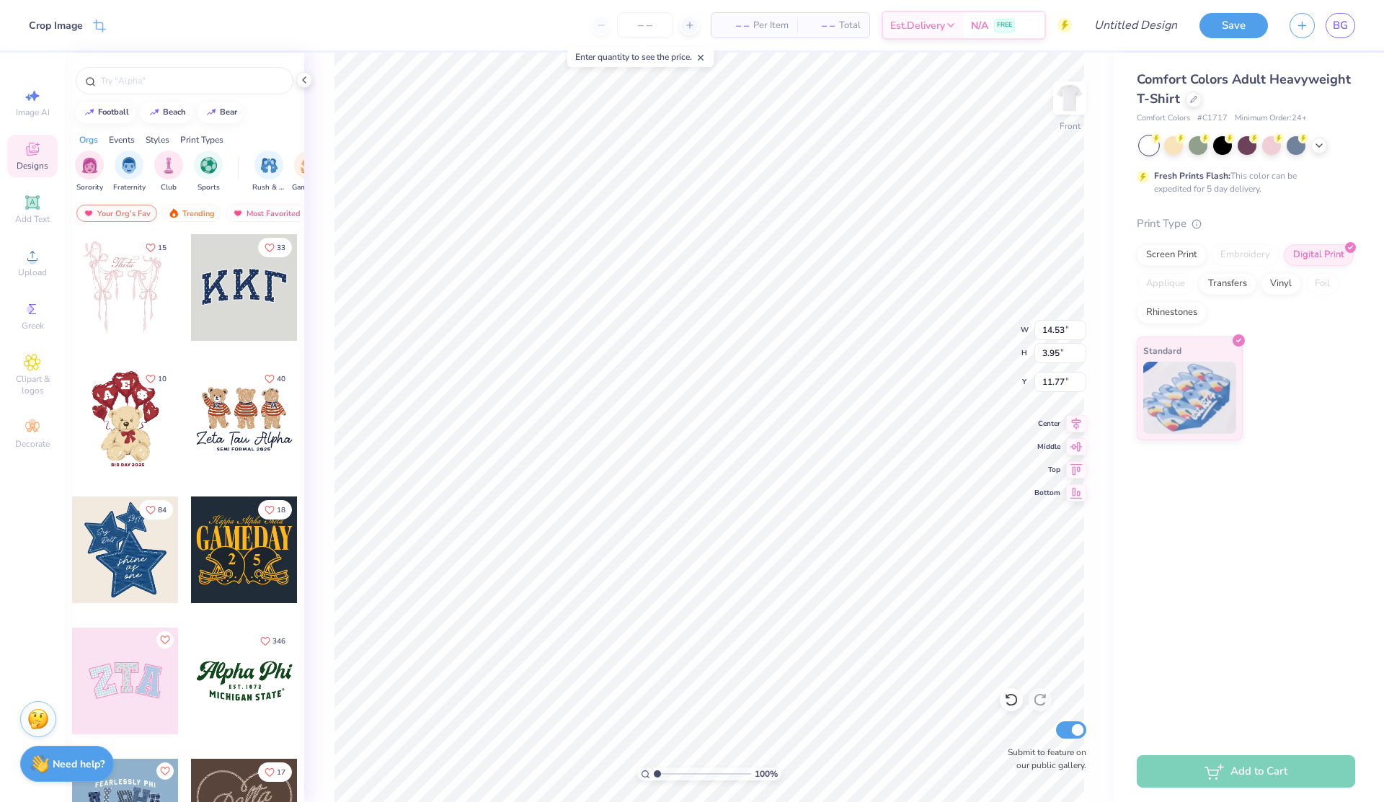
type input "5.12"
type input "11.68"
type input "3.18"
type input "5.74"
click at [34, 262] on circle at bounding box center [32, 261] width 8 height 8
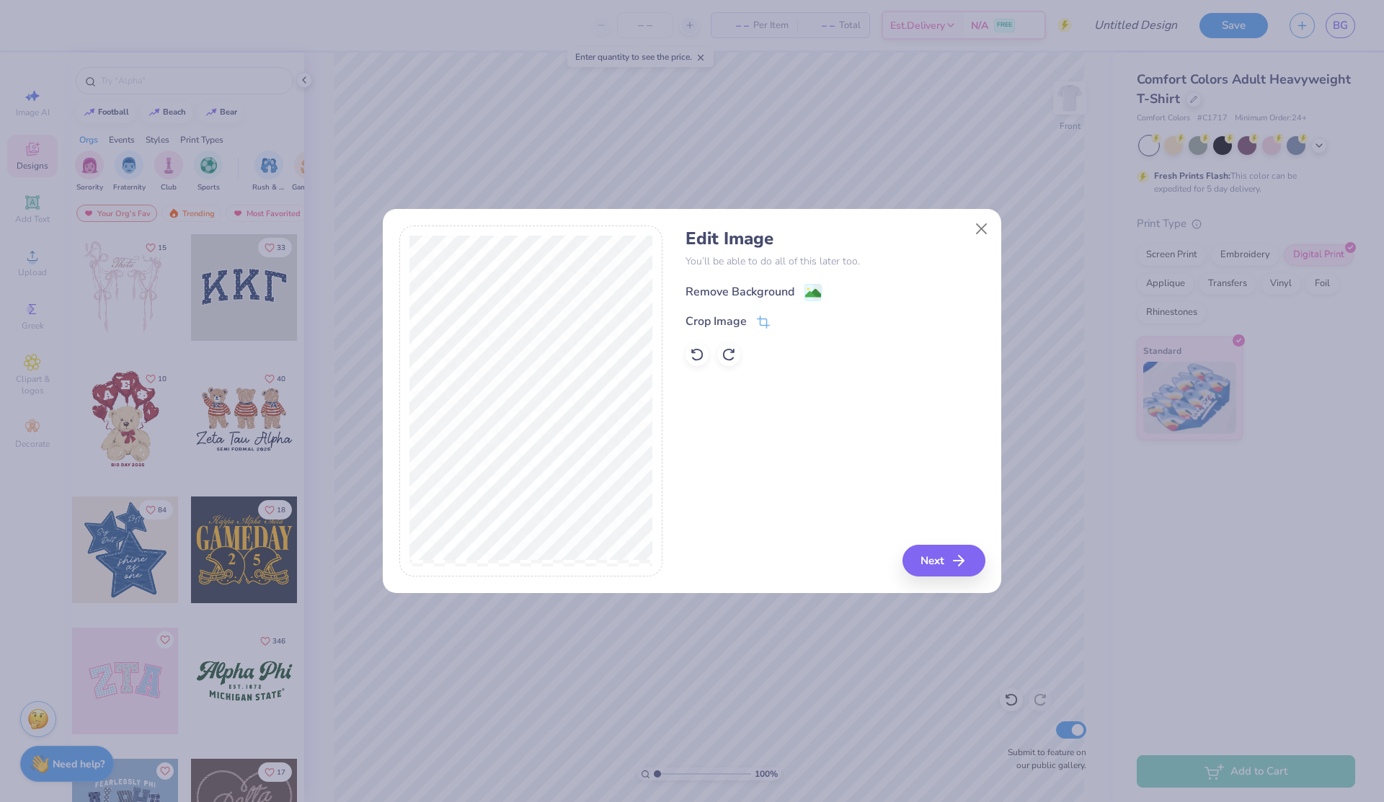
click at [774, 289] on div "Remove Background" at bounding box center [739, 291] width 109 height 17
click at [951, 556] on button "Next" at bounding box center [945, 561] width 83 height 32
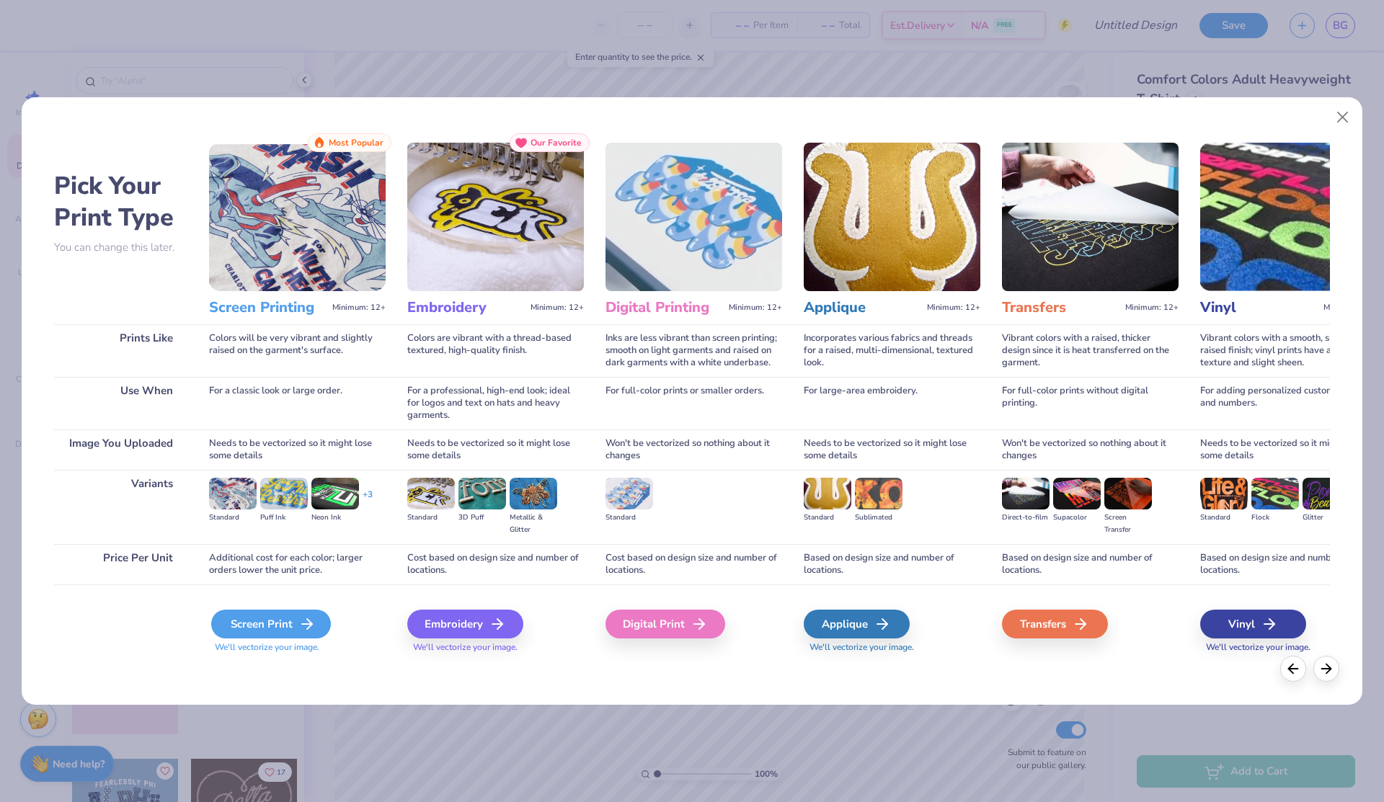
click at [301, 628] on icon at bounding box center [306, 623] width 17 height 17
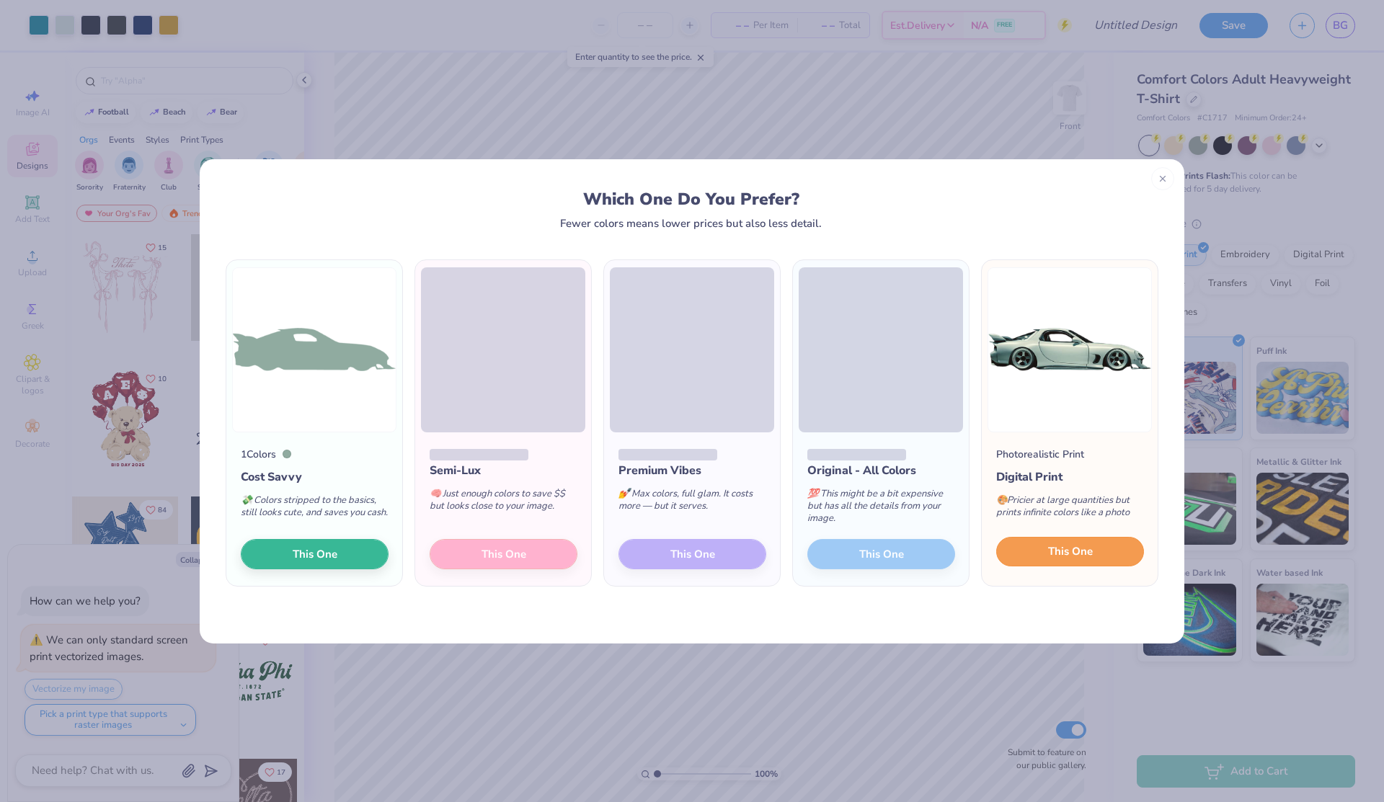
click at [1076, 555] on span "This One" at bounding box center [1070, 551] width 45 height 17
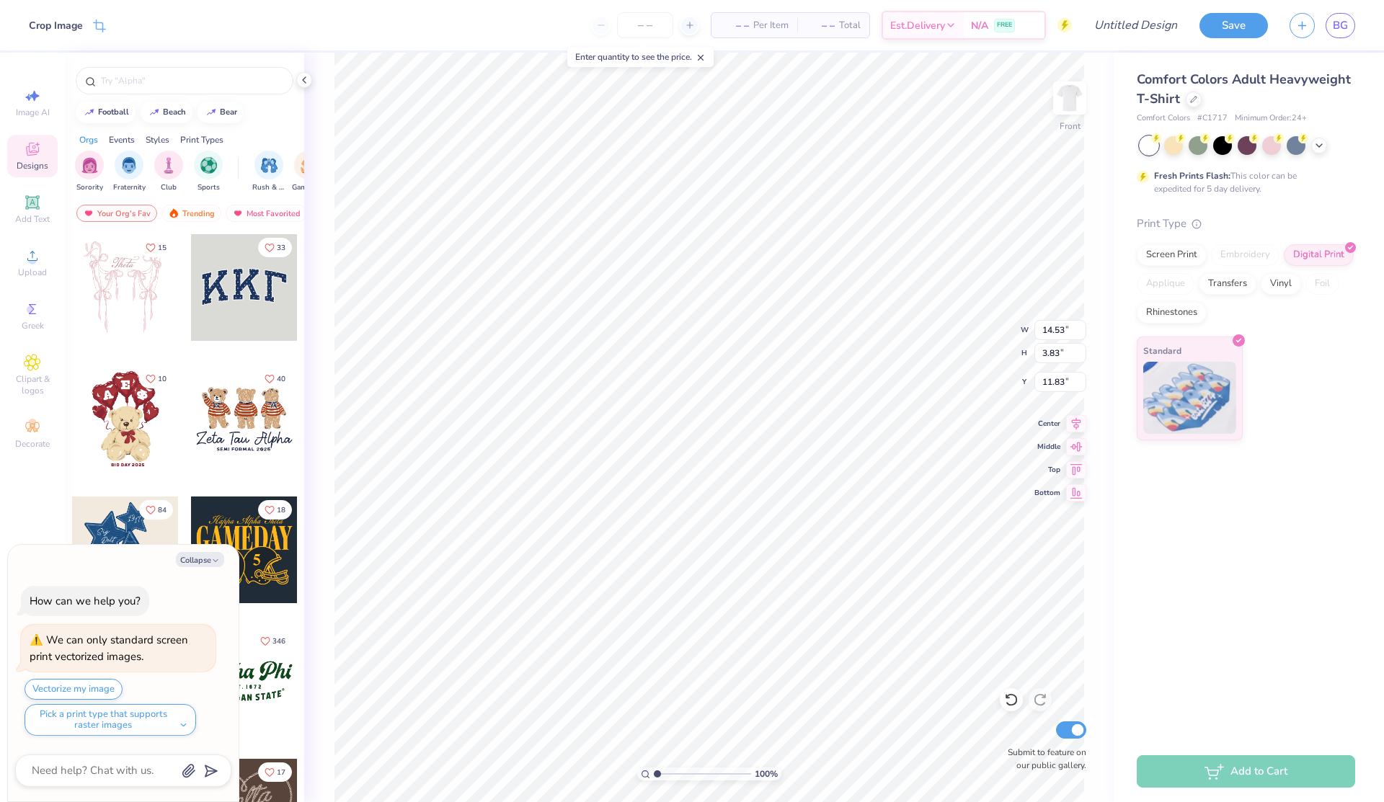
type textarea "x"
type input "11.65"
type input "3.16"
type input "5.75"
type textarea "x"
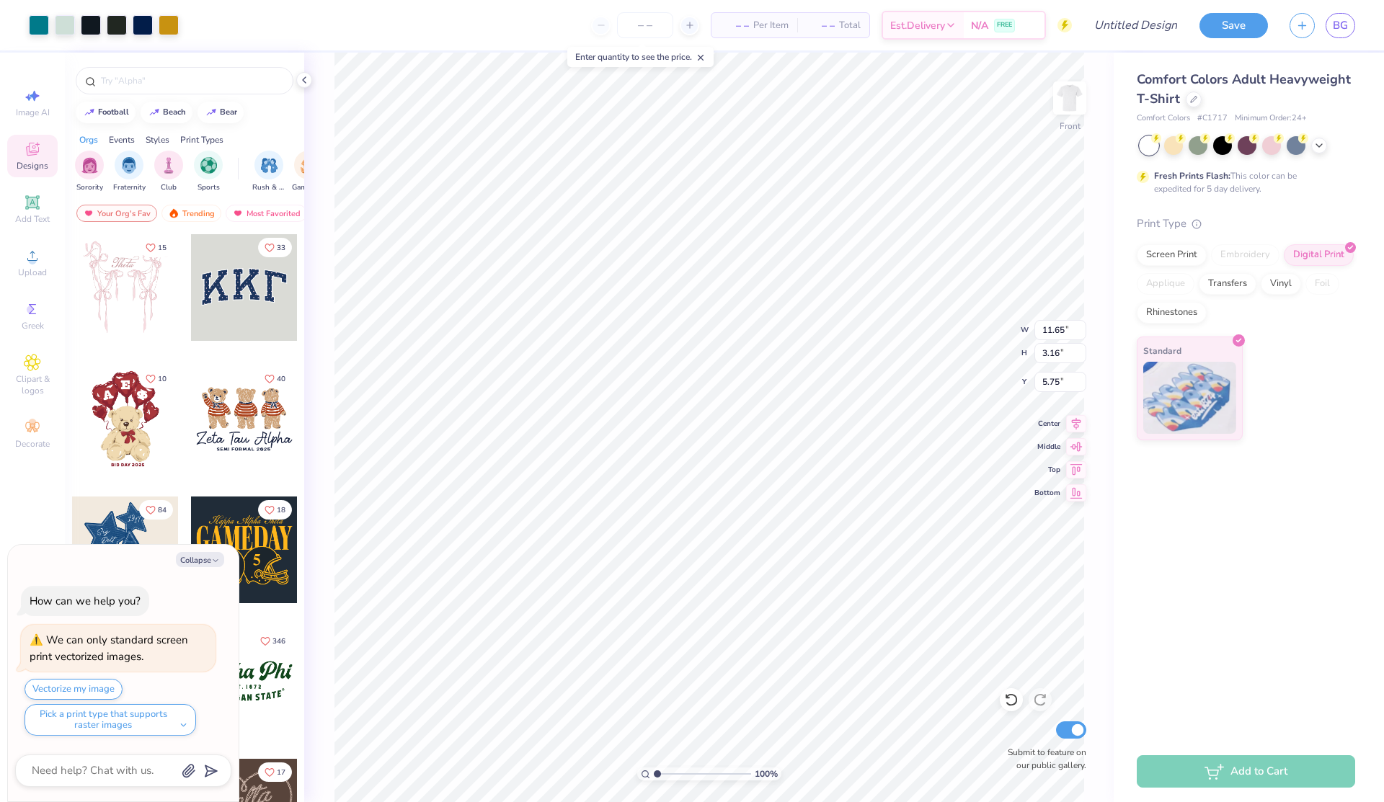
type input "18.63"
type textarea "x"
type input "14.53"
type input "3.83"
type input "11.83"
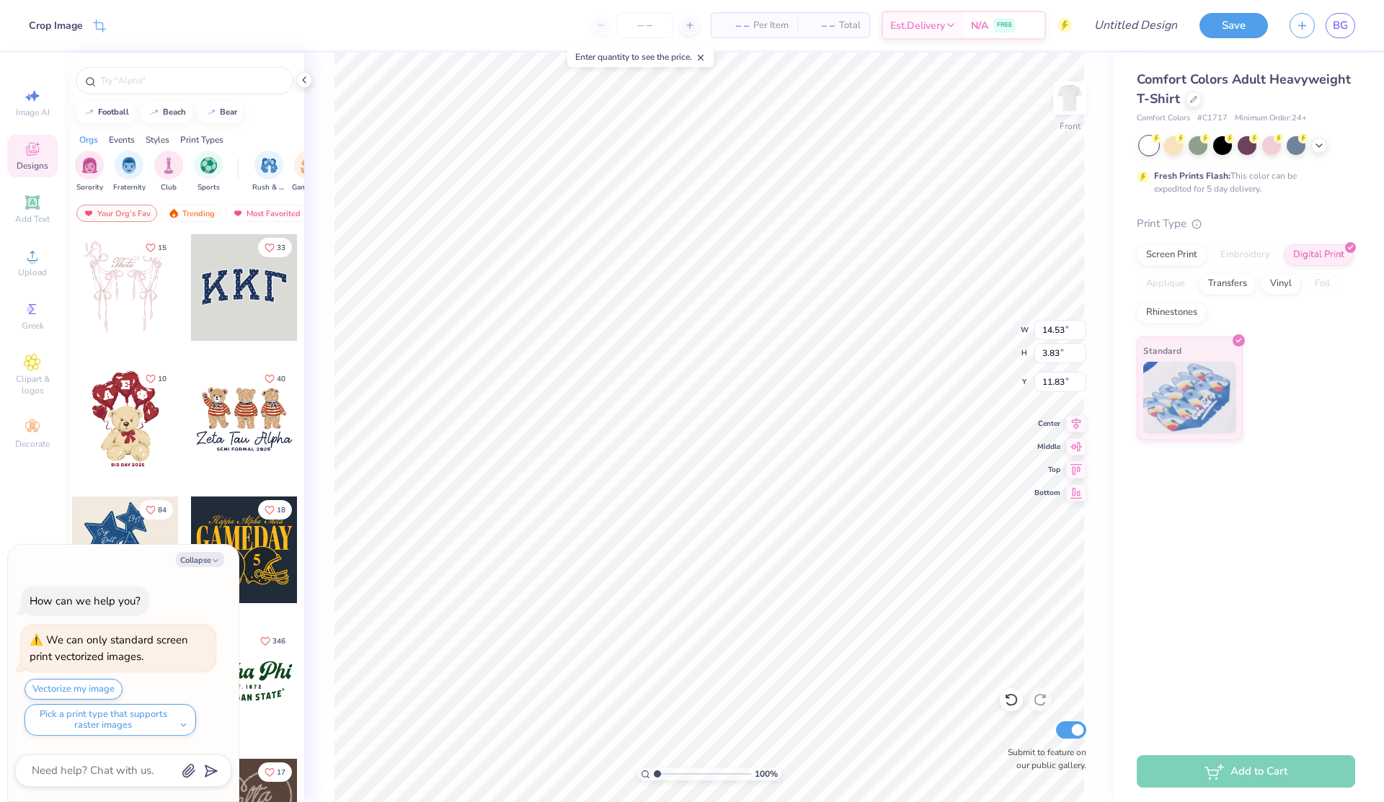
type textarea "x"
type input "13.14"
type input "3.47"
type textarea "x"
type input "5.21"
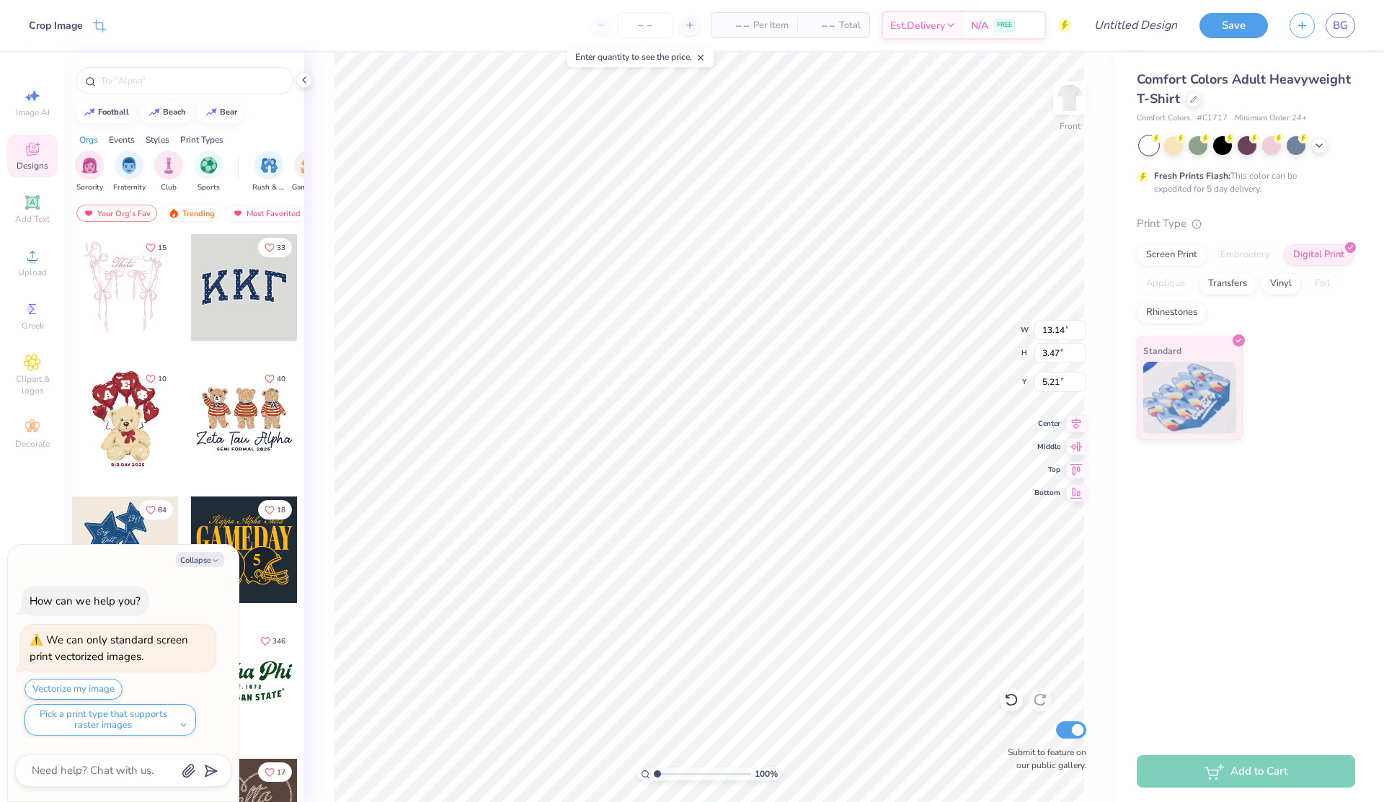
type textarea "x"
type input "4.76"
click at [1220, 143] on div at bounding box center [1222, 144] width 19 height 19
type textarea "x"
type input "12.11"
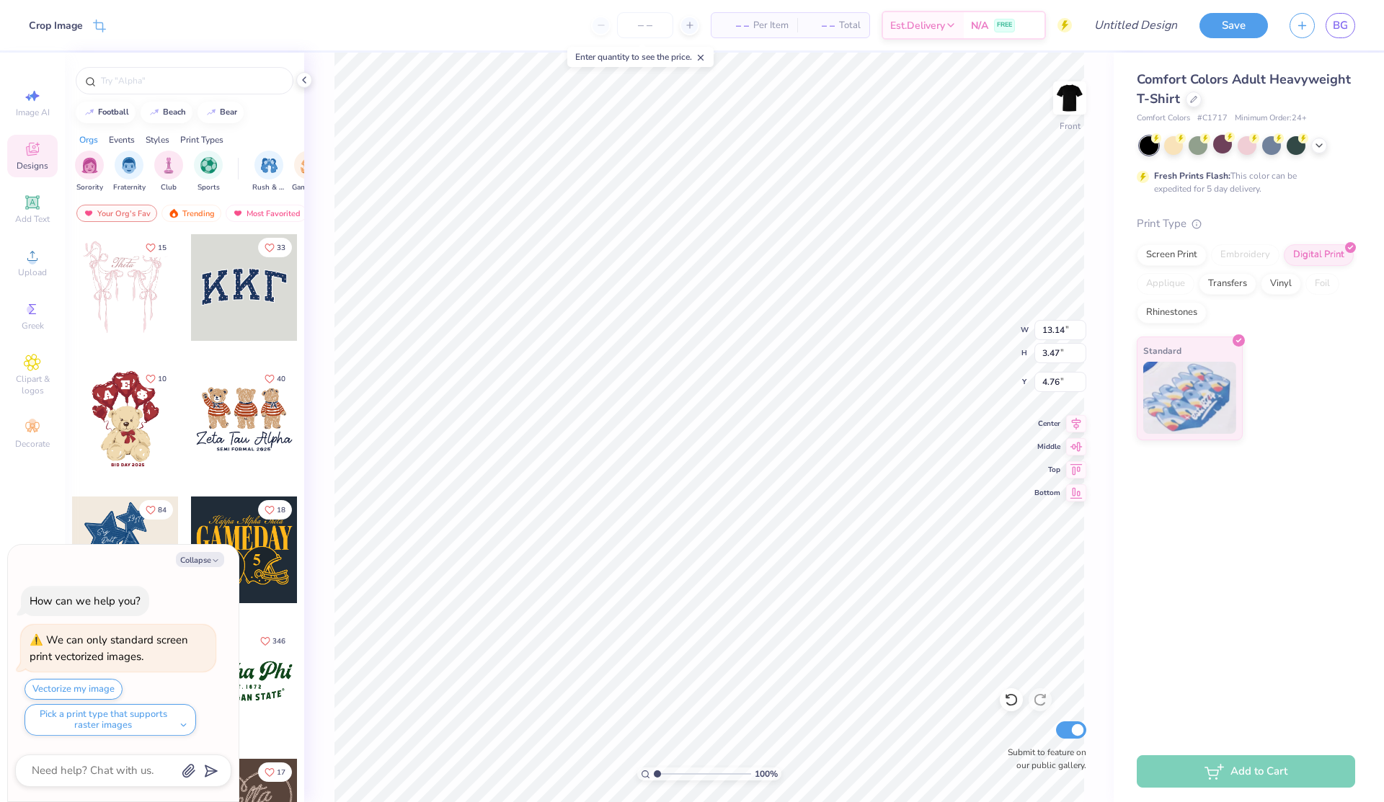
type input "3.19"
type textarea "x"
type input "4.62"
click at [21, 207] on div "Add Text" at bounding box center [32, 209] width 50 height 43
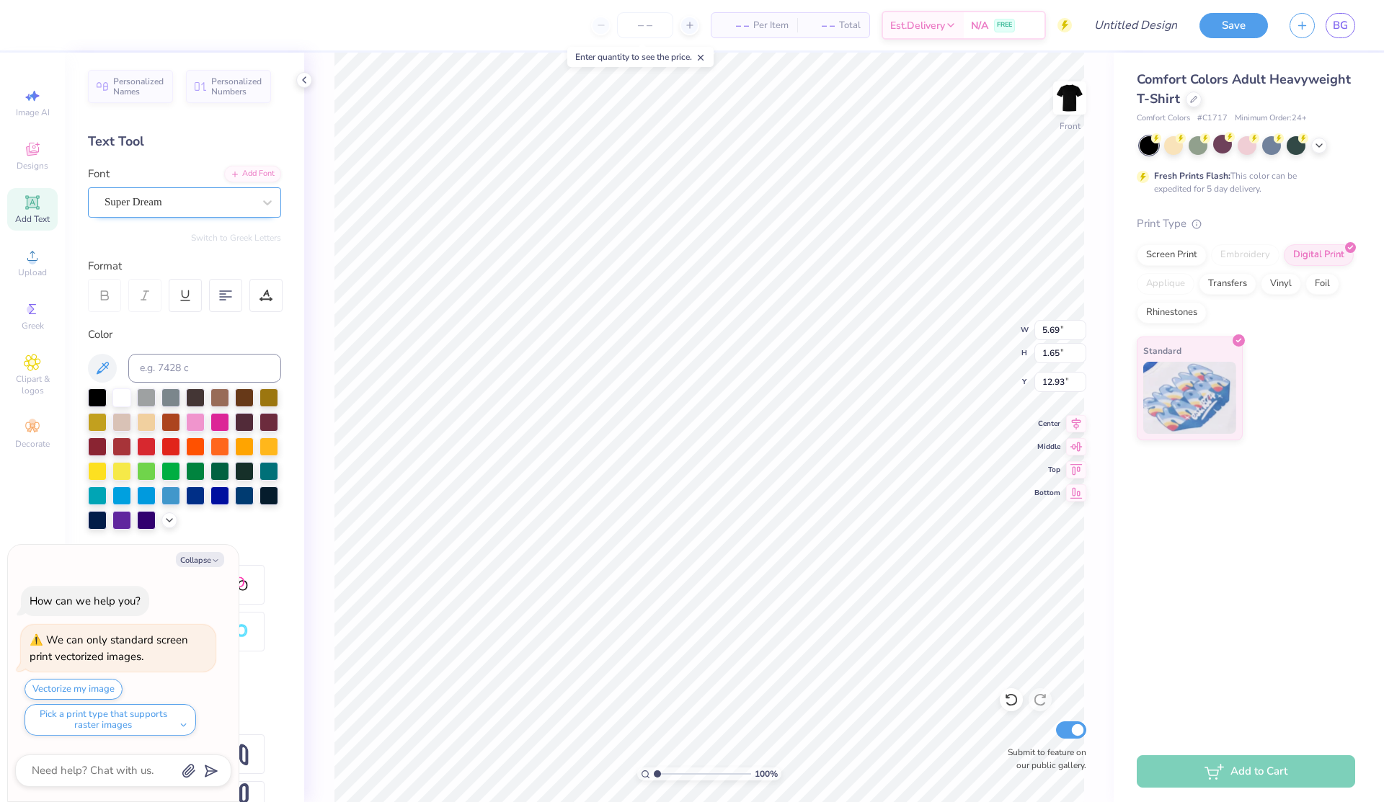
click at [164, 206] on div "Super Dream" at bounding box center [178, 202] width 151 height 22
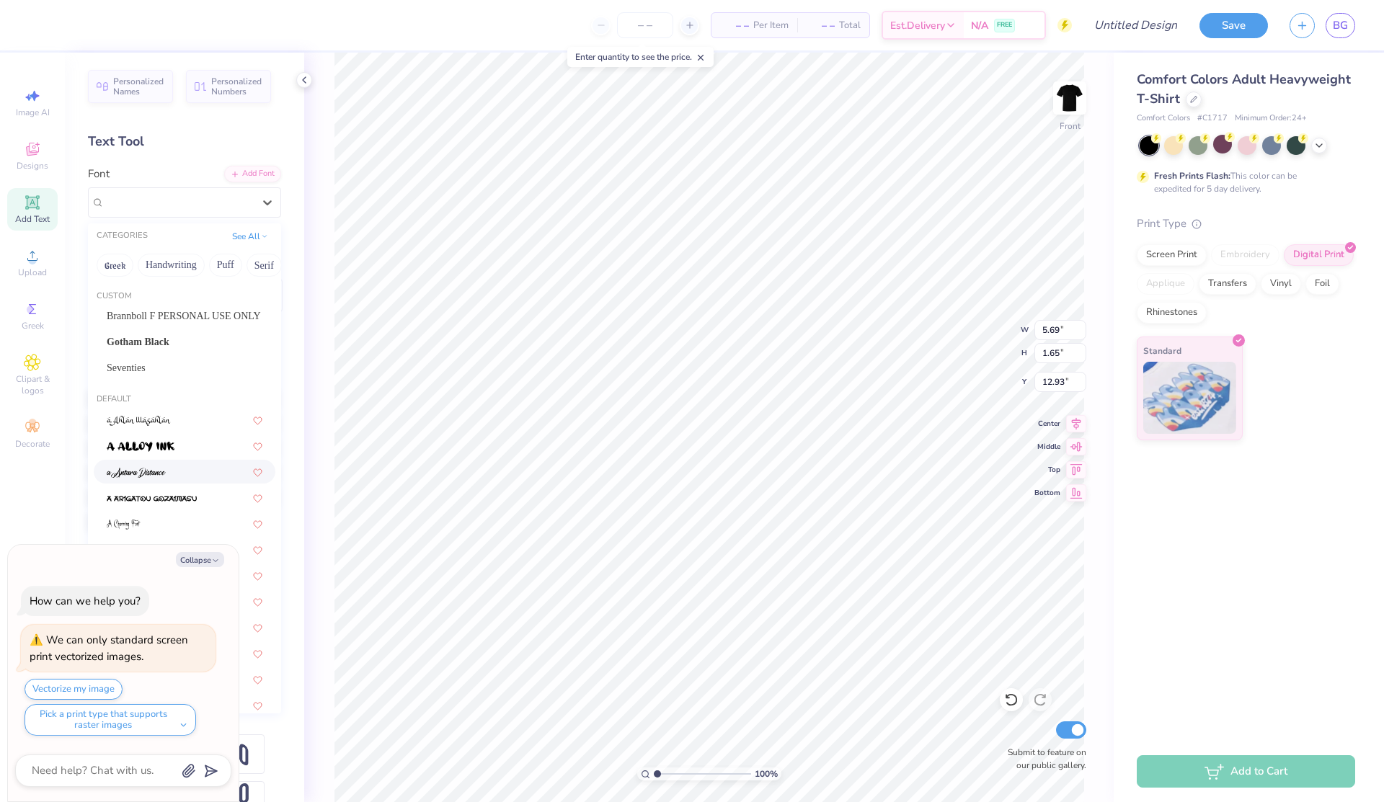
scroll to position [9, 0]
click at [185, 486] on img at bounding box center [152, 489] width 90 height 10
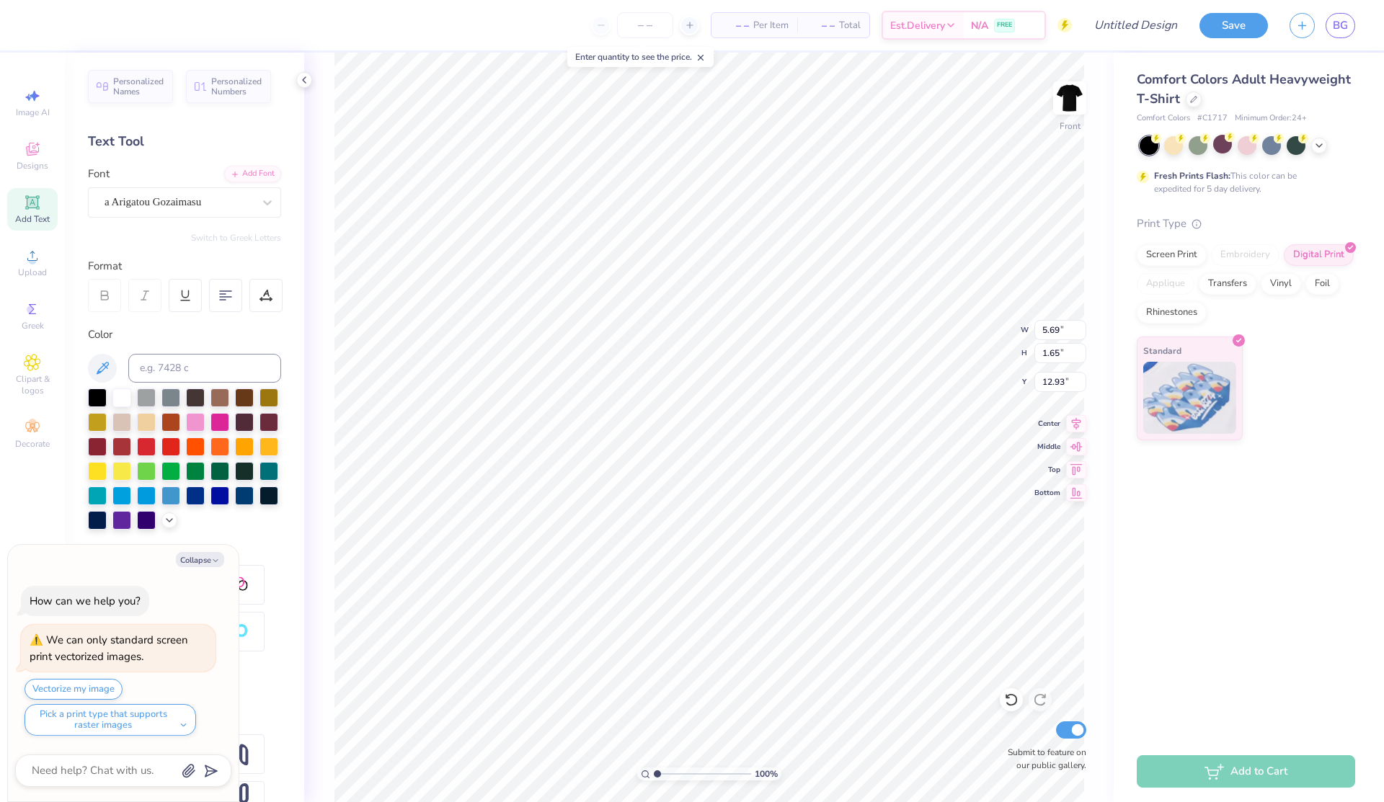
type textarea "x"
type input "6.27"
type input "1.76"
type input "12.87"
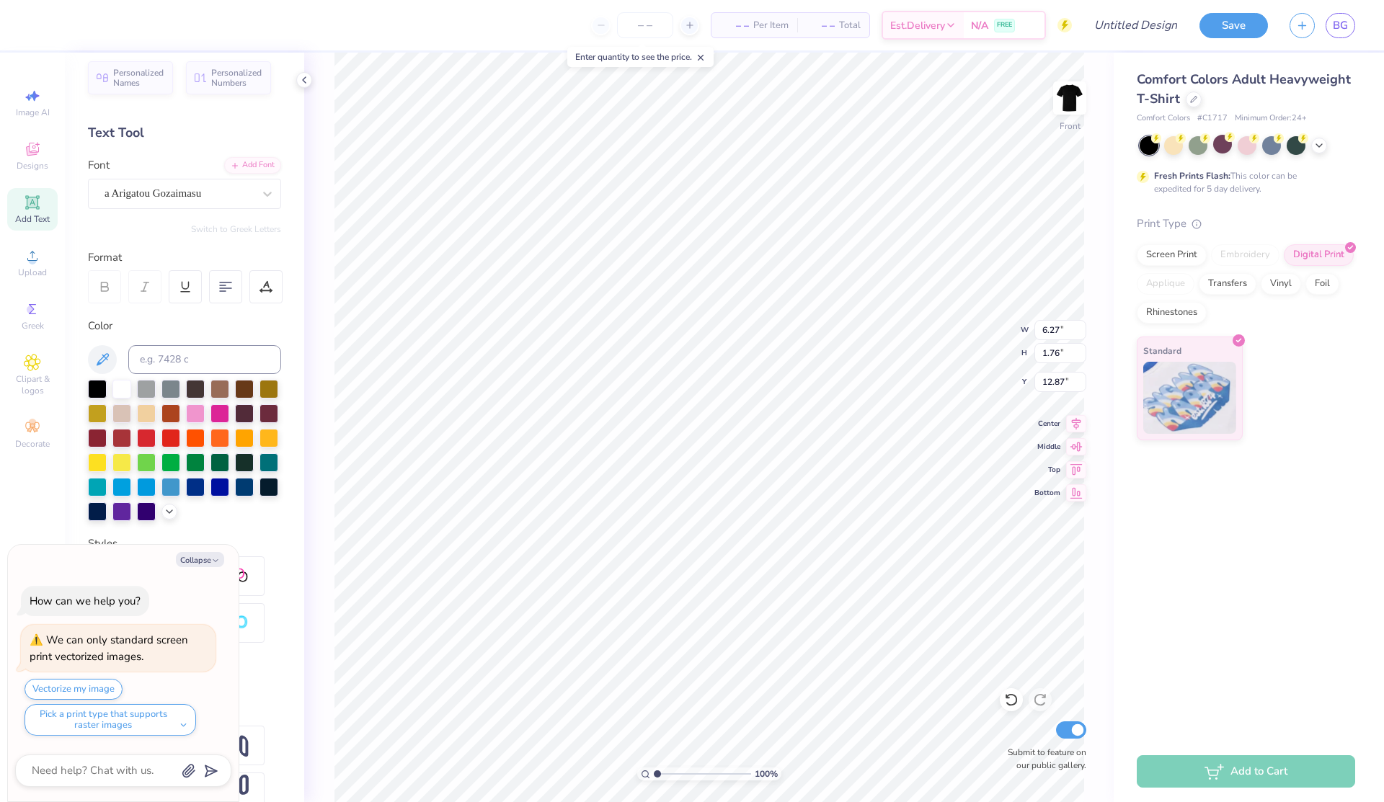
type textarea "x"
type textarea "M"
type textarea "x"
type textarea "Ma"
type textarea "x"
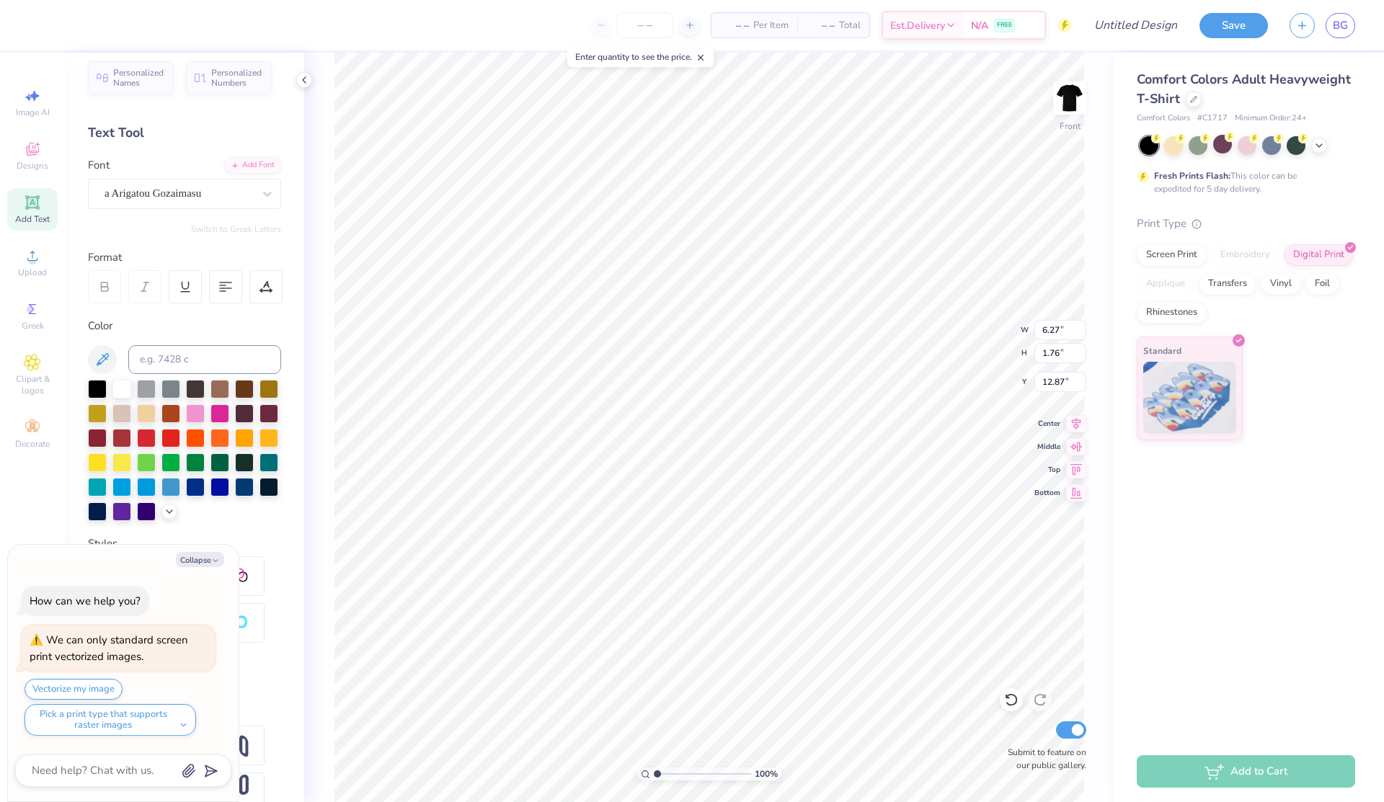
type textarea "Maz"
type textarea "x"
type textarea "Mazd"
type textarea "x"
type textarea "Mazda"
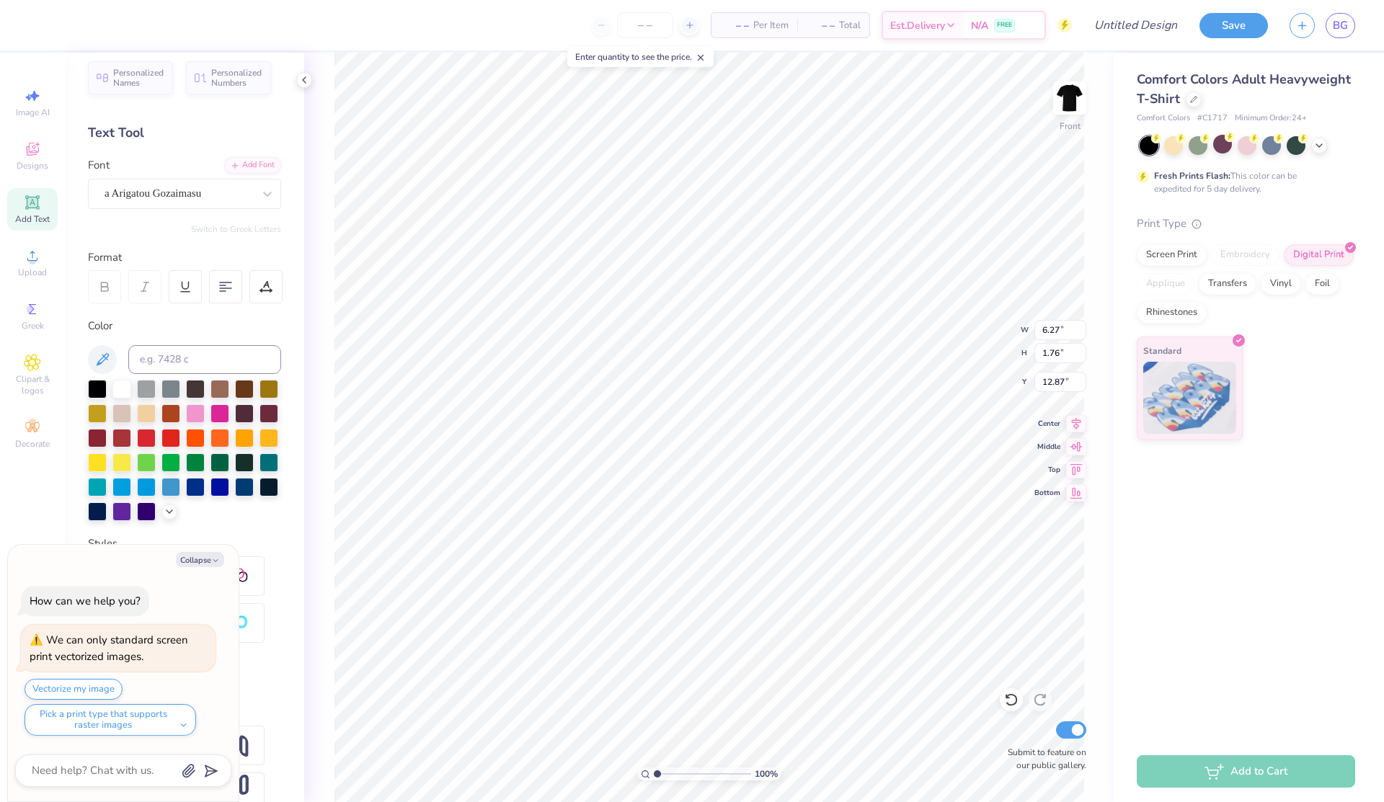
scroll to position [0, 0]
type textarea "x"
type textarea "Mazda"
type textarea "x"
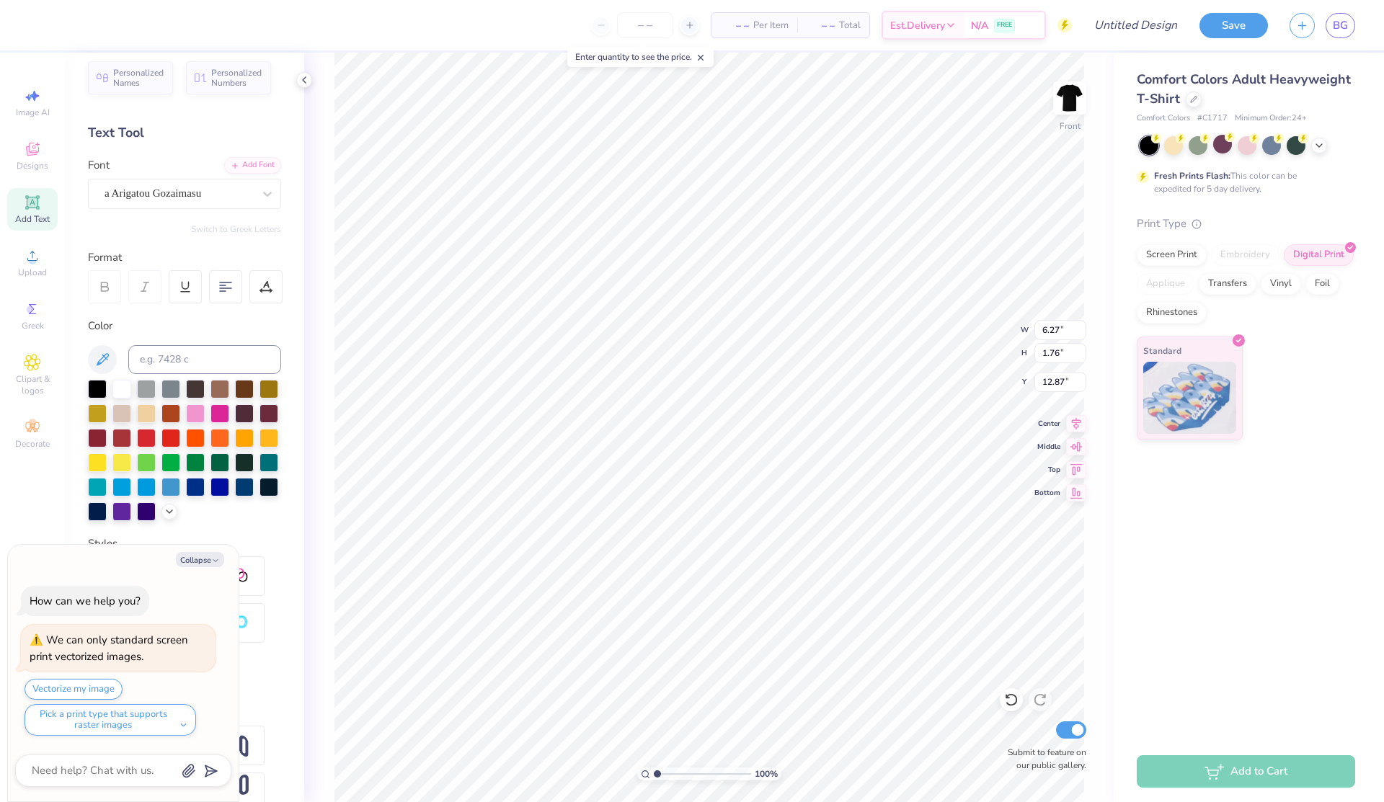
type textarea "Mazda r"
type textarea "x"
type textarea "Mazda rx"
type textarea "x"
type textarea "Mazda rx7"
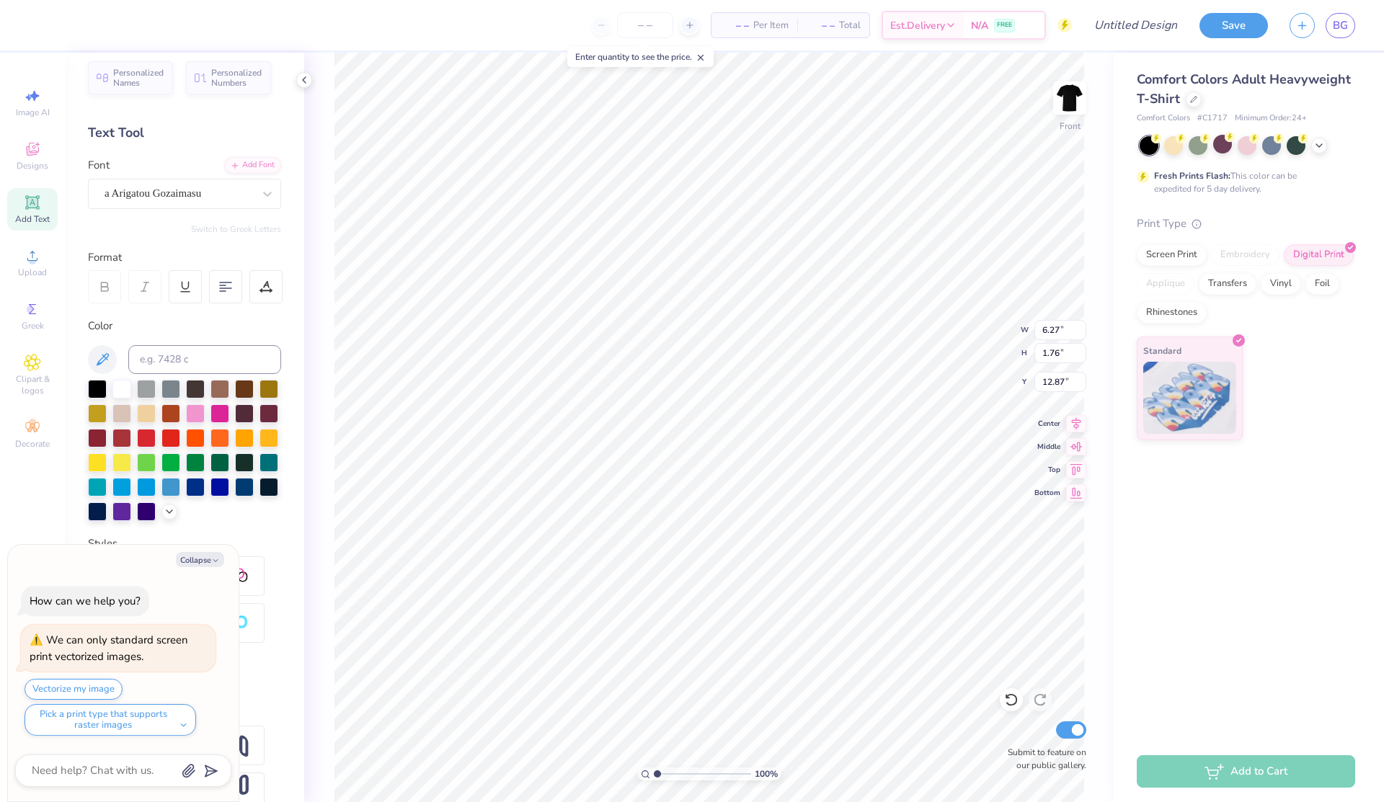
scroll to position [0, 1]
type textarea "x"
type input "12.63"
type input "1.61"
type textarea "x"
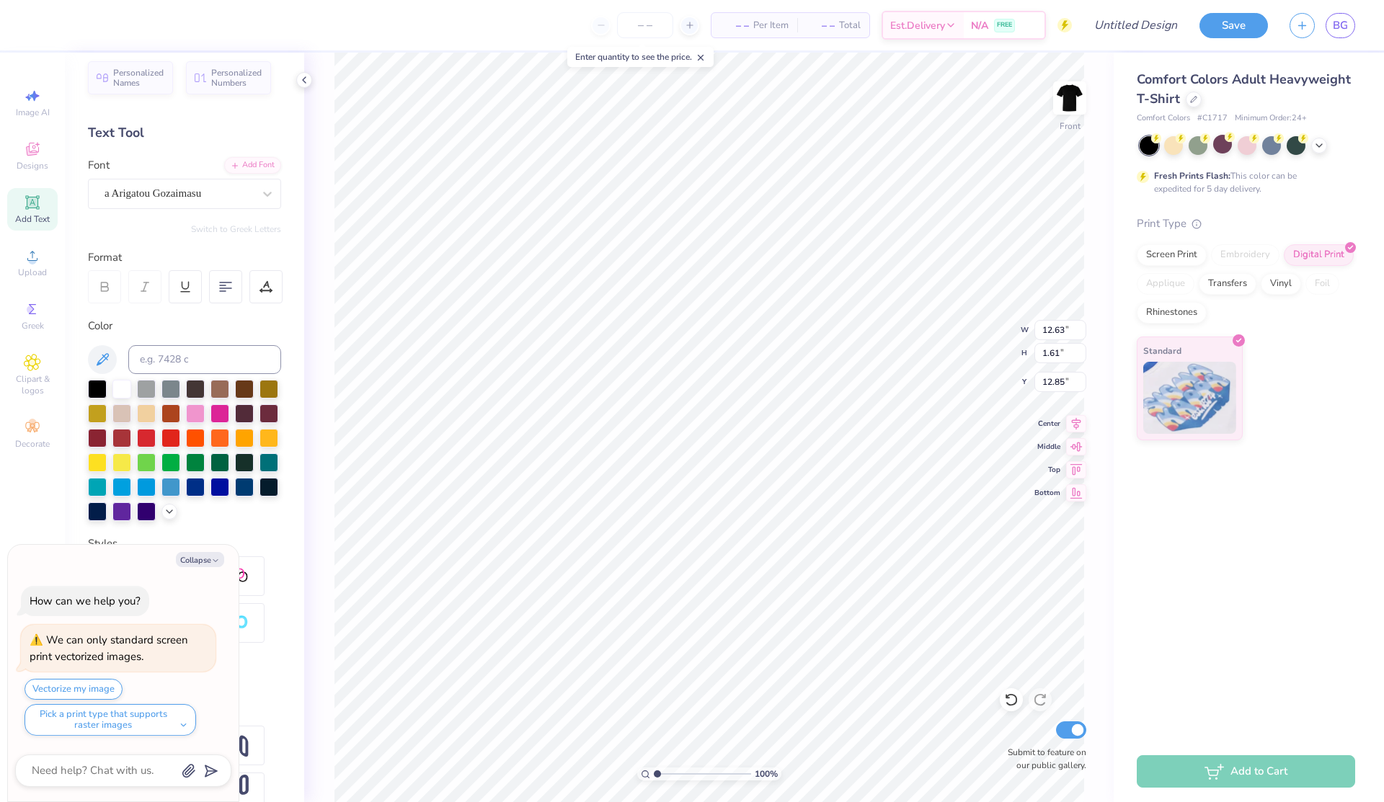
type input "3.61"
type textarea "x"
type input "12.11"
type input "3.19"
type input "4.62"
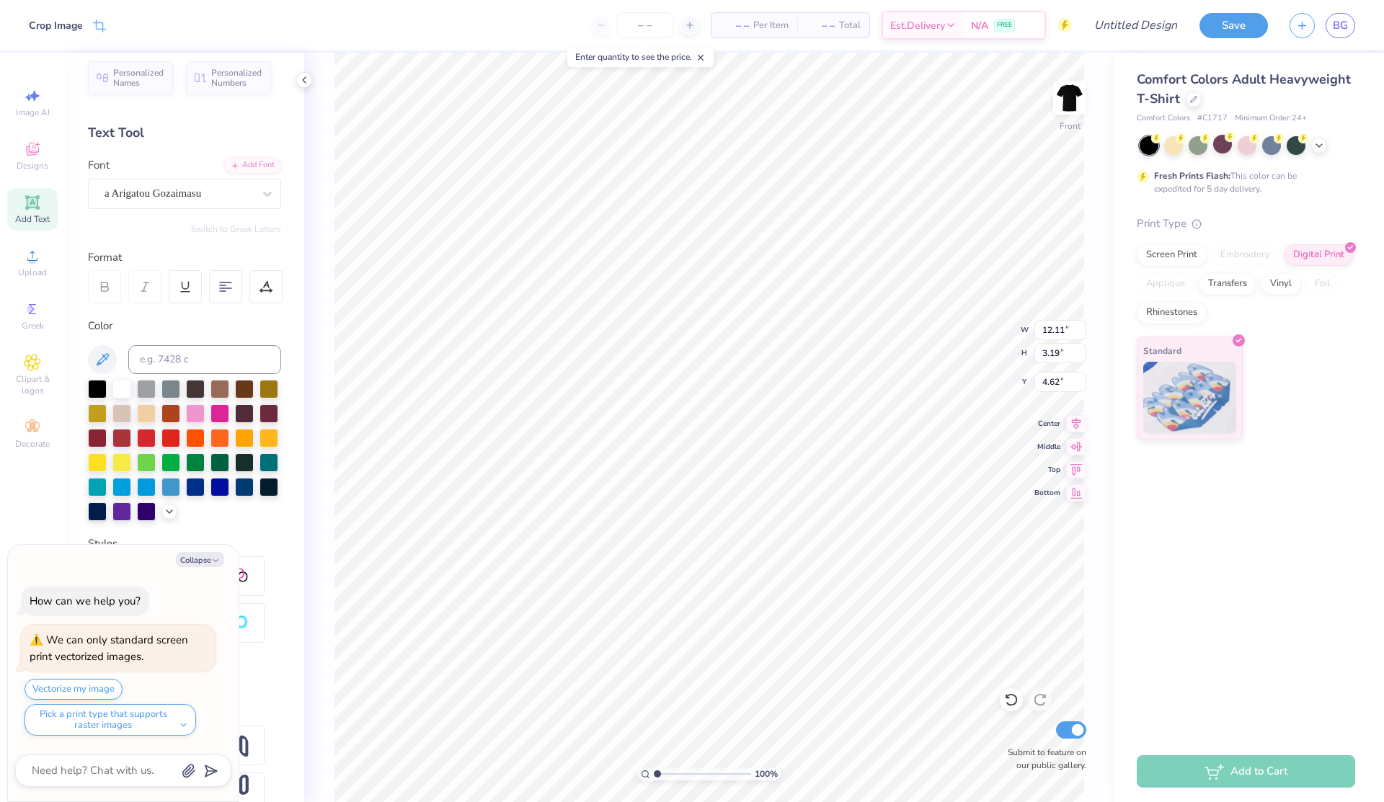
type textarea "x"
type input "4.42"
type textarea "x"
type input "3.44"
click at [1072, 493] on icon at bounding box center [1076, 490] width 12 height 11
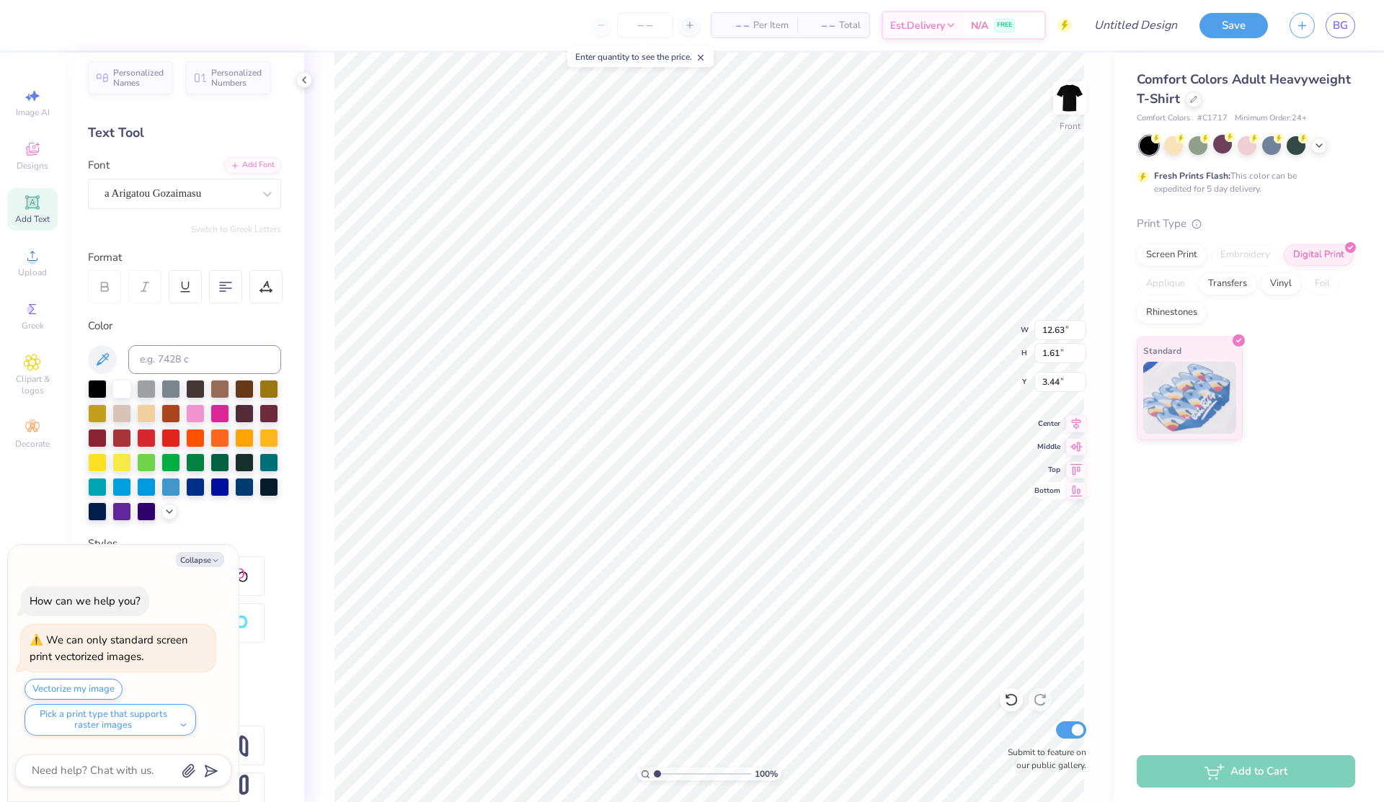
type textarea "x"
type input "25.39"
click at [1067, 472] on icon at bounding box center [1076, 467] width 20 height 17
type textarea "x"
type input "0.50"
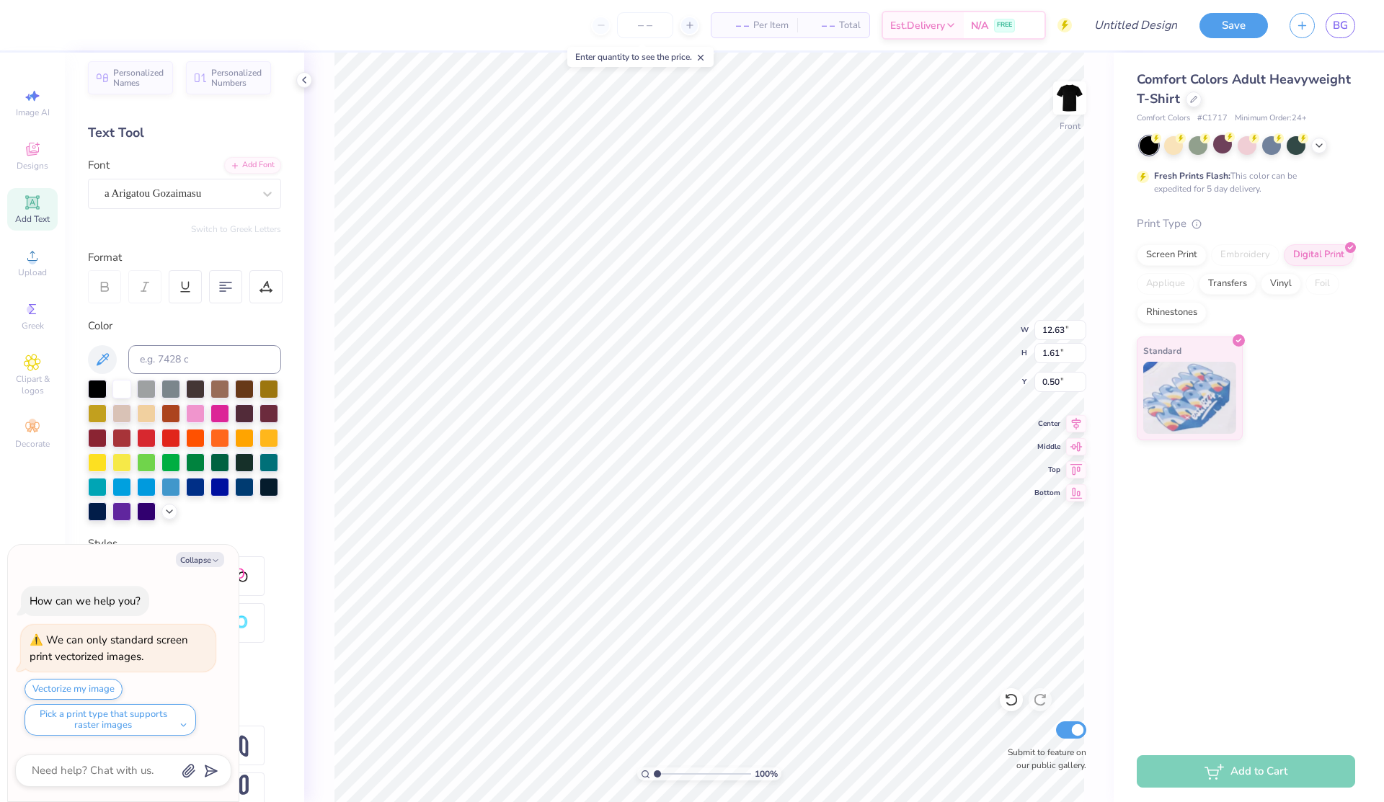
type textarea "x"
type input "3.00"
type textarea "x"
type input "11.29"
type input "1.44"
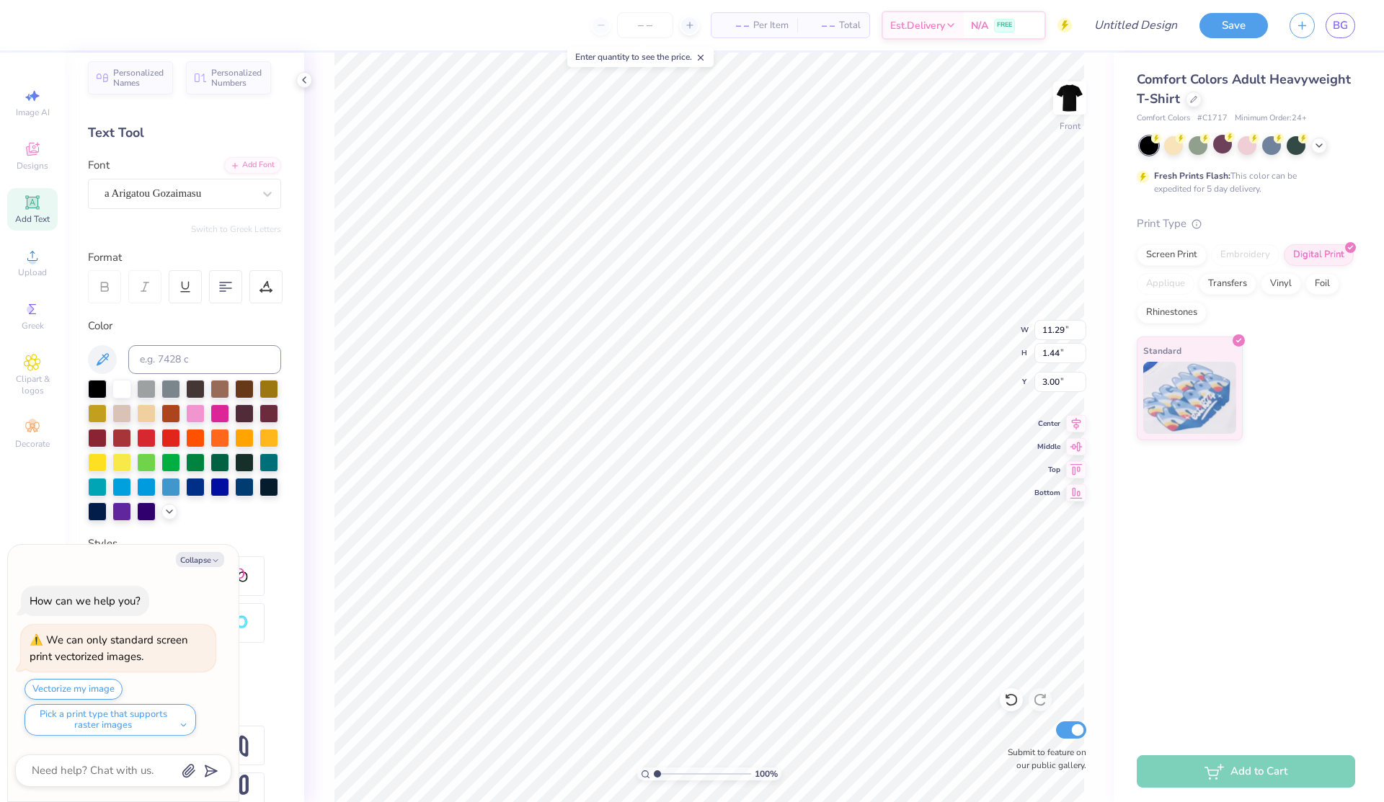
type textarea "x"
